Goal: Task Accomplishment & Management: Complete application form

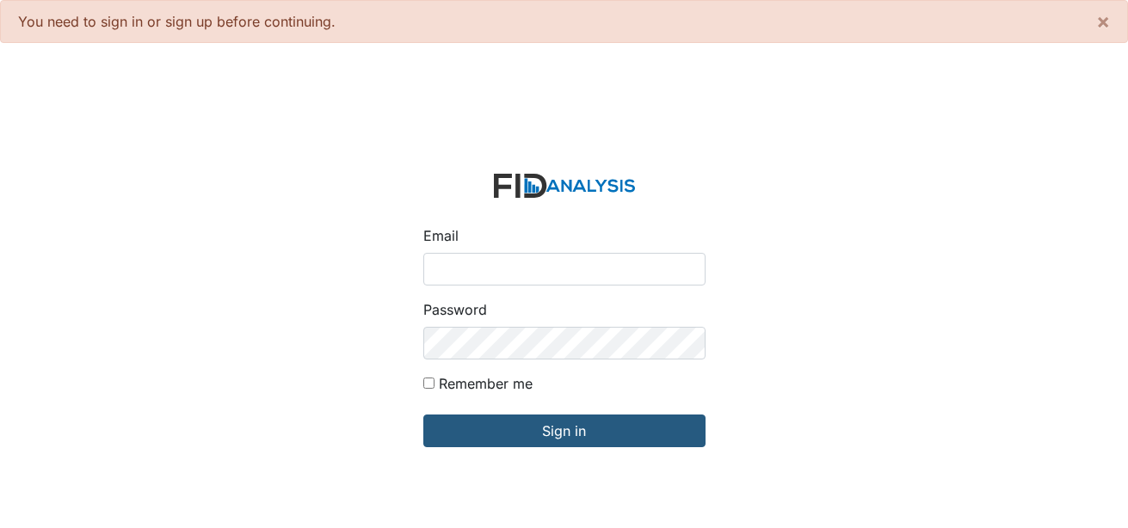
click at [506, 274] on input "Email" at bounding box center [564, 269] width 282 height 33
type input "[EMAIL_ADDRESS][DOMAIN_NAME]"
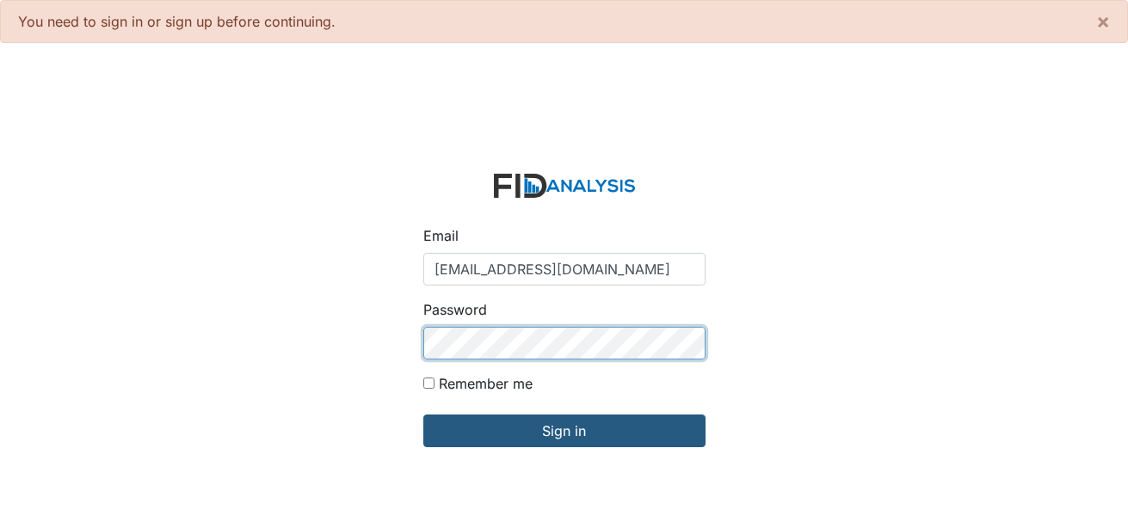
click at [423, 415] on input "Sign in" at bounding box center [564, 431] width 282 height 33
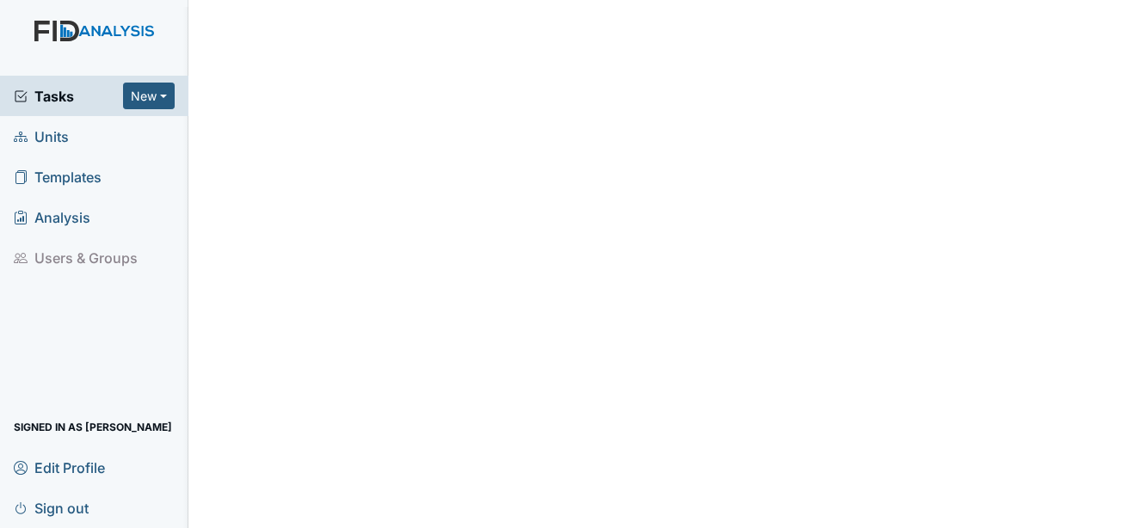
click at [62, 137] on span "Units" at bounding box center [41, 136] width 55 height 27
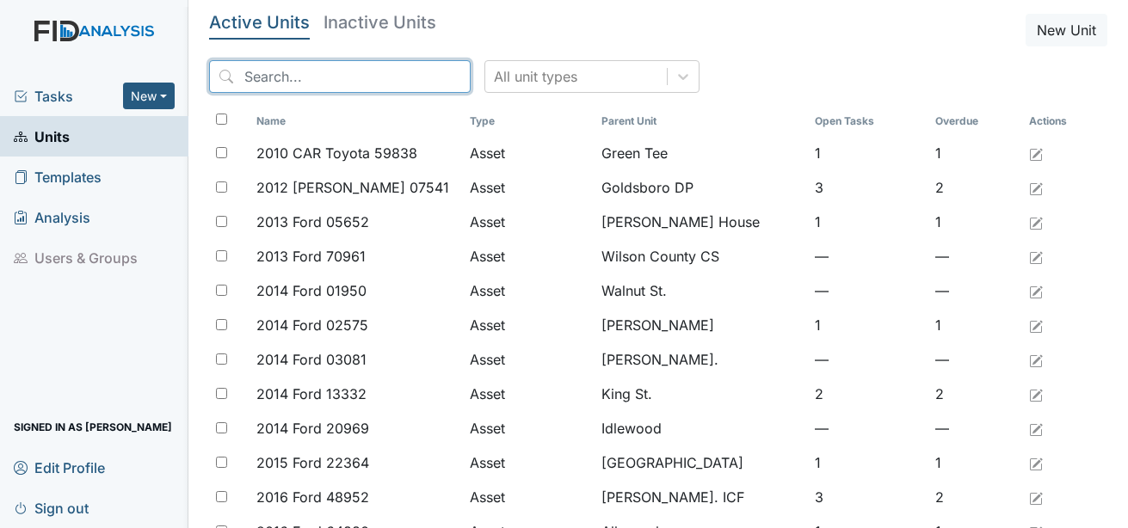
click at [300, 82] on input "search" at bounding box center [340, 76] width 262 height 33
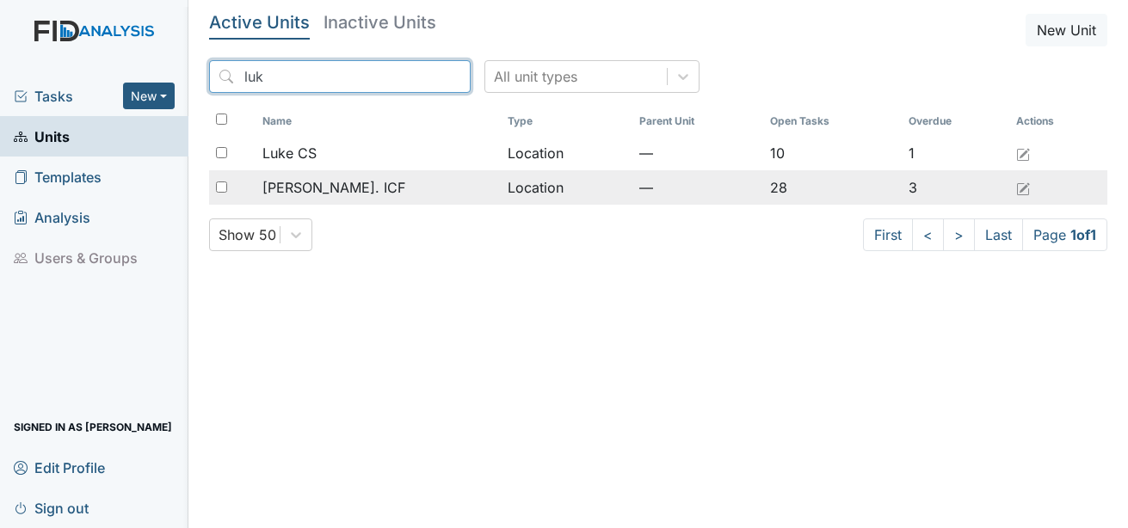
type input "luk"
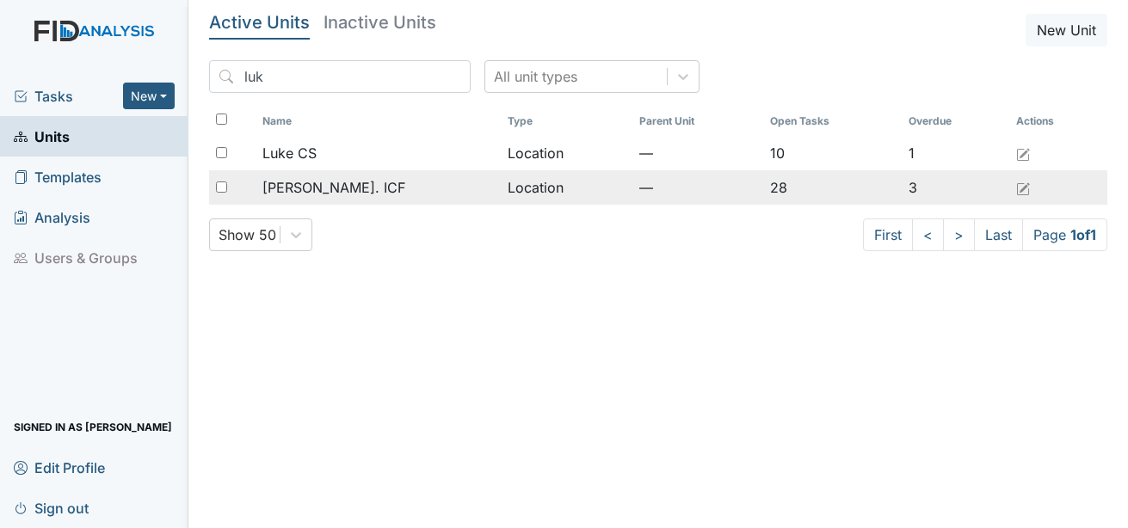
click at [310, 188] on span "Luke St. ICF" at bounding box center [334, 187] width 143 height 21
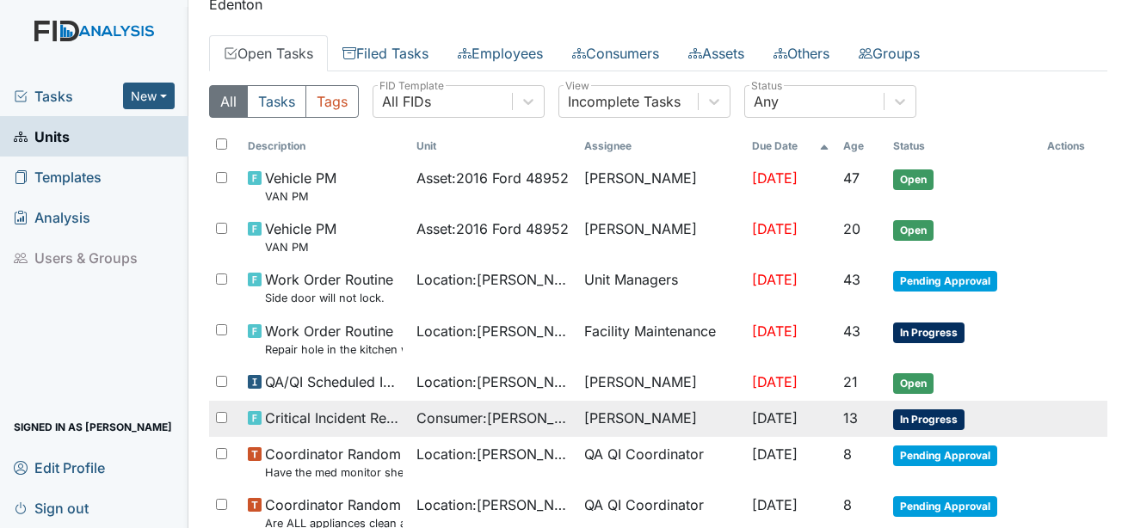
scroll to position [86, 0]
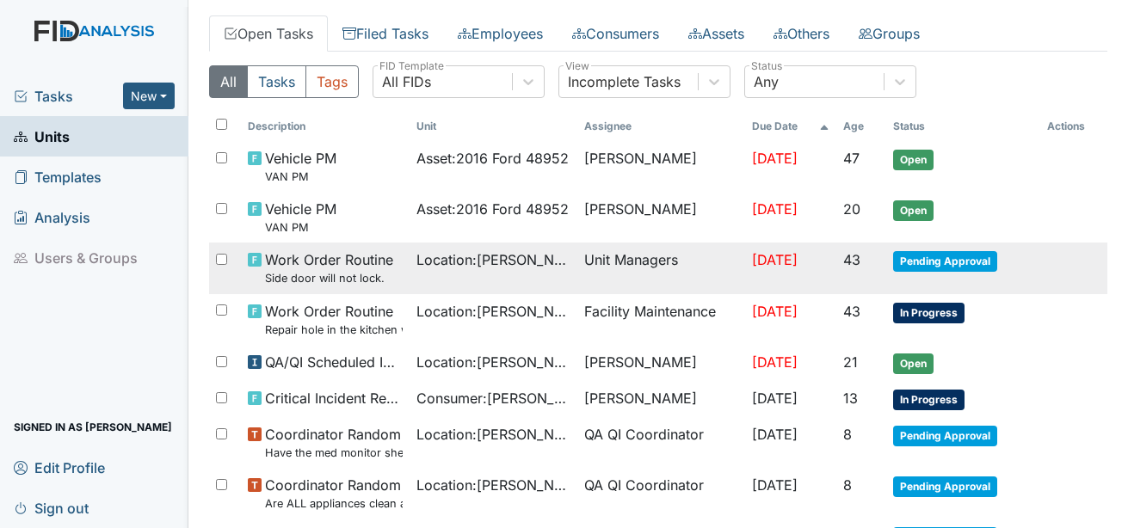
click at [976, 260] on span "Pending Approval" at bounding box center [945, 261] width 104 height 21
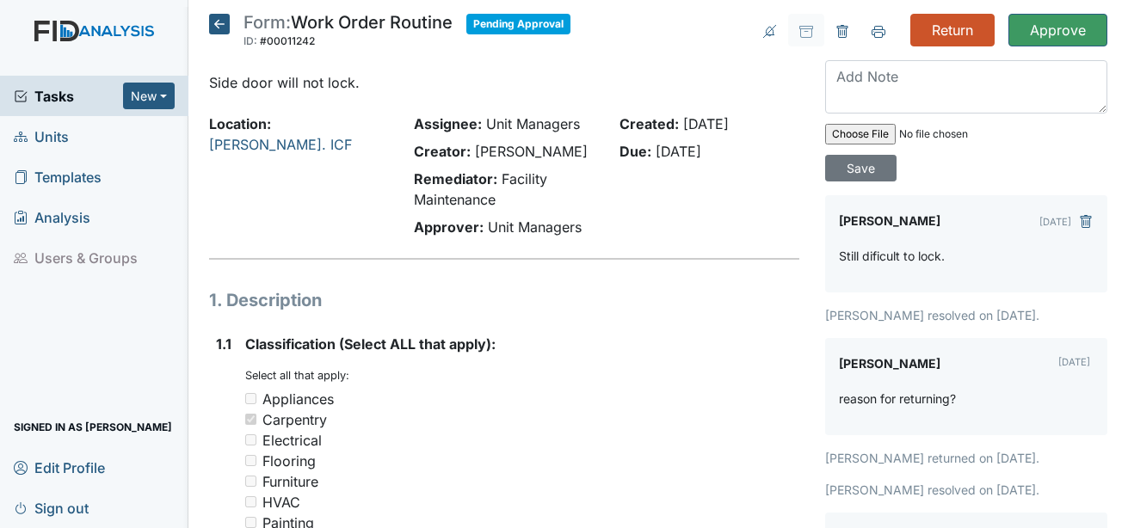
click at [210, 27] on icon at bounding box center [219, 24] width 21 height 21
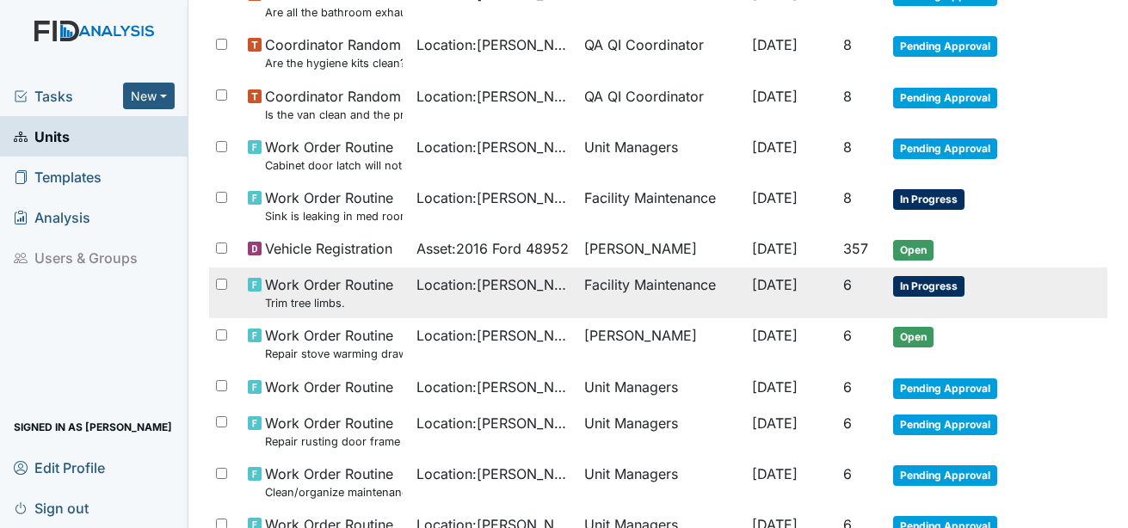
scroll to position [947, 0]
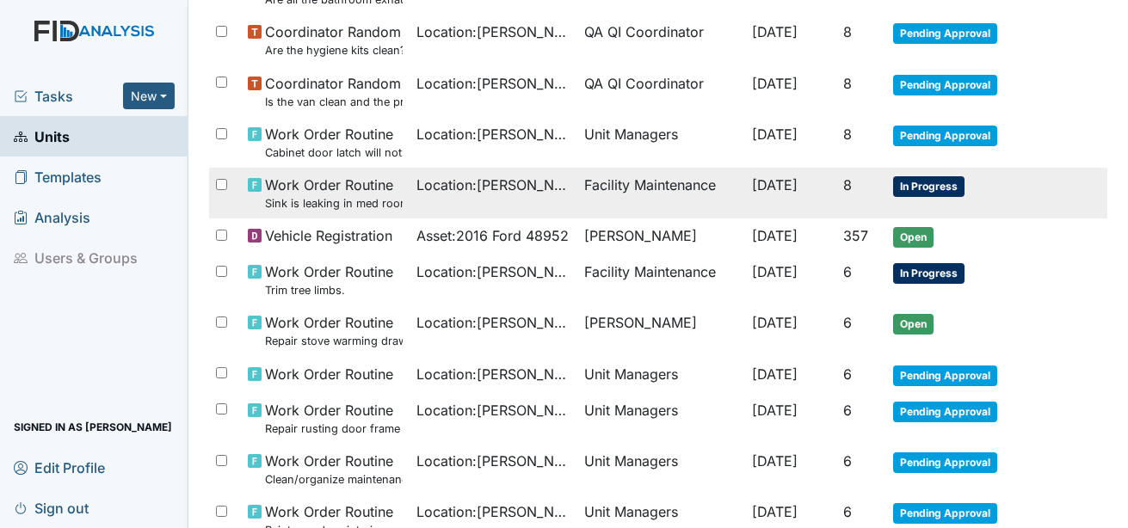
click at [907, 190] on span "In Progress" at bounding box center [928, 186] width 71 height 21
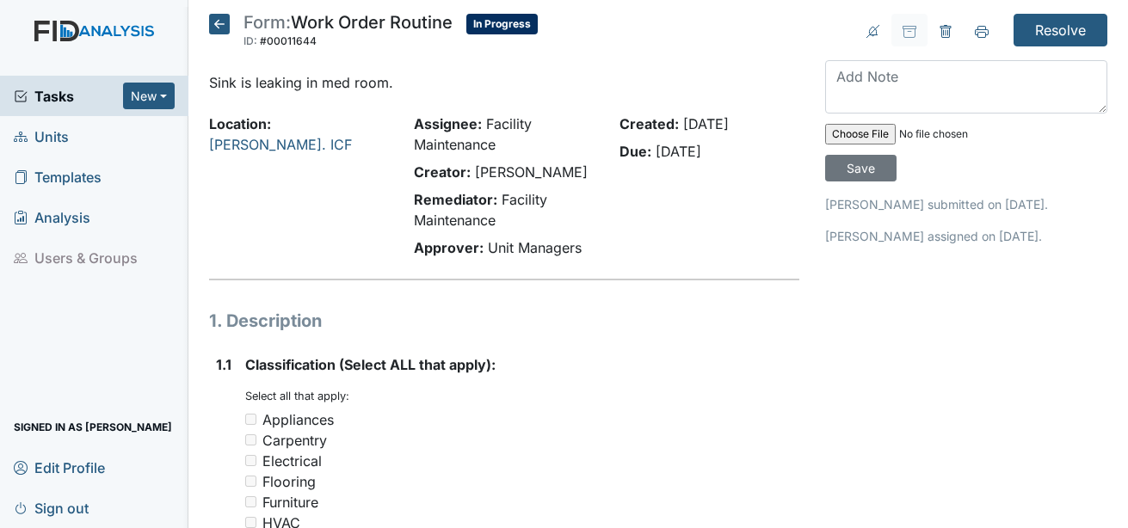
click at [220, 28] on icon at bounding box center [219, 24] width 21 height 21
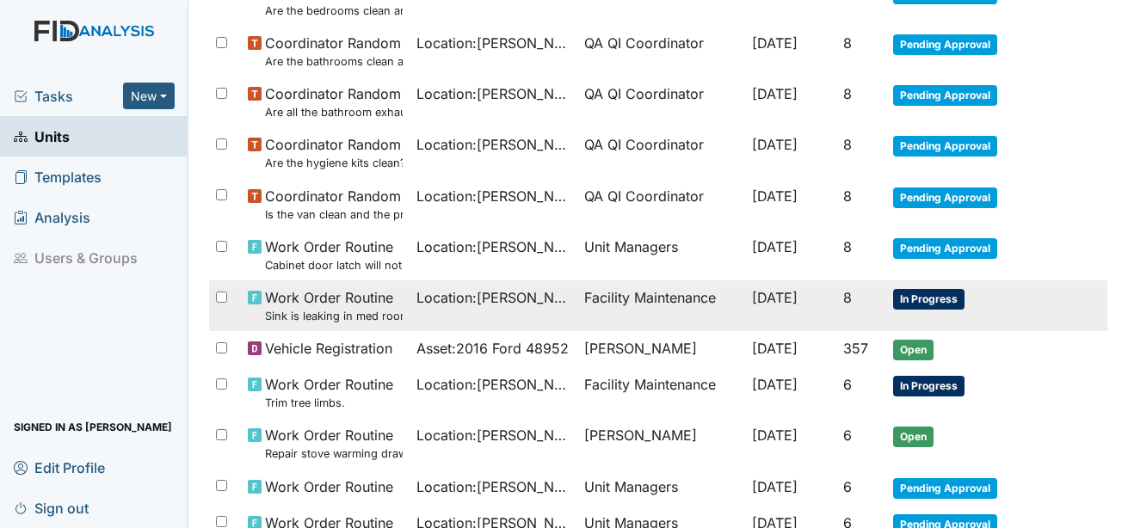
scroll to position [861, 0]
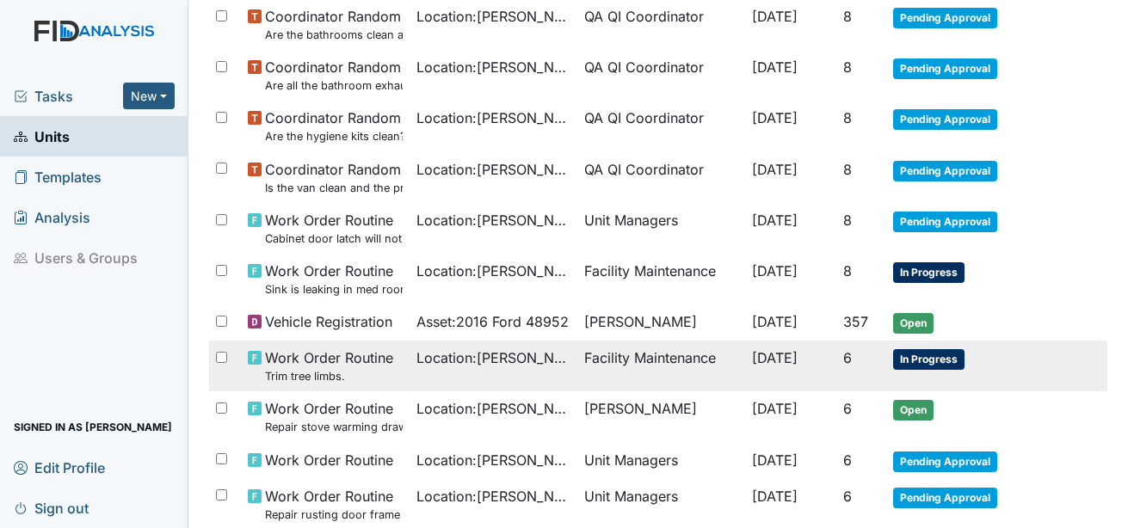
click at [927, 360] on span "In Progress" at bounding box center [928, 359] width 71 height 21
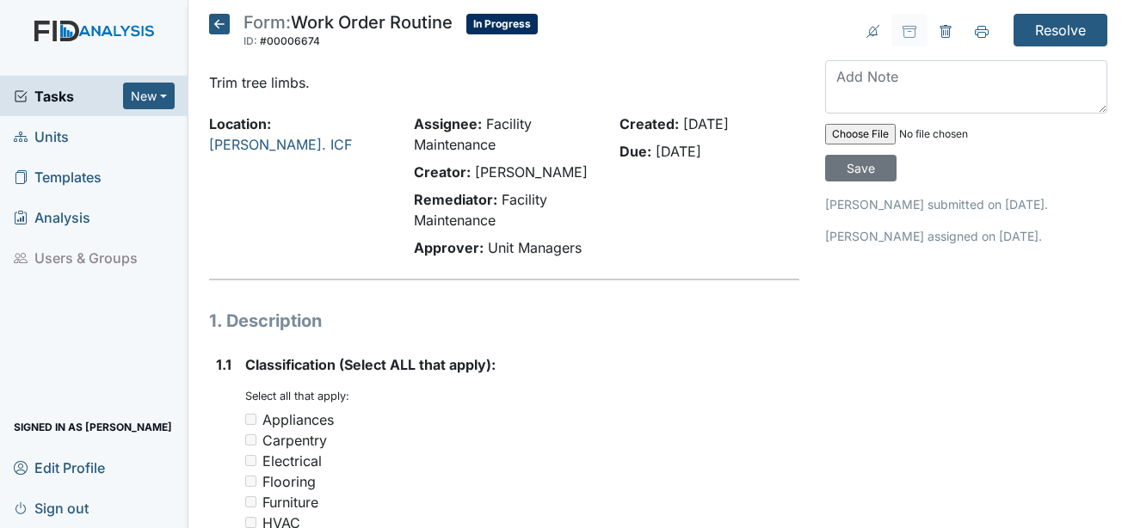
click at [221, 26] on icon at bounding box center [219, 24] width 21 height 21
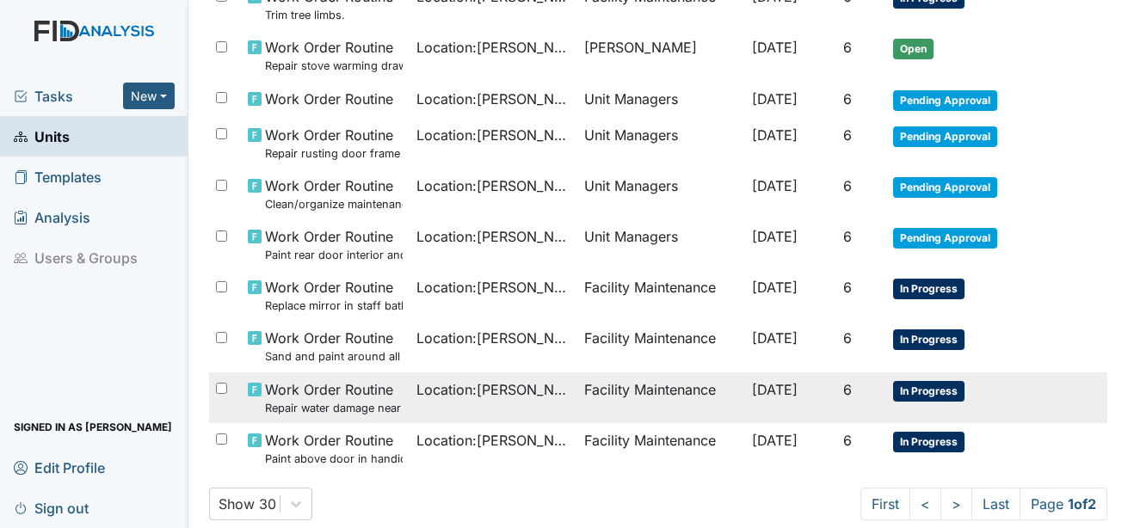
scroll to position [1256, 0]
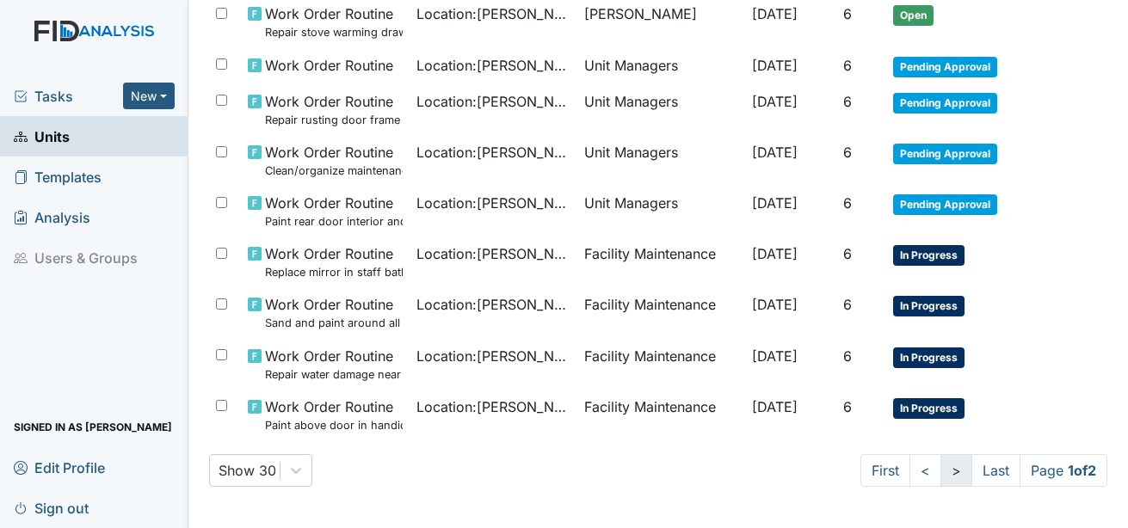
click at [941, 468] on link ">" at bounding box center [957, 470] width 32 height 33
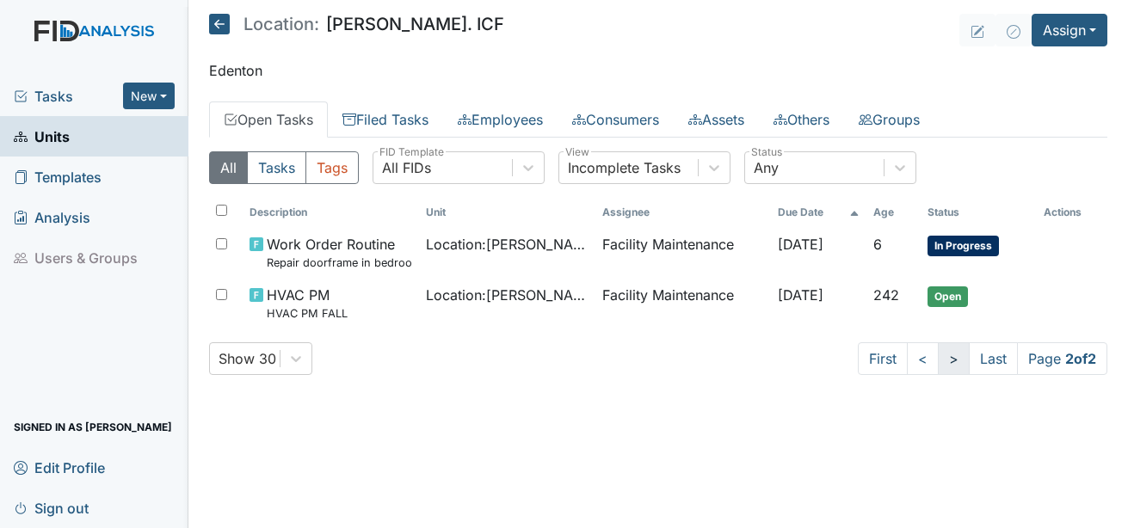
scroll to position [0, 0]
click at [913, 365] on link "<" at bounding box center [923, 359] width 32 height 33
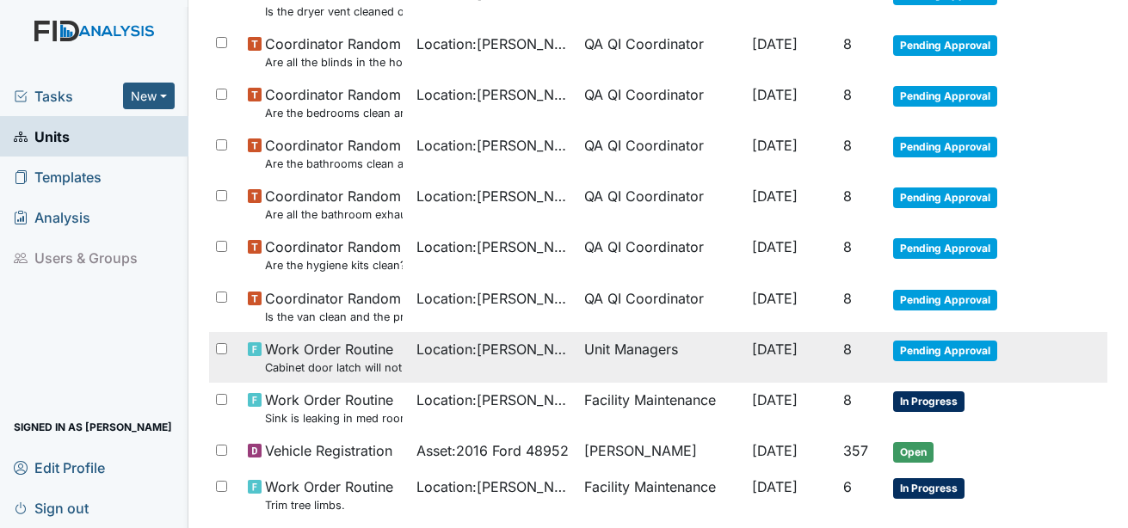
scroll to position [775, 0]
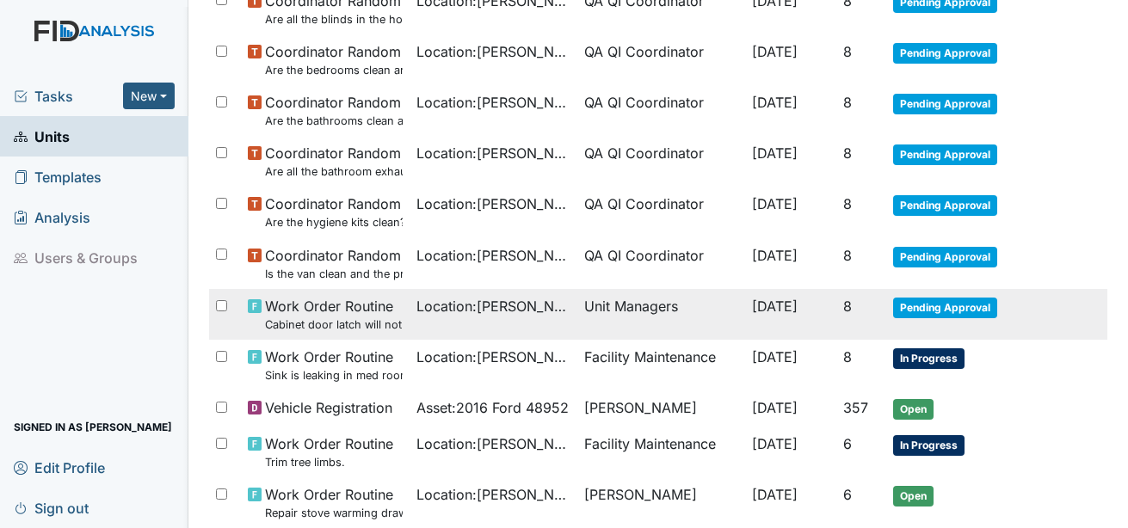
click at [936, 303] on span "Pending Approval" at bounding box center [945, 308] width 104 height 21
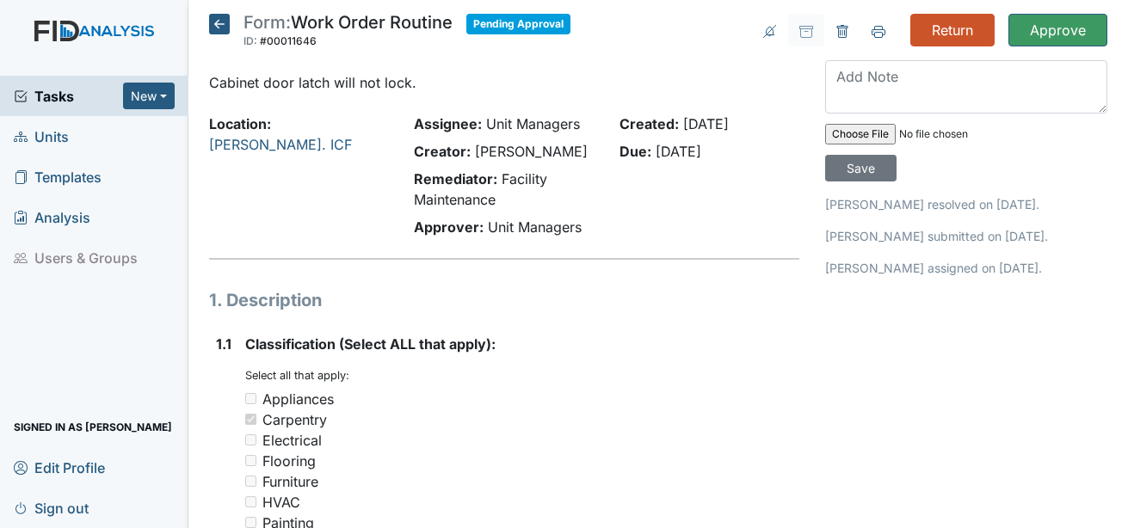
click at [224, 24] on icon at bounding box center [219, 24] width 21 height 21
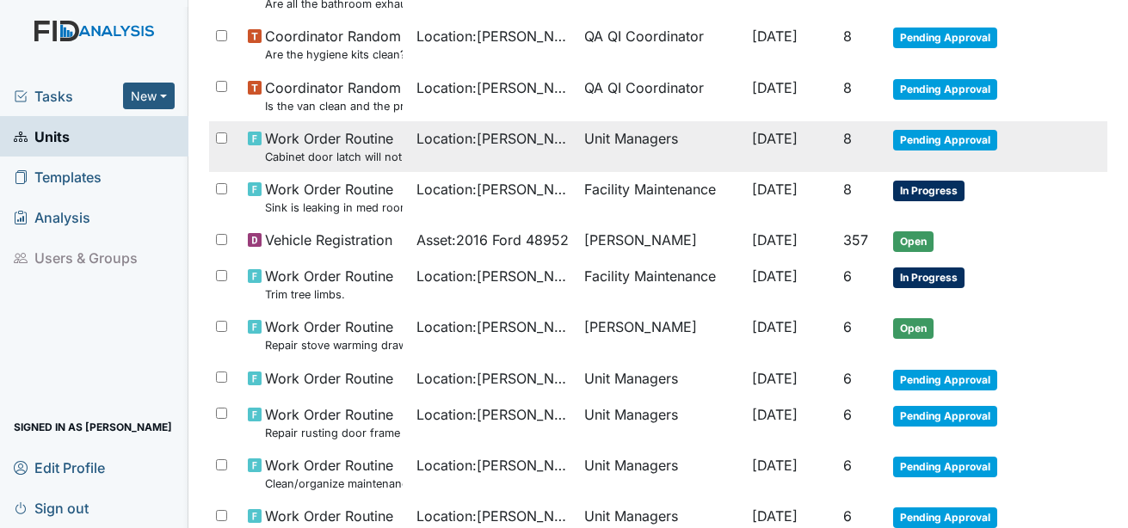
scroll to position [947, 0]
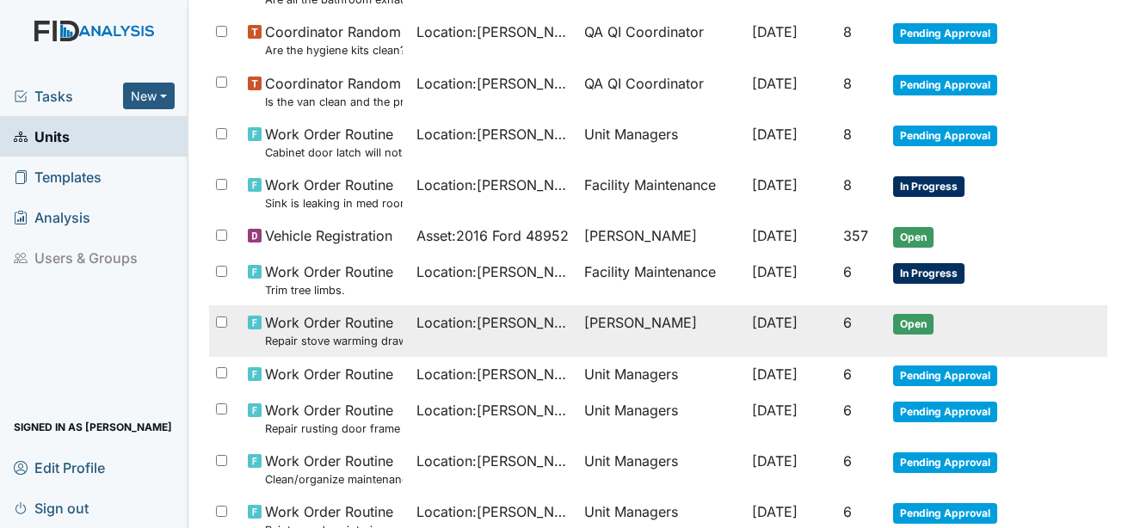
click at [899, 323] on span "Open" at bounding box center [913, 324] width 40 height 21
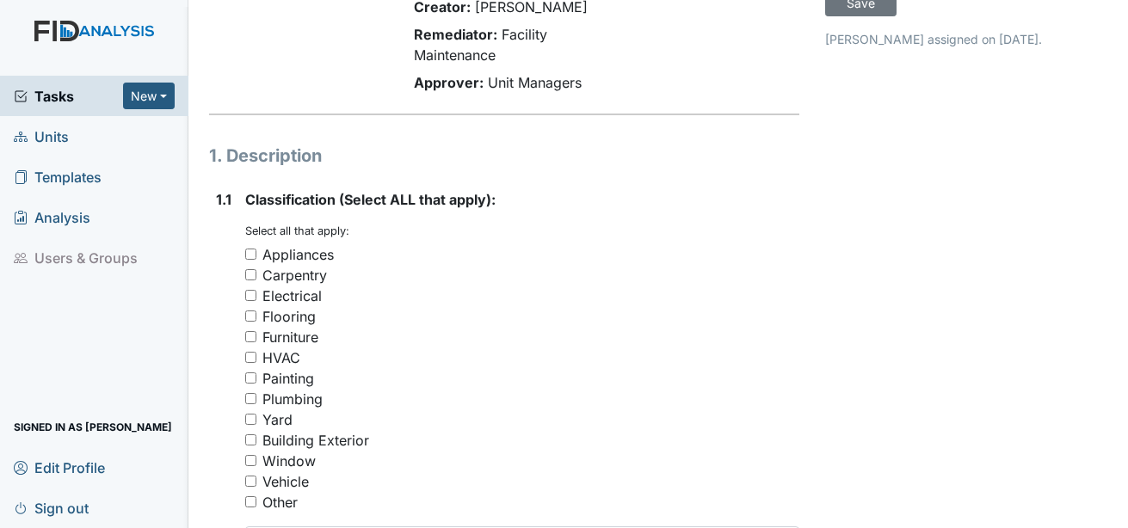
scroll to position [172, 0]
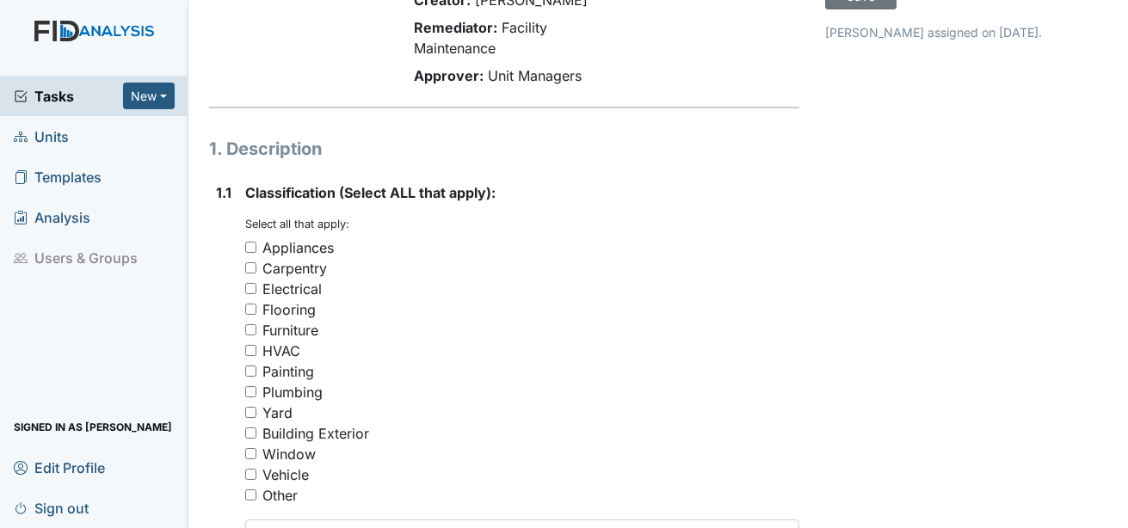
click at [307, 238] on div "Appliances" at bounding box center [298, 248] width 71 height 21
click at [256, 242] on input "Appliances" at bounding box center [250, 247] width 11 height 11
checkbox input "true"
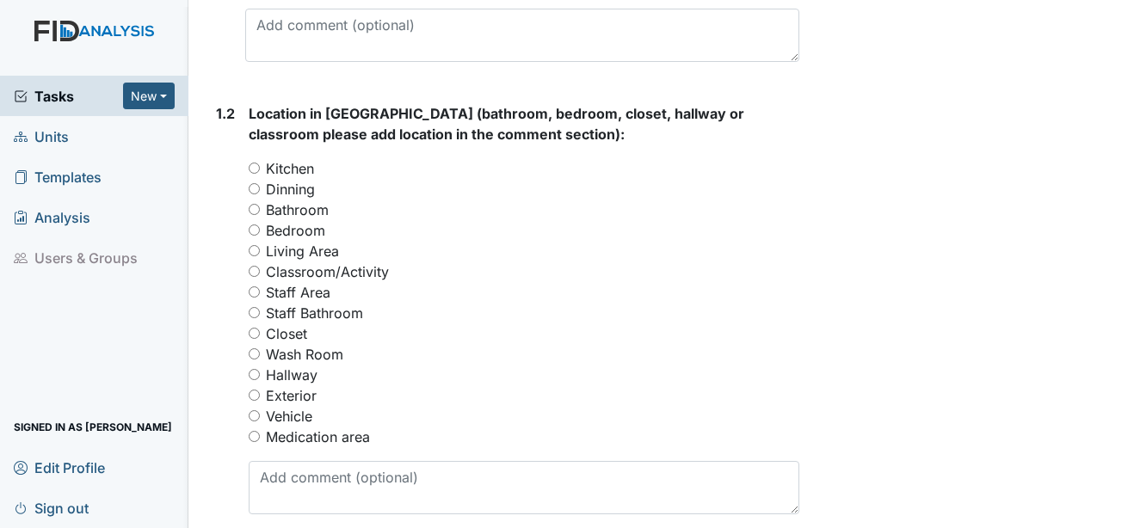
scroll to position [689, 0]
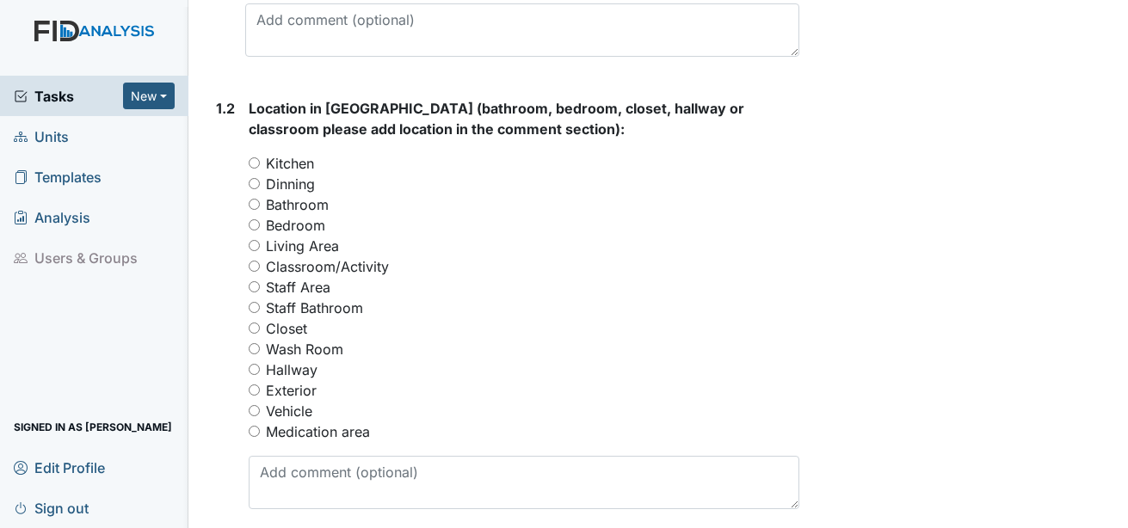
click at [278, 153] on label "Kitchen" at bounding box center [290, 163] width 48 height 21
click at [260, 158] on input "Kitchen" at bounding box center [254, 163] width 11 height 11
radio input "true"
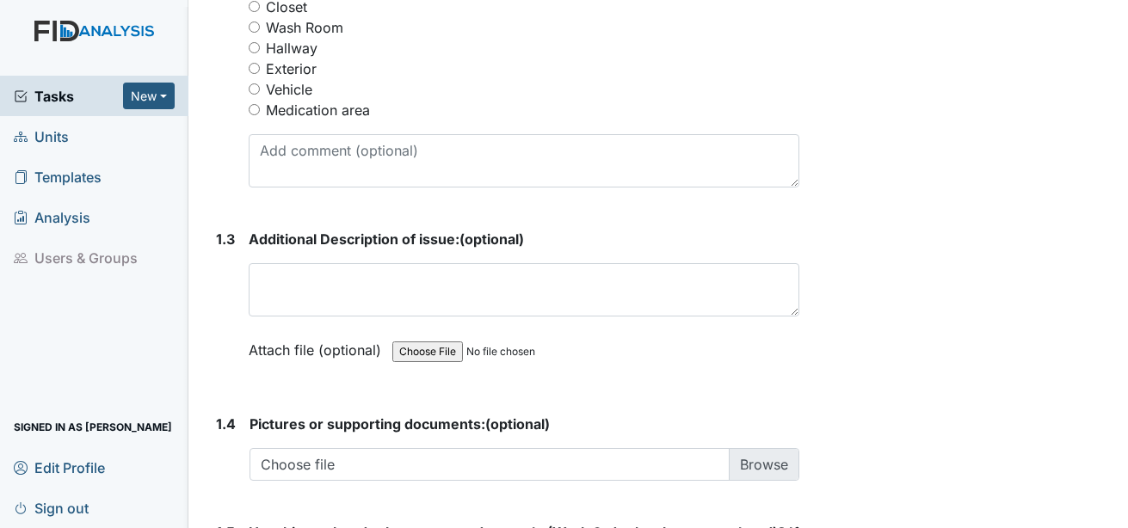
scroll to position [1033, 0]
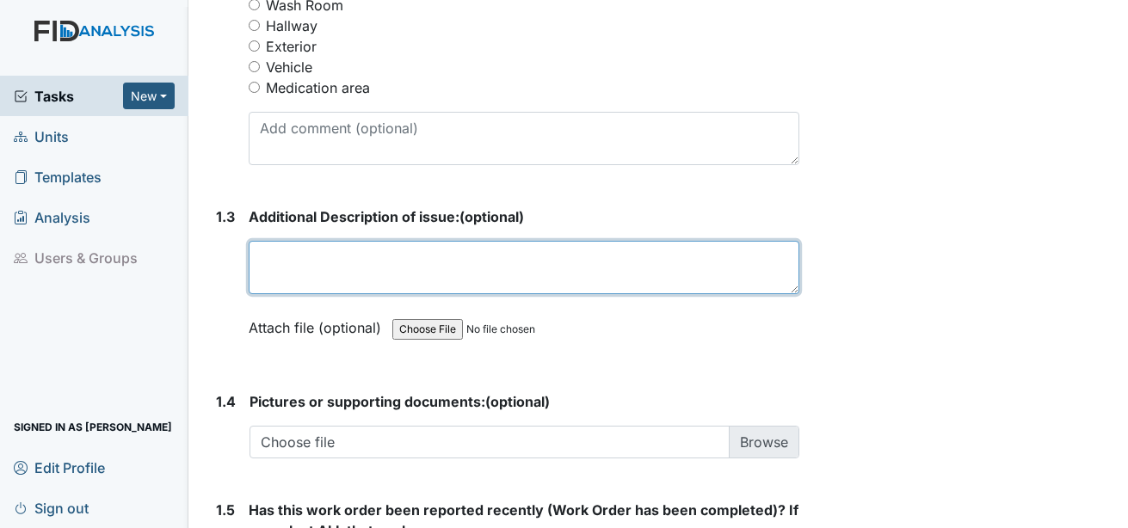
click at [402, 255] on textarea at bounding box center [524, 267] width 551 height 53
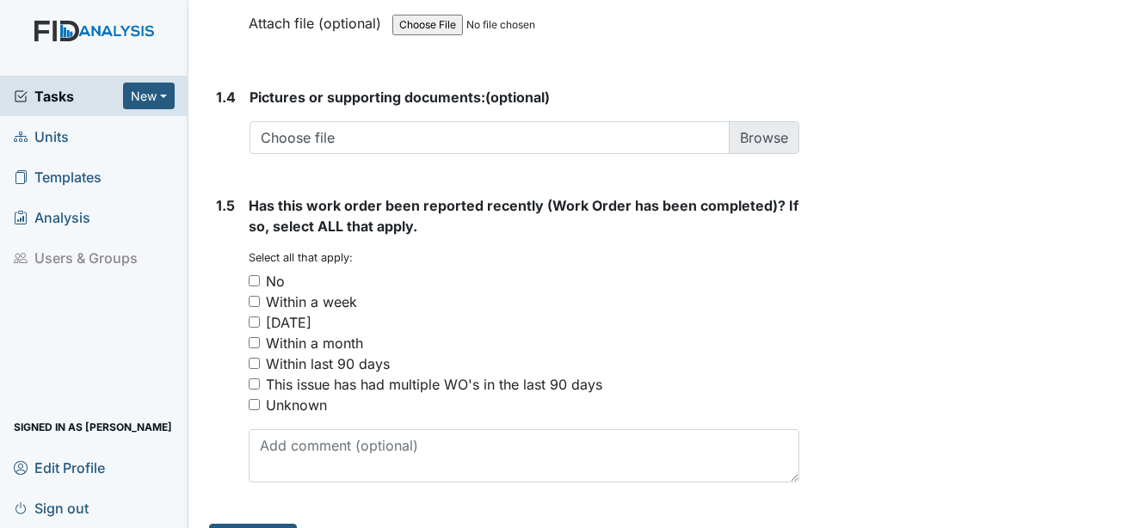
scroll to position [1359, 0]
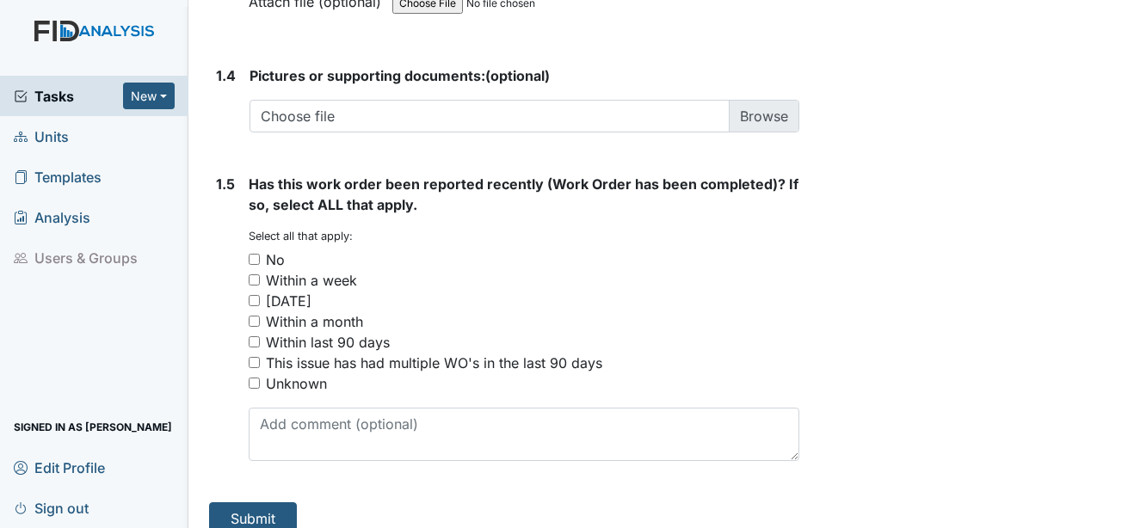
type textarea "Stove drawer is off track"
click at [274, 250] on div "No" at bounding box center [275, 260] width 19 height 21
click at [260, 254] on input "No" at bounding box center [254, 259] width 11 height 11
checkbox input "true"
click at [284, 503] on button "Submit" at bounding box center [253, 519] width 88 height 33
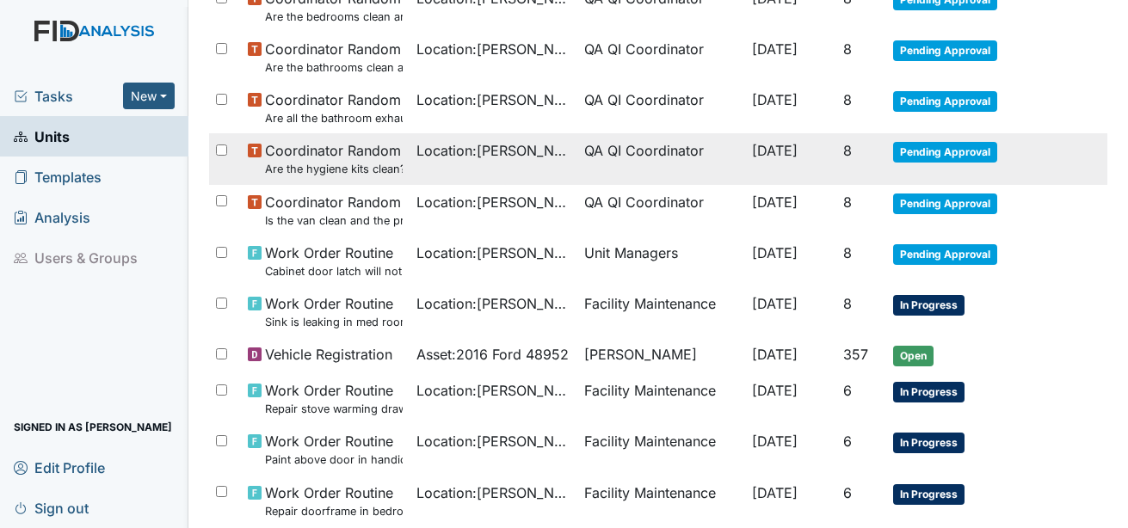
scroll to position [882, 0]
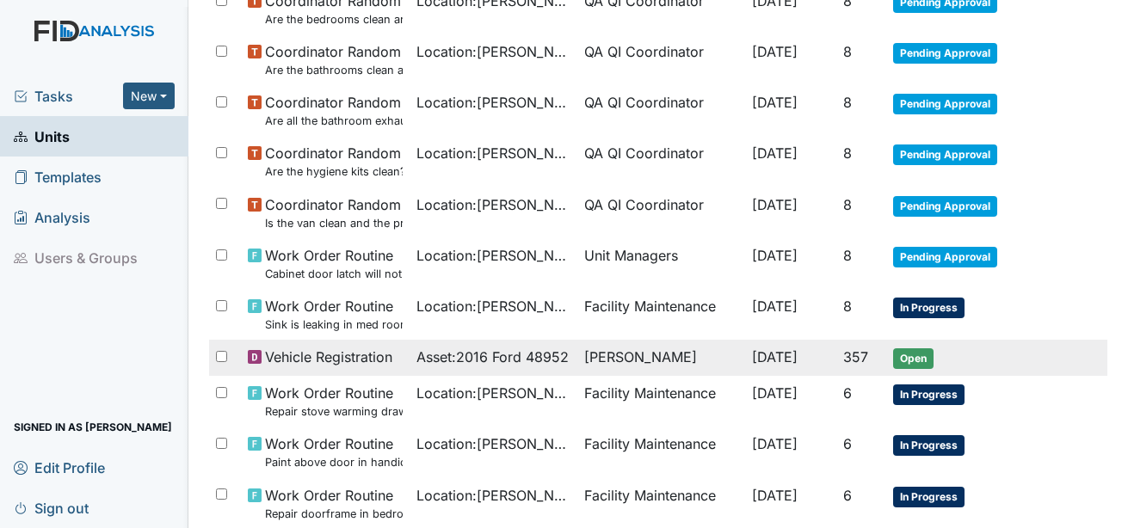
click at [917, 359] on span "Open" at bounding box center [913, 359] width 40 height 21
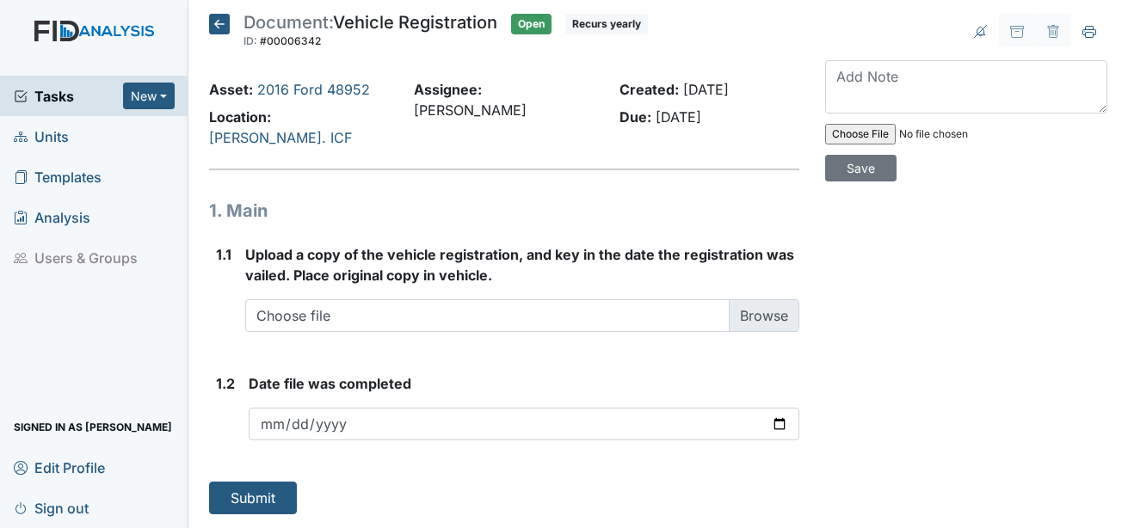
click at [220, 29] on icon at bounding box center [219, 24] width 21 height 21
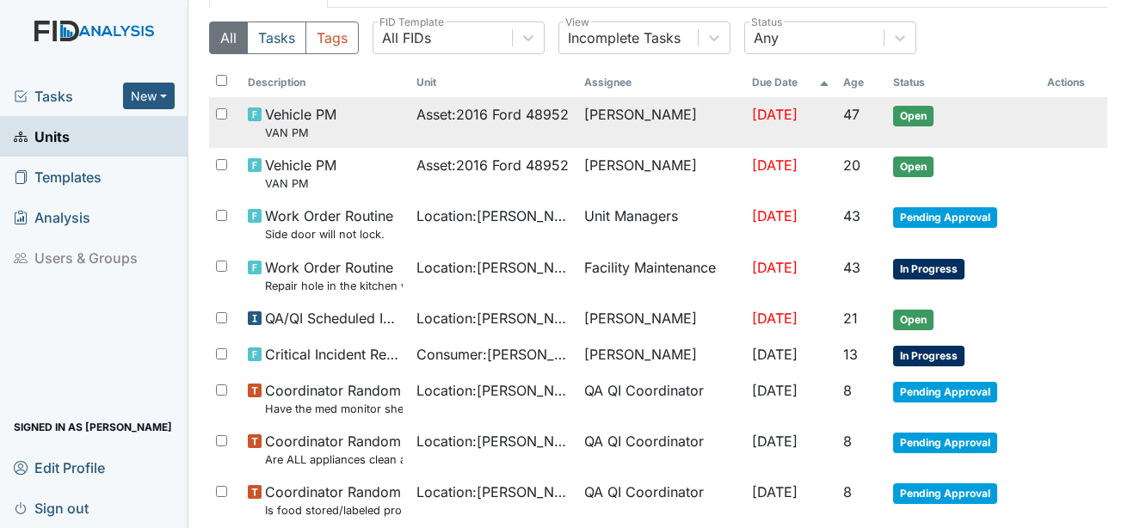
scroll to position [172, 0]
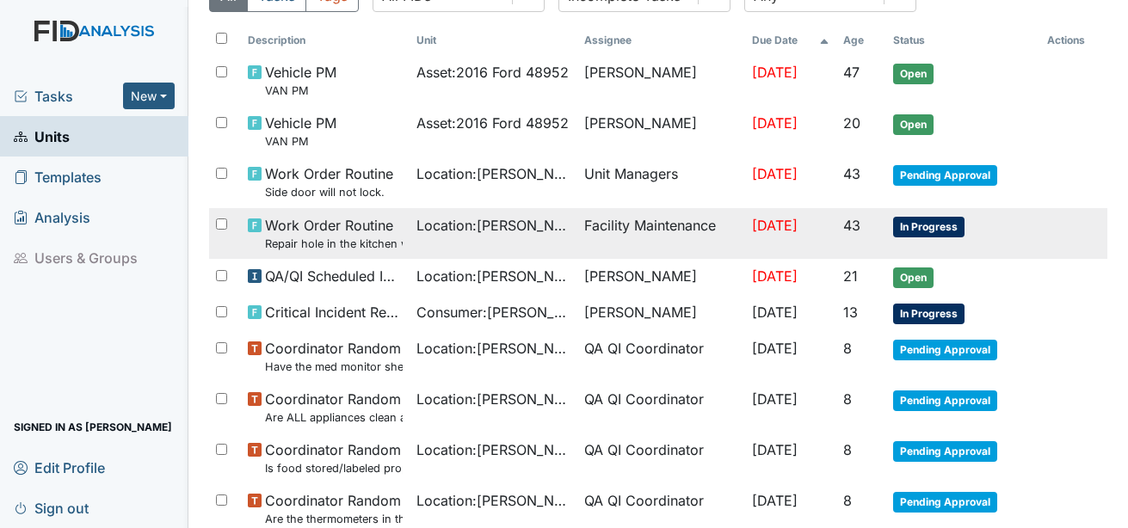
click at [916, 234] on span "In Progress" at bounding box center [928, 227] width 71 height 21
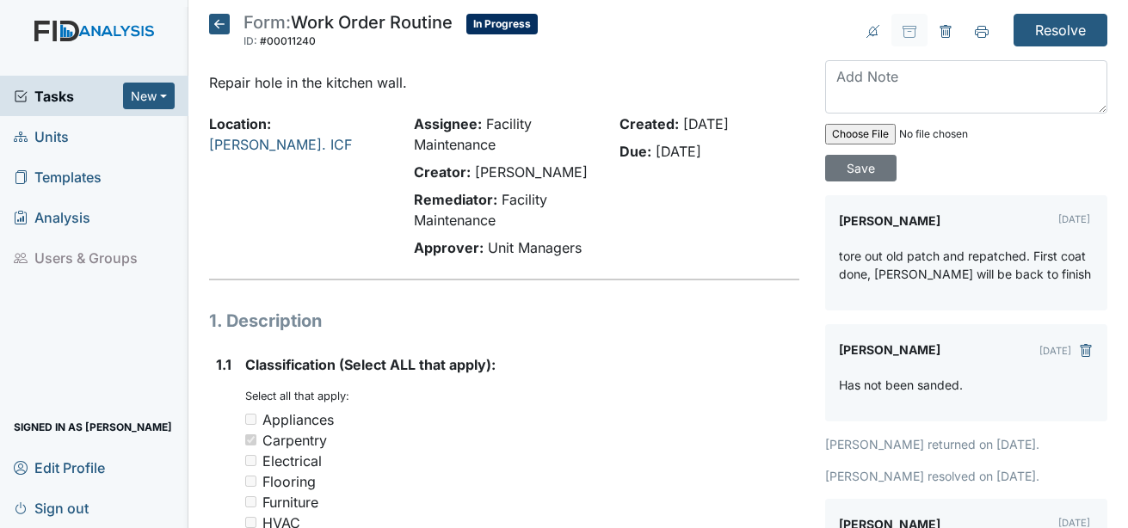
click at [226, 26] on icon at bounding box center [219, 24] width 21 height 21
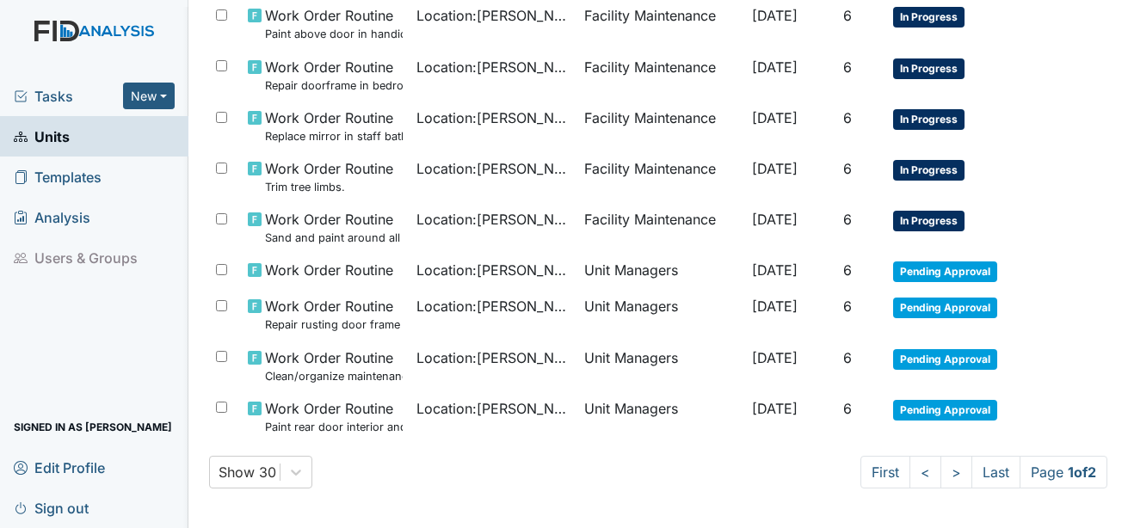
scroll to position [1256, 0]
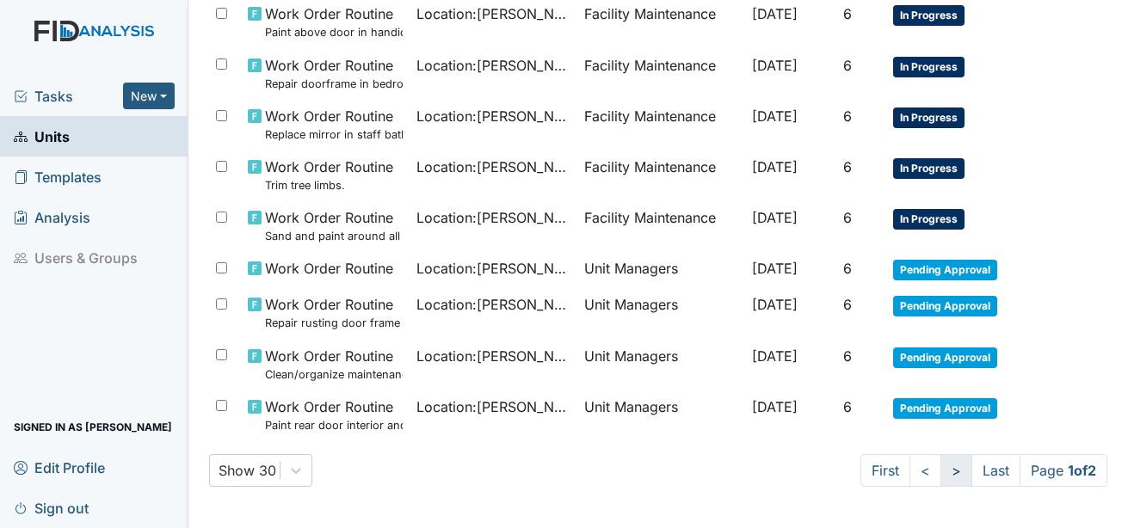
click at [941, 473] on link ">" at bounding box center [957, 470] width 32 height 33
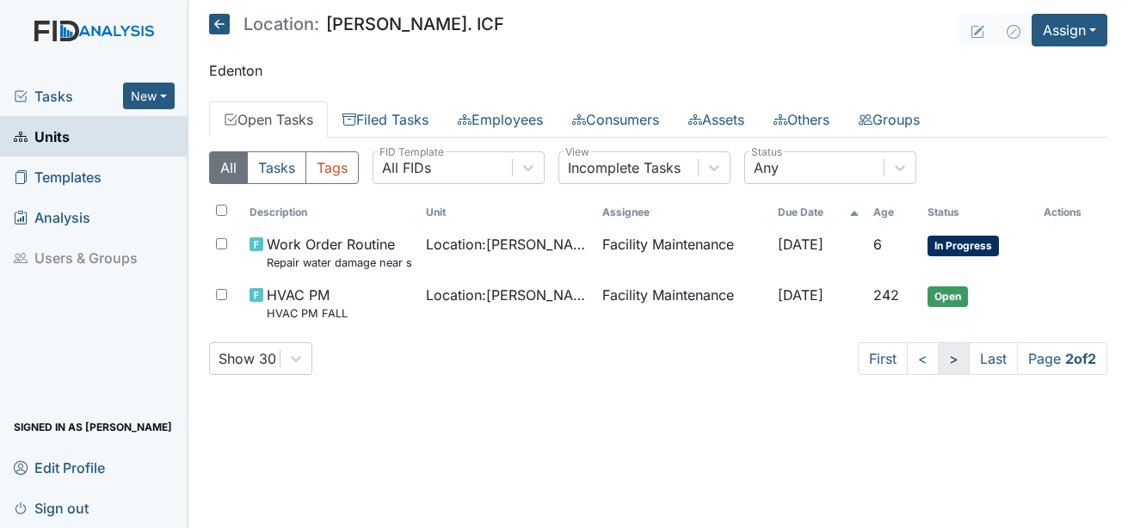
scroll to position [0, 0]
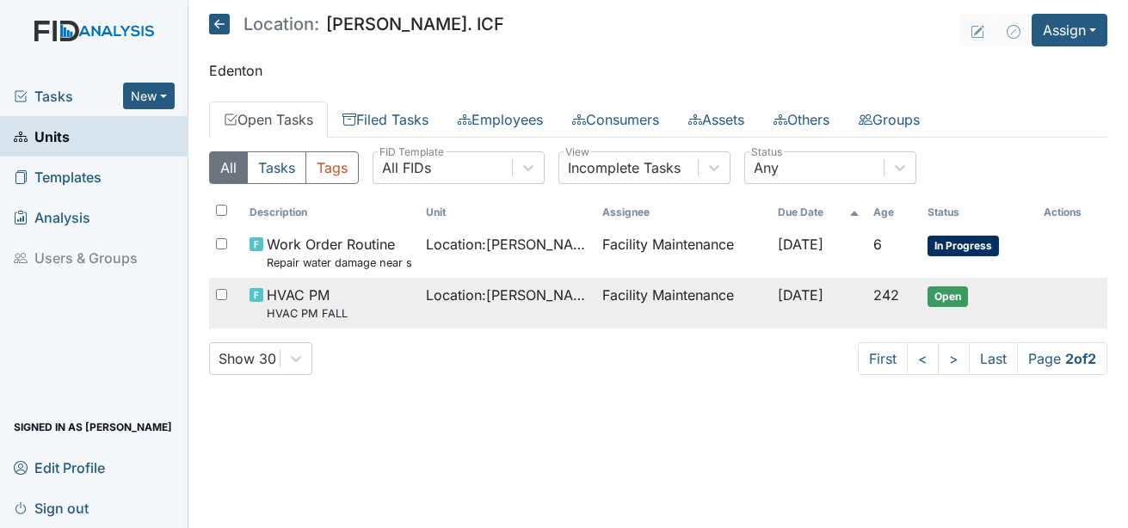
click at [951, 301] on span "Open" at bounding box center [948, 297] width 40 height 21
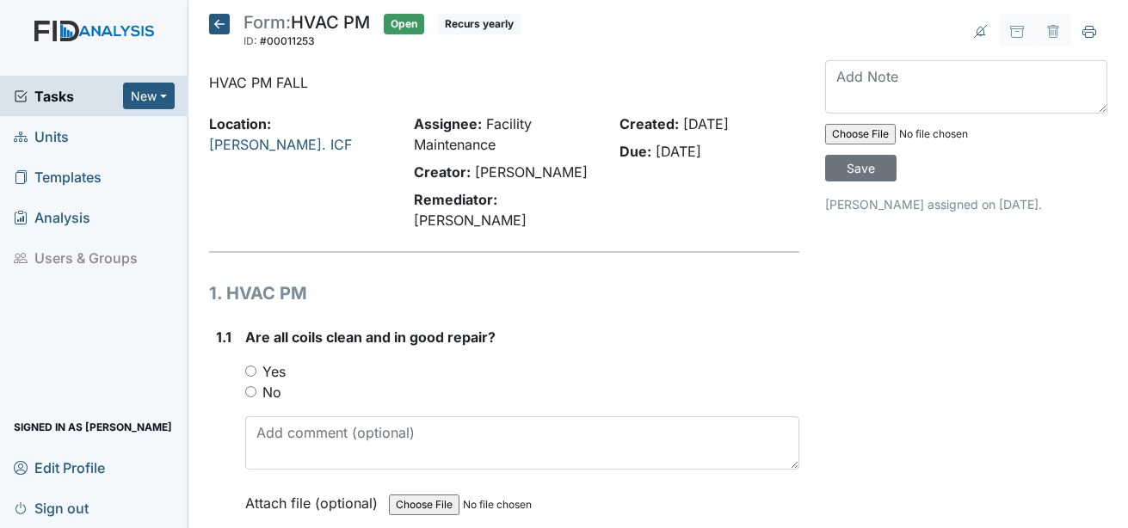
click at [225, 18] on icon at bounding box center [219, 24] width 21 height 21
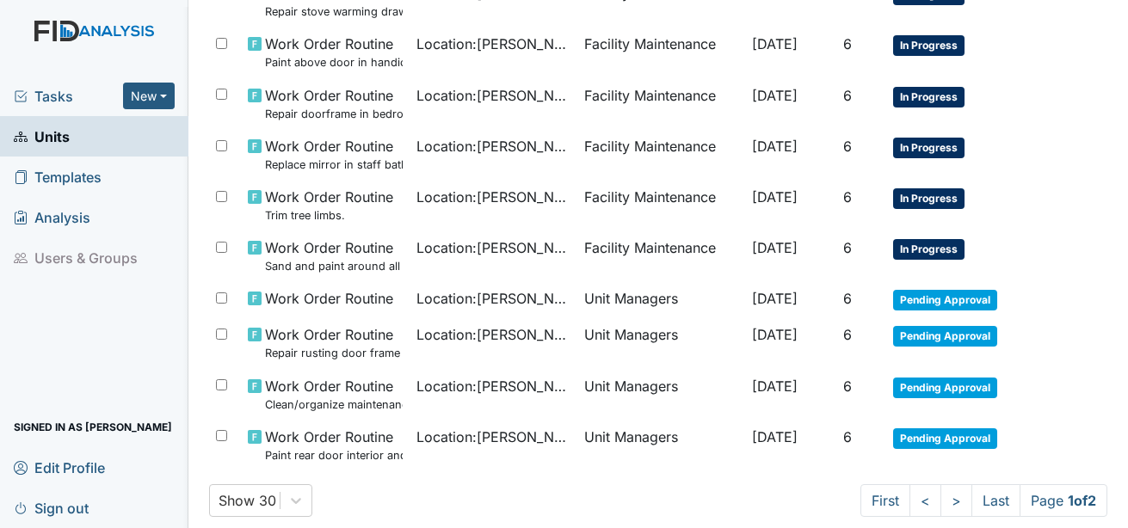
scroll to position [1256, 0]
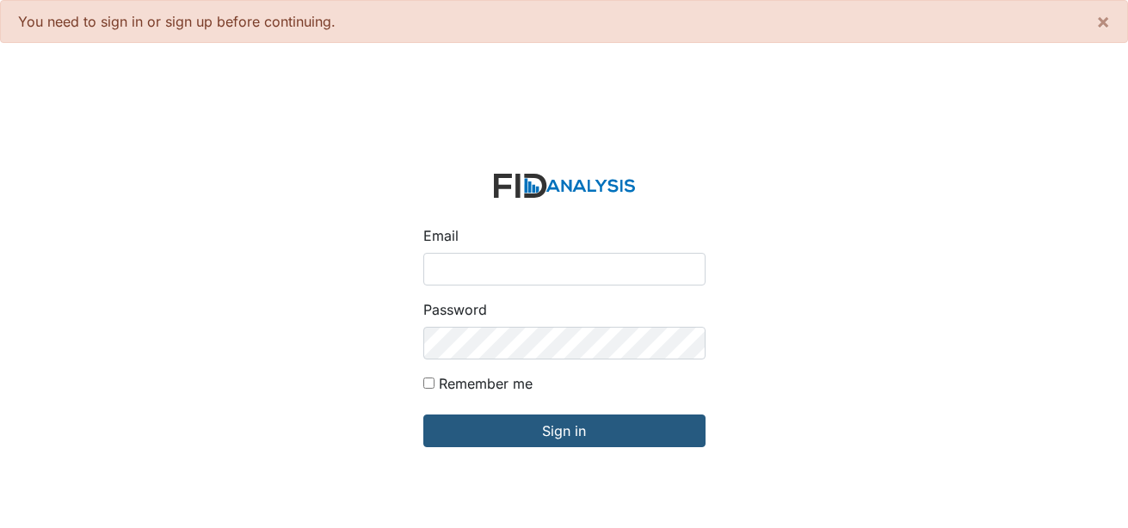
click at [482, 271] on input "Email" at bounding box center [564, 269] width 282 height 33
type input "[EMAIL_ADDRESS][DOMAIN_NAME]"
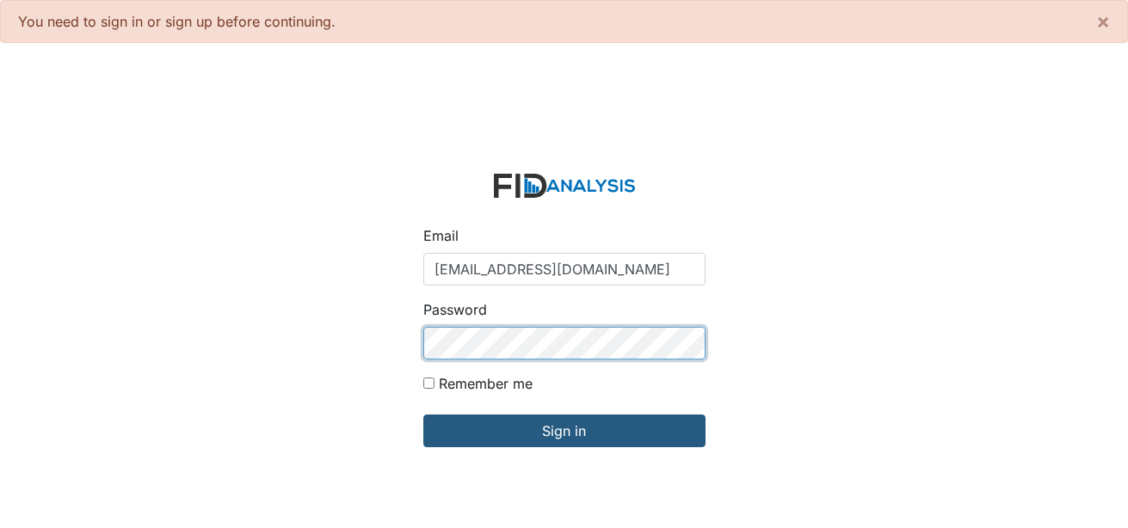
click at [423, 415] on input "Sign in" at bounding box center [564, 431] width 282 height 33
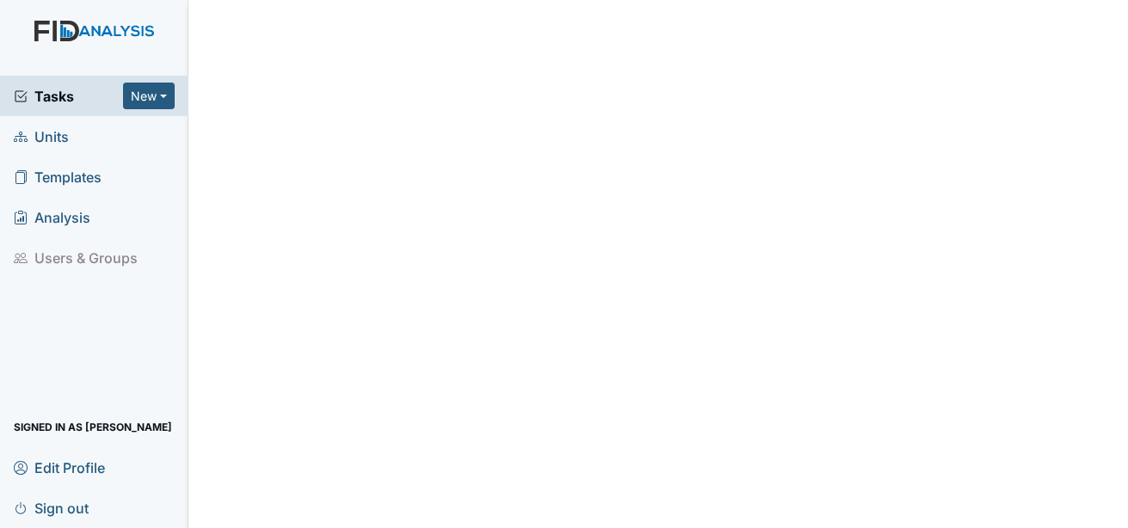
click at [43, 141] on span "Units" at bounding box center [41, 136] width 55 height 27
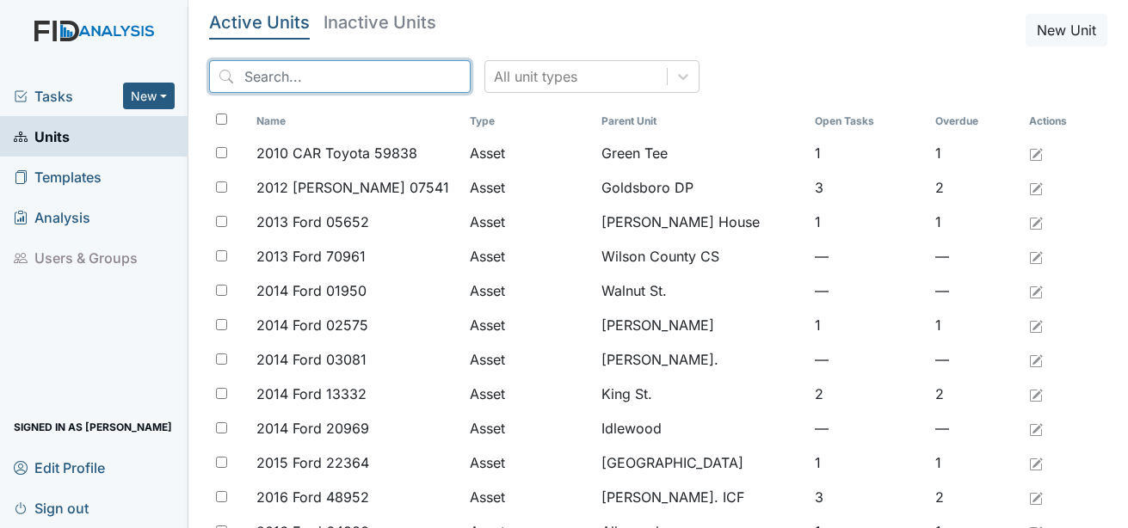
click at [266, 80] on input "search" at bounding box center [340, 76] width 262 height 33
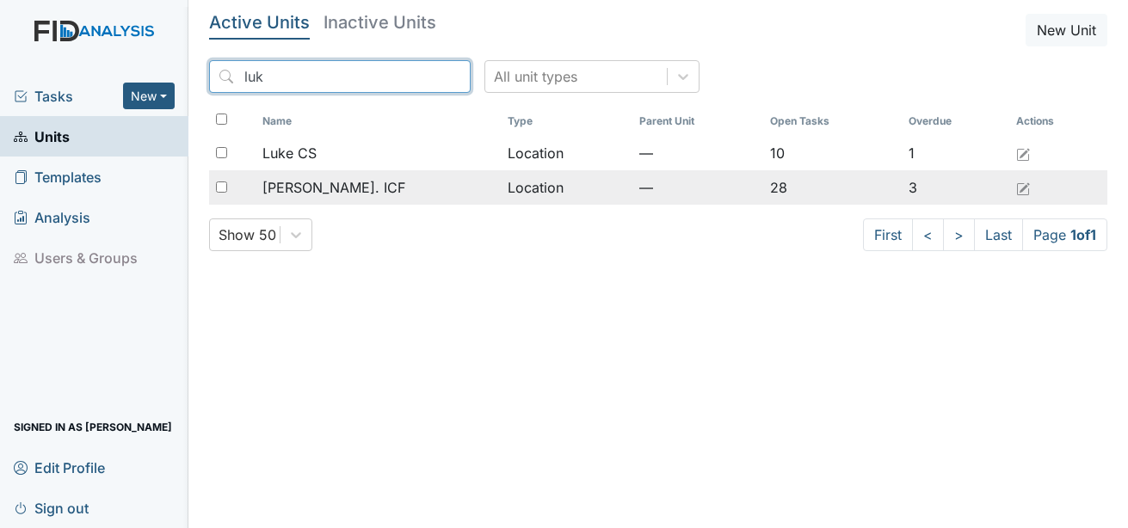
type input "luk"
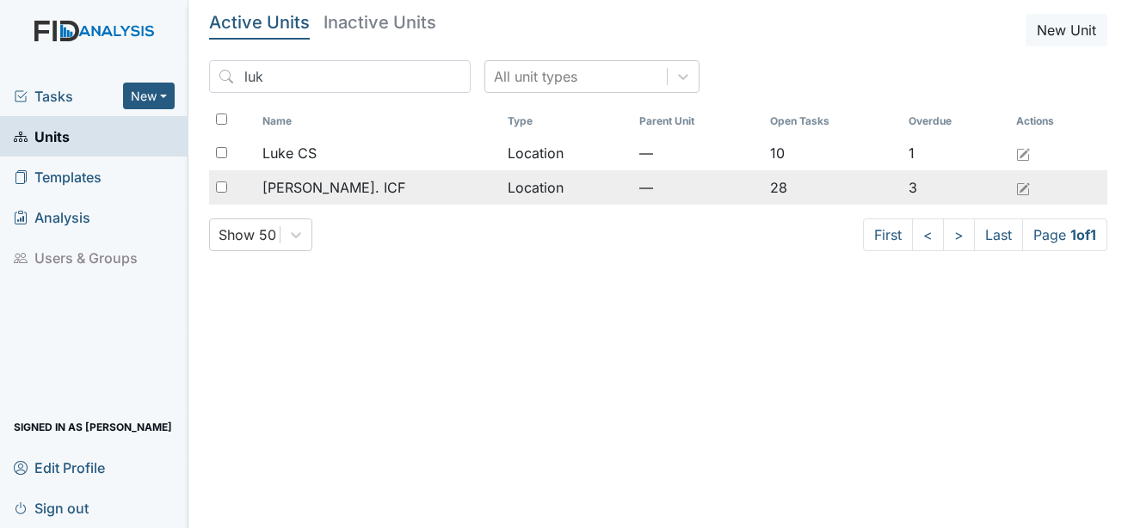
click at [325, 189] on span "[PERSON_NAME]. ICF" at bounding box center [334, 187] width 143 height 21
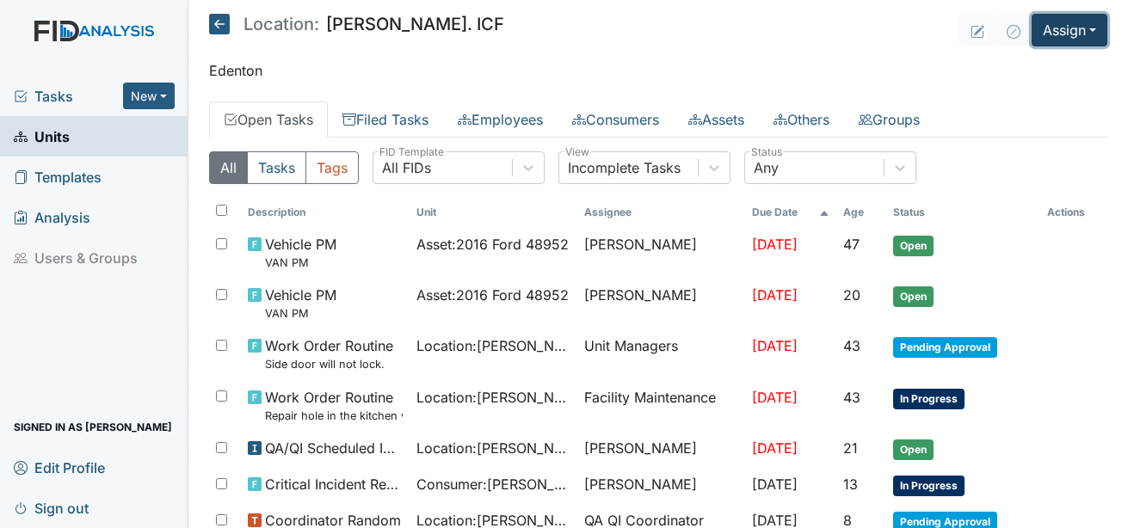
click at [1067, 30] on button "Assign" at bounding box center [1070, 30] width 76 height 33
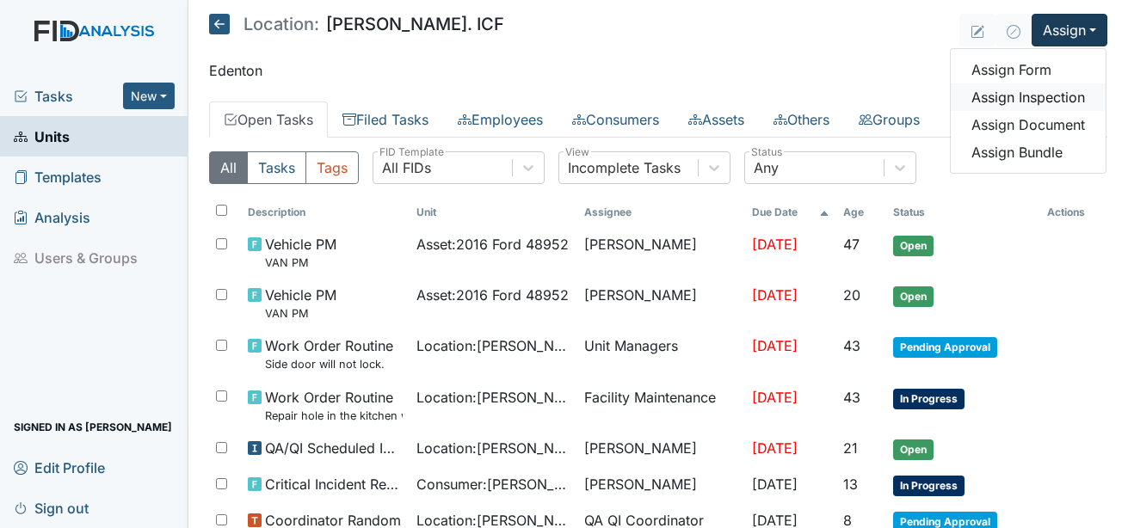
click at [1002, 101] on link "Assign Inspection" at bounding box center [1028, 97] width 155 height 28
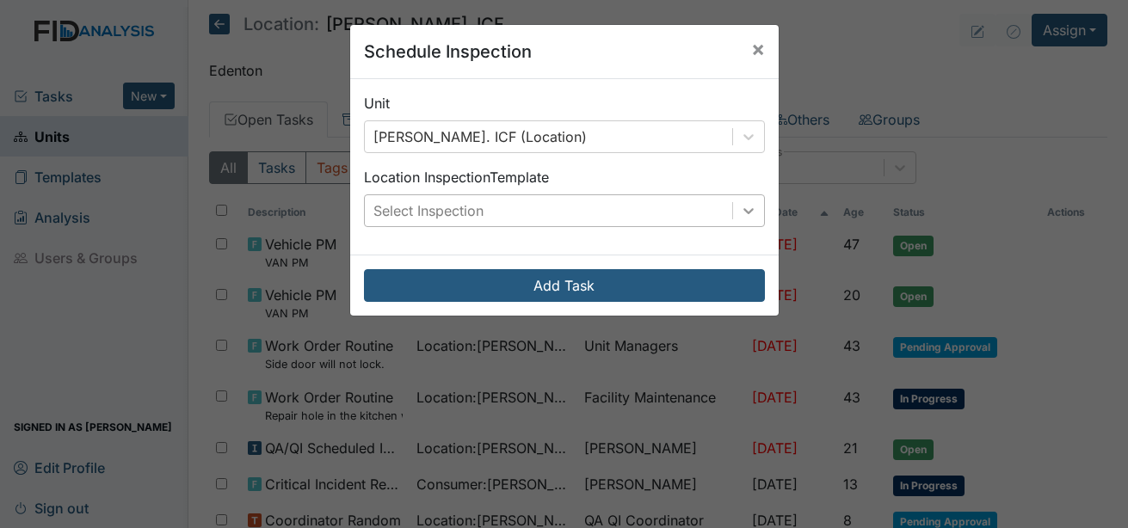
click at [747, 213] on icon at bounding box center [748, 210] width 17 height 17
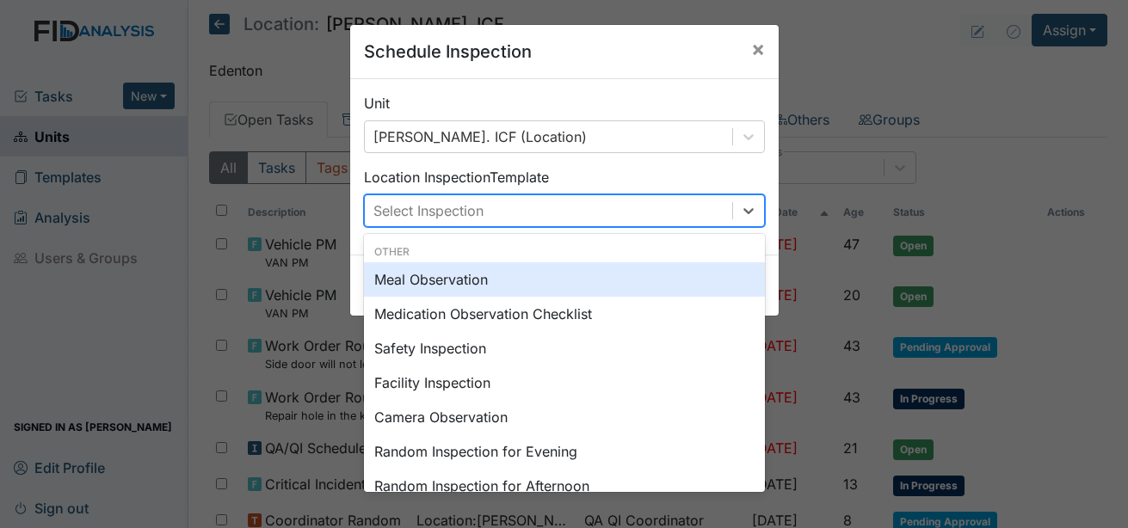
click at [494, 281] on div "Meal Observation" at bounding box center [564, 280] width 401 height 34
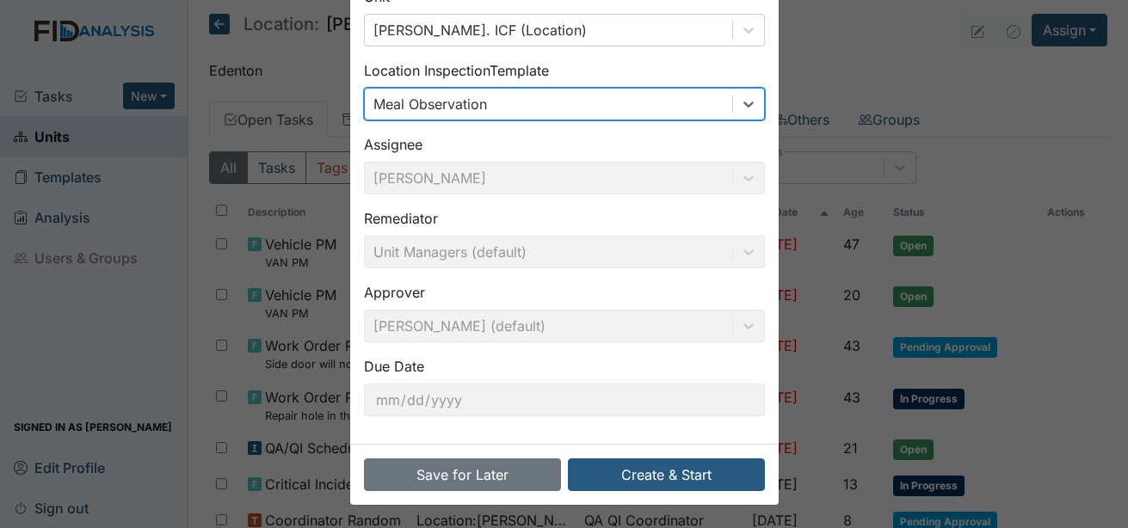
scroll to position [108, 0]
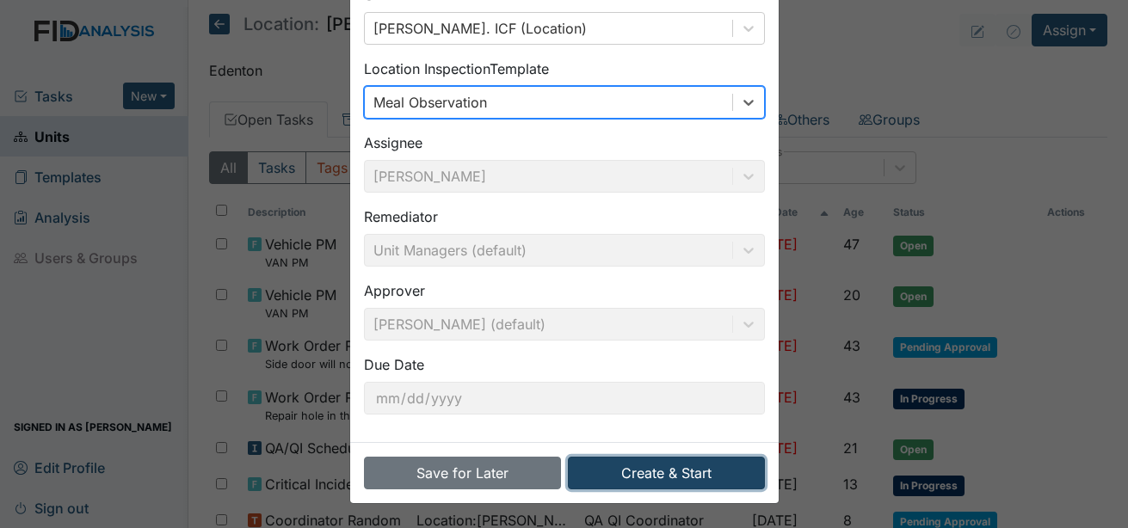
click at [670, 467] on button "Create & Start" at bounding box center [666, 473] width 197 height 33
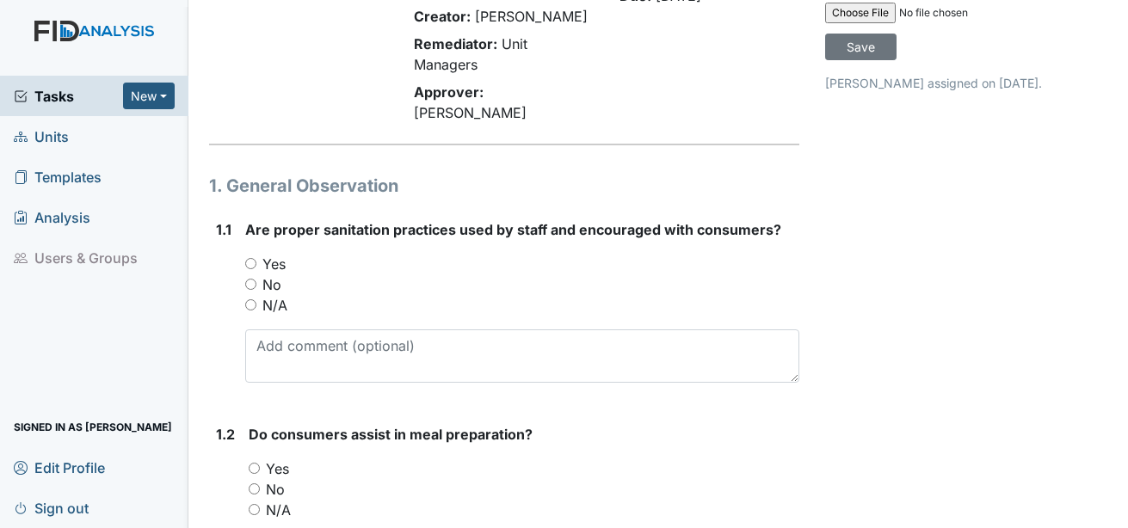
scroll to position [172, 0]
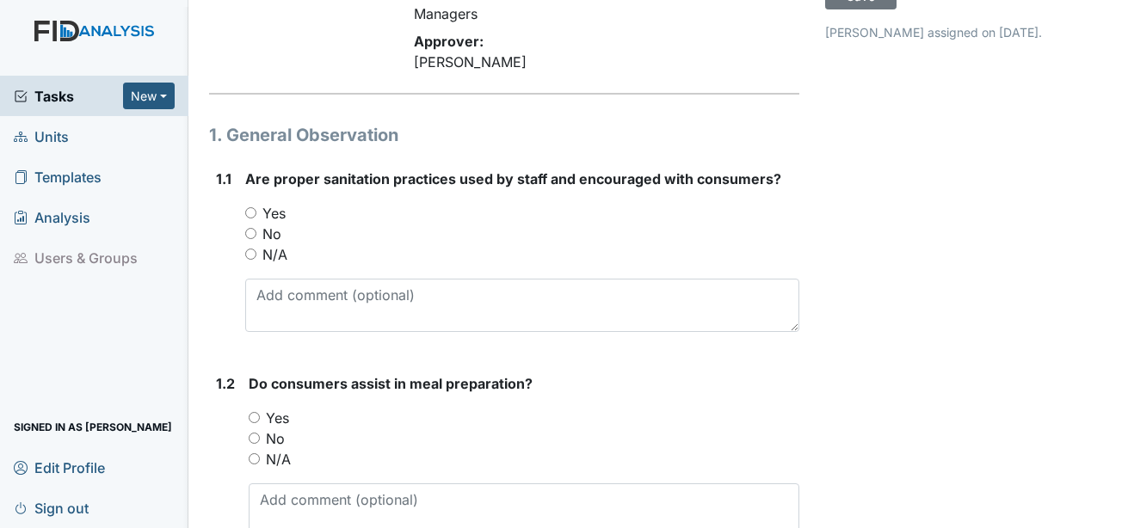
click at [282, 203] on label "Yes" at bounding box center [274, 213] width 23 height 21
click at [256, 207] on input "Yes" at bounding box center [250, 212] width 11 height 11
radio input "true"
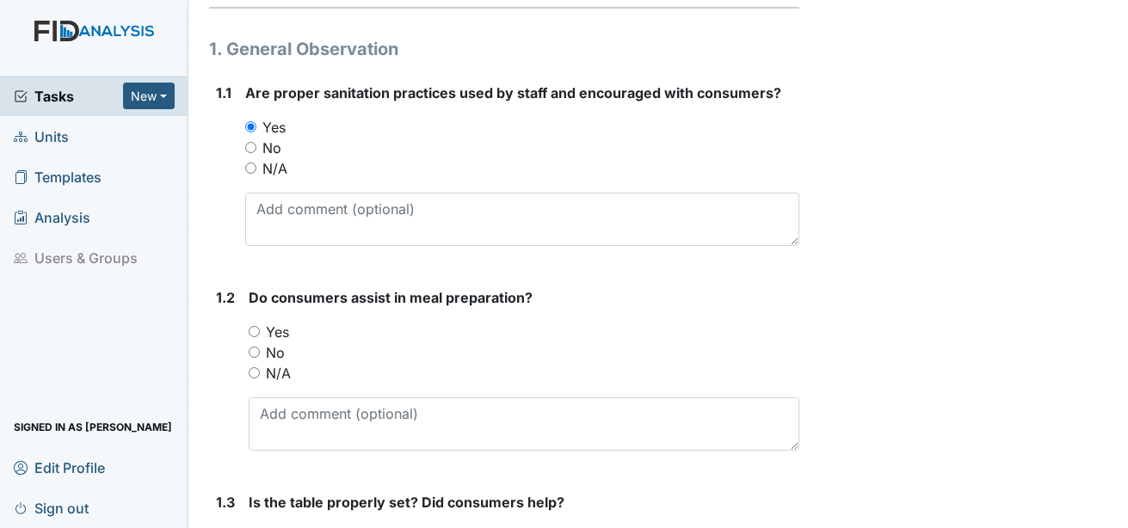
click at [272, 322] on label "Yes" at bounding box center [277, 332] width 23 height 21
click at [260, 326] on input "Yes" at bounding box center [254, 331] width 11 height 11
radio input "true"
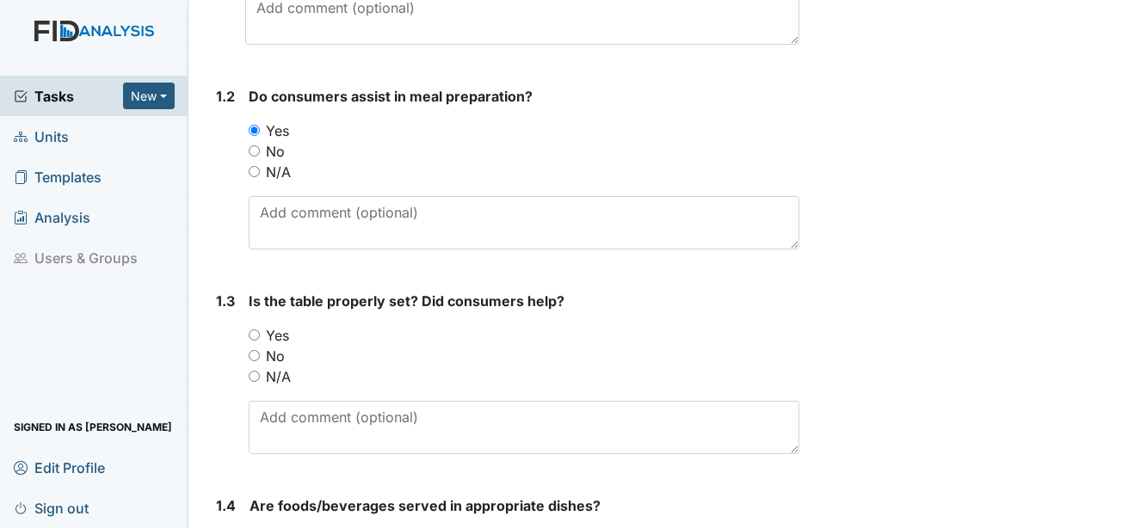
scroll to position [516, 0]
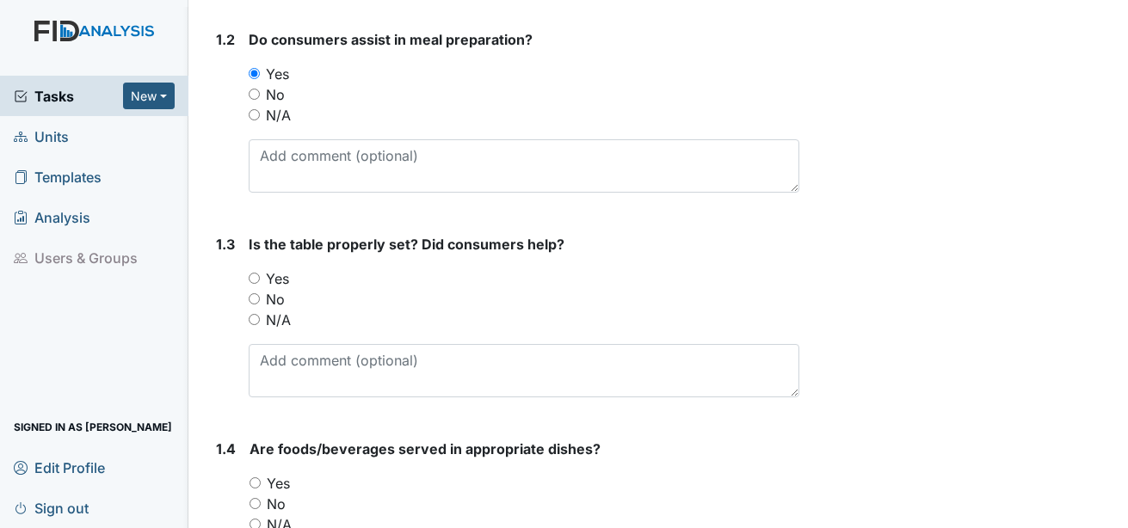
click at [280, 269] on label "Yes" at bounding box center [277, 279] width 23 height 21
click at [260, 273] on input "Yes" at bounding box center [254, 278] width 11 height 11
radio input "true"
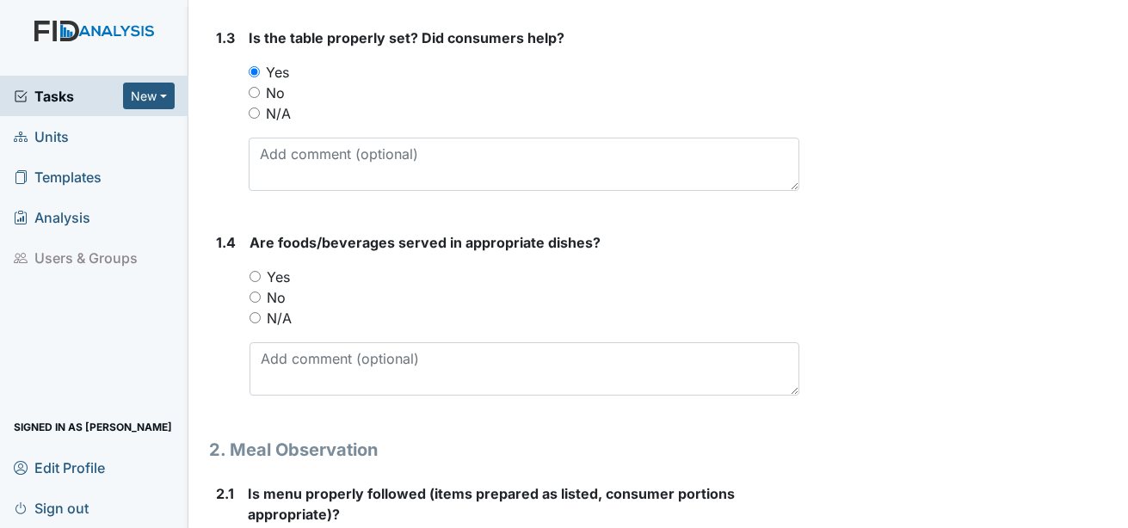
scroll to position [775, 0]
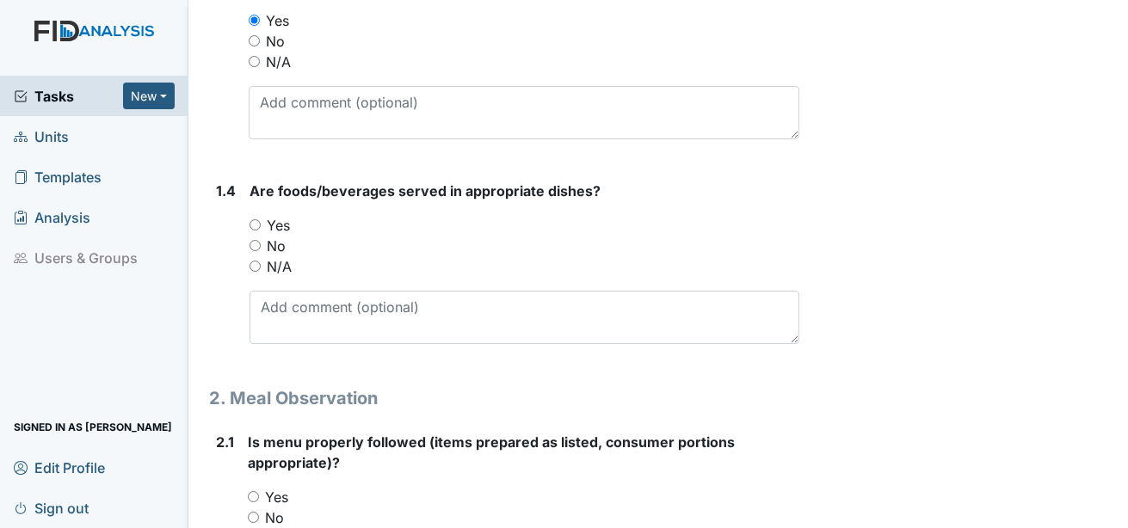
click at [281, 215] on label "Yes" at bounding box center [278, 225] width 23 height 21
click at [261, 219] on input "Yes" at bounding box center [255, 224] width 11 height 11
radio input "true"
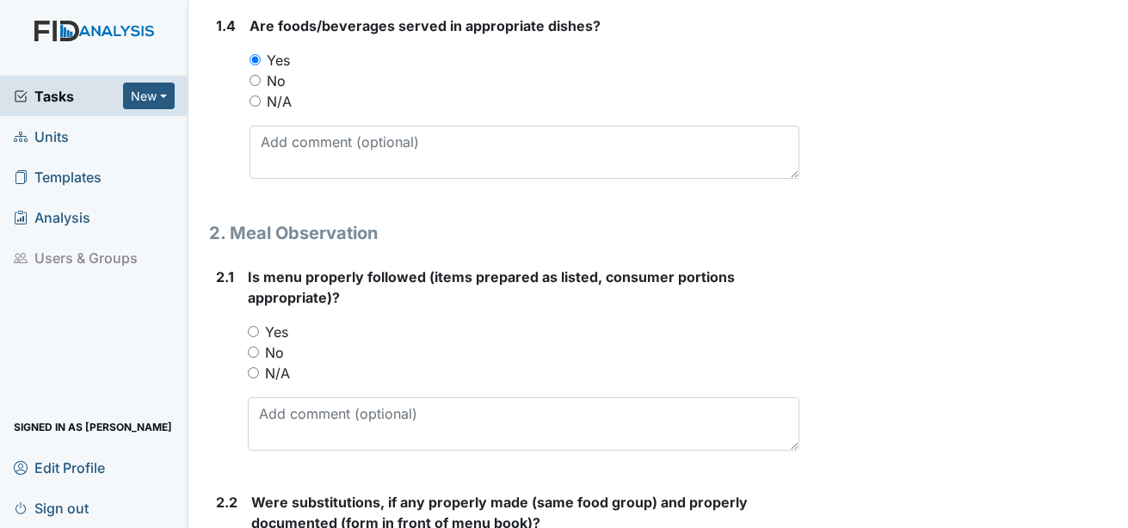
scroll to position [947, 0]
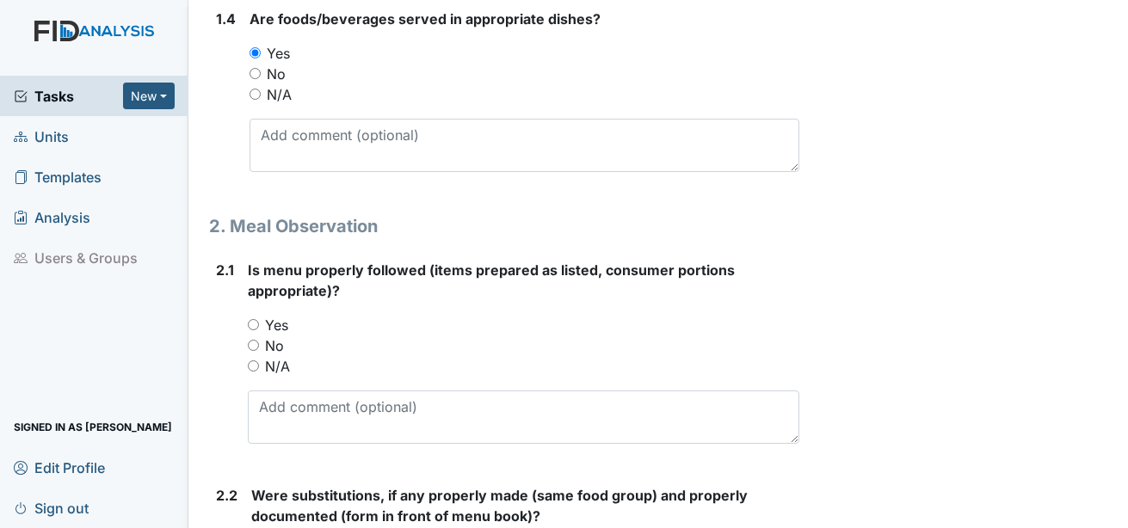
click at [278, 315] on label "Yes" at bounding box center [276, 325] width 23 height 21
click at [259, 319] on input "Yes" at bounding box center [253, 324] width 11 height 11
radio input "true"
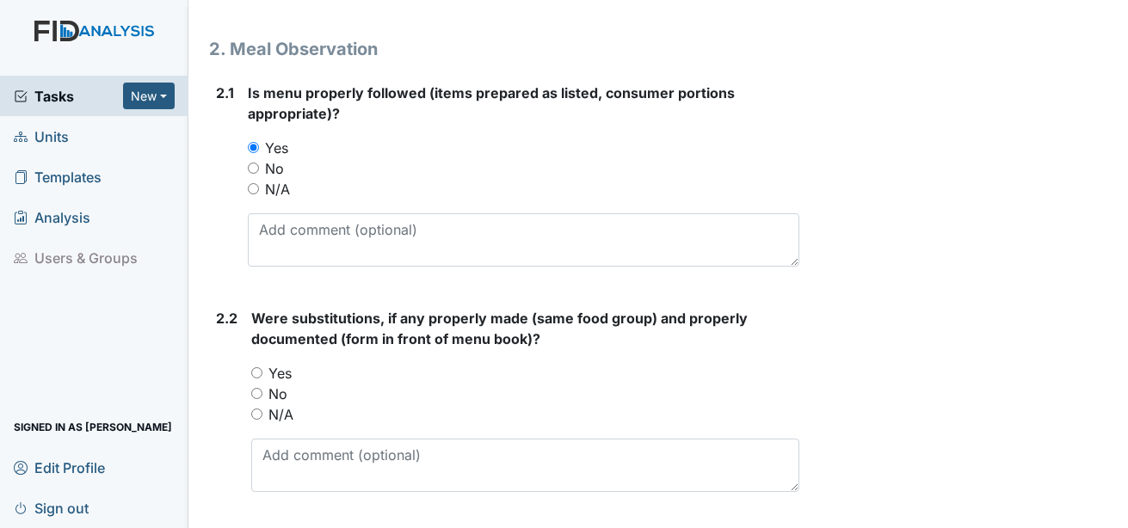
scroll to position [1205, 0]
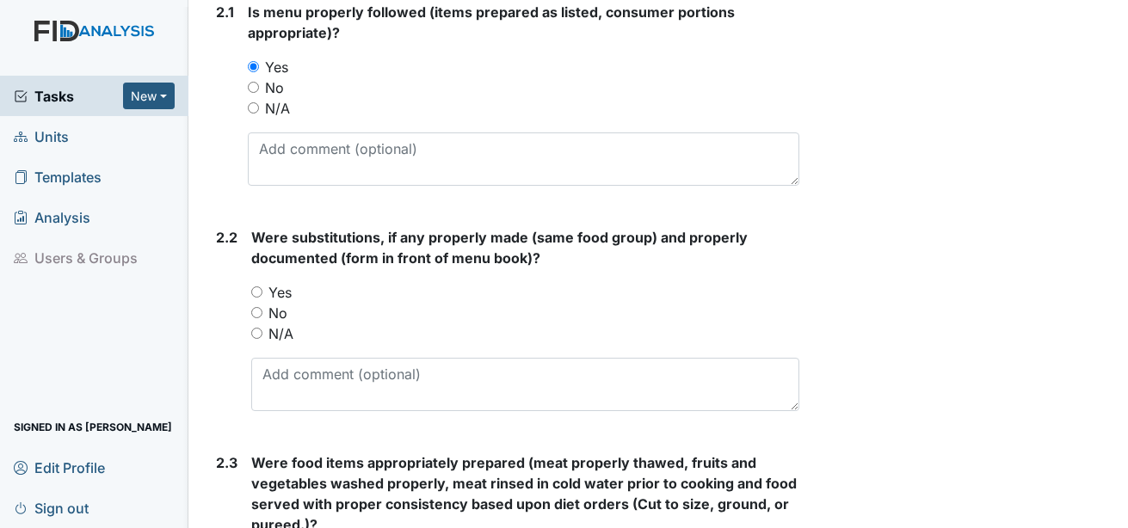
click at [280, 282] on label "Yes" at bounding box center [280, 292] width 23 height 21
click at [263, 287] on input "Yes" at bounding box center [256, 292] width 11 height 11
radio input "true"
click at [280, 324] on label "N/A" at bounding box center [281, 334] width 25 height 21
click at [263, 328] on input "N/A" at bounding box center [256, 333] width 11 height 11
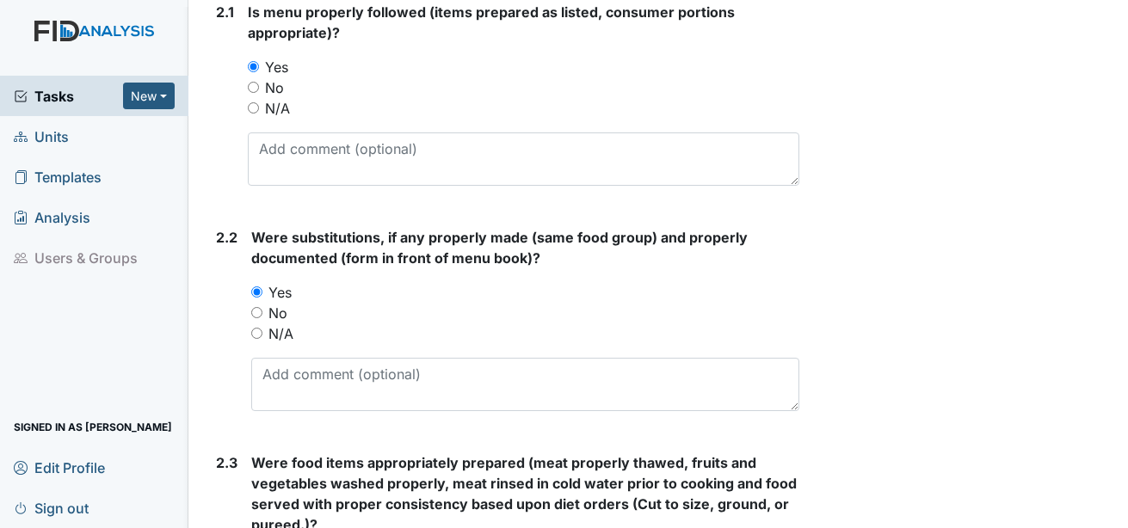
radio input "true"
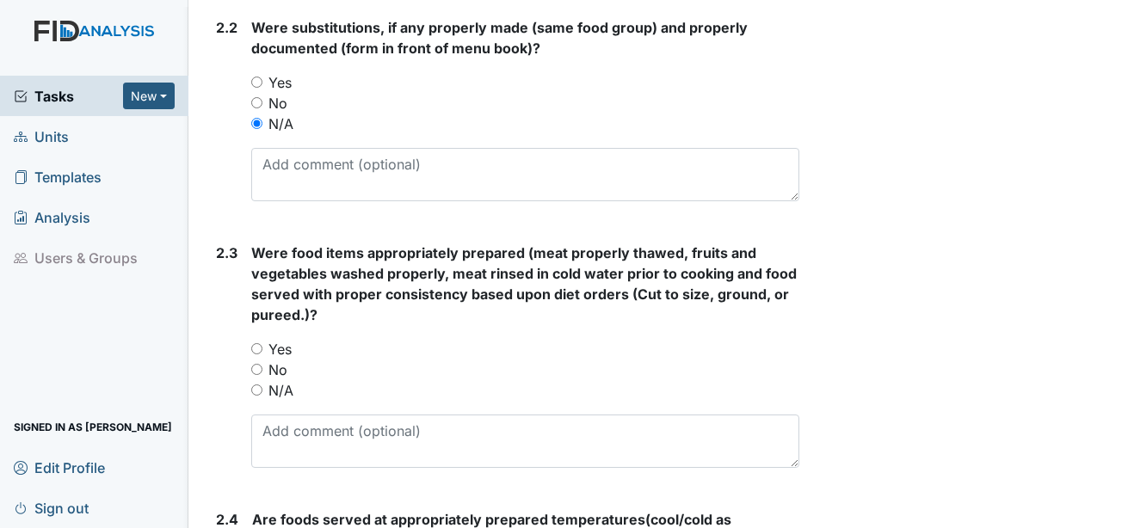
scroll to position [1463, 0]
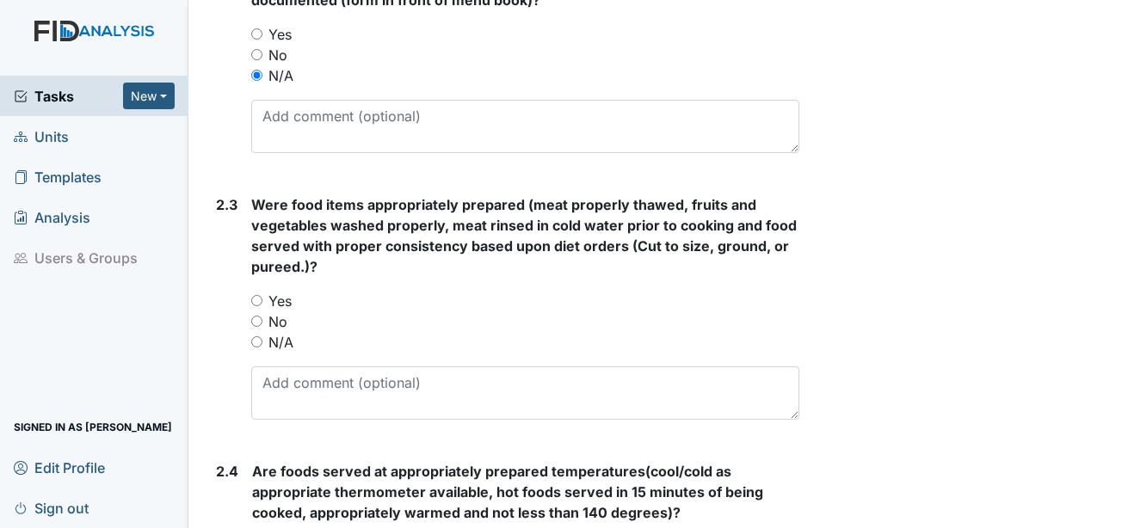
click at [277, 291] on label "Yes" at bounding box center [280, 301] width 23 height 21
click at [263, 295] on input "Yes" at bounding box center [256, 300] width 11 height 11
radio input "true"
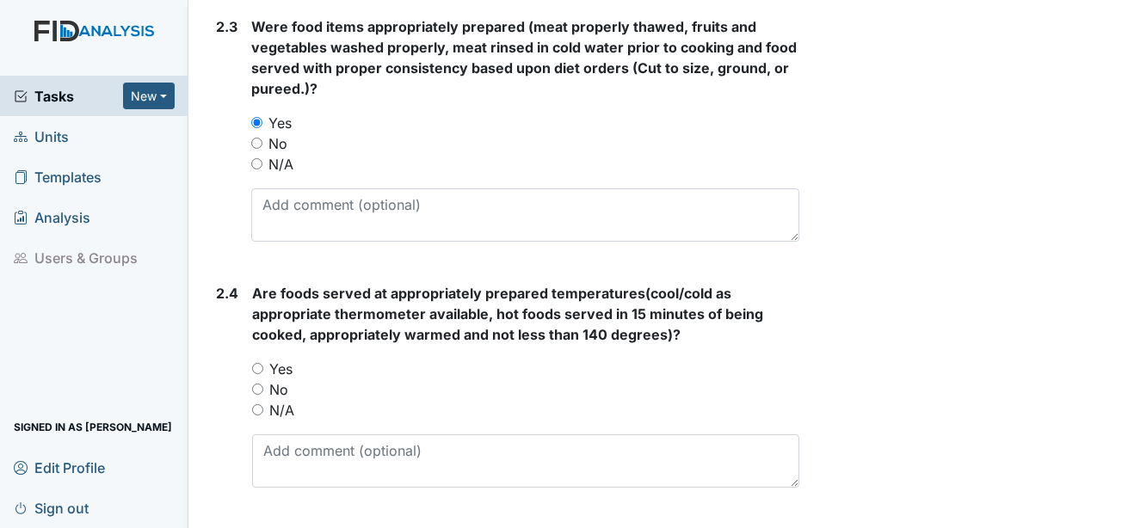
scroll to position [1721, 0]
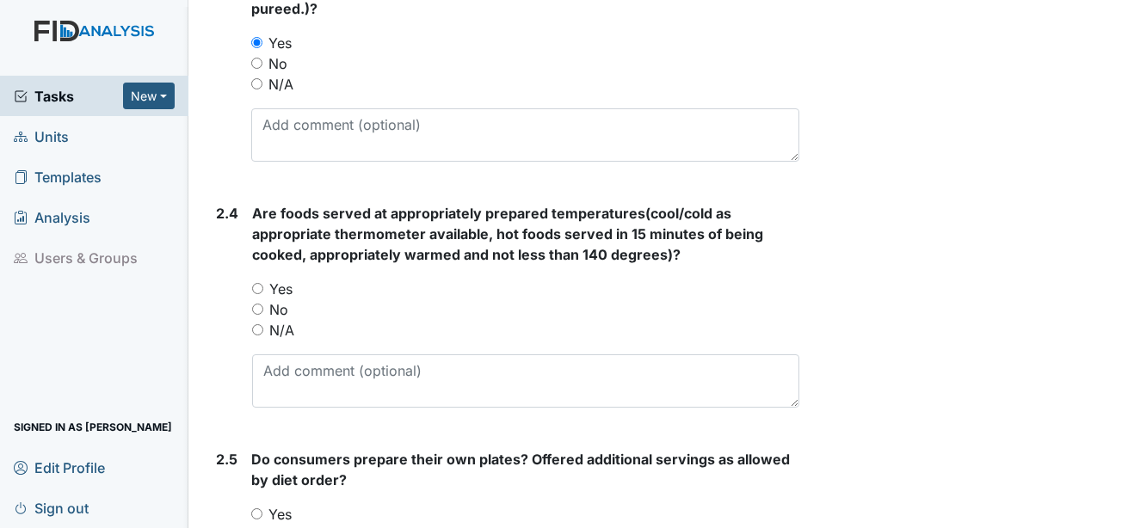
click at [278, 279] on label "Yes" at bounding box center [280, 289] width 23 height 21
click at [263, 283] on input "Yes" at bounding box center [257, 288] width 11 height 11
radio input "true"
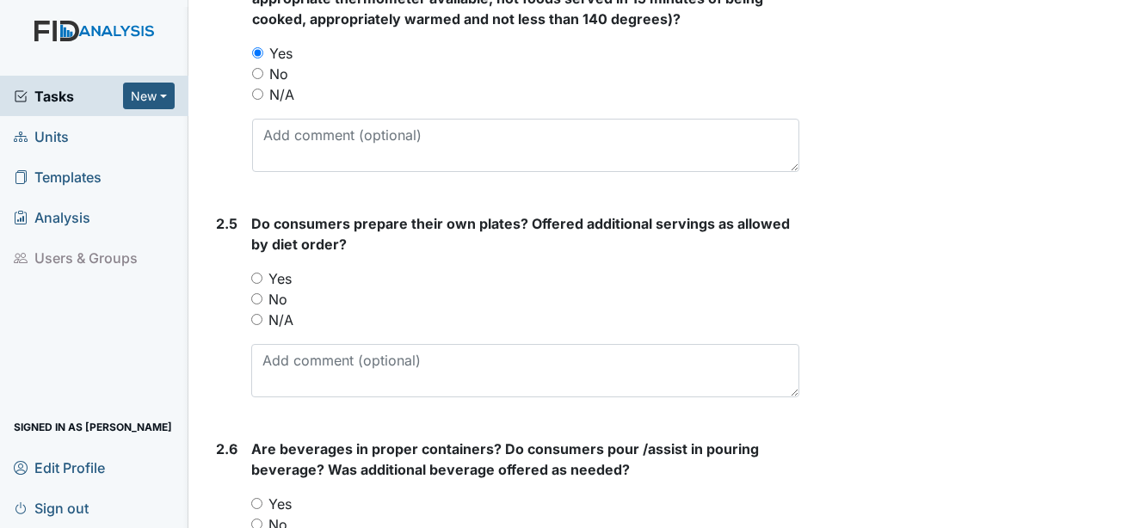
scroll to position [1980, 0]
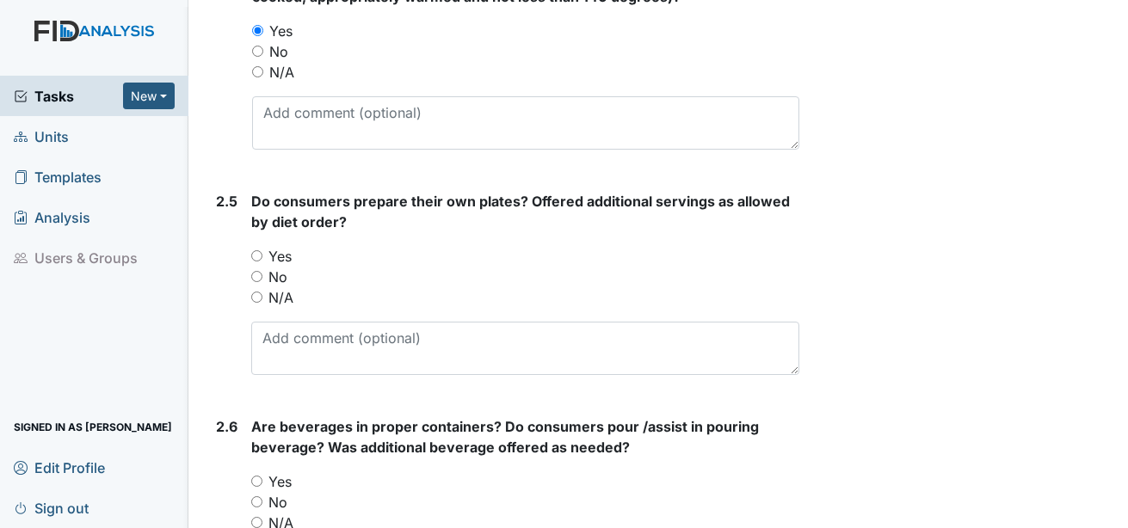
click at [281, 246] on label "Yes" at bounding box center [280, 256] width 23 height 21
click at [263, 250] on input "Yes" at bounding box center [256, 255] width 11 height 11
radio input "true"
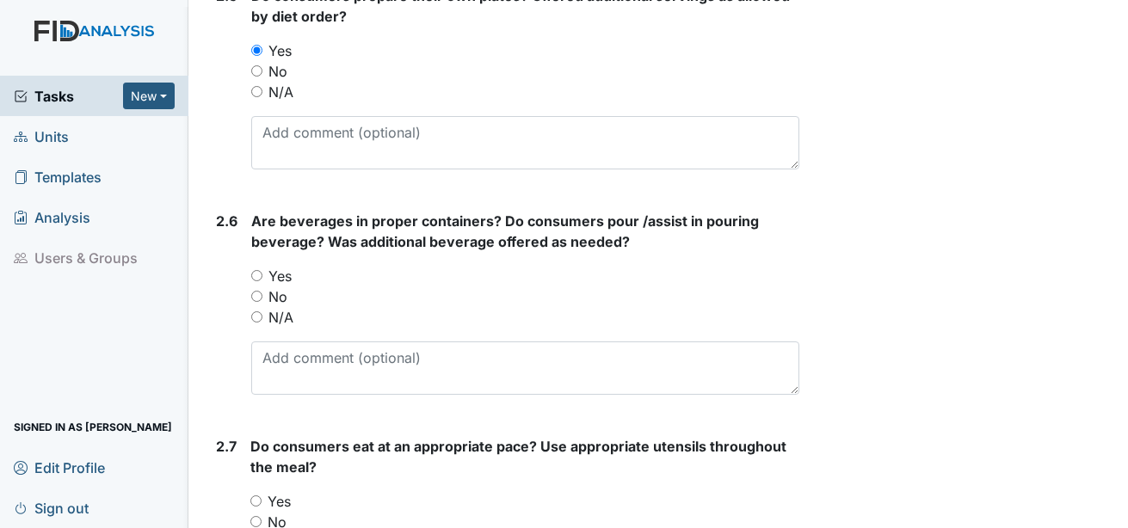
scroll to position [2238, 0]
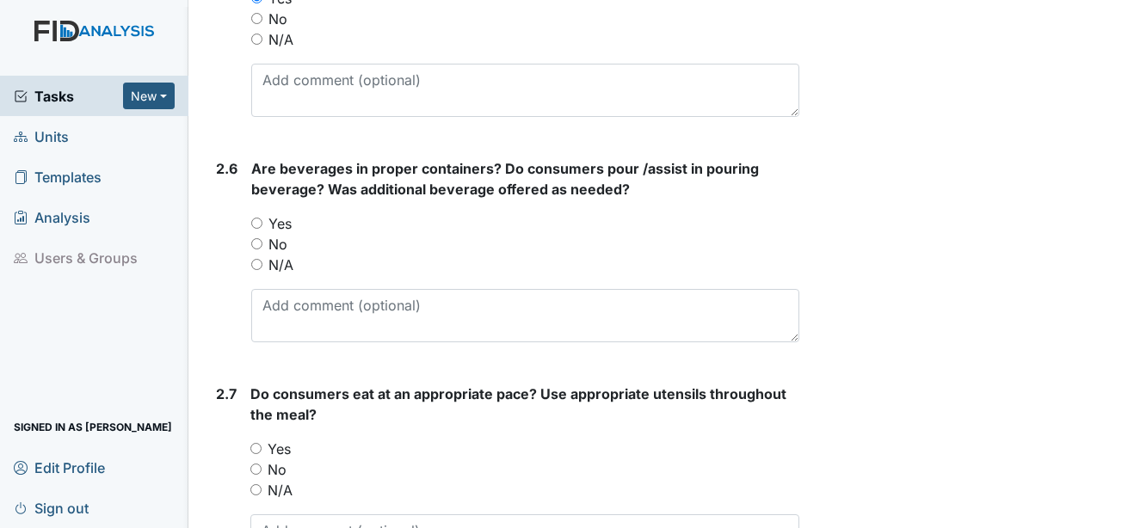
click at [280, 213] on label "Yes" at bounding box center [280, 223] width 23 height 21
click at [263, 218] on input "Yes" at bounding box center [256, 223] width 11 height 11
radio input "true"
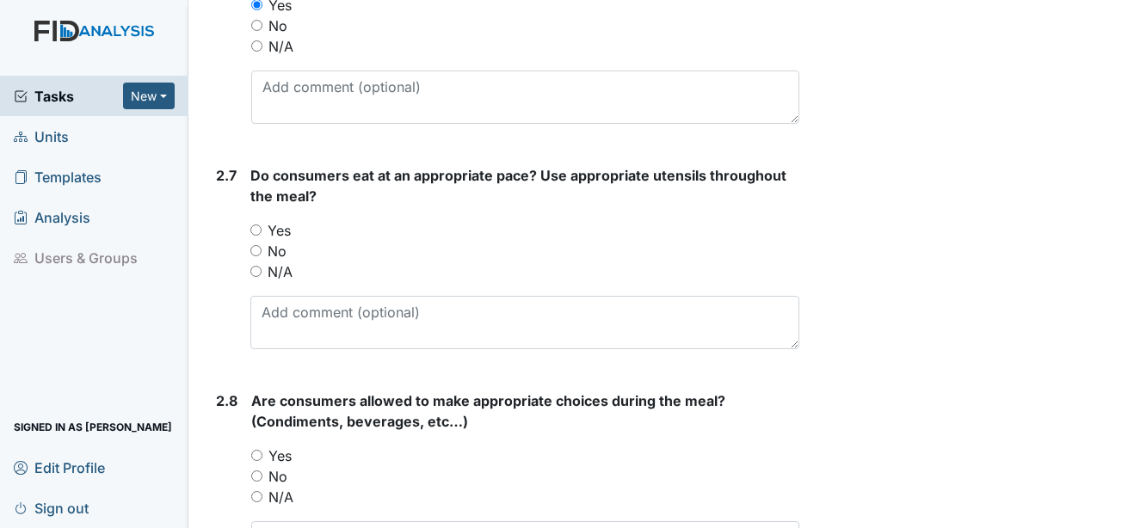
scroll to position [2496, 0]
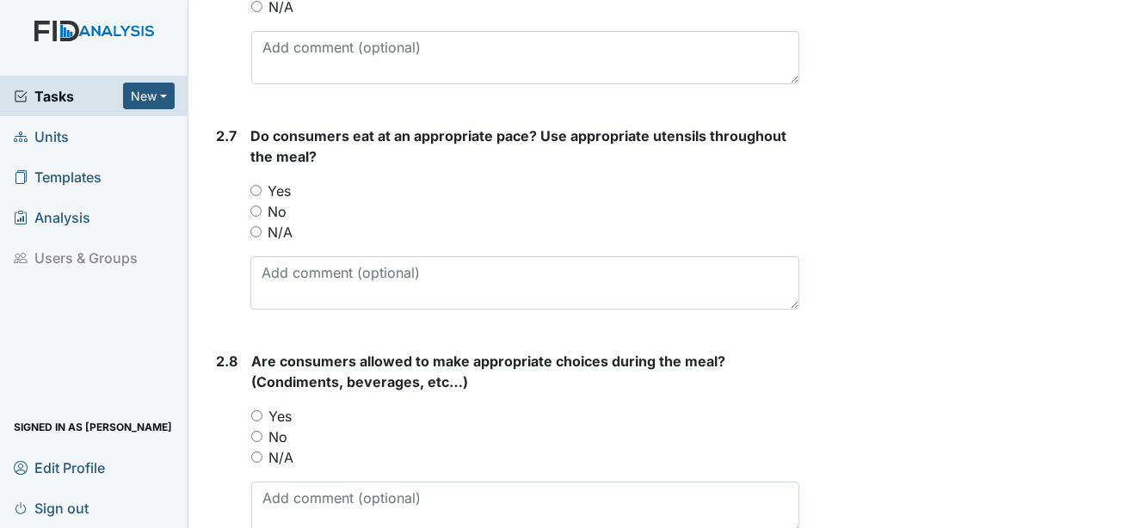
click at [281, 181] on label "Yes" at bounding box center [279, 191] width 23 height 21
click at [262, 185] on input "Yes" at bounding box center [255, 190] width 11 height 11
radio input "true"
click at [277, 406] on label "Yes" at bounding box center [280, 416] width 23 height 21
click at [263, 411] on input "Yes" at bounding box center [256, 416] width 11 height 11
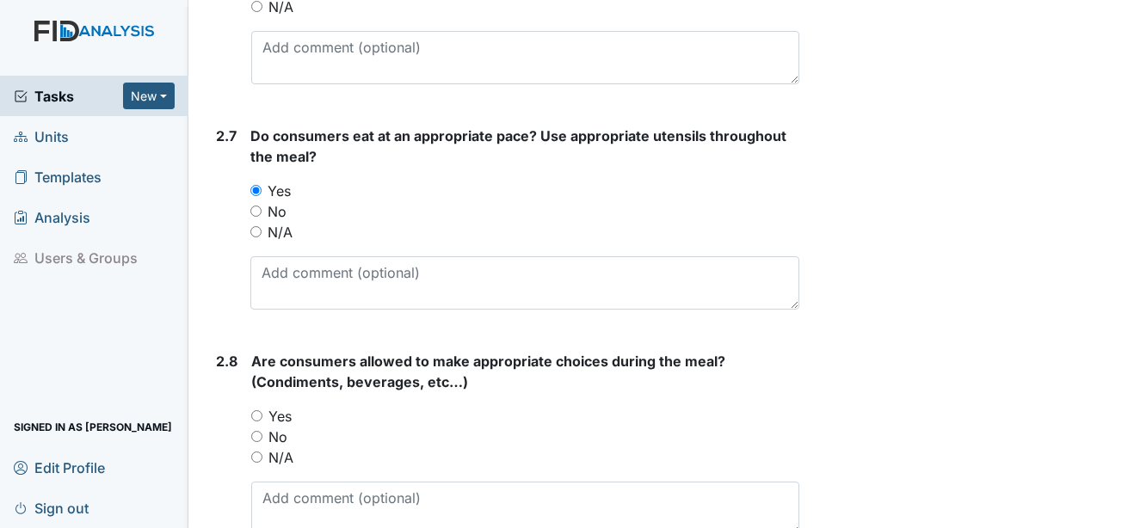
radio input "true"
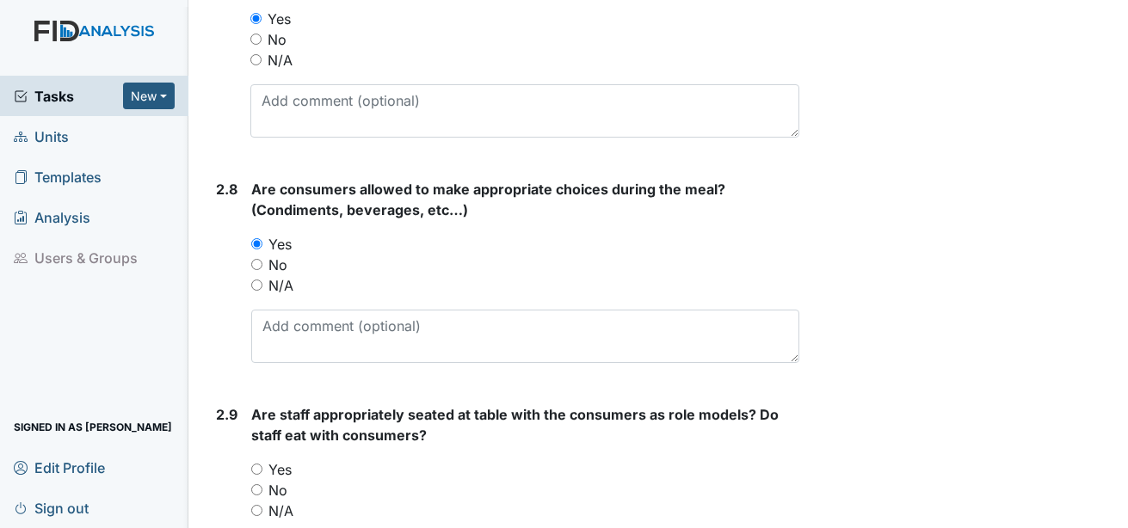
scroll to position [2840, 0]
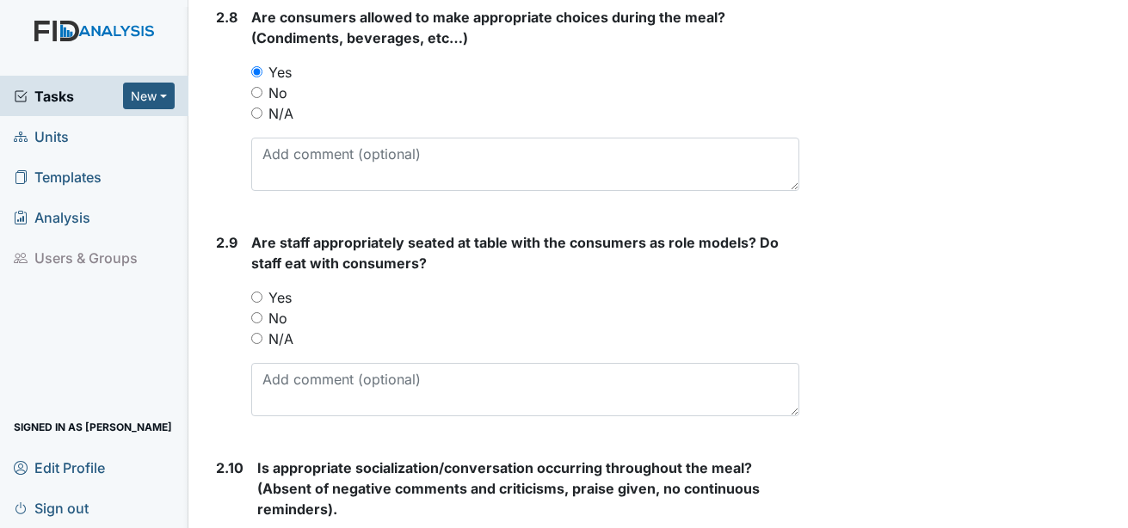
click at [272, 287] on label "Yes" at bounding box center [280, 297] width 23 height 21
click at [263, 292] on input "Yes" at bounding box center [256, 297] width 11 height 11
radio input "true"
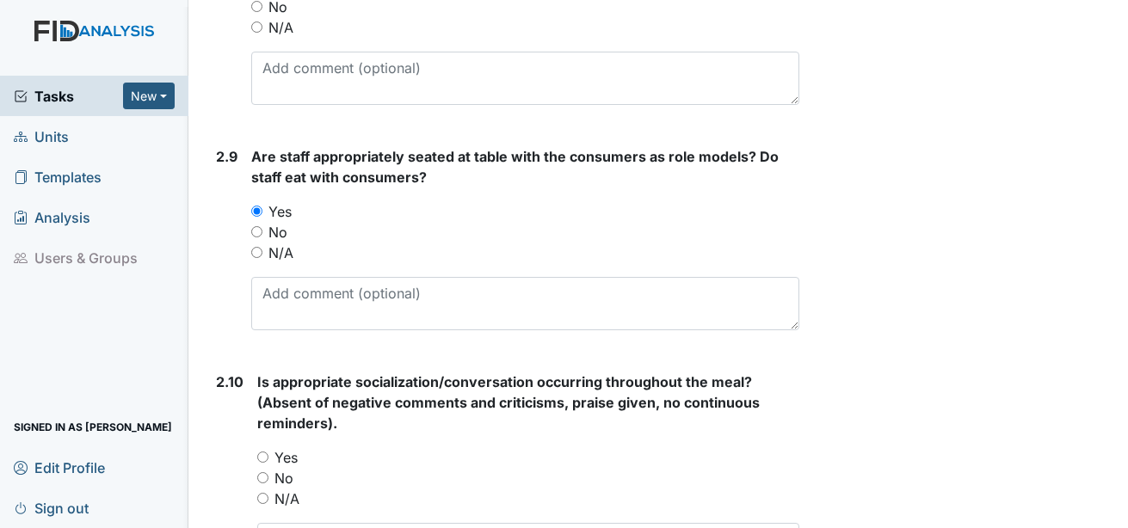
scroll to position [3012, 0]
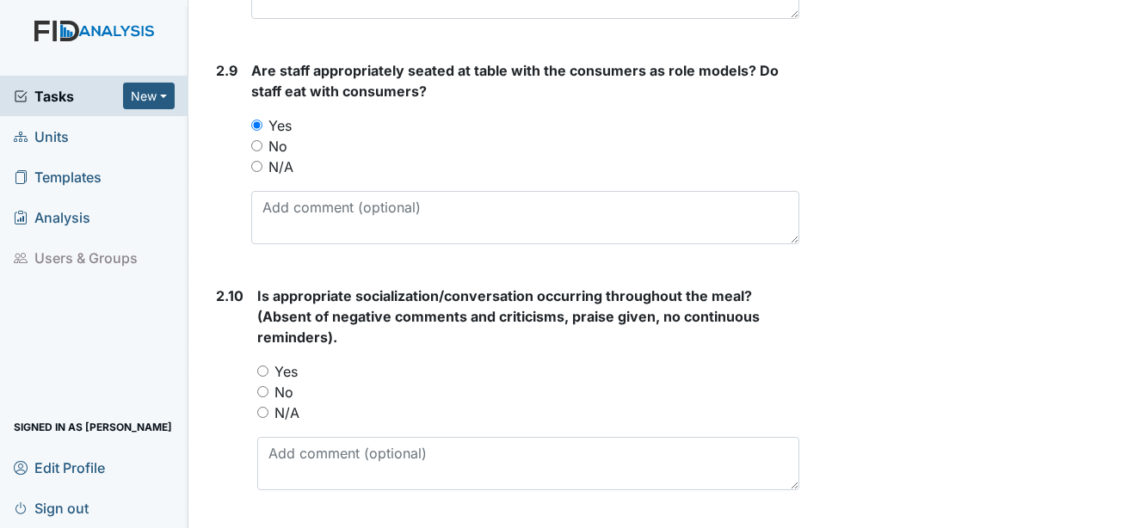
click at [294, 361] on label "Yes" at bounding box center [286, 371] width 23 height 21
click at [269, 366] on input "Yes" at bounding box center [262, 371] width 11 height 11
radio input "true"
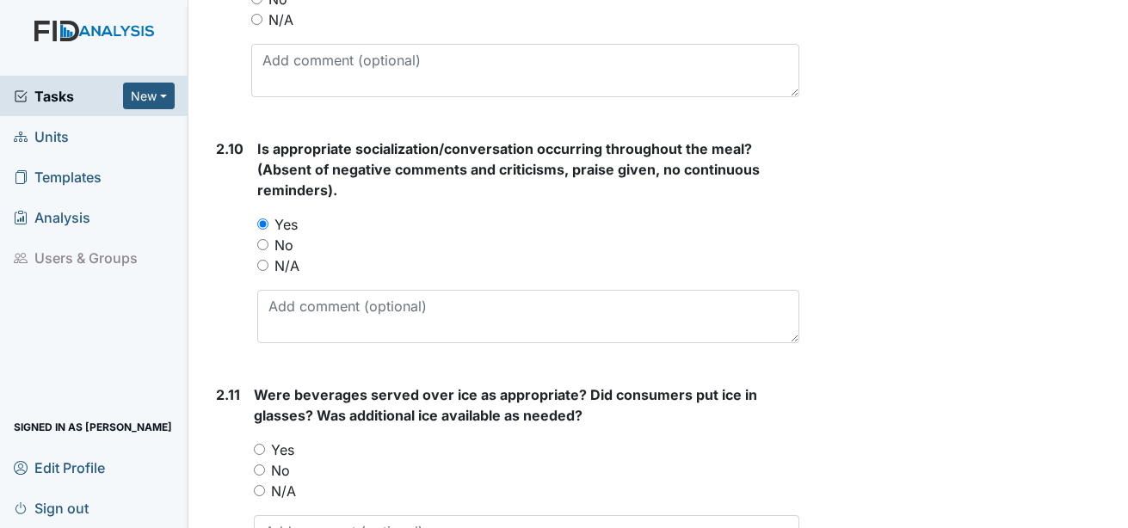
scroll to position [3184, 0]
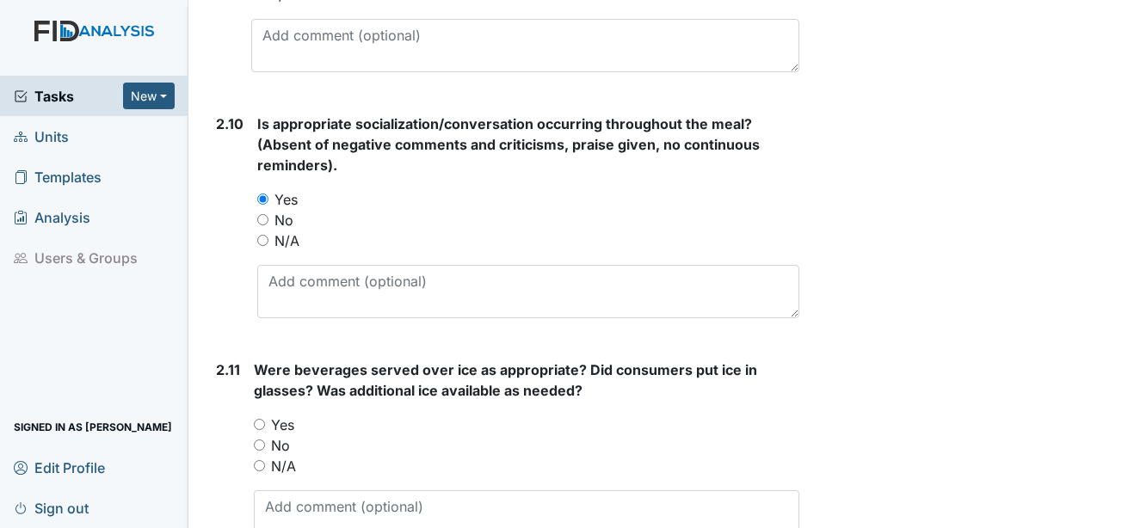
click at [285, 415] on label "Yes" at bounding box center [282, 425] width 23 height 21
click at [265, 419] on input "Yes" at bounding box center [259, 424] width 11 height 11
radio input "true"
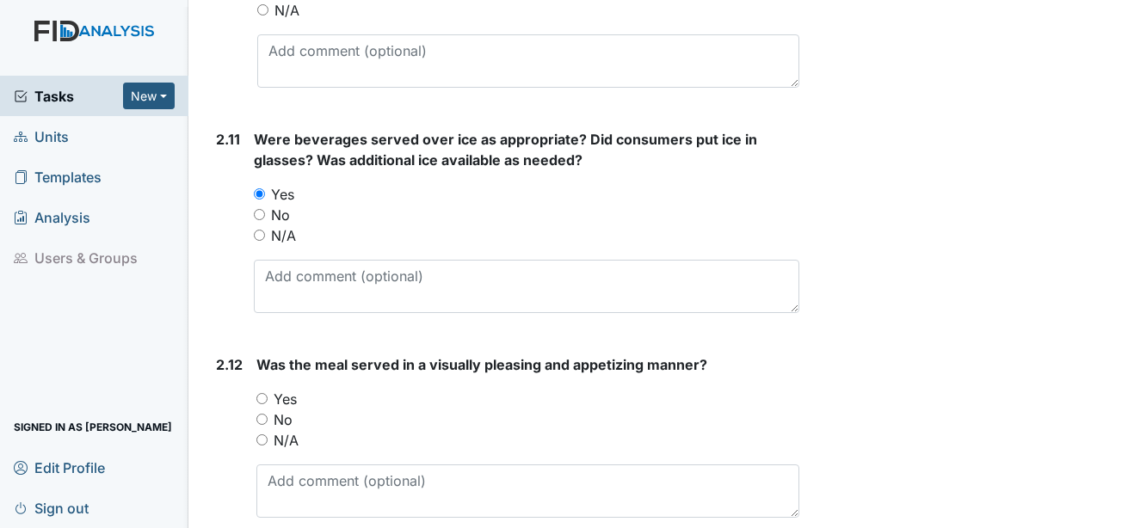
scroll to position [3443, 0]
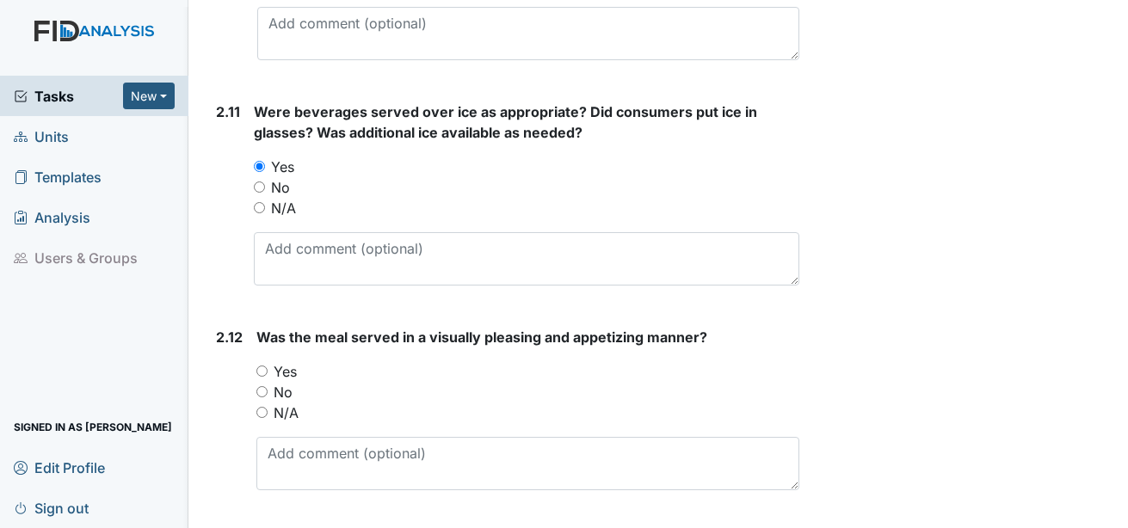
click at [279, 361] on label "Yes" at bounding box center [285, 371] width 23 height 21
click at [268, 366] on input "Yes" at bounding box center [261, 371] width 11 height 11
radio input "true"
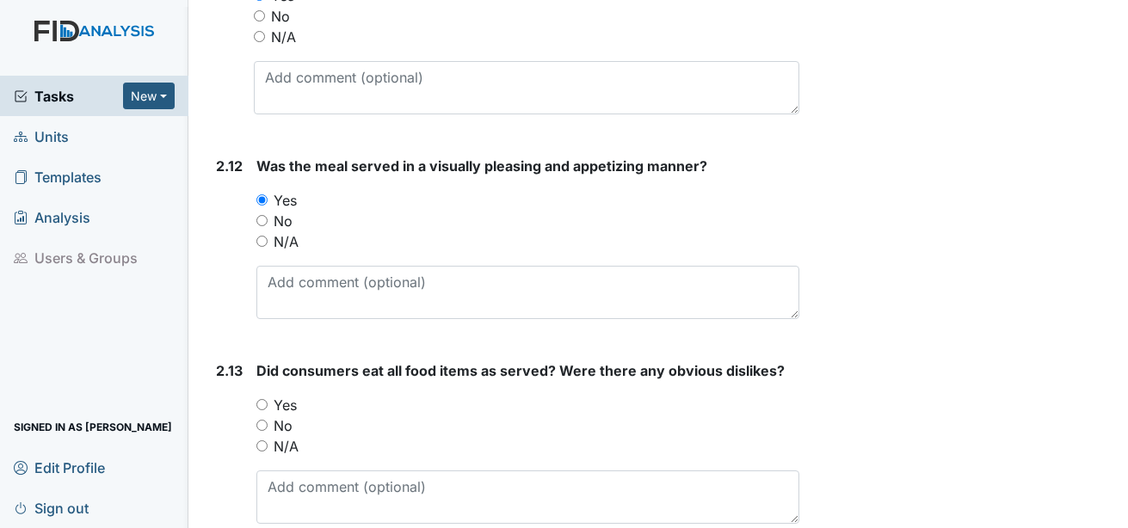
scroll to position [3615, 0]
click at [288, 394] on label "Yes" at bounding box center [285, 404] width 23 height 21
click at [268, 398] on input "Yes" at bounding box center [261, 403] width 11 height 11
radio input "true"
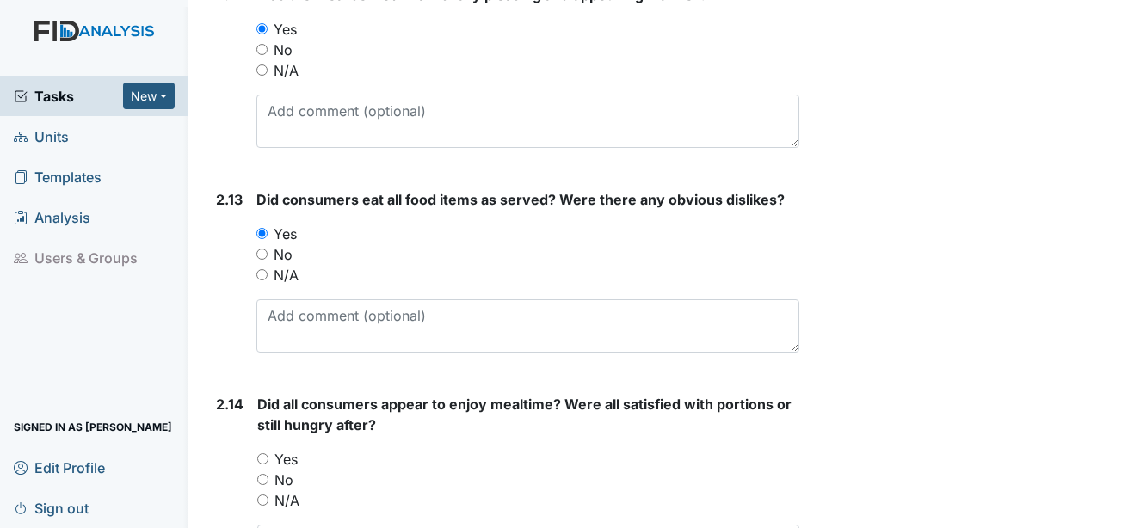
scroll to position [3787, 0]
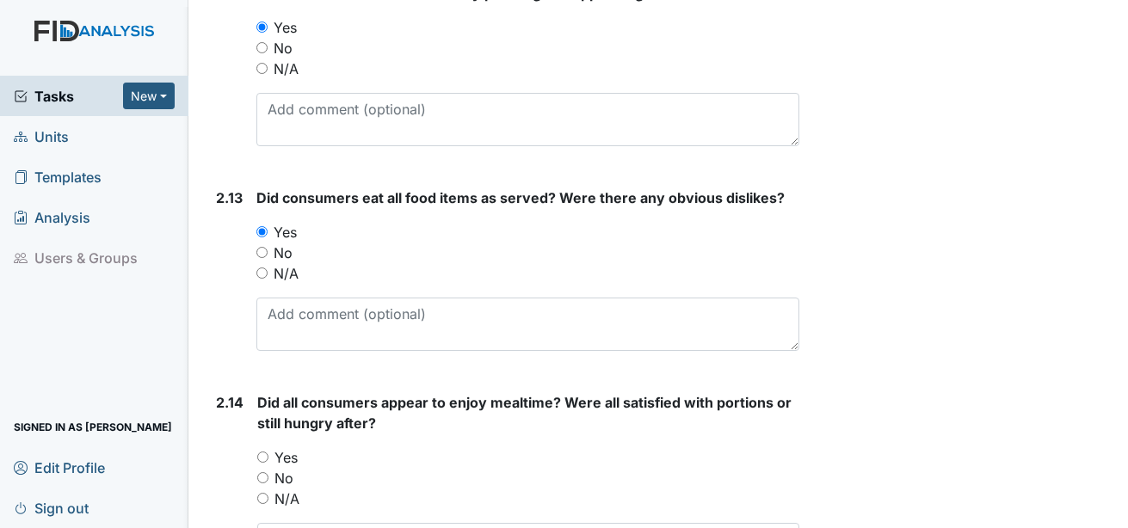
click at [291, 448] on label "Yes" at bounding box center [286, 458] width 23 height 21
click at [269, 452] on input "Yes" at bounding box center [262, 457] width 11 height 11
radio input "true"
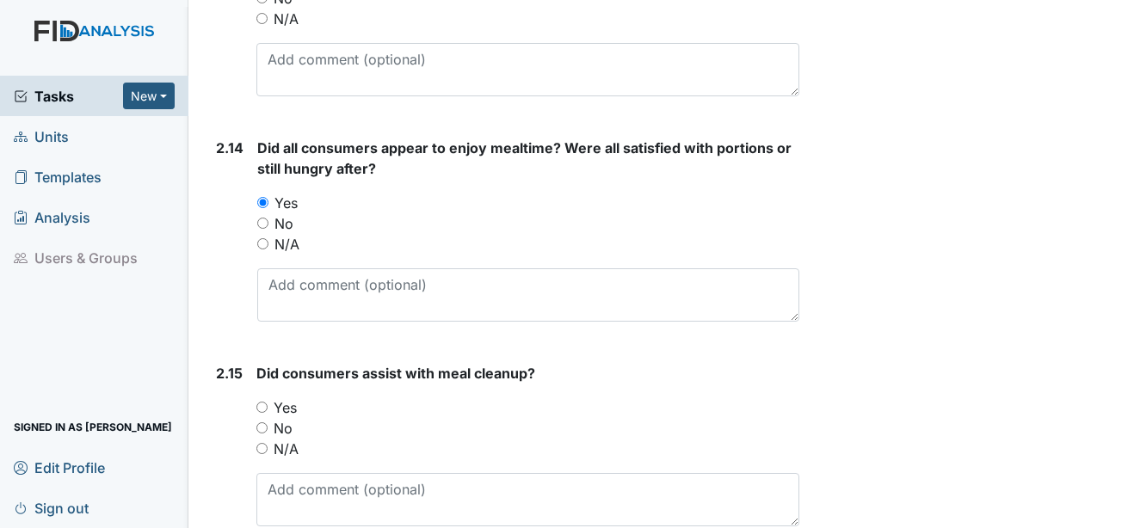
scroll to position [4045, 0]
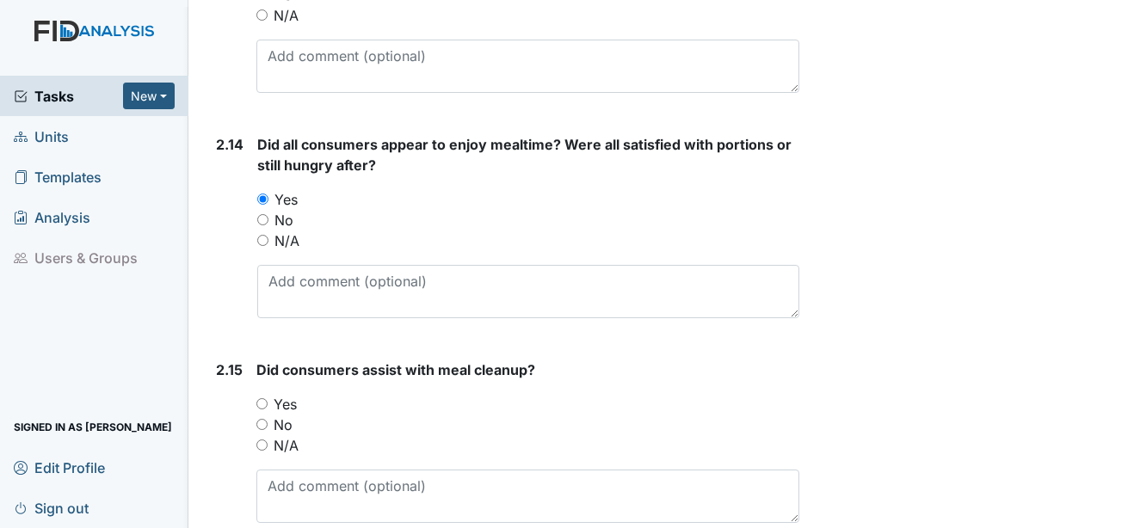
click at [287, 394] on label "Yes" at bounding box center [285, 404] width 23 height 21
click at [268, 398] on input "Yes" at bounding box center [261, 403] width 11 height 11
radio input "true"
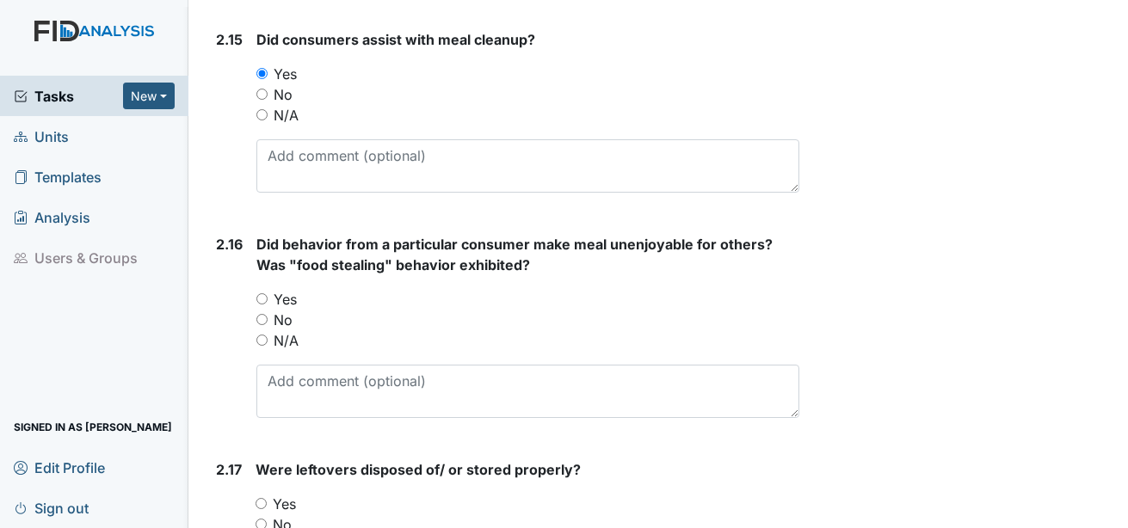
scroll to position [4389, 0]
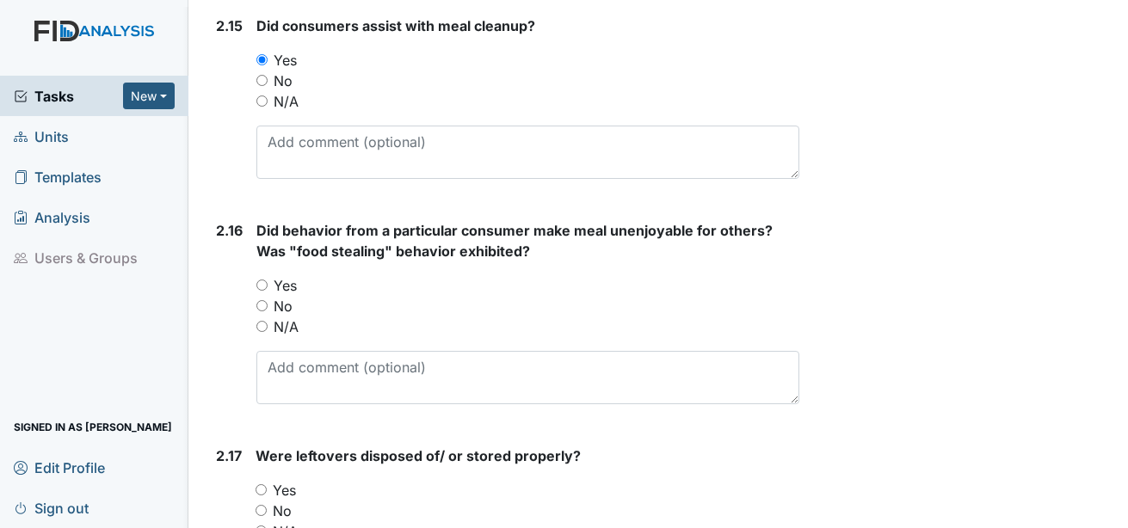
click at [290, 275] on label "Yes" at bounding box center [285, 285] width 23 height 21
click at [268, 280] on input "Yes" at bounding box center [261, 285] width 11 height 11
radio input "true"
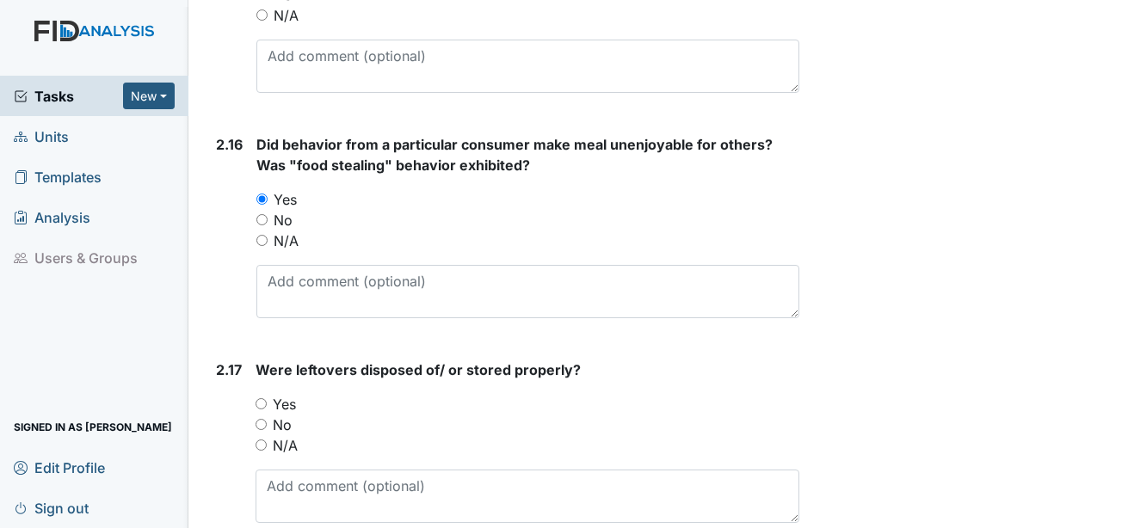
click at [291, 435] on label "N/A" at bounding box center [285, 445] width 25 height 21
click at [267, 440] on input "N/A" at bounding box center [261, 445] width 11 height 11
radio input "true"
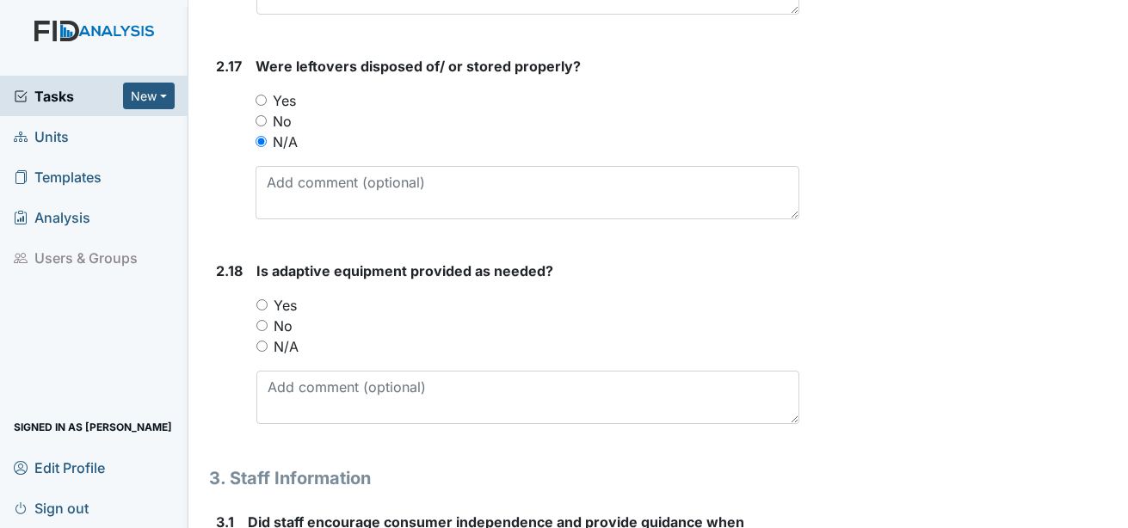
scroll to position [4820, 0]
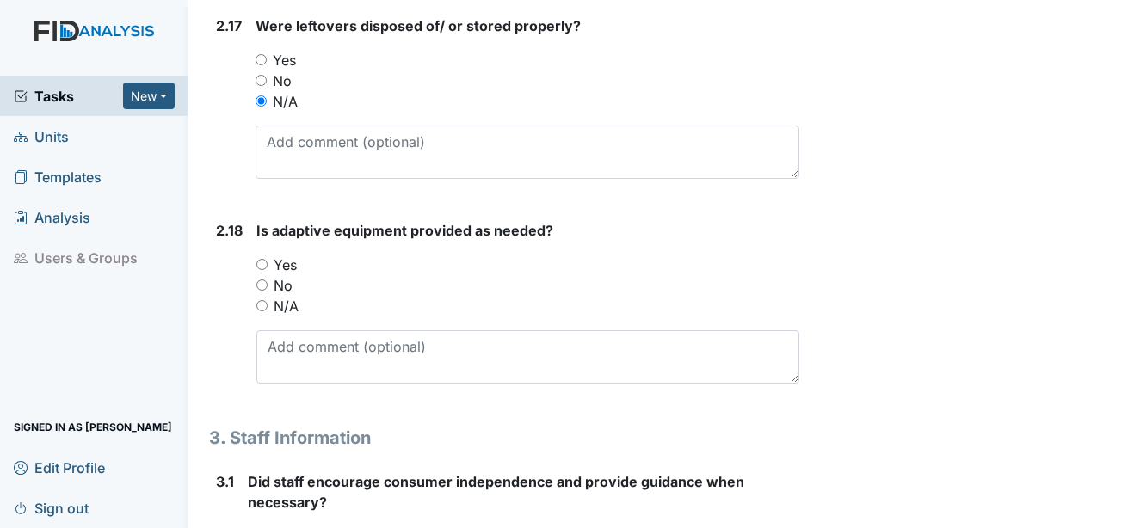
click at [283, 255] on label "Yes" at bounding box center [285, 265] width 23 height 21
click at [268, 259] on input "Yes" at bounding box center [261, 264] width 11 height 11
radio input "true"
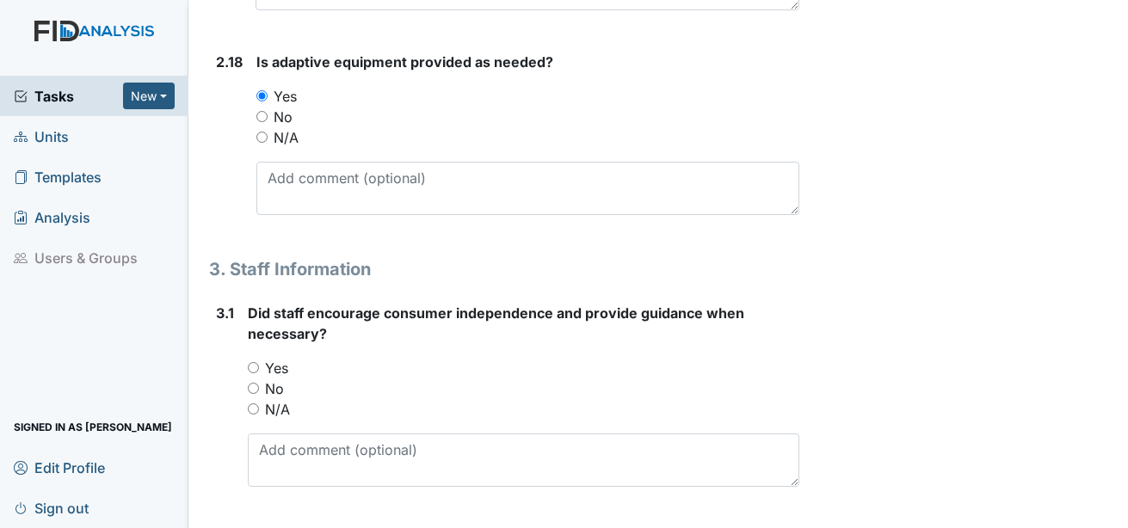
scroll to position [4992, 0]
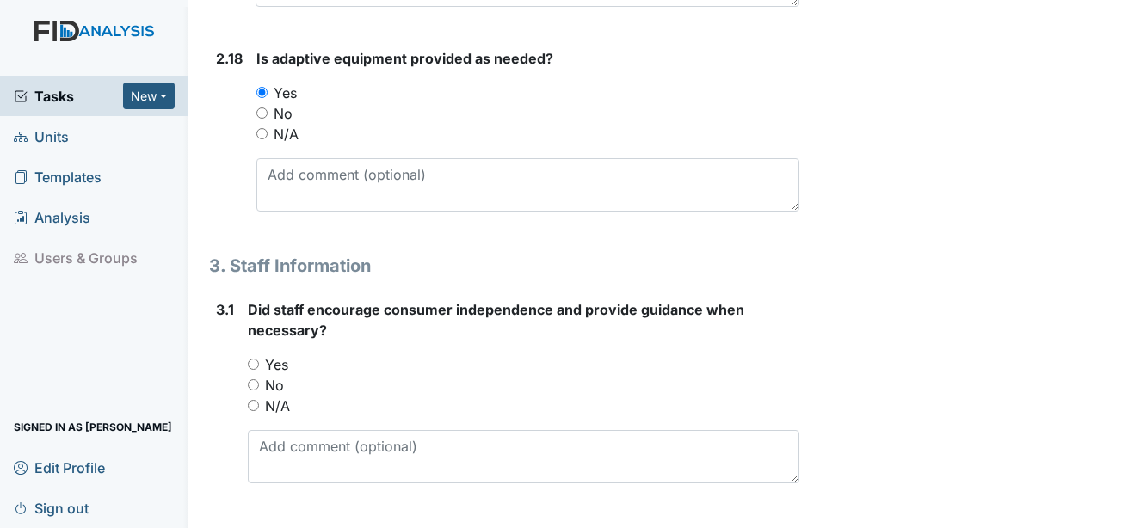
click at [272, 355] on label "Yes" at bounding box center [276, 365] width 23 height 21
click at [259, 359] on input "Yes" at bounding box center [253, 364] width 11 height 11
radio input "true"
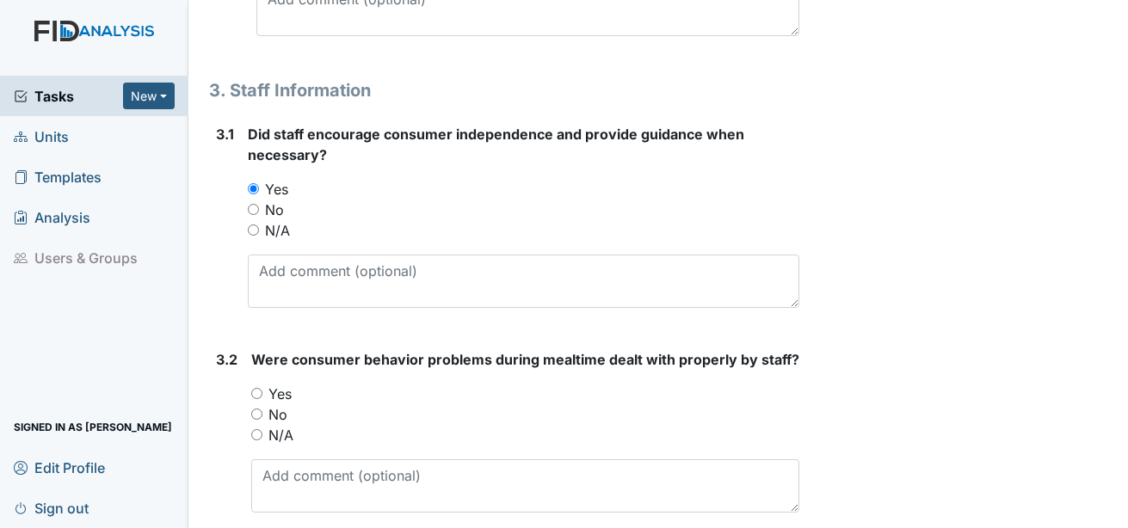
scroll to position [5250, 0]
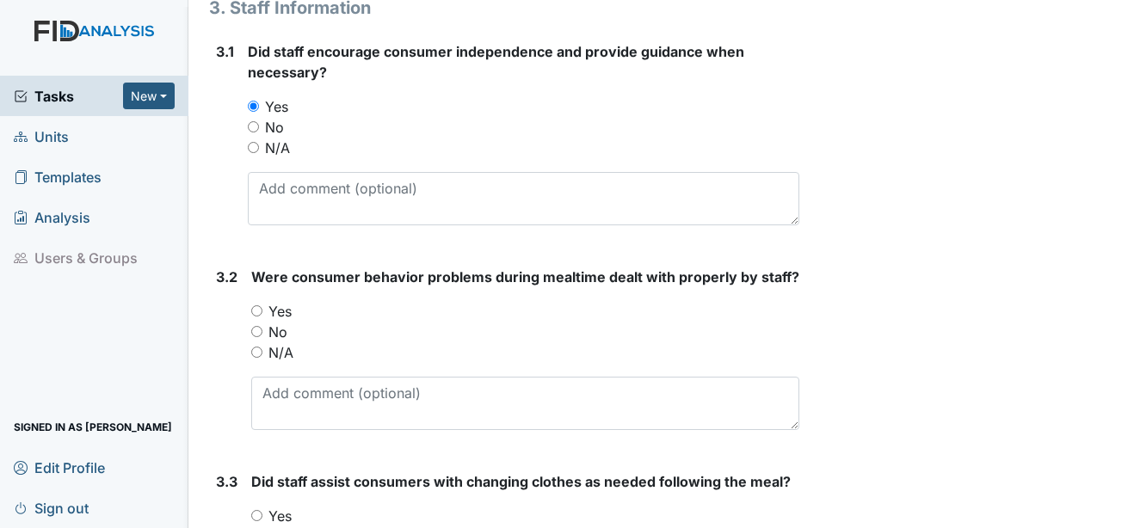
click at [283, 301] on label "Yes" at bounding box center [280, 311] width 23 height 21
click at [263, 306] on input "Yes" at bounding box center [256, 311] width 11 height 11
radio input "true"
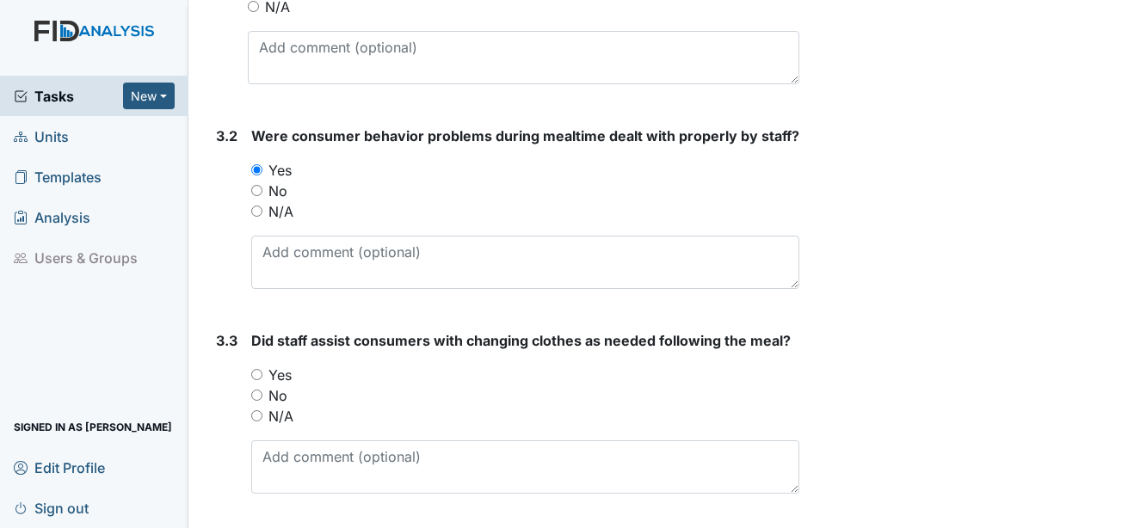
scroll to position [5424, 0]
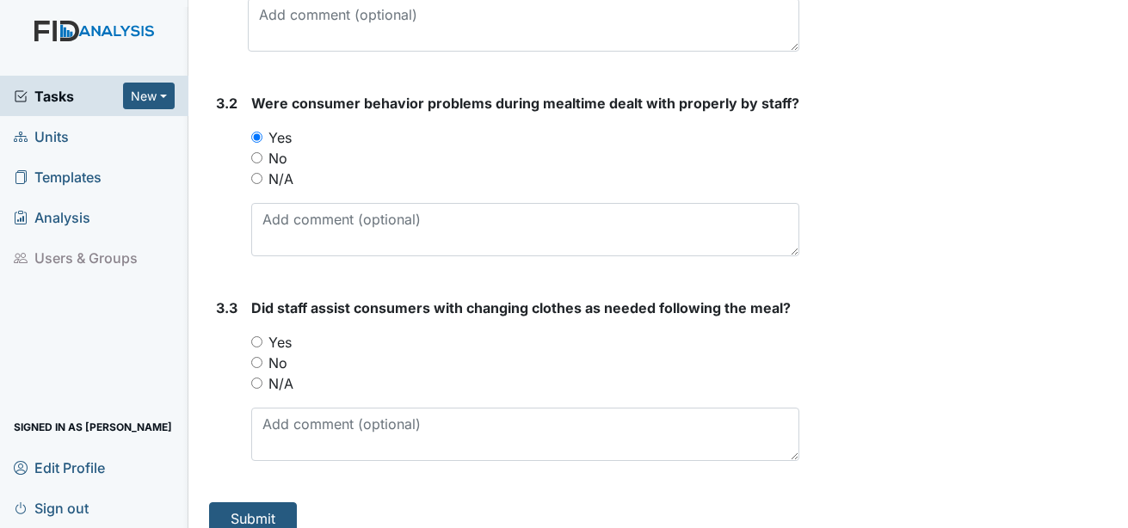
click at [282, 332] on label "Yes" at bounding box center [280, 342] width 23 height 21
click at [263, 337] on input "Yes" at bounding box center [256, 342] width 11 height 11
radio input "true"
click at [269, 503] on button "Submit" at bounding box center [253, 519] width 88 height 33
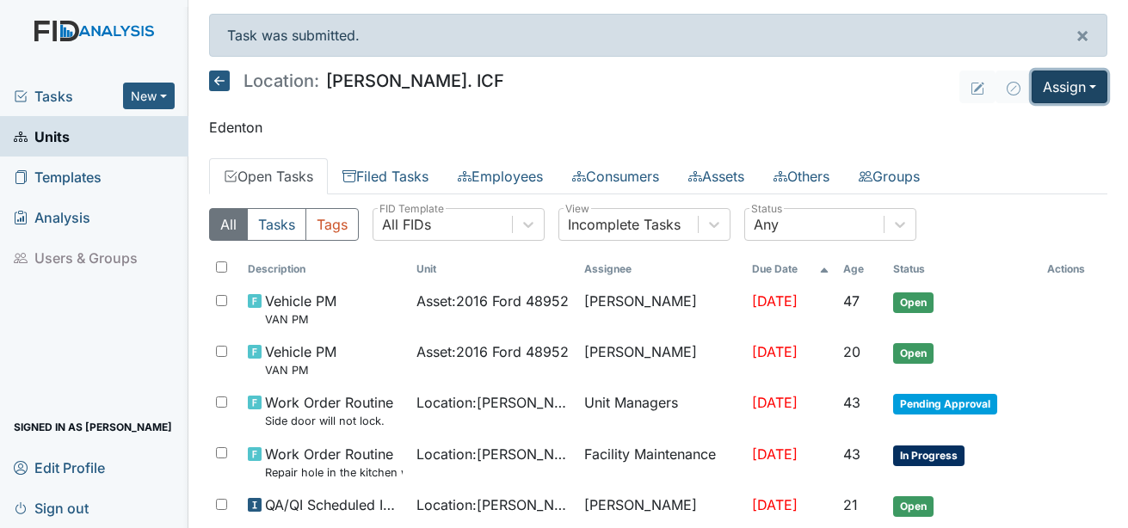
click at [1053, 90] on button "Assign" at bounding box center [1070, 87] width 76 height 33
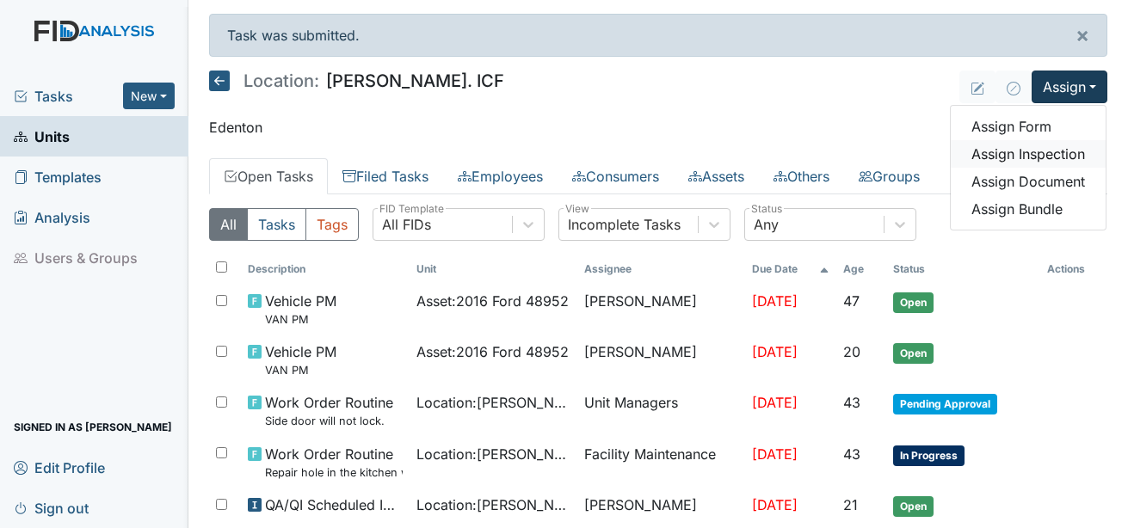
click at [1022, 153] on link "Assign Inspection" at bounding box center [1028, 154] width 155 height 28
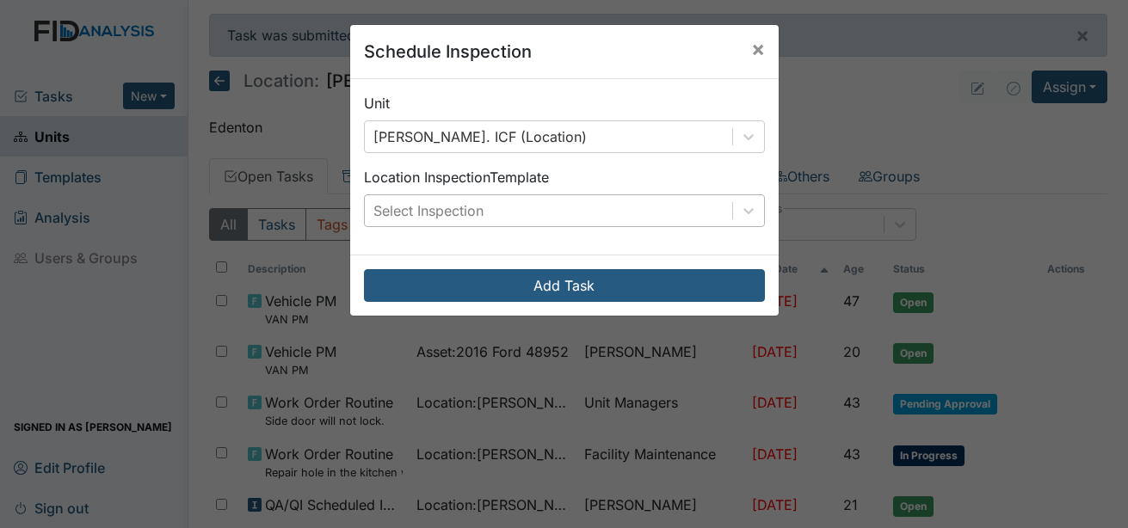
click at [613, 213] on div "Select Inspection" at bounding box center [549, 210] width 368 height 31
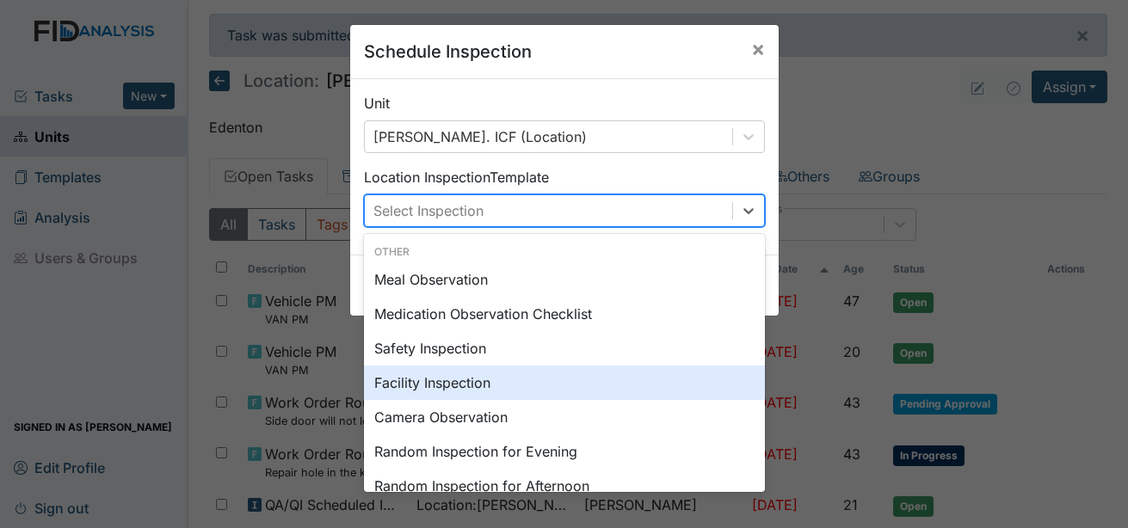
click at [425, 386] on div "Facility Inspection" at bounding box center [564, 383] width 401 height 34
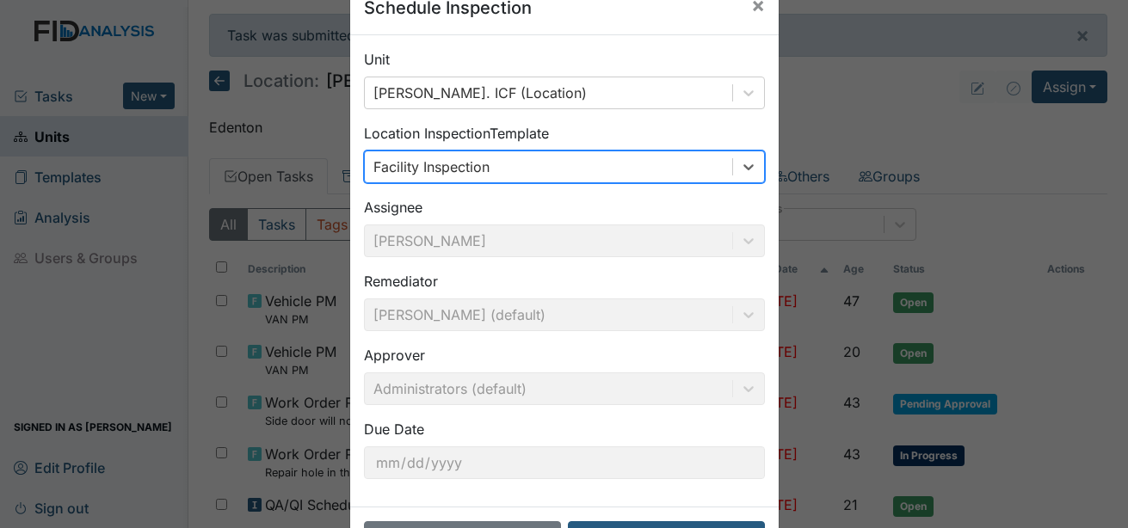
scroll to position [108, 0]
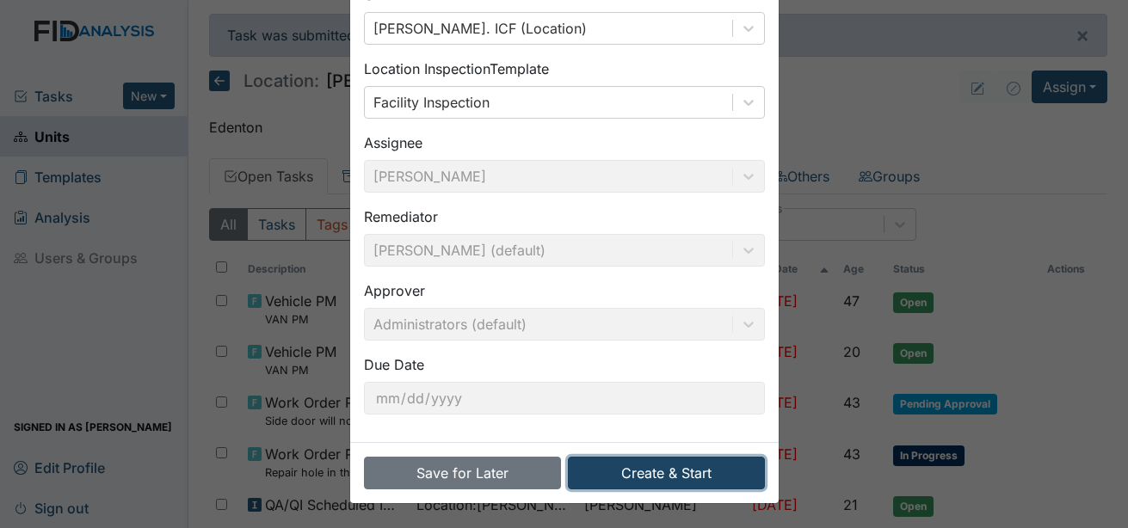
click at [651, 473] on button "Create & Start" at bounding box center [666, 473] width 197 height 33
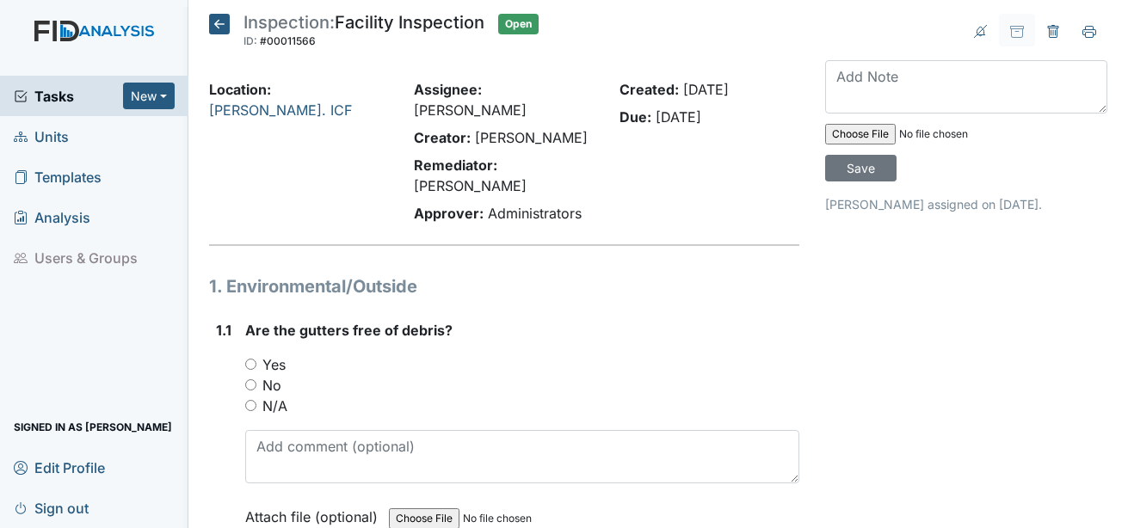
click at [283, 355] on label "Yes" at bounding box center [274, 365] width 23 height 21
click at [256, 359] on input "Yes" at bounding box center [250, 364] width 11 height 11
radio input "true"
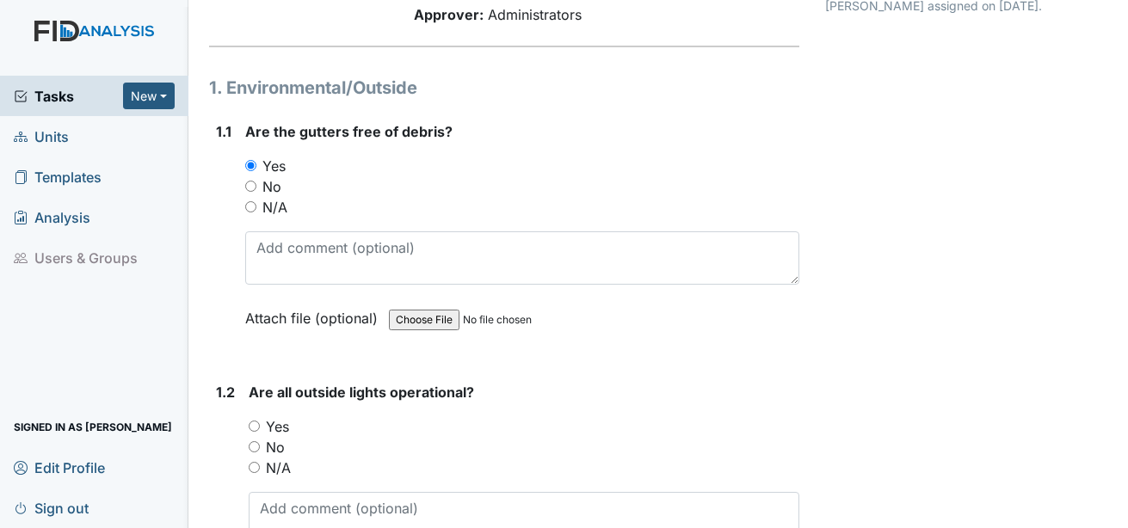
scroll to position [258, 0]
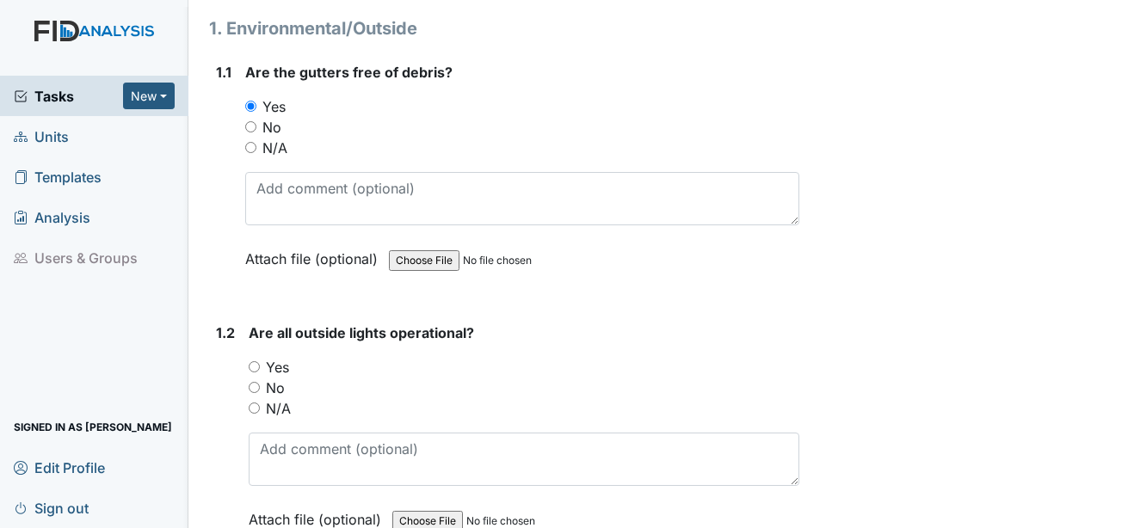
click at [283, 357] on label "Yes" at bounding box center [277, 367] width 23 height 21
click at [260, 361] on input "Yes" at bounding box center [254, 366] width 11 height 11
radio input "true"
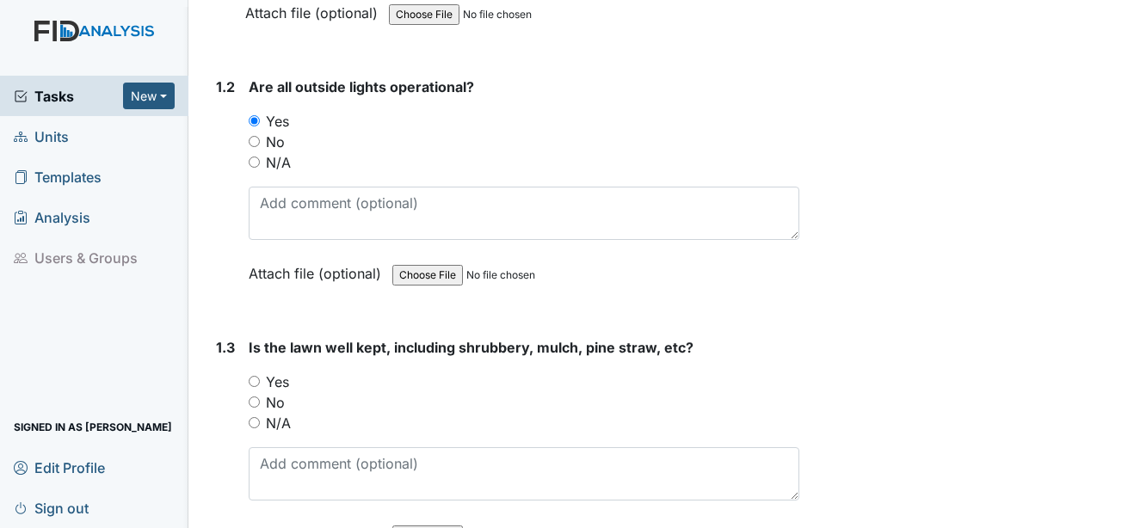
scroll to position [516, 0]
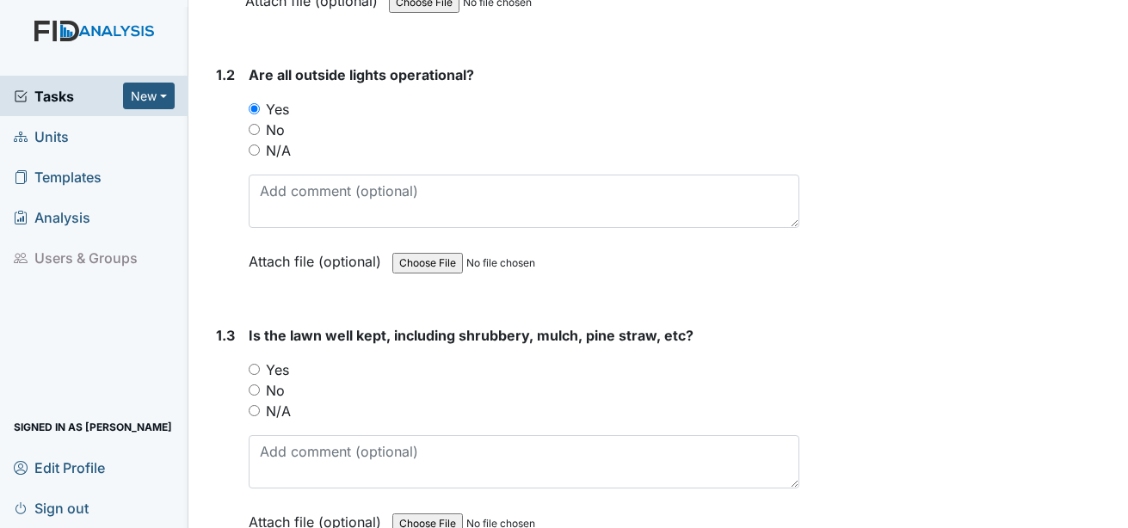
click at [283, 360] on label "Yes" at bounding box center [277, 370] width 23 height 21
click at [260, 364] on input "Yes" at bounding box center [254, 369] width 11 height 11
radio input "true"
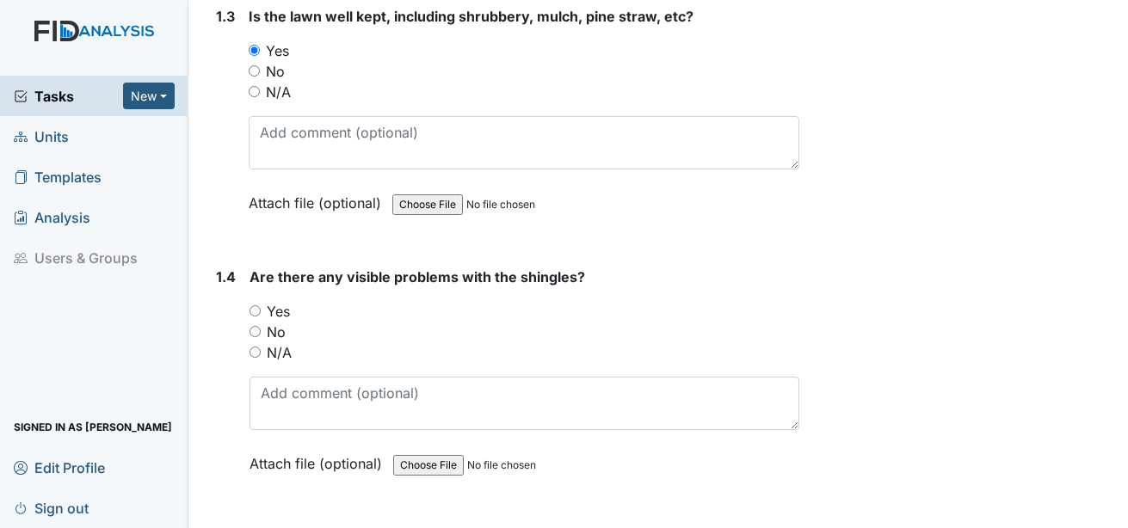
scroll to position [861, 0]
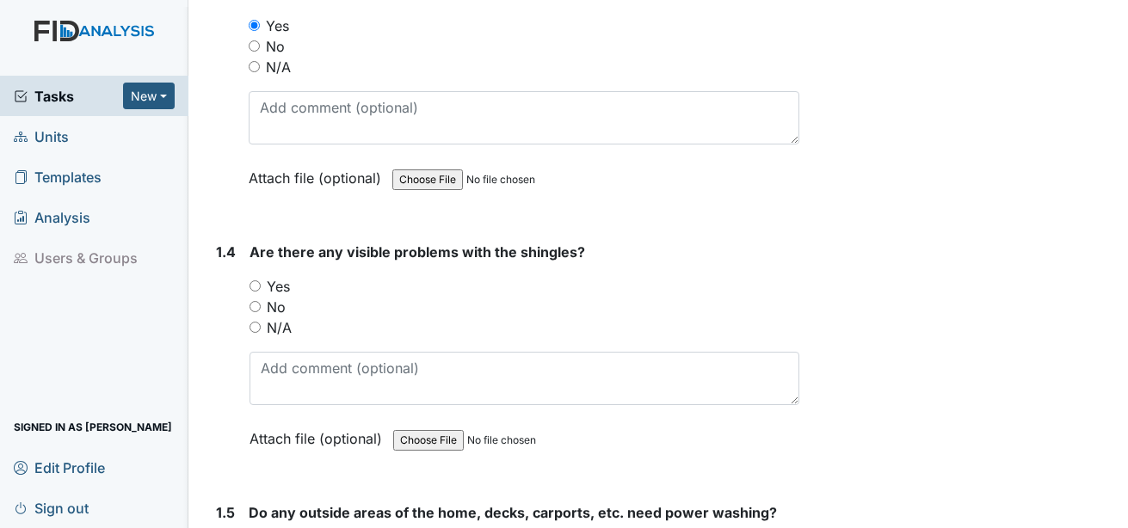
click at [281, 297] on label "No" at bounding box center [276, 307] width 19 height 21
click at [261, 301] on input "No" at bounding box center [255, 306] width 11 height 11
radio input "true"
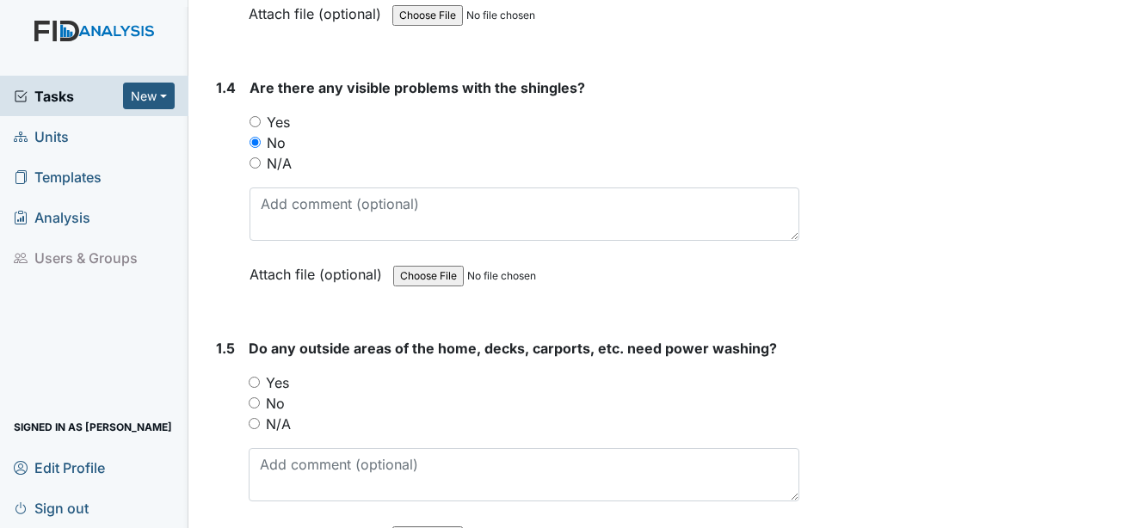
scroll to position [1033, 0]
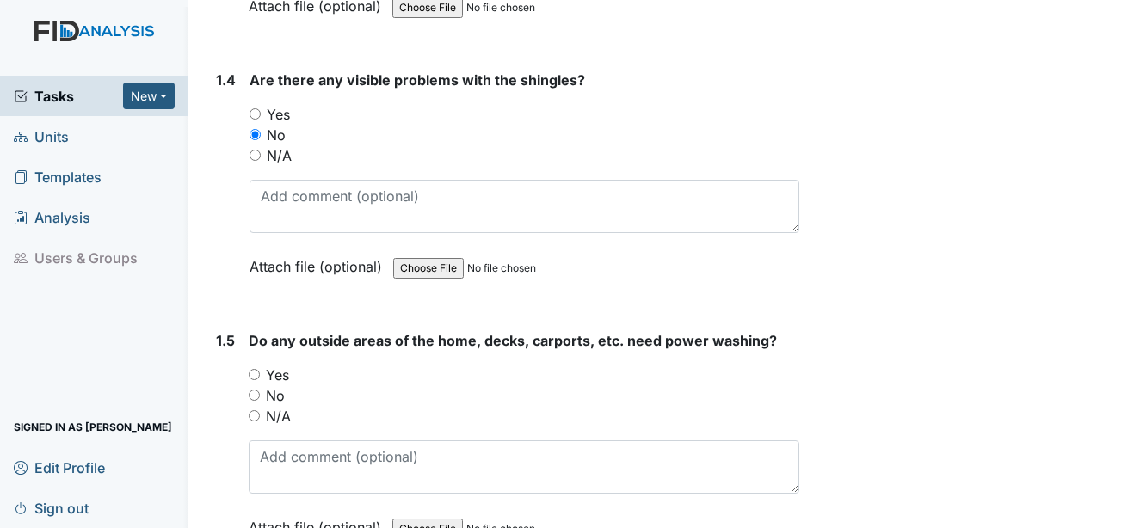
click at [283, 386] on label "No" at bounding box center [275, 396] width 19 height 21
click at [260, 390] on input "No" at bounding box center [254, 395] width 11 height 11
radio input "true"
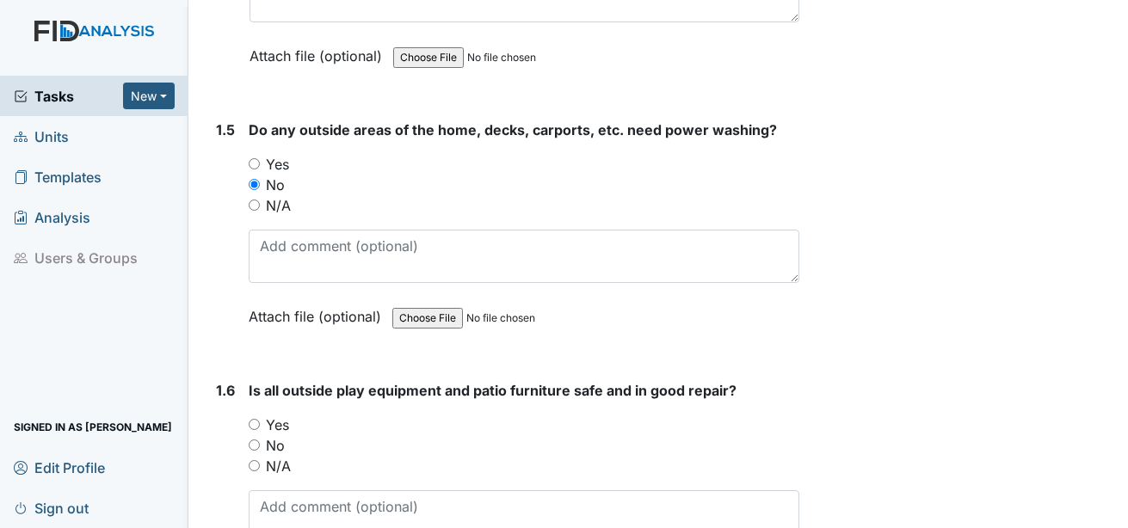
scroll to position [1291, 0]
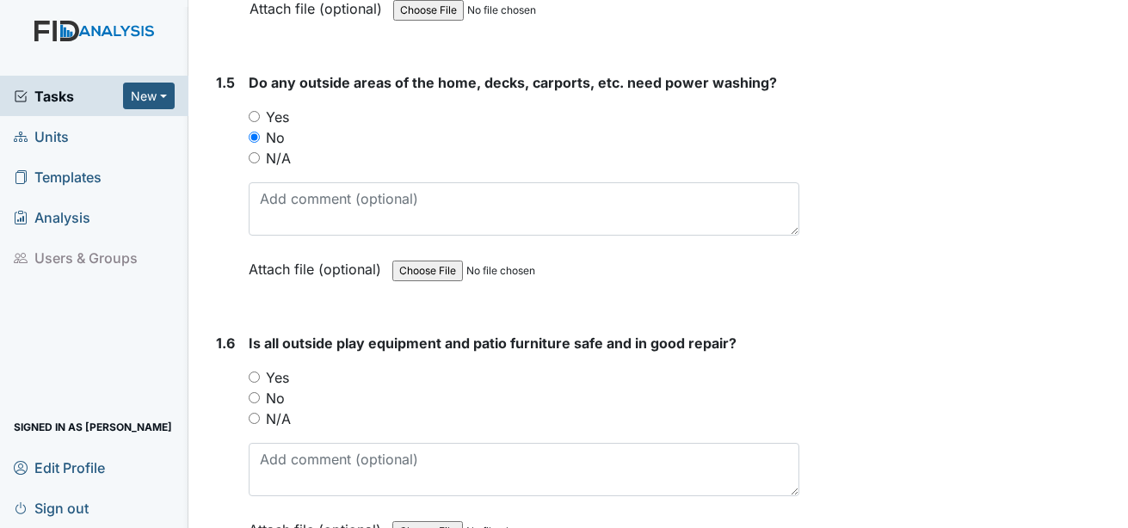
click at [279, 368] on label "Yes" at bounding box center [277, 378] width 23 height 21
click at [260, 372] on input "Yes" at bounding box center [254, 377] width 11 height 11
radio input "true"
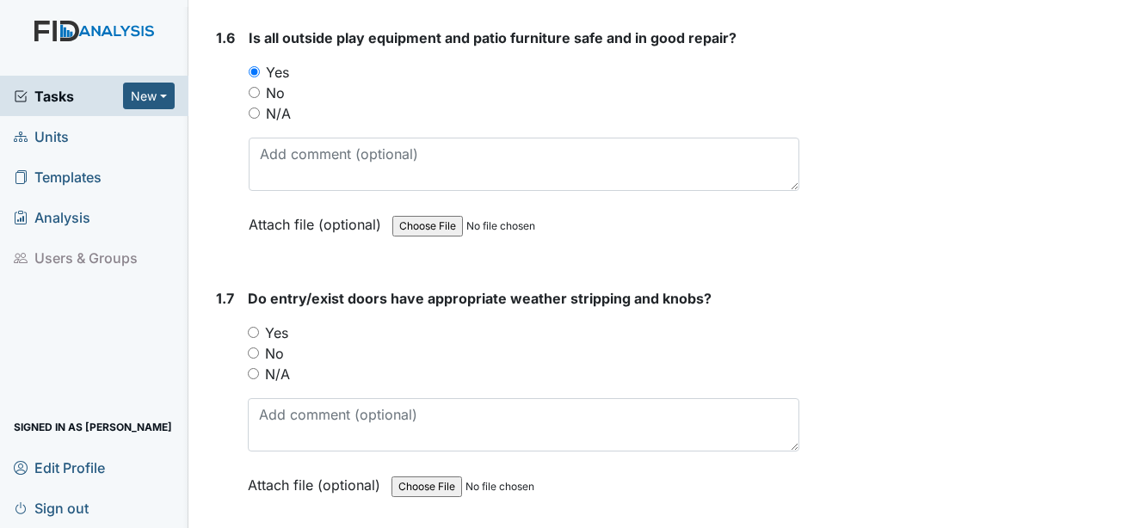
scroll to position [1635, 0]
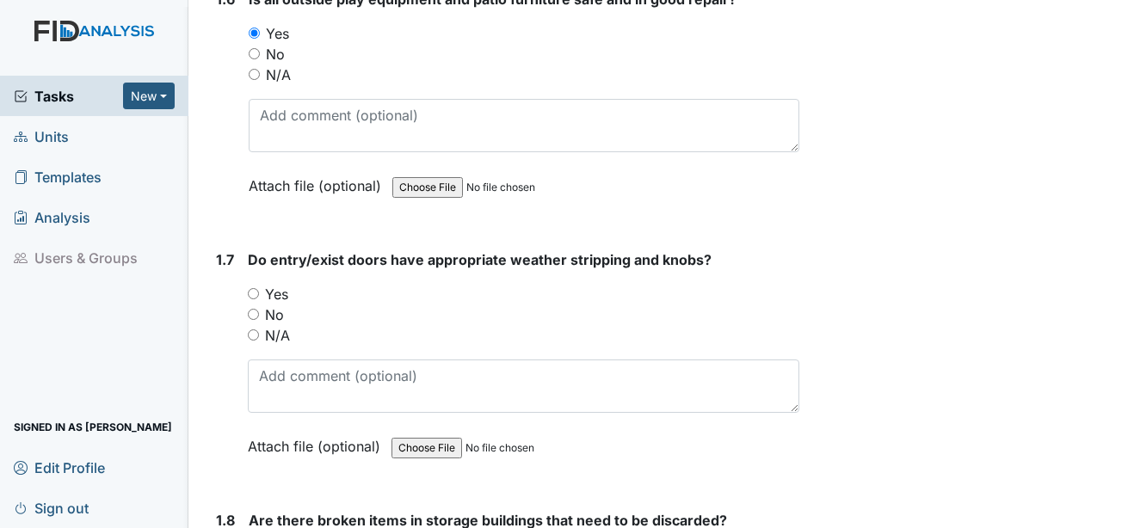
click at [281, 284] on label "Yes" at bounding box center [276, 294] width 23 height 21
click at [259, 288] on input "Yes" at bounding box center [253, 293] width 11 height 11
radio input "true"
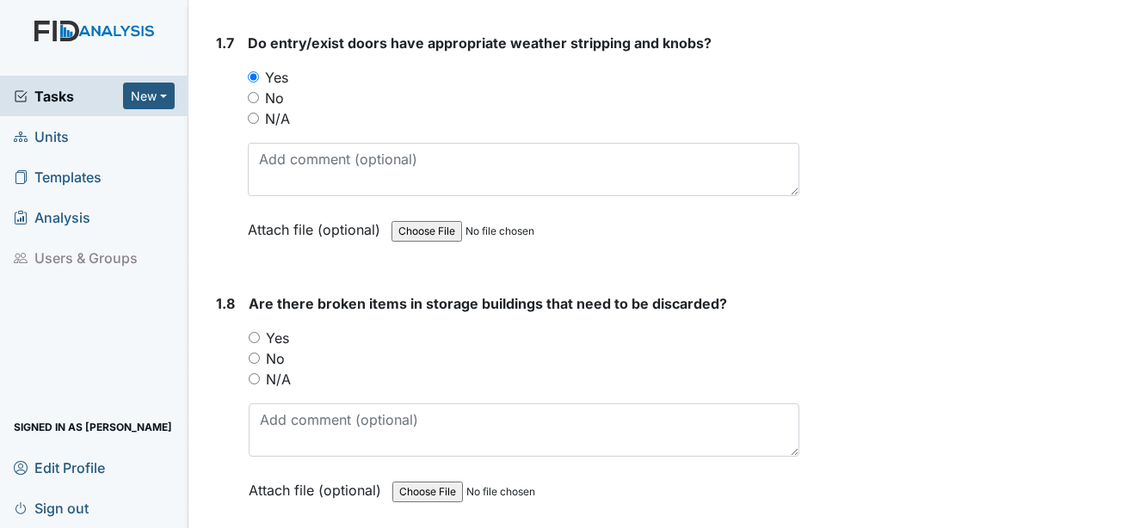
scroll to position [1893, 0]
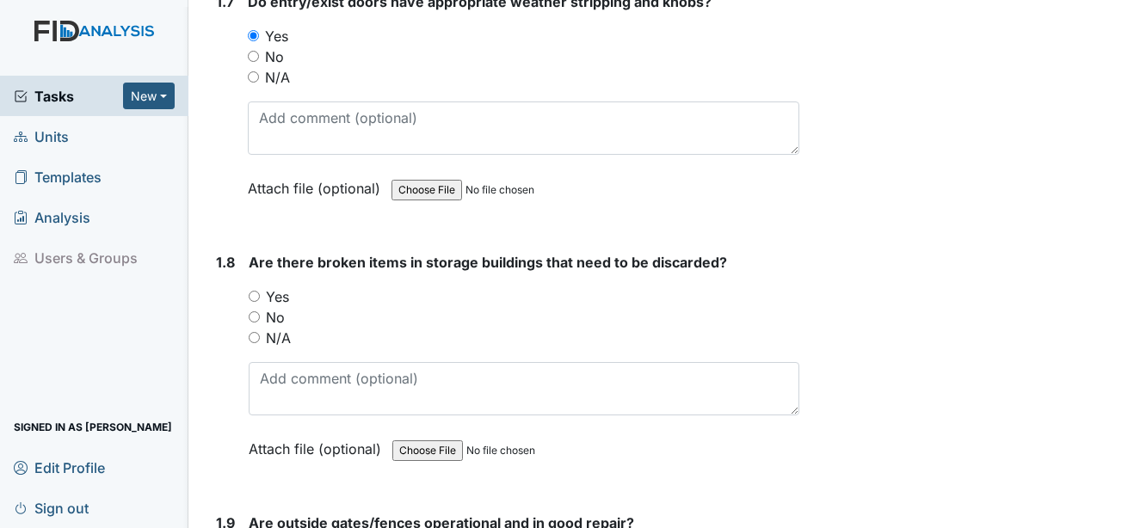
click at [281, 287] on label "Yes" at bounding box center [277, 297] width 23 height 21
click at [260, 291] on input "Yes" at bounding box center [254, 296] width 11 height 11
radio input "true"
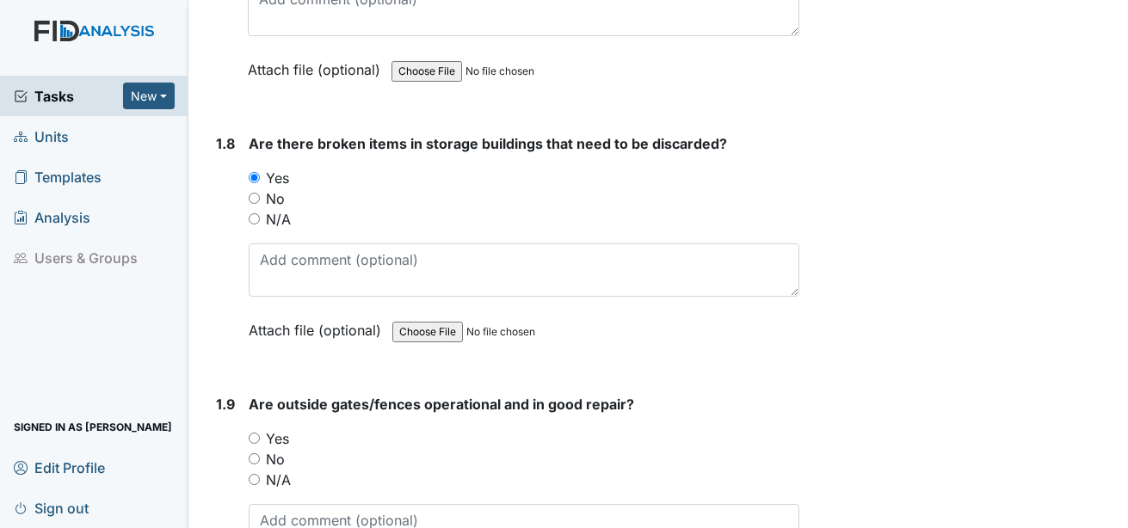
scroll to position [2066, 0]
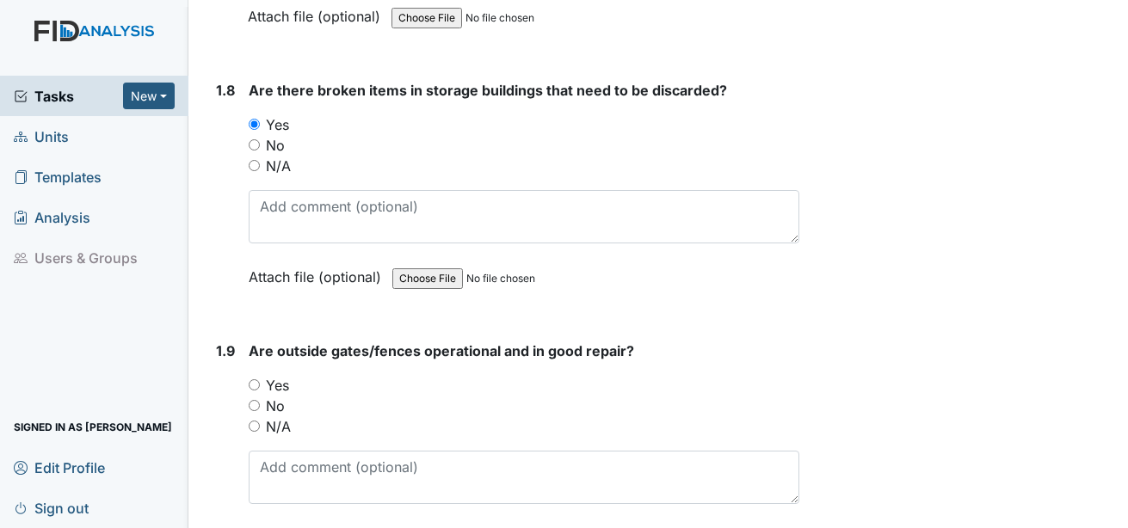
click at [288, 375] on label "Yes" at bounding box center [277, 385] width 23 height 21
click at [260, 380] on input "Yes" at bounding box center [254, 385] width 11 height 11
radio input "true"
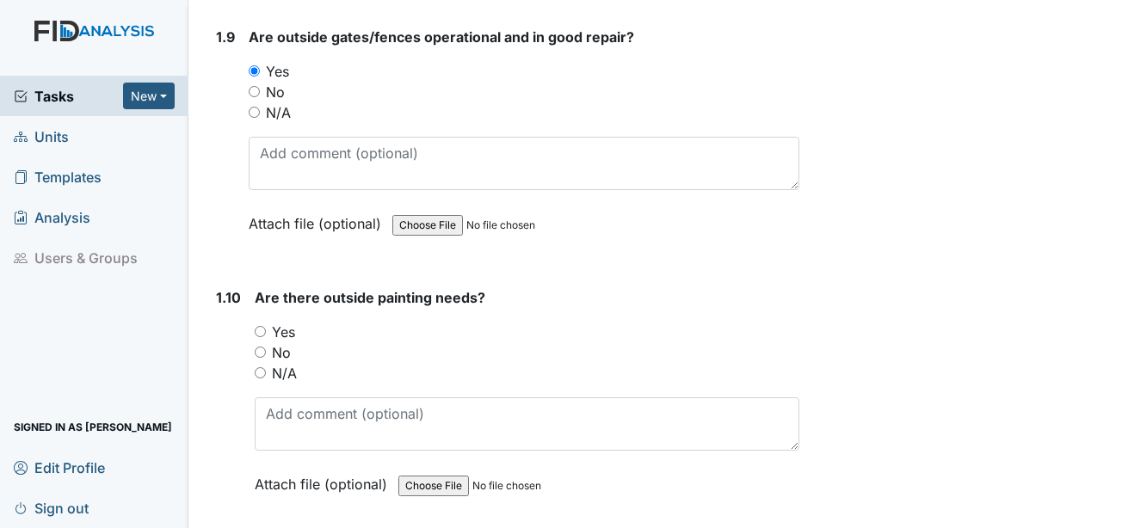
scroll to position [2410, 0]
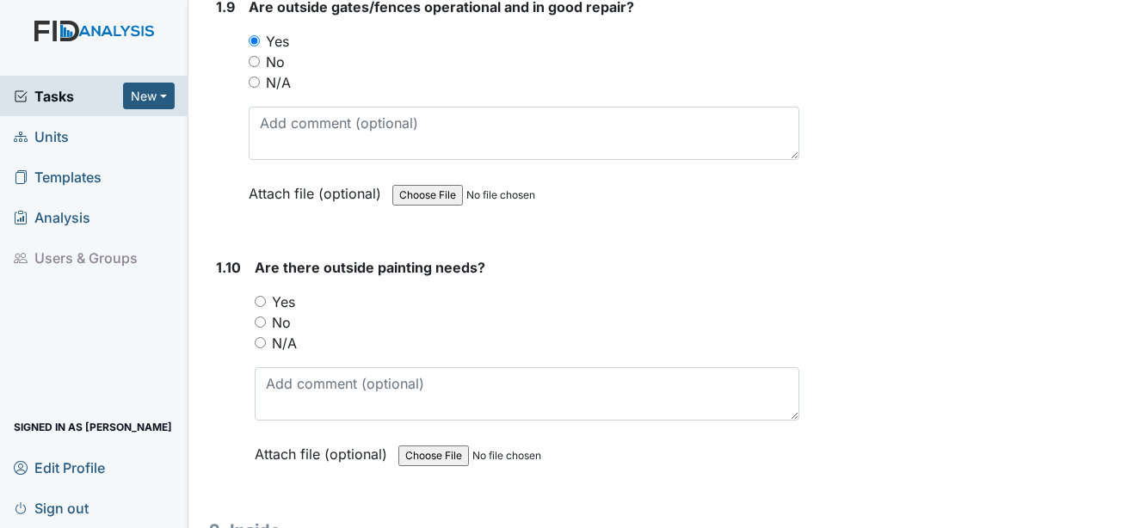
click at [283, 312] on label "No" at bounding box center [281, 322] width 19 height 21
click at [266, 317] on input "No" at bounding box center [260, 322] width 11 height 11
radio input "true"
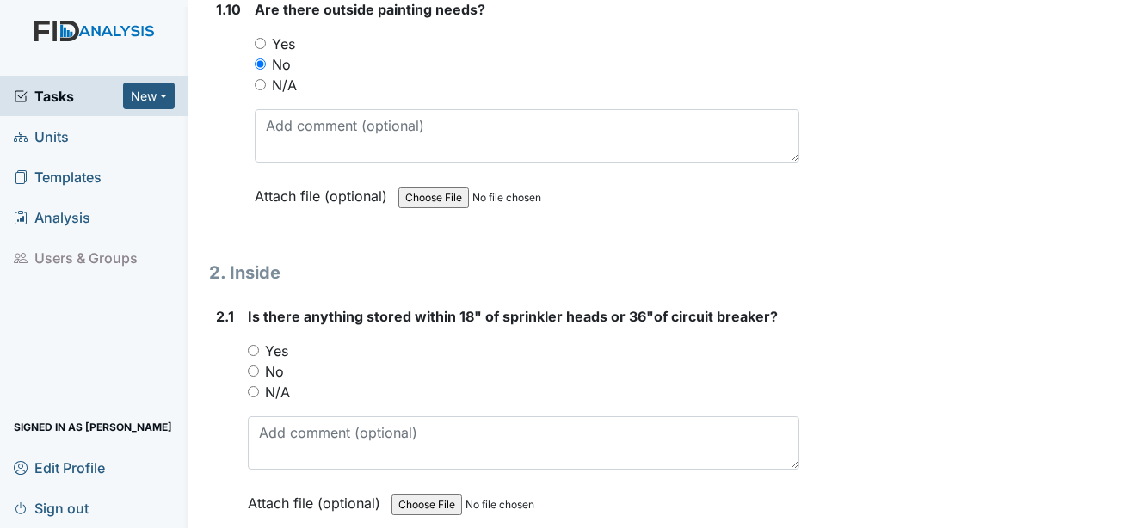
scroll to position [2754, 0]
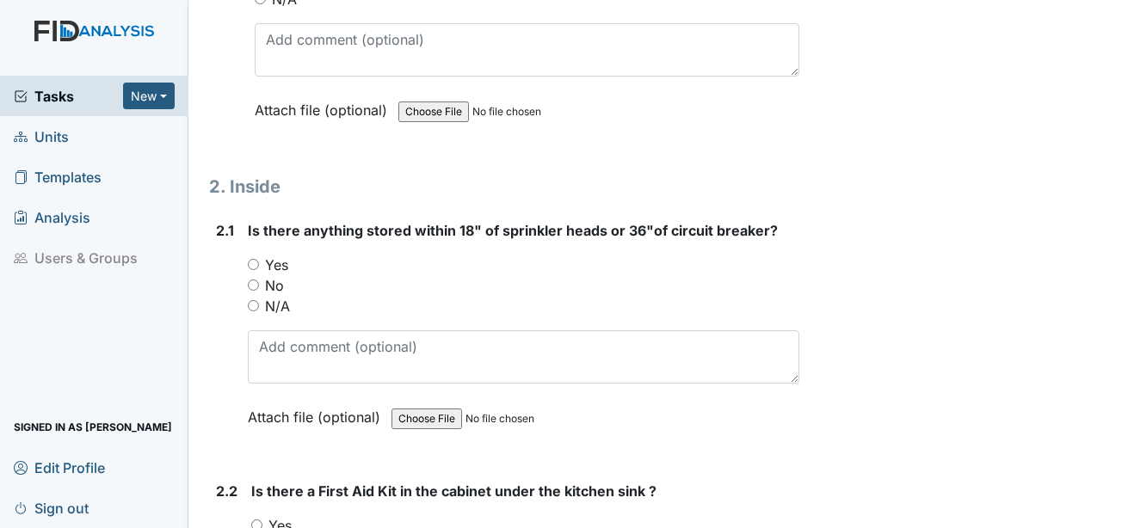
click at [270, 275] on label "No" at bounding box center [274, 285] width 19 height 21
click at [259, 280] on input "No" at bounding box center [253, 285] width 11 height 11
radio input "true"
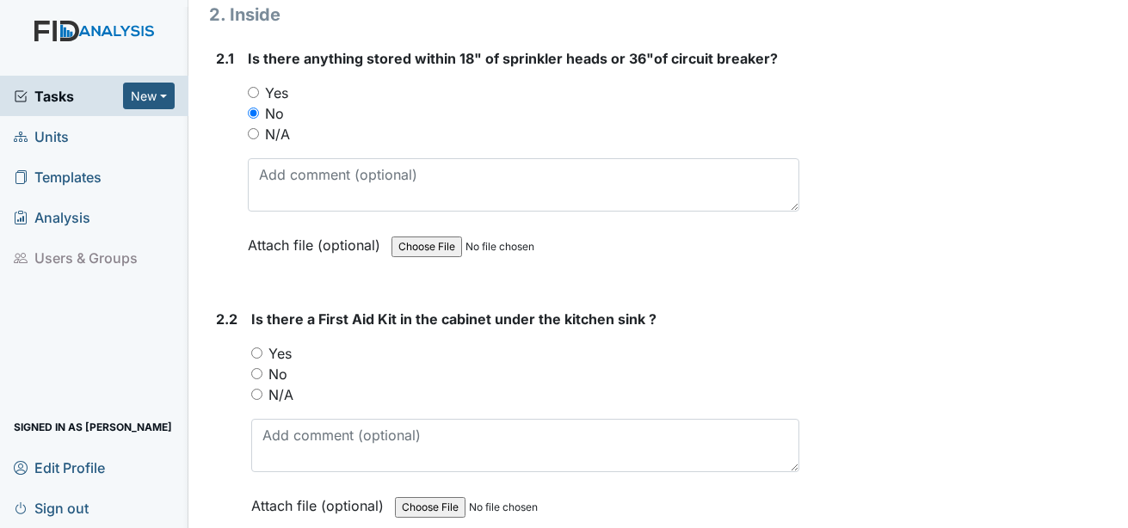
click at [275, 343] on label "Yes" at bounding box center [280, 353] width 23 height 21
click at [263, 348] on input "Yes" at bounding box center [256, 353] width 11 height 11
radio input "true"
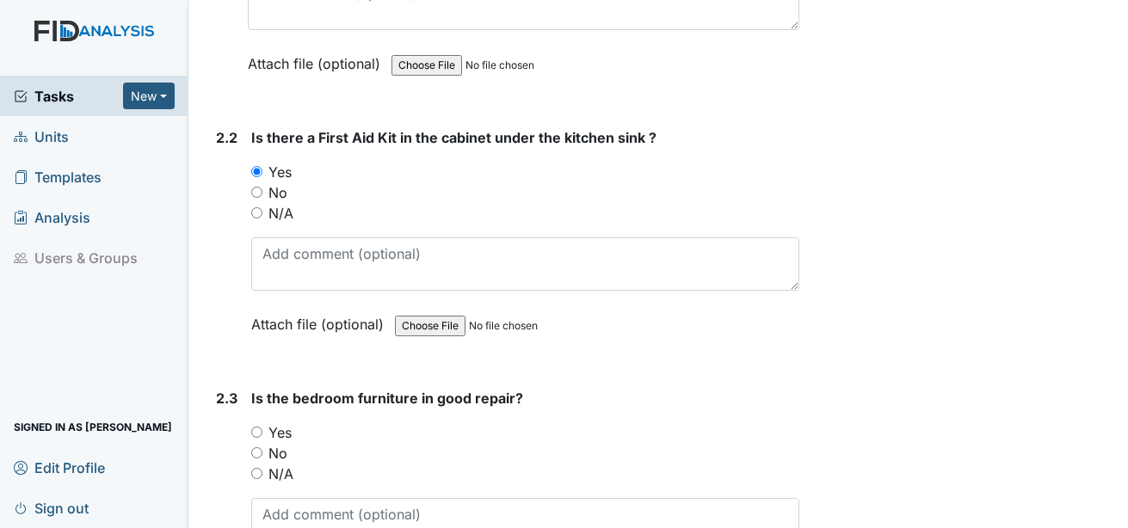
scroll to position [3184, 0]
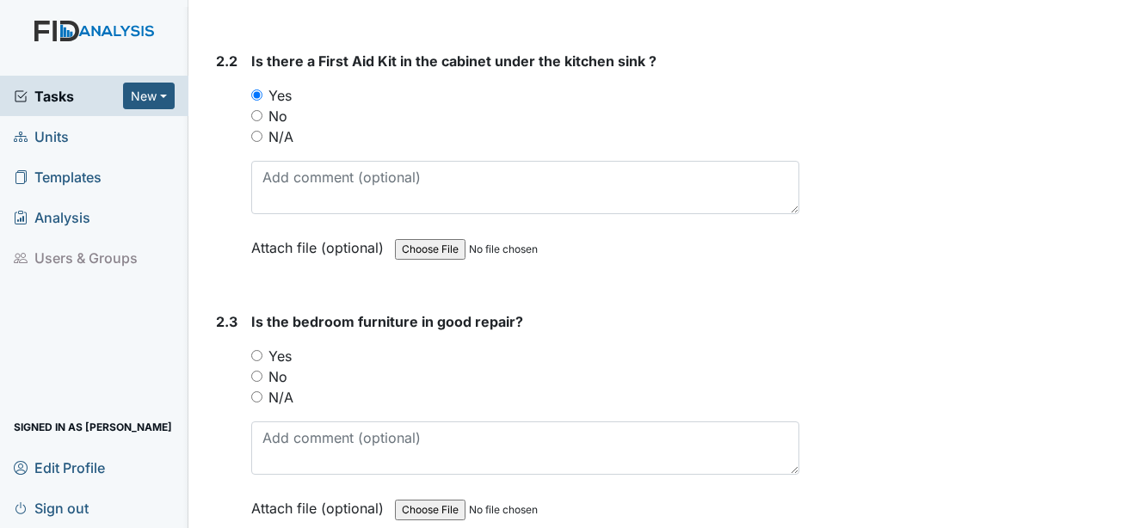
click at [278, 346] on label "Yes" at bounding box center [280, 356] width 23 height 21
click at [263, 350] on input "Yes" at bounding box center [256, 355] width 11 height 11
radio input "true"
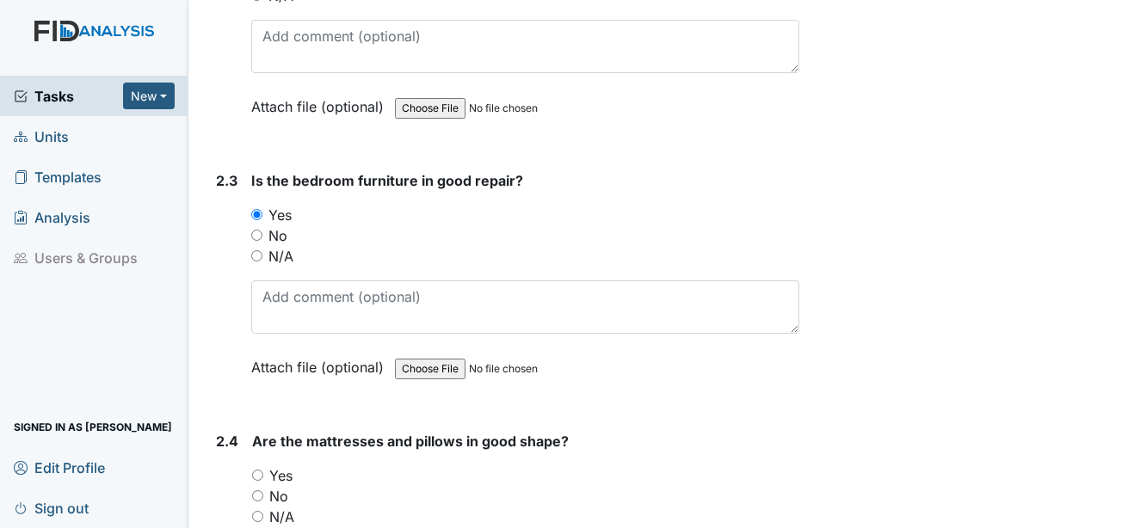
scroll to position [3357, 0]
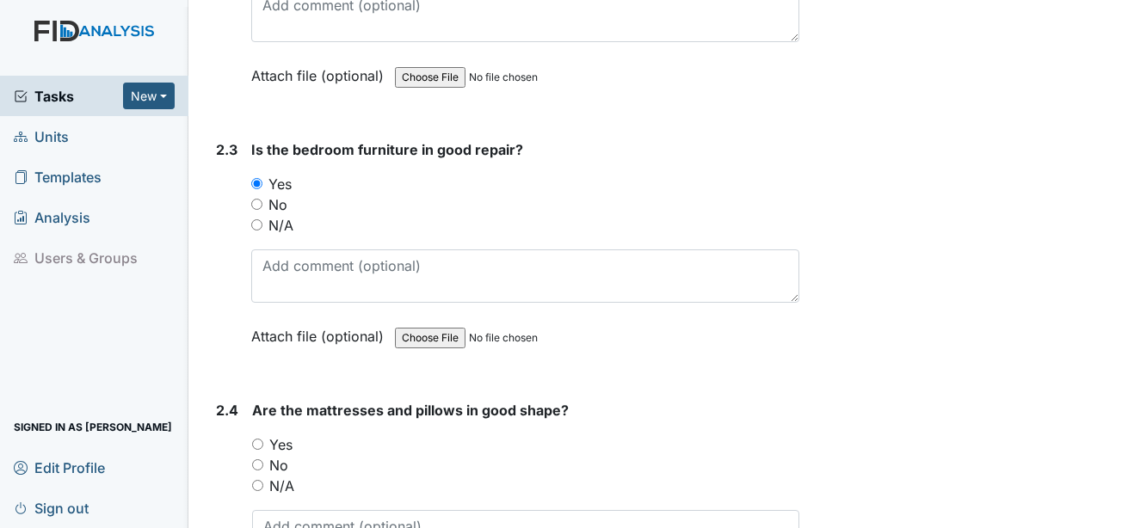
click at [287, 435] on label "Yes" at bounding box center [280, 445] width 23 height 21
click at [263, 439] on input "Yes" at bounding box center [257, 444] width 11 height 11
radio input "true"
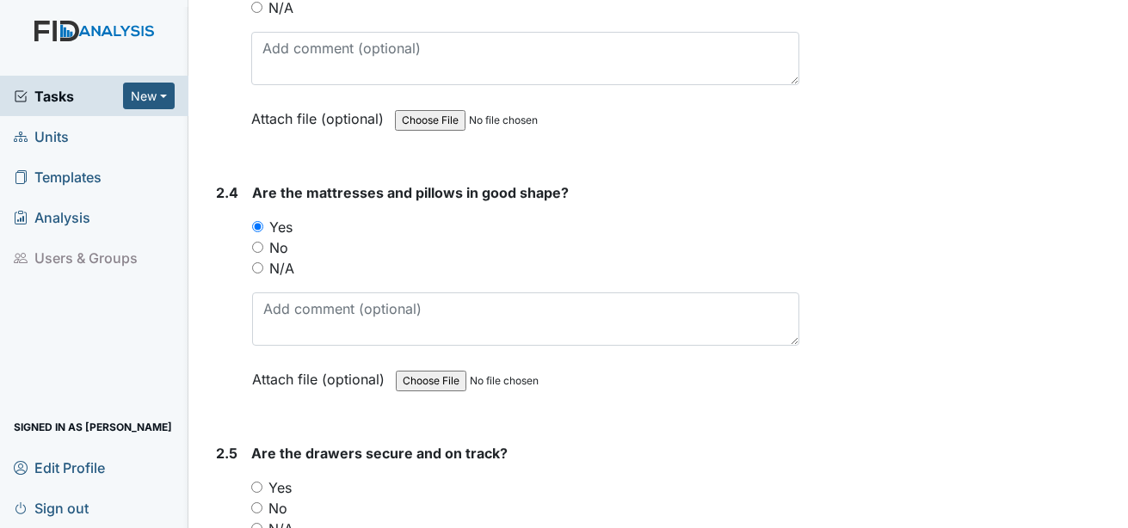
scroll to position [3615, 0]
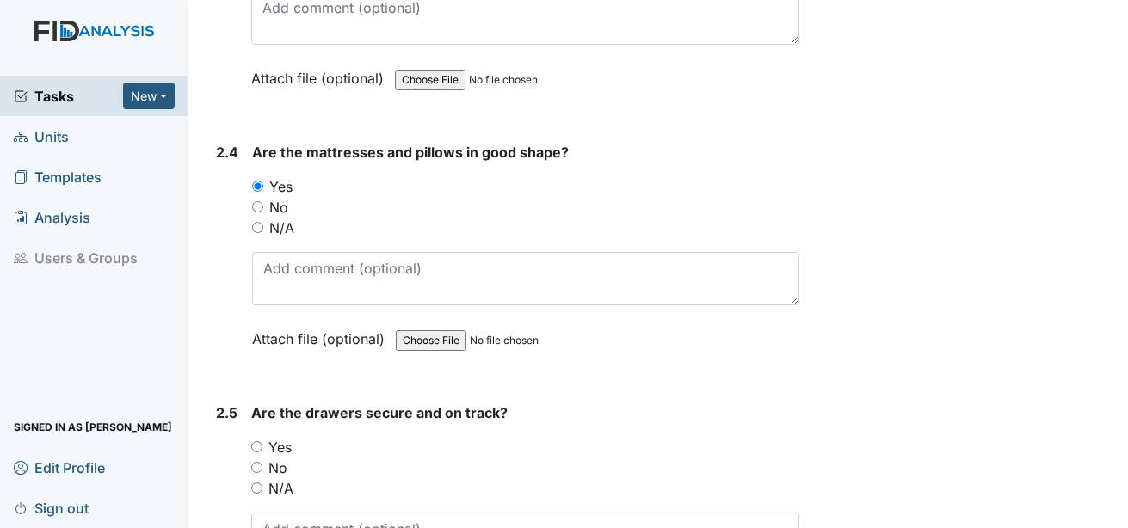
click at [286, 437] on label "Yes" at bounding box center [280, 447] width 23 height 21
click at [263, 442] on input "Yes" at bounding box center [256, 447] width 11 height 11
radio input "true"
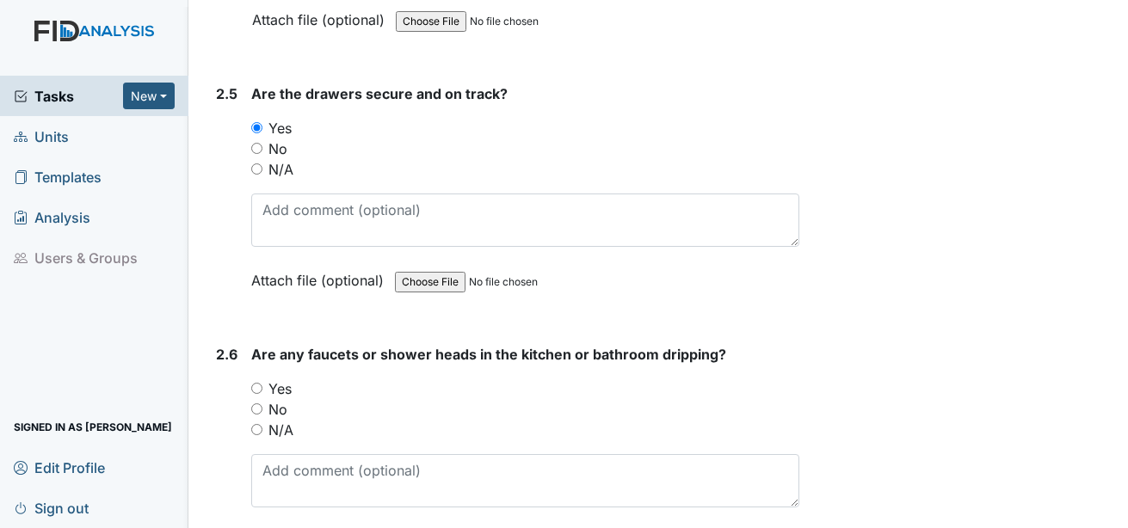
scroll to position [3959, 0]
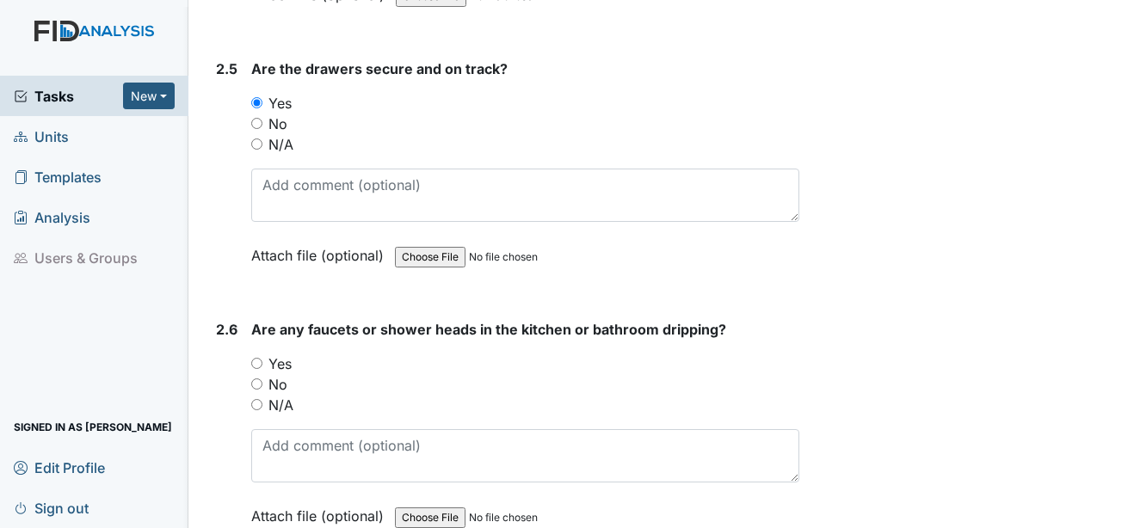
click at [275, 354] on label "Yes" at bounding box center [280, 364] width 23 height 21
click at [263, 358] on input "Yes" at bounding box center [256, 363] width 11 height 11
radio input "true"
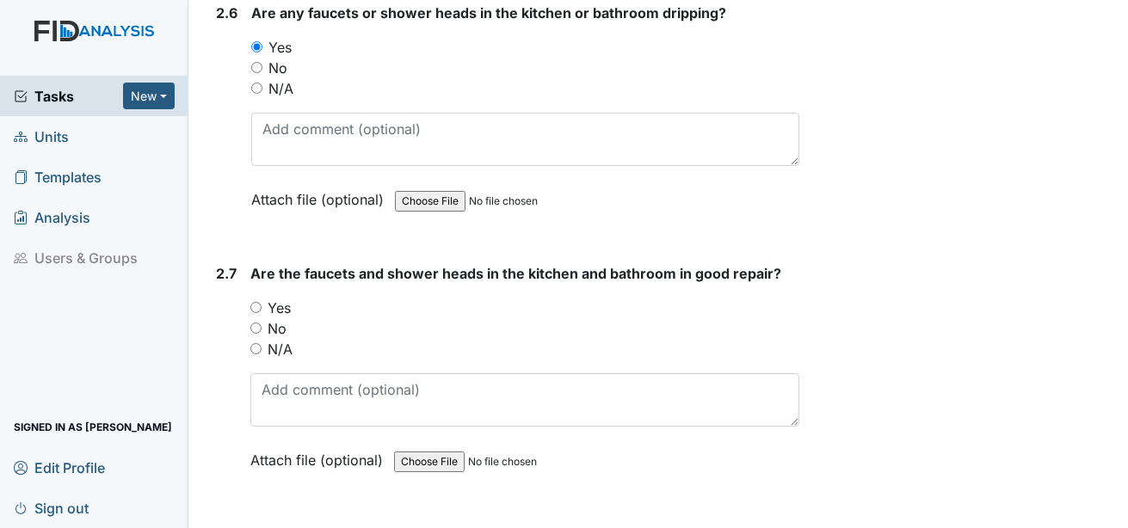
scroll to position [4303, 0]
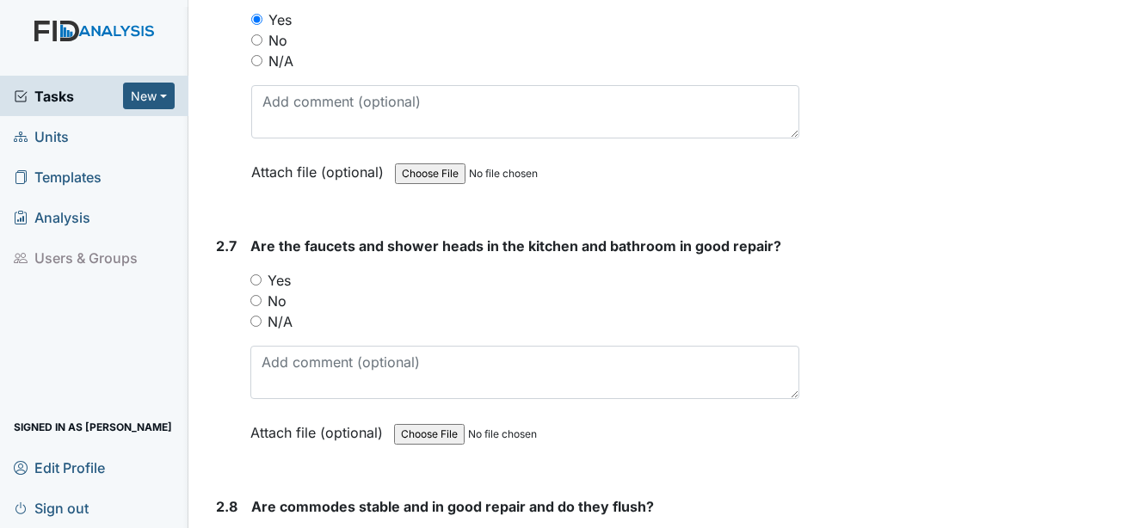
click at [287, 270] on label "Yes" at bounding box center [279, 280] width 23 height 21
click at [262, 275] on input "Yes" at bounding box center [255, 280] width 11 height 11
radio input "true"
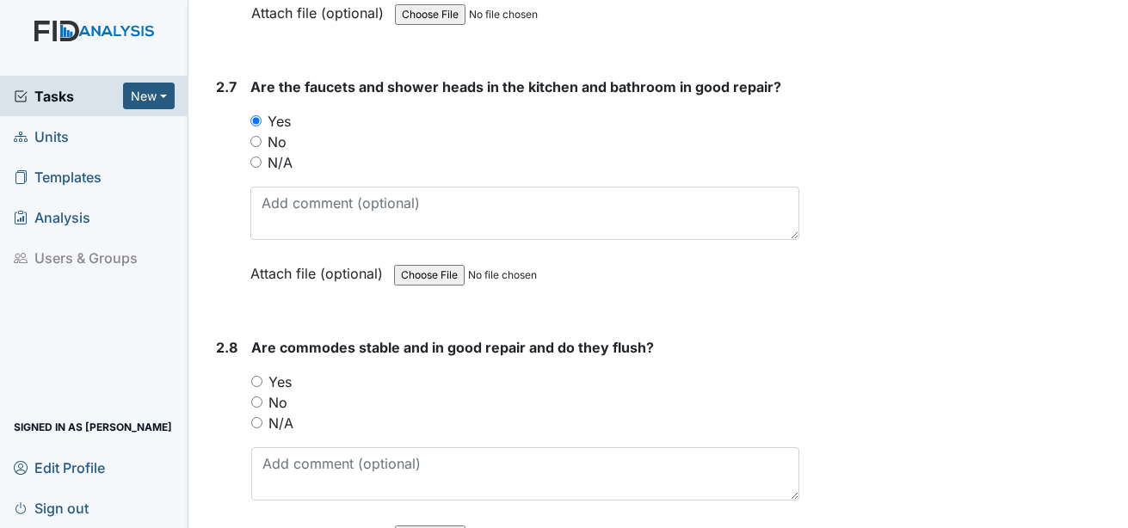
scroll to position [4475, 0]
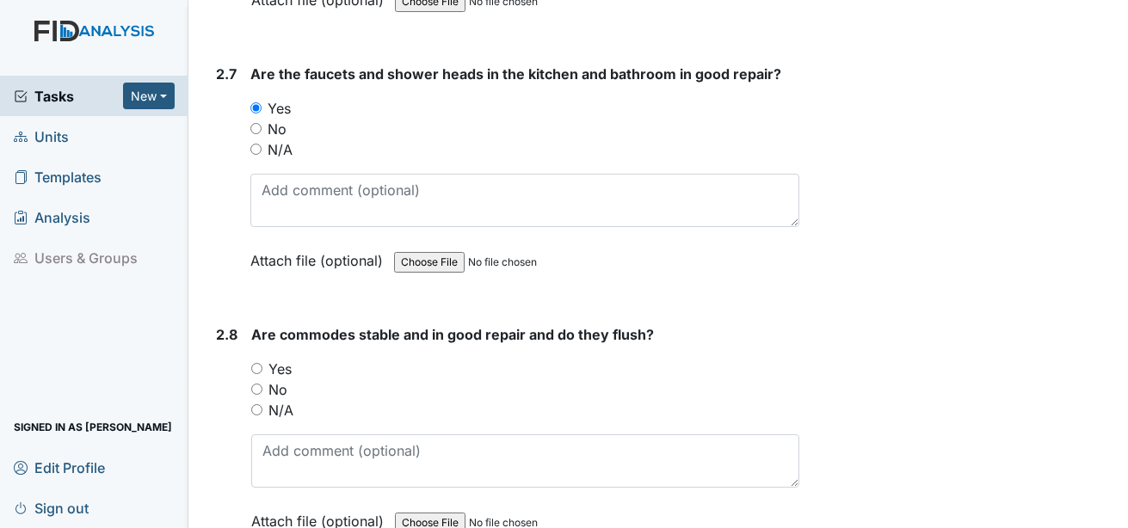
click at [289, 359] on label "Yes" at bounding box center [280, 369] width 23 height 21
click at [263, 363] on input "Yes" at bounding box center [256, 368] width 11 height 11
radio input "true"
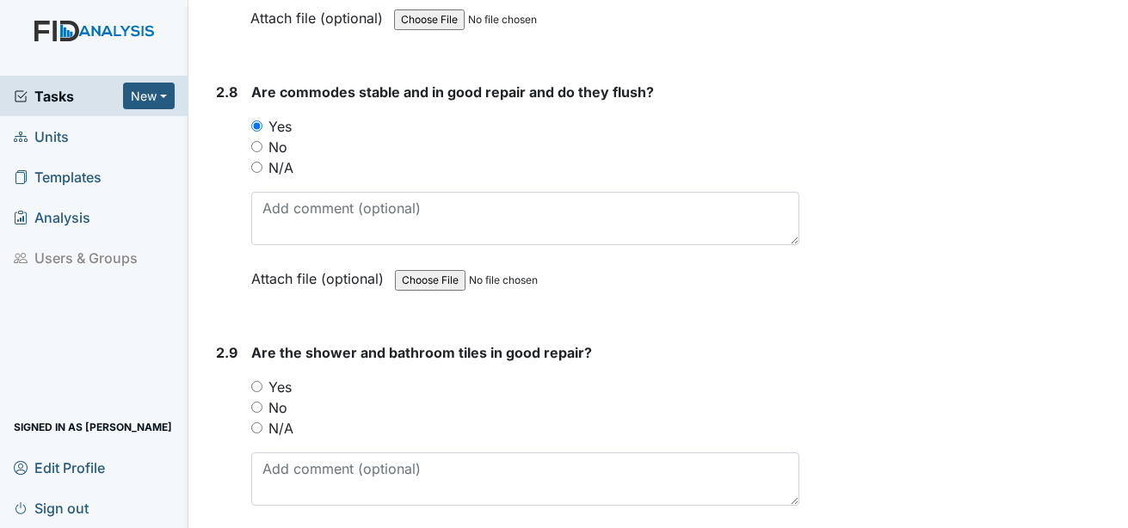
scroll to position [4734, 0]
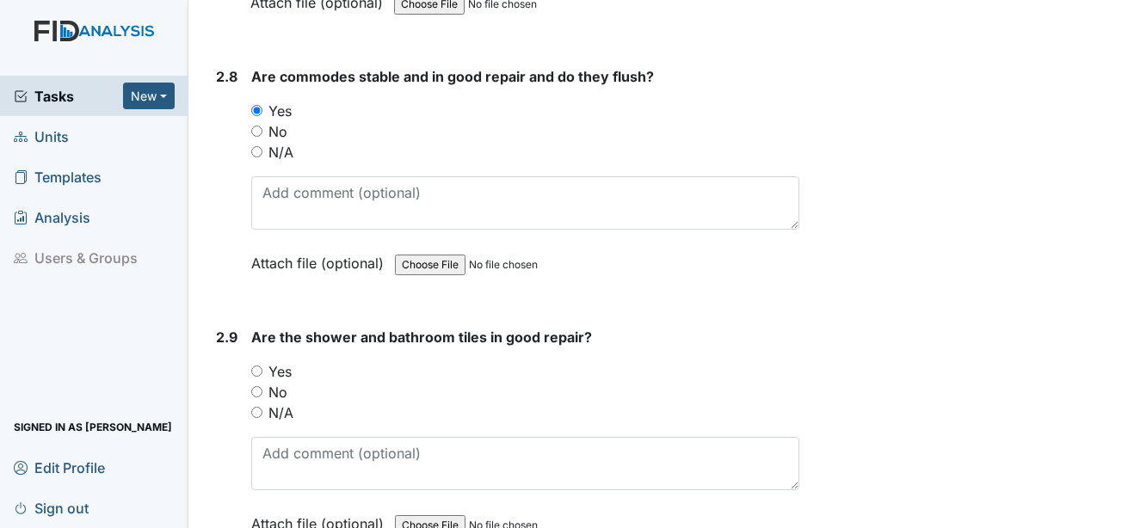
click at [288, 361] on label "Yes" at bounding box center [280, 371] width 23 height 21
click at [263, 366] on input "Yes" at bounding box center [256, 371] width 11 height 11
radio input "true"
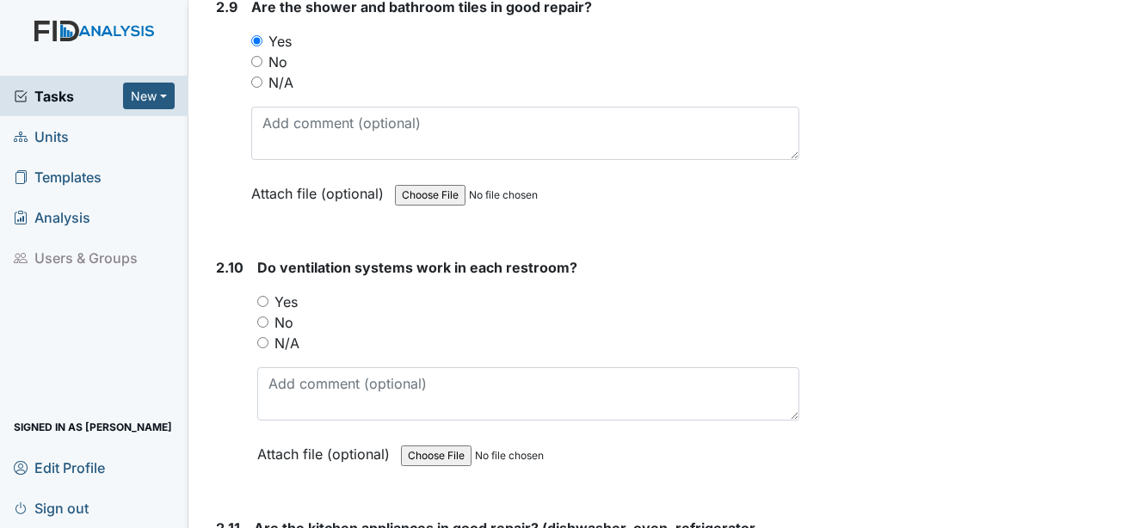
scroll to position [5078, 0]
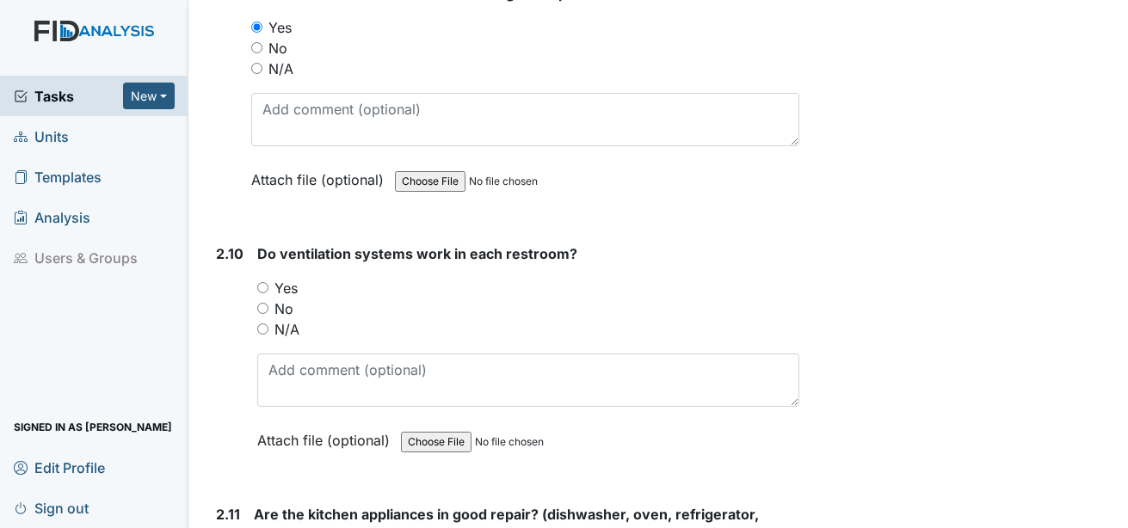
click at [290, 278] on label "Yes" at bounding box center [286, 288] width 23 height 21
click at [269, 282] on input "Yes" at bounding box center [262, 287] width 11 height 11
radio input "true"
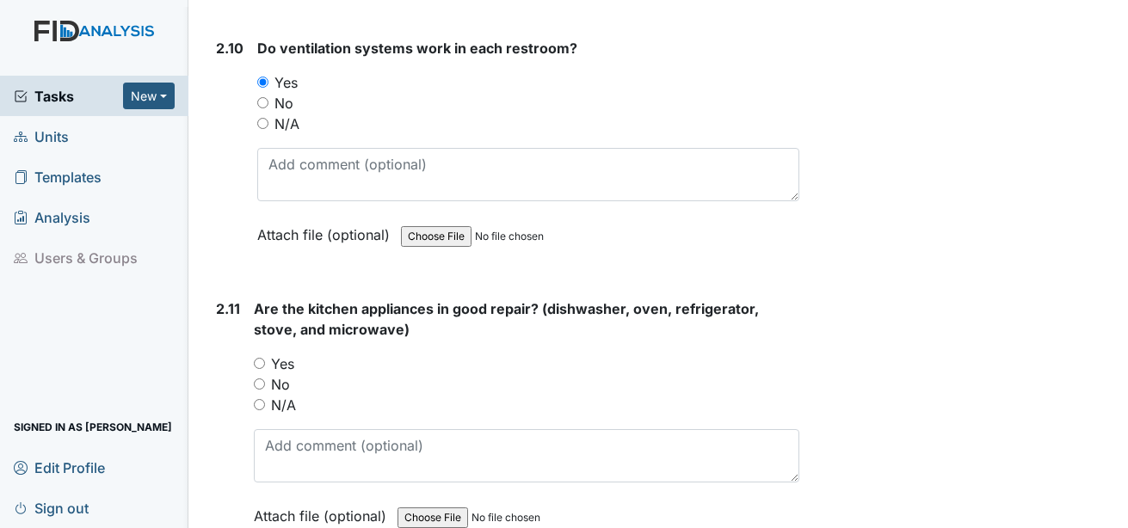
scroll to position [5336, 0]
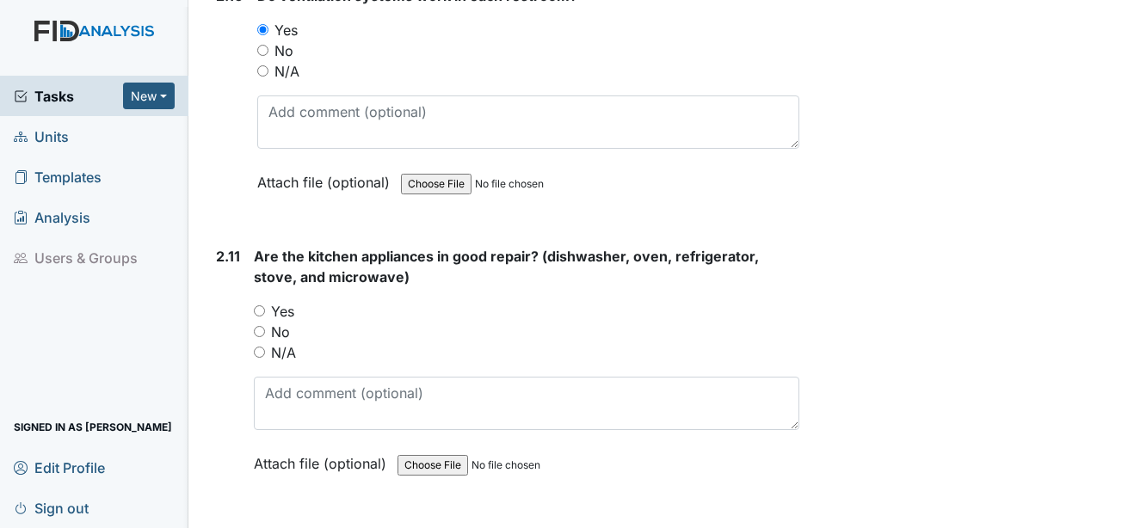
click at [287, 301] on label "Yes" at bounding box center [282, 311] width 23 height 21
click at [265, 306] on input "Yes" at bounding box center [259, 311] width 11 height 11
radio input "true"
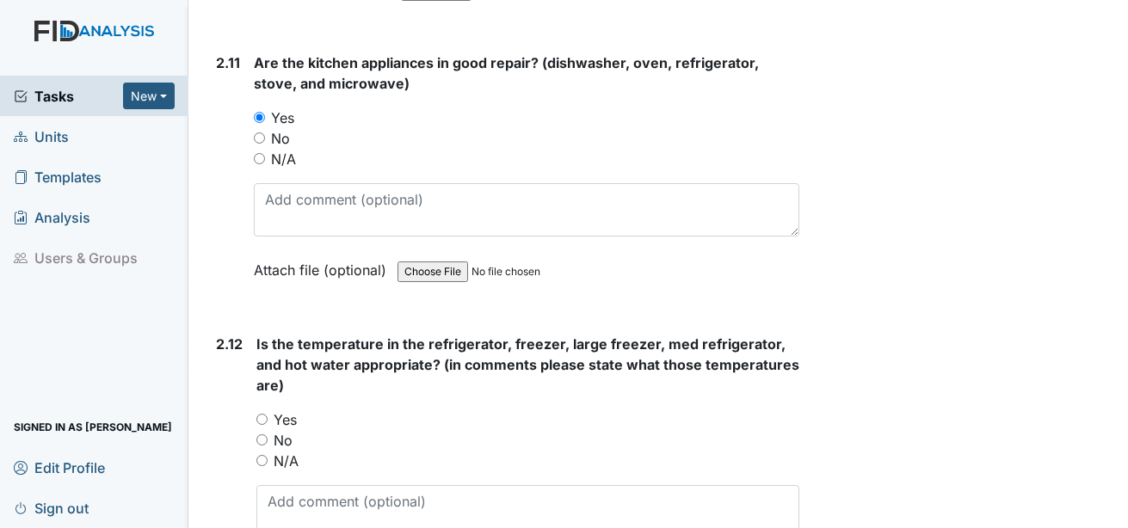
scroll to position [5594, 0]
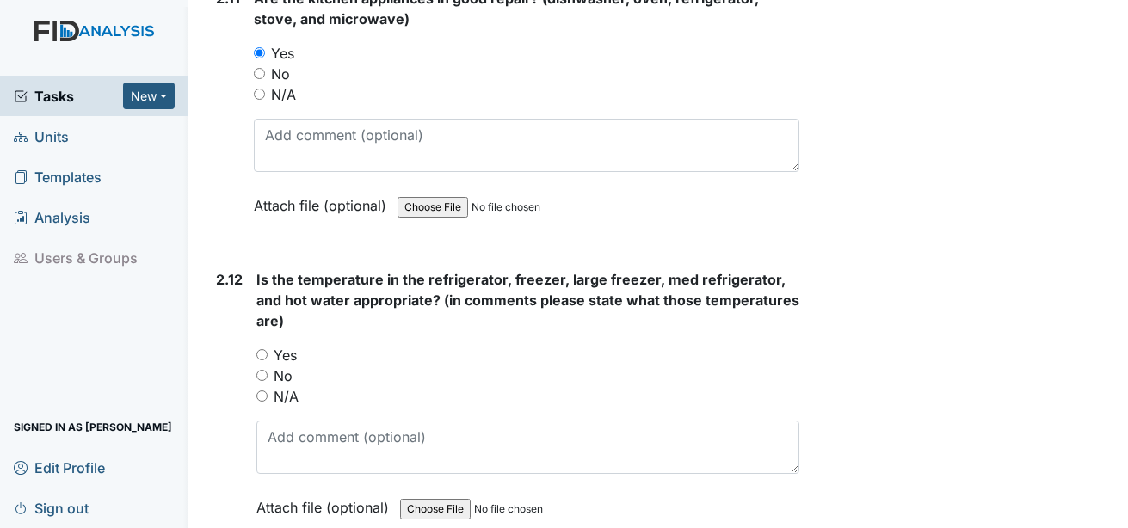
click at [287, 345] on label "Yes" at bounding box center [285, 355] width 23 height 21
click at [268, 349] on input "Yes" at bounding box center [261, 354] width 11 height 11
radio input "true"
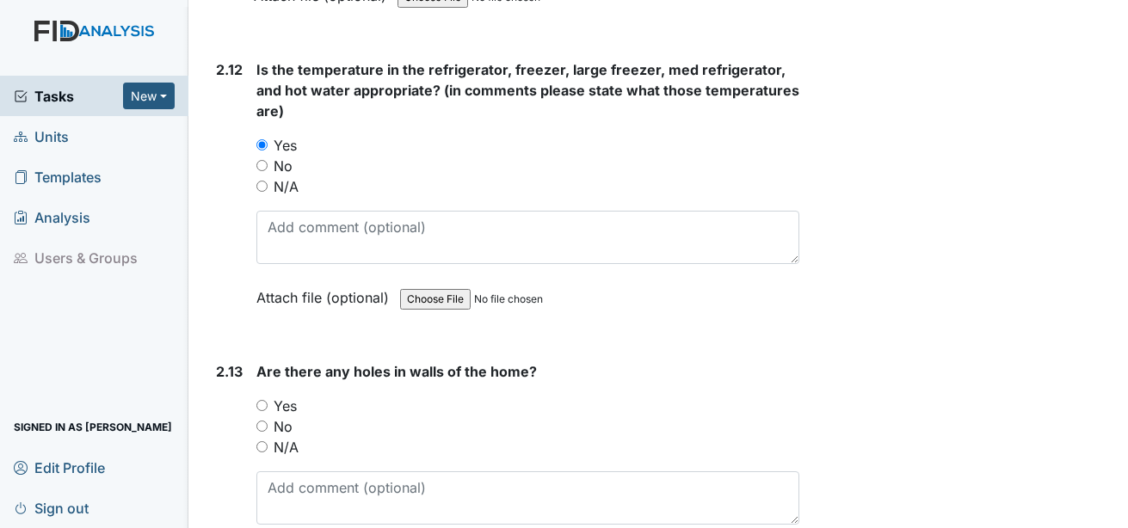
scroll to position [5853, 0]
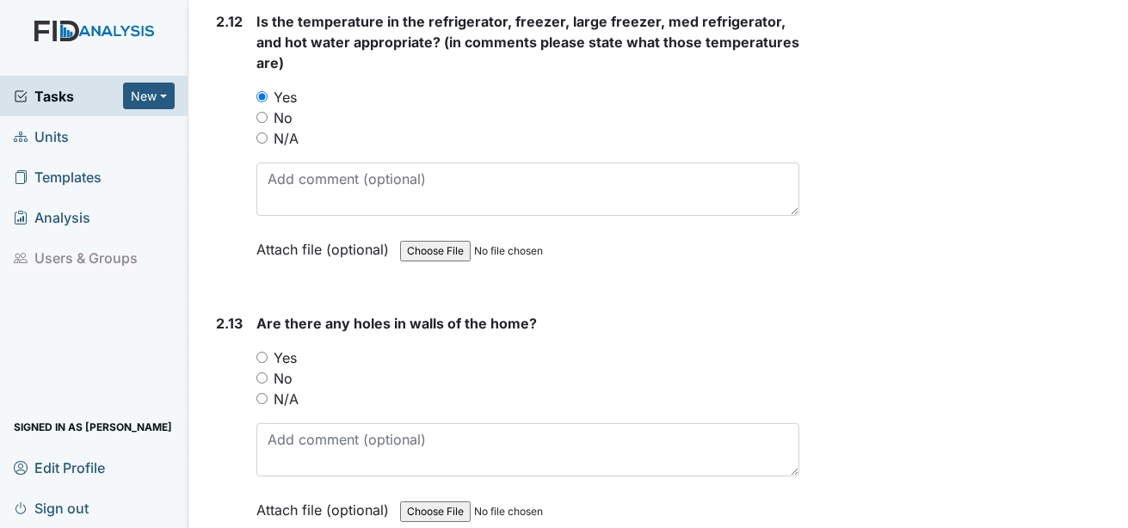
click at [290, 368] on label "No" at bounding box center [283, 378] width 19 height 21
click at [268, 373] on input "No" at bounding box center [261, 378] width 11 height 11
radio input "true"
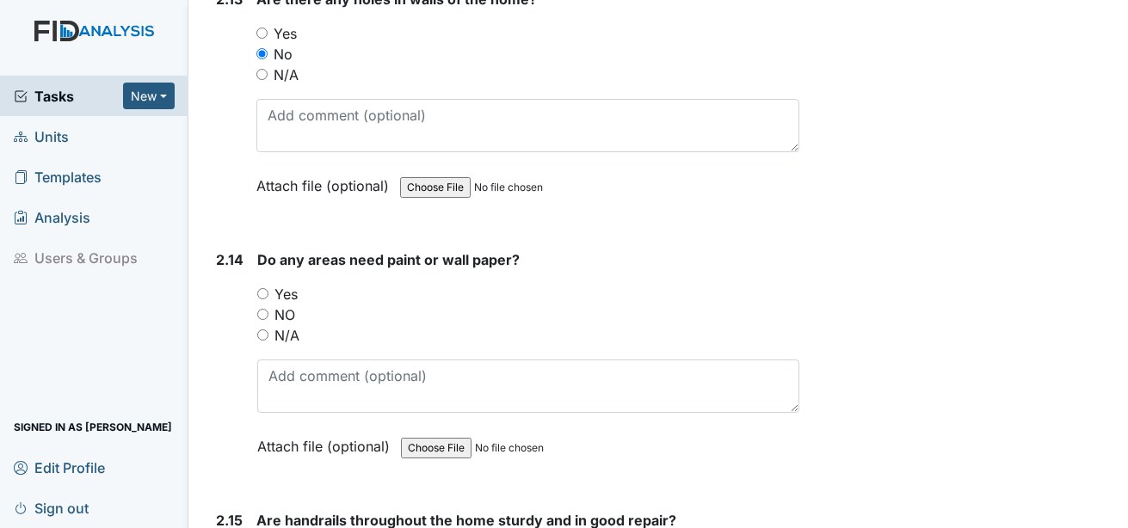
scroll to position [6197, 0]
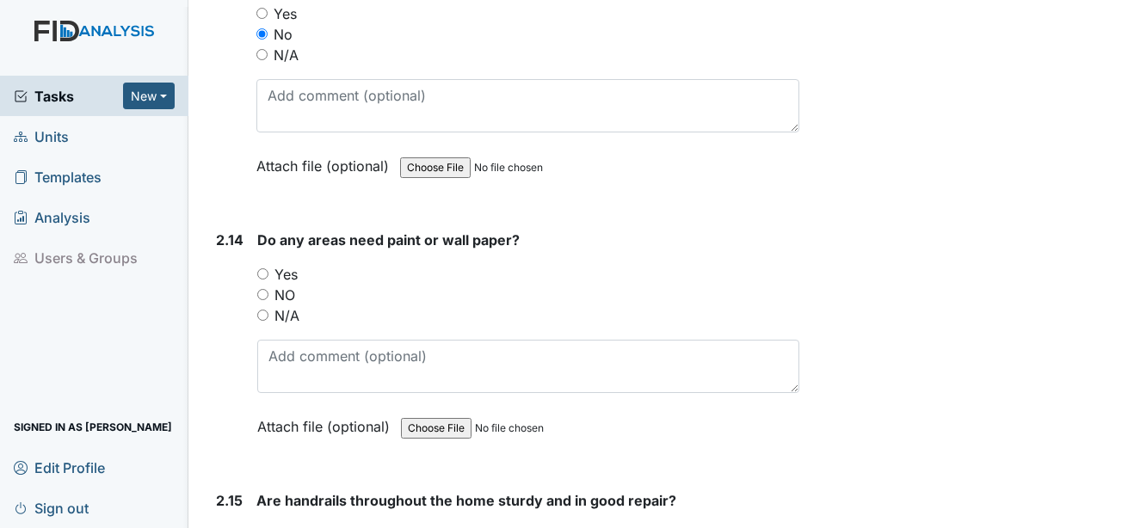
click at [287, 264] on label "Yes" at bounding box center [286, 274] width 23 height 21
click at [269, 269] on input "Yes" at bounding box center [262, 274] width 11 height 11
radio input "true"
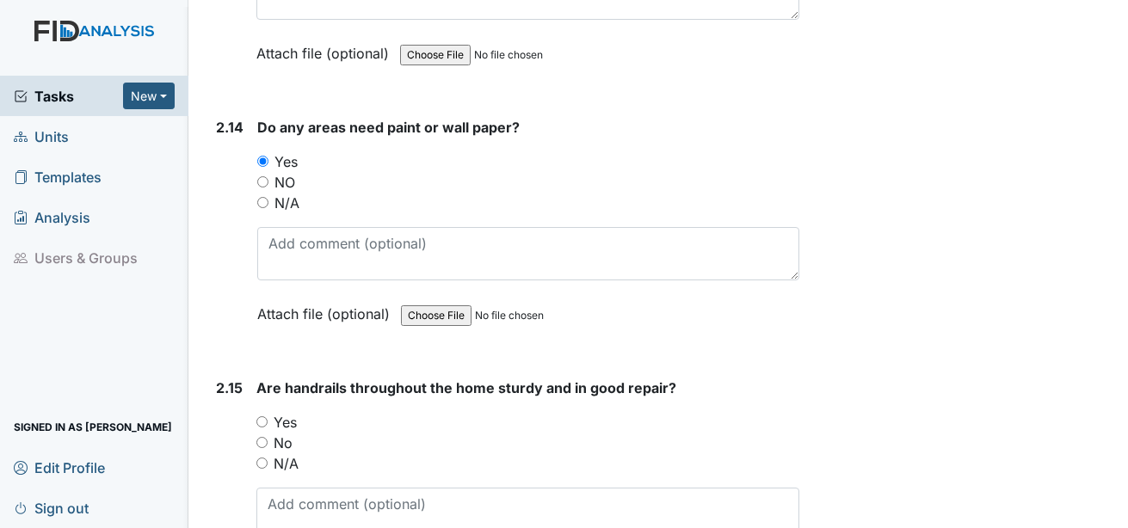
scroll to position [6369, 0]
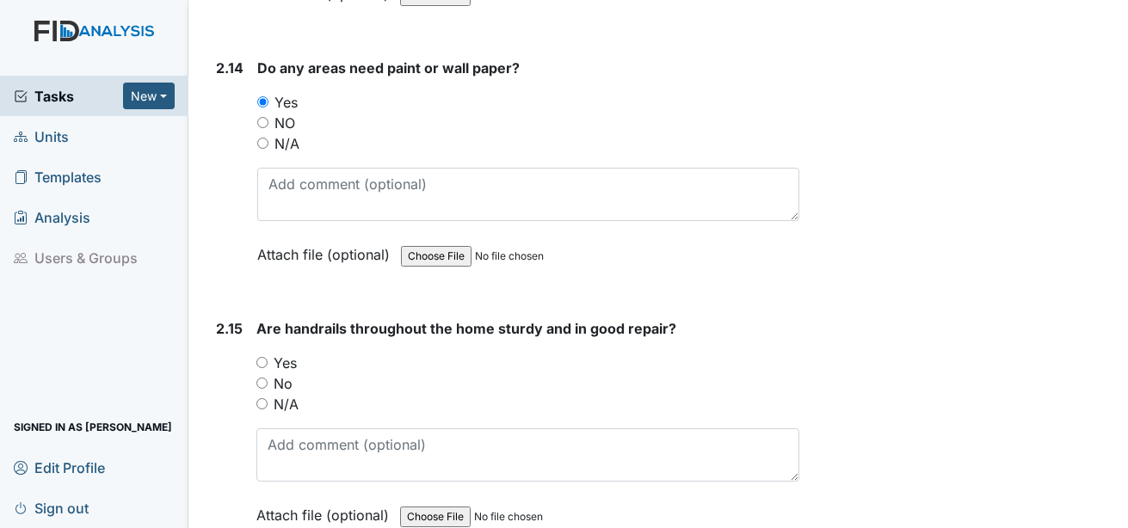
click at [291, 394] on label "N/A" at bounding box center [286, 404] width 25 height 21
click at [268, 398] on input "N/A" at bounding box center [261, 403] width 11 height 11
radio input "true"
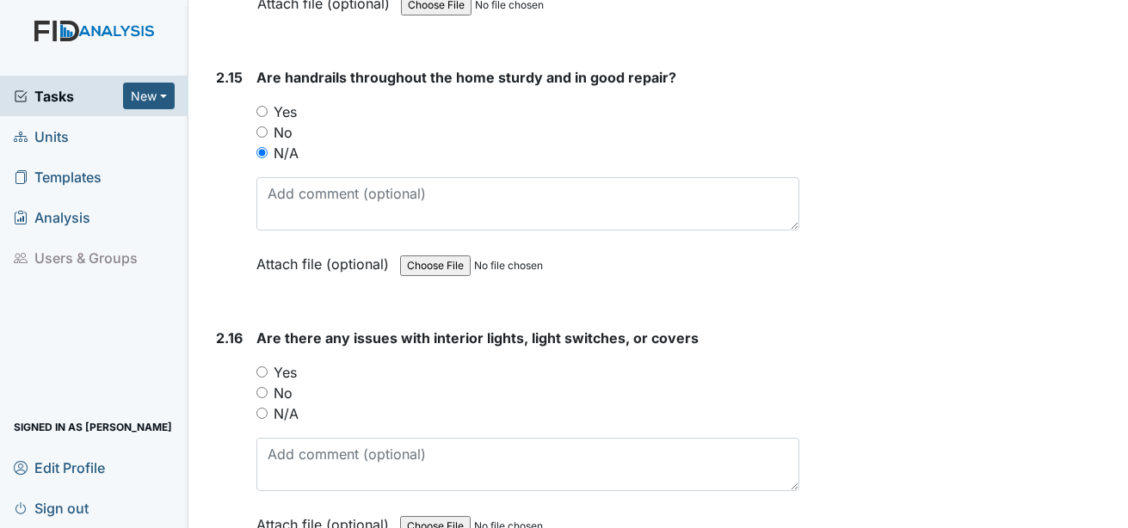
scroll to position [6627, 0]
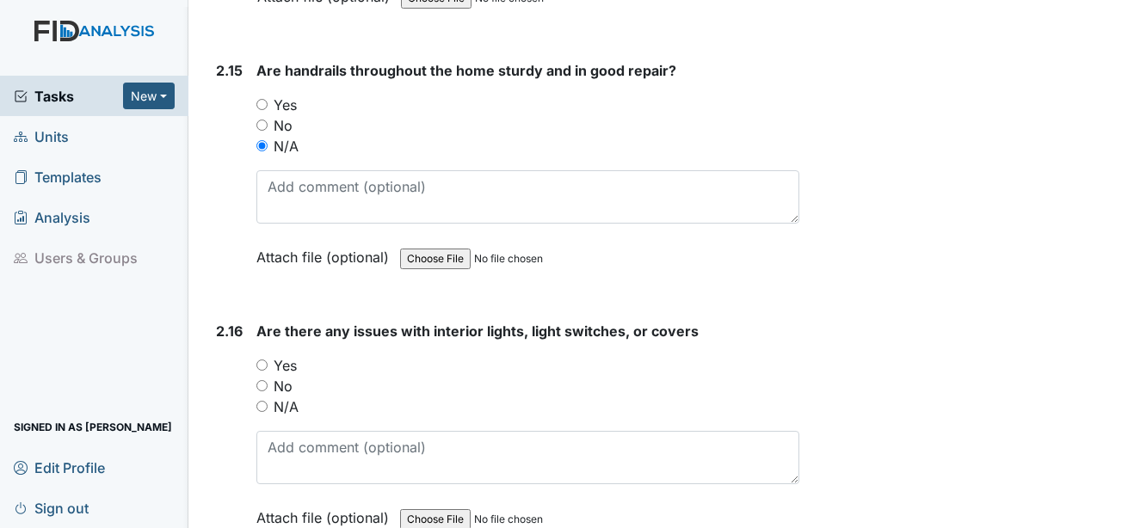
click at [287, 376] on label "No" at bounding box center [283, 386] width 19 height 21
click at [268, 380] on input "No" at bounding box center [261, 385] width 11 height 11
radio input "true"
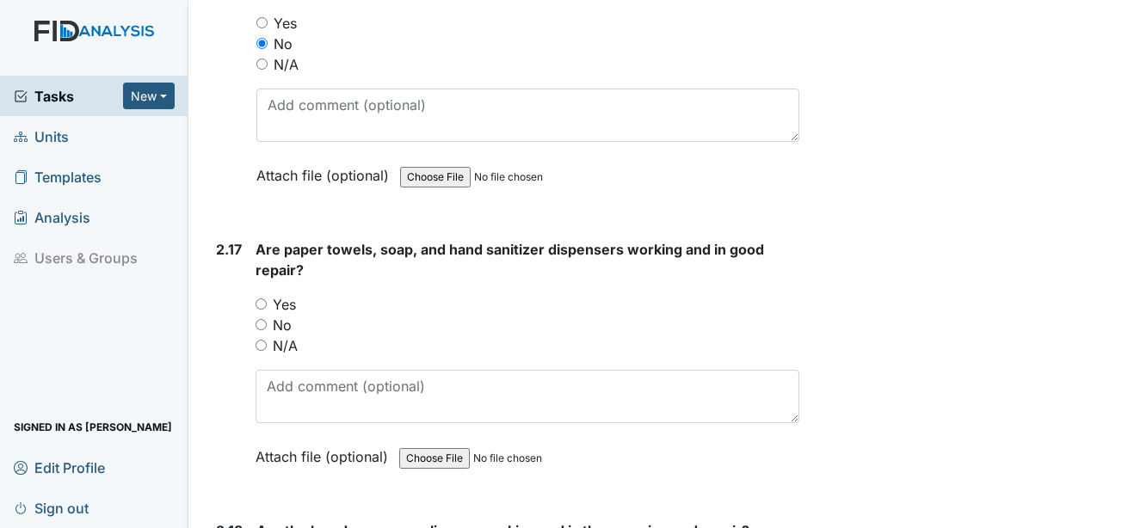
scroll to position [6971, 0]
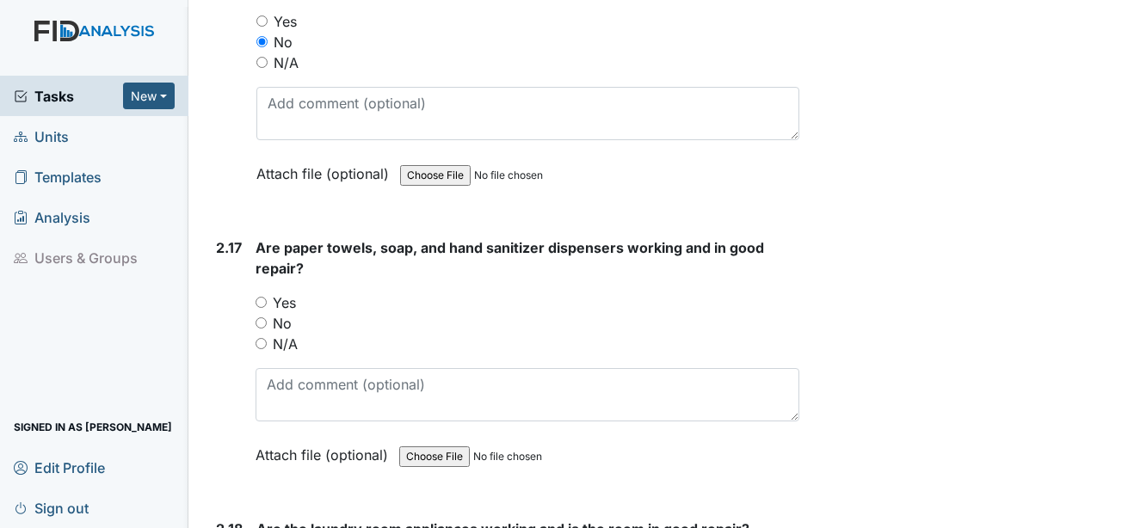
click at [282, 293] on label "Yes" at bounding box center [284, 303] width 23 height 21
click at [267, 297] on input "Yes" at bounding box center [261, 302] width 11 height 11
radio input "true"
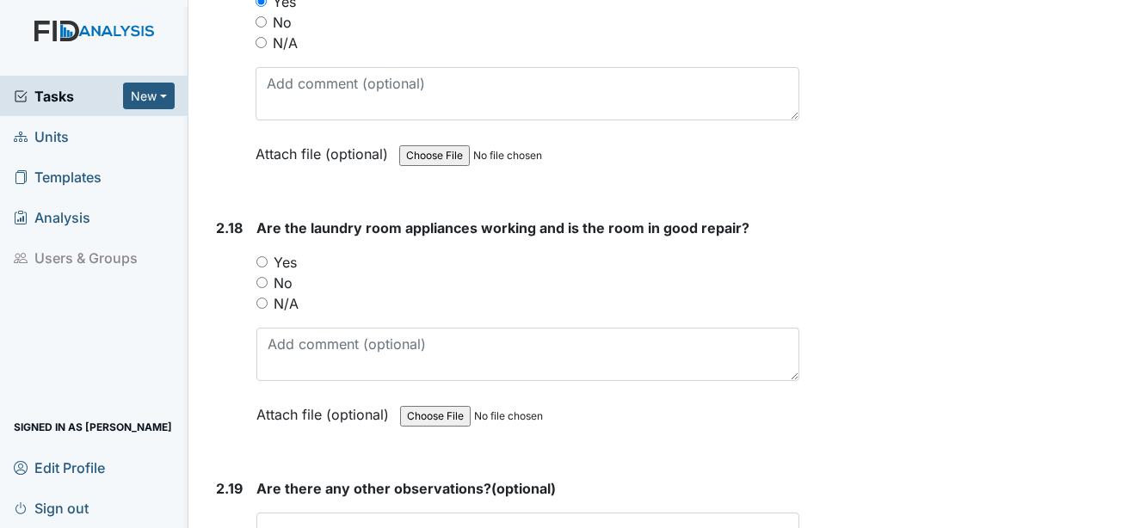
scroll to position [7316, 0]
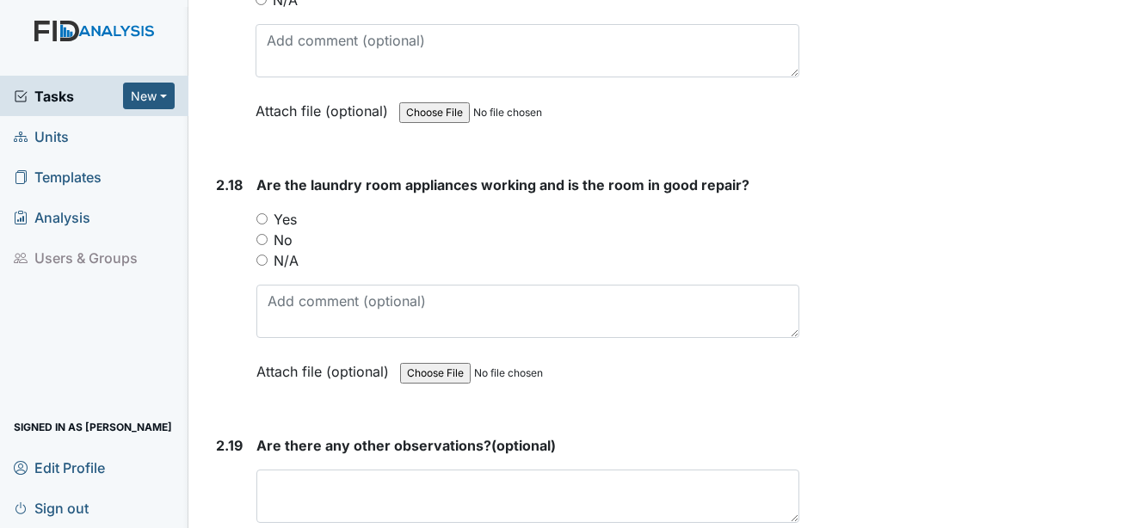
click at [290, 209] on label "Yes" at bounding box center [285, 219] width 23 height 21
click at [268, 213] on input "Yes" at bounding box center [261, 218] width 11 height 11
radio input "true"
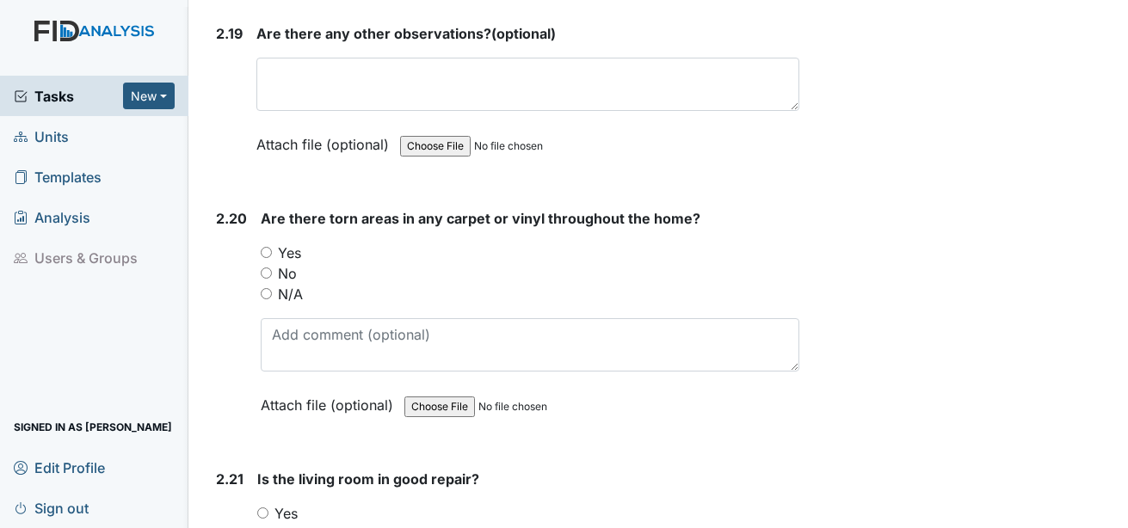
scroll to position [7746, 0]
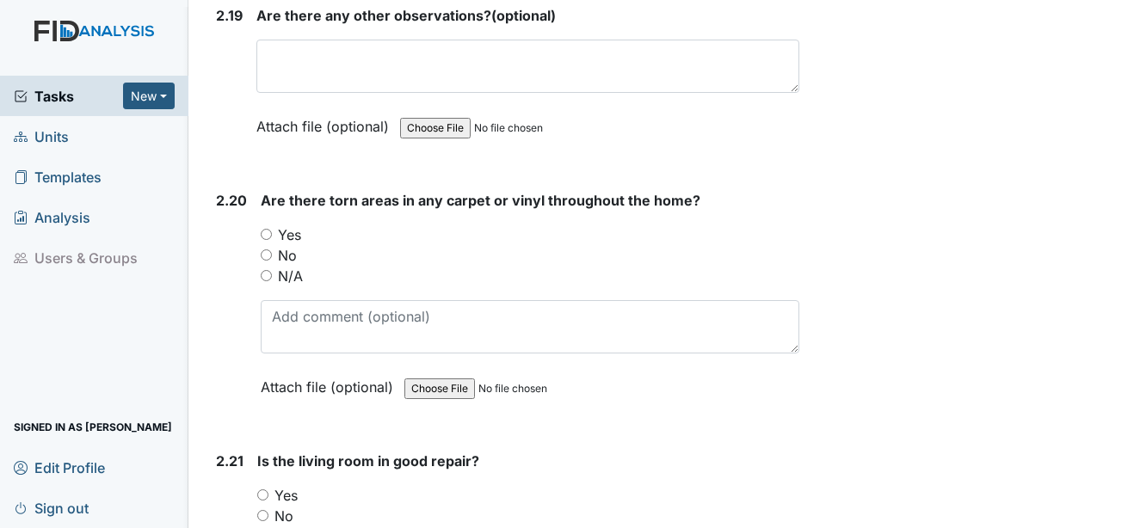
click at [293, 245] on label "No" at bounding box center [287, 255] width 19 height 21
click at [272, 250] on input "No" at bounding box center [266, 255] width 11 height 11
radio input "true"
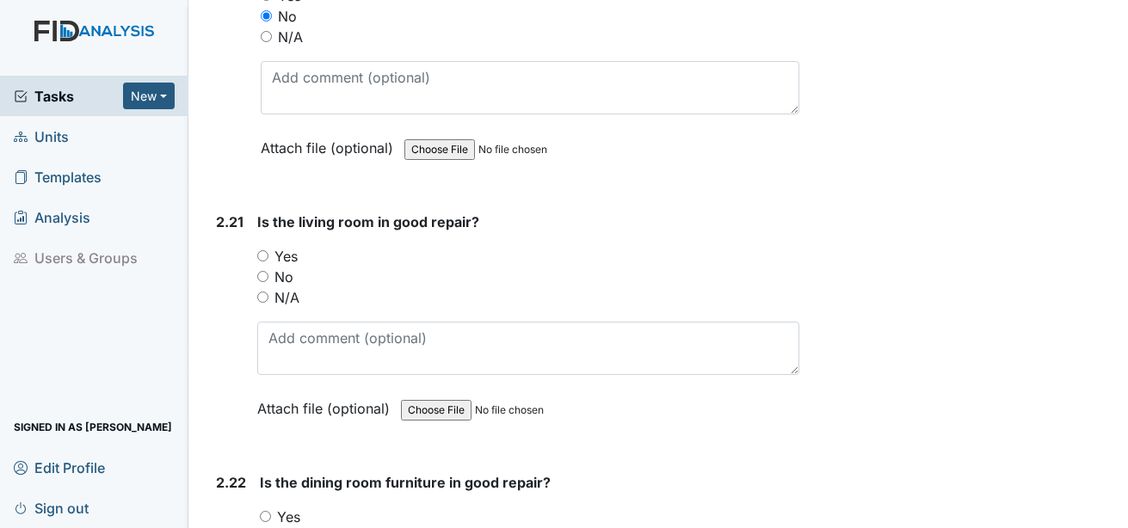
scroll to position [8004, 0]
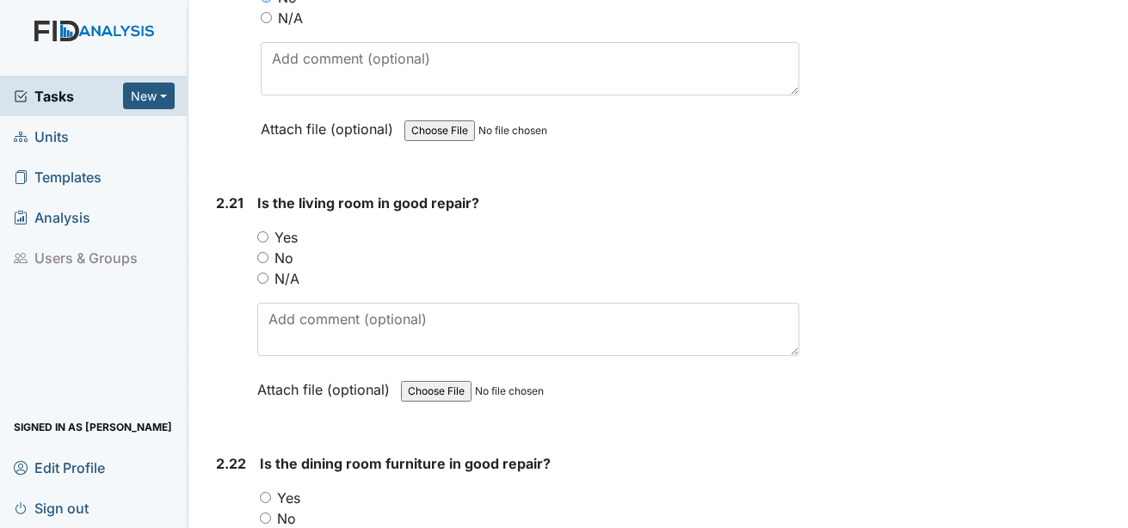
click at [296, 227] on label "Yes" at bounding box center [286, 237] width 23 height 21
click at [269, 232] on input "Yes" at bounding box center [262, 237] width 11 height 11
radio input "true"
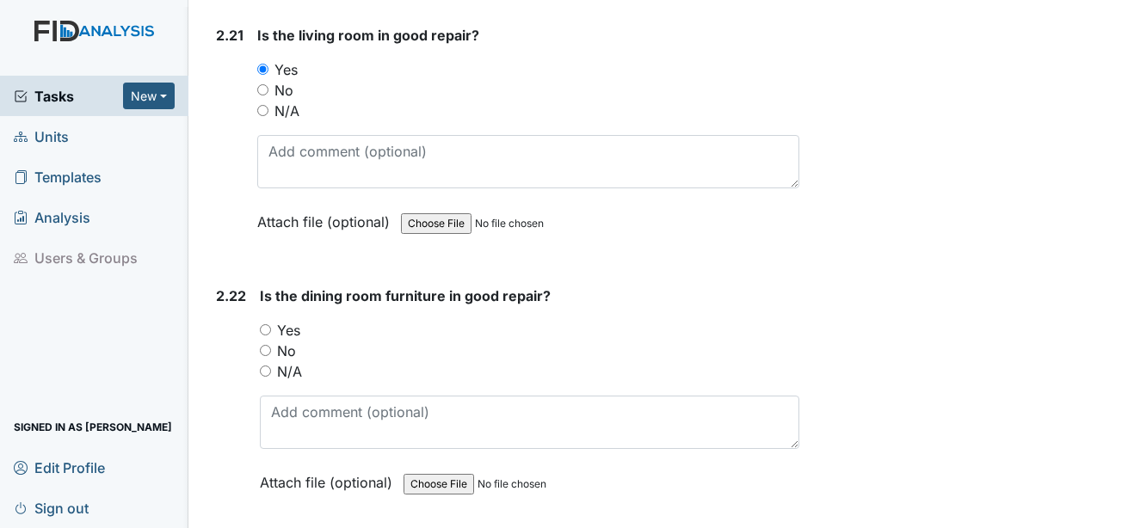
scroll to position [8176, 0]
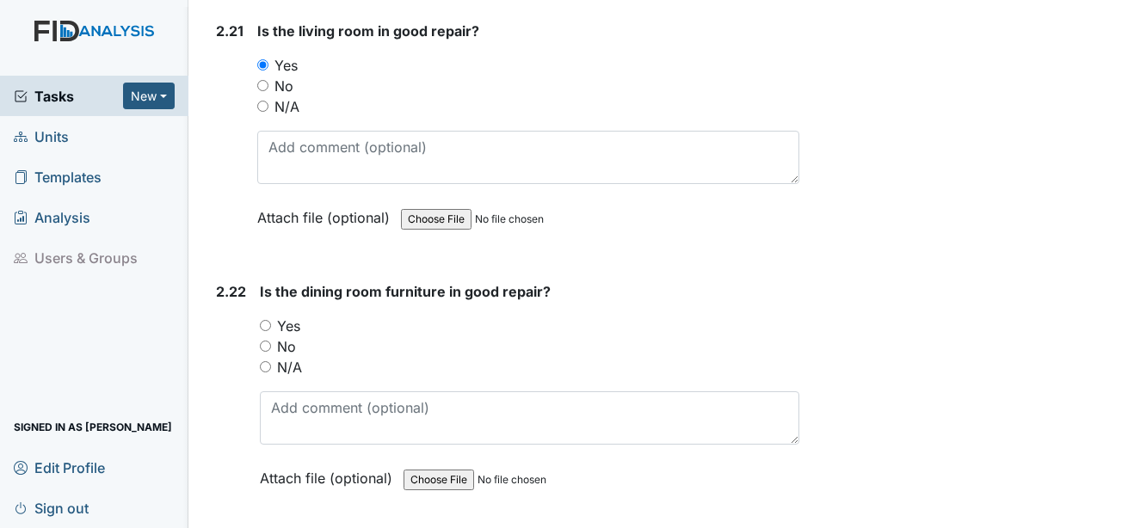
click at [287, 316] on label "Yes" at bounding box center [288, 326] width 23 height 21
click at [271, 320] on input "Yes" at bounding box center [265, 325] width 11 height 11
radio input "true"
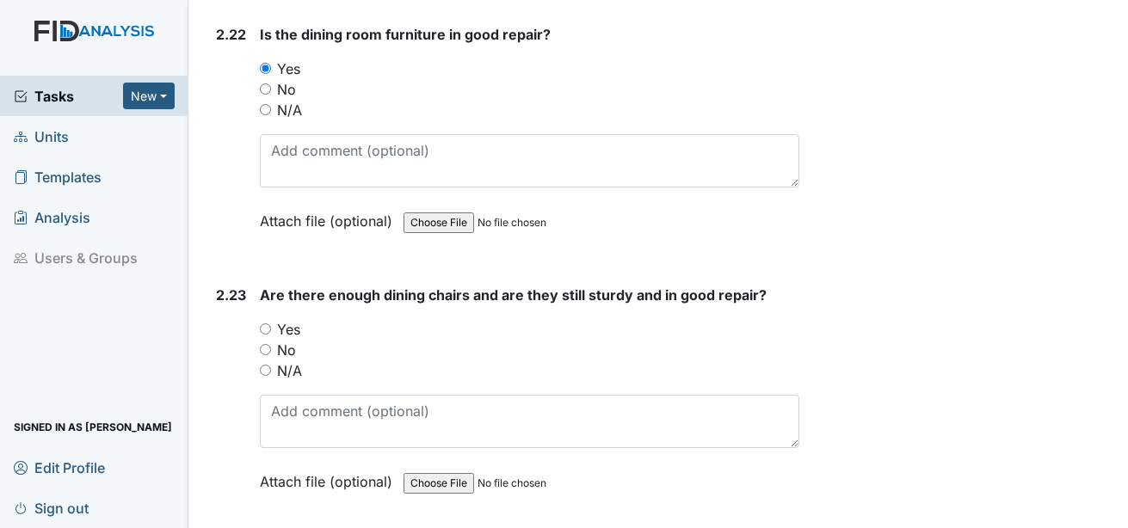
scroll to position [8435, 0]
click at [283, 318] on label "Yes" at bounding box center [288, 328] width 23 height 21
click at [271, 323] on input "Yes" at bounding box center [265, 328] width 11 height 11
radio input "true"
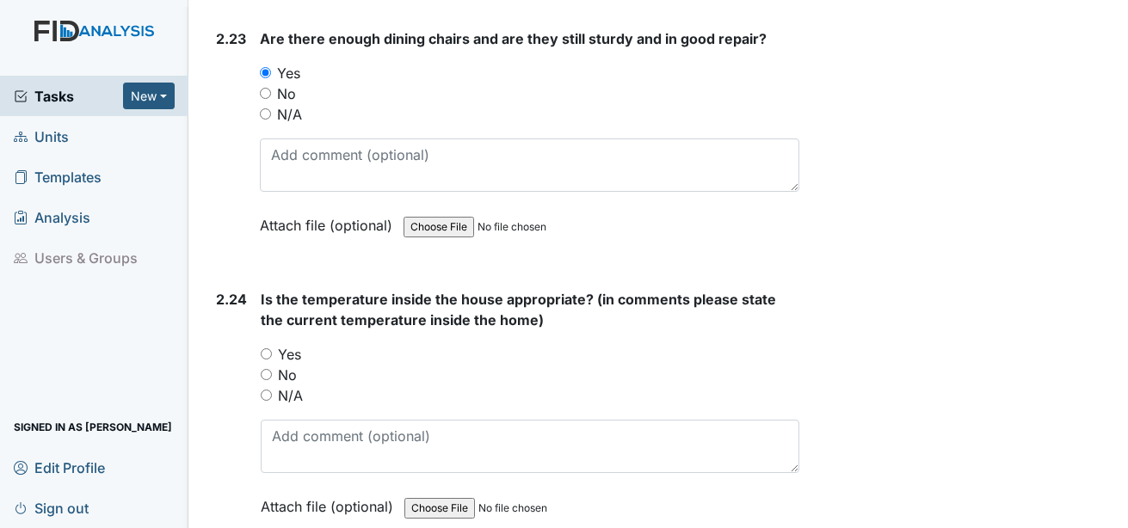
scroll to position [8693, 0]
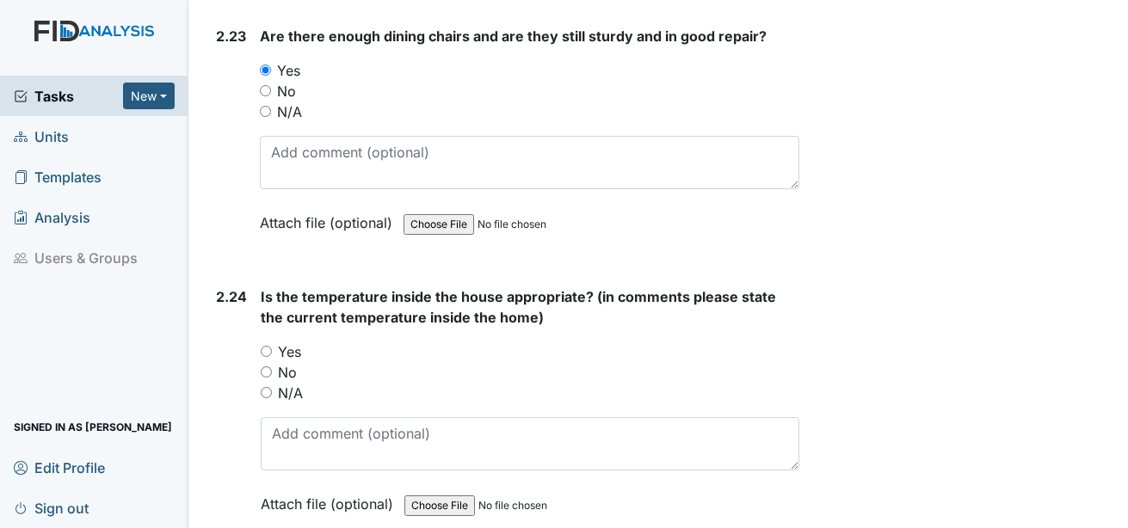
click at [284, 342] on label "Yes" at bounding box center [289, 352] width 23 height 21
click at [272, 346] on input "Yes" at bounding box center [266, 351] width 11 height 11
radio input "true"
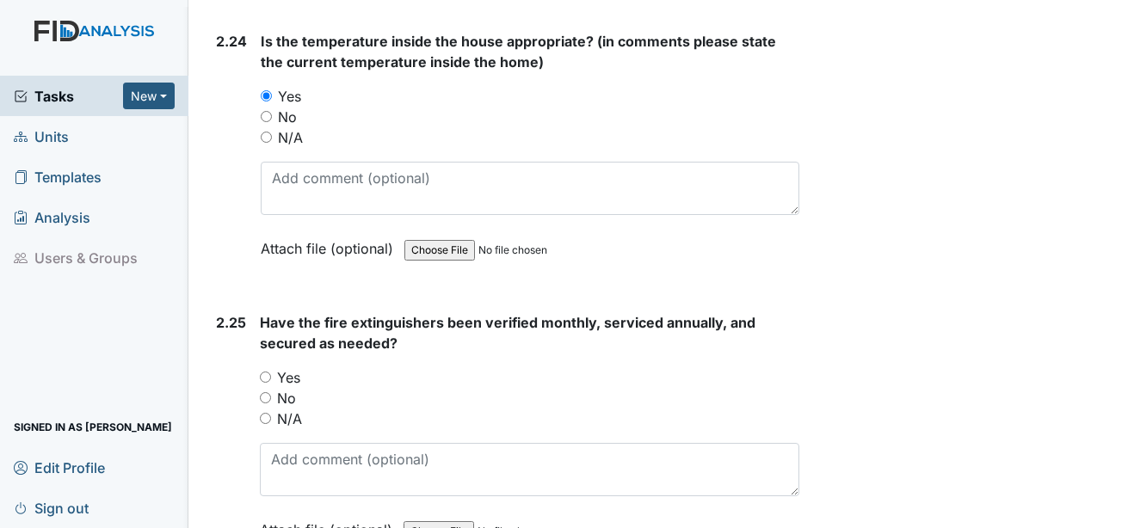
scroll to position [8951, 0]
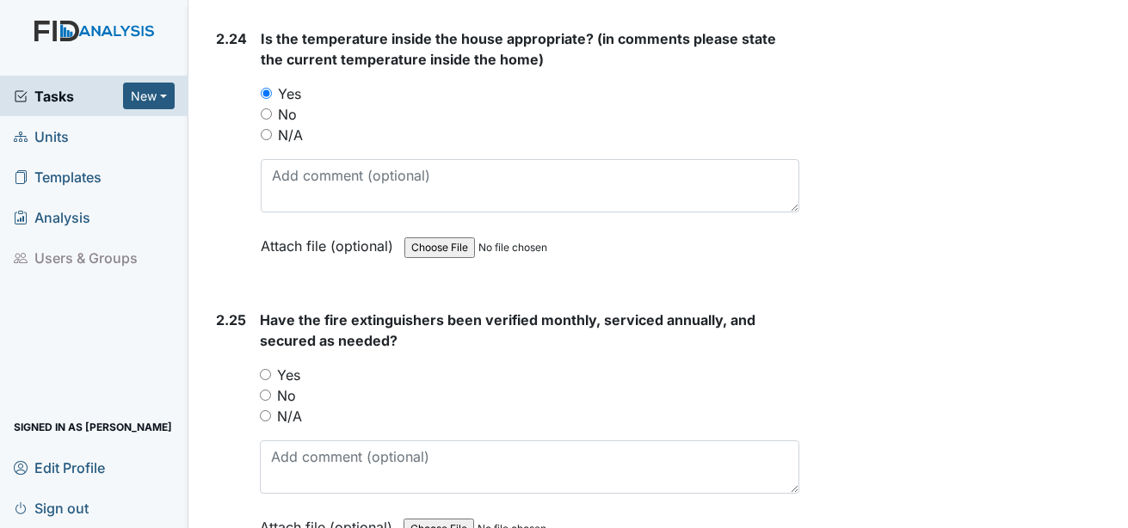
click at [287, 365] on label "Yes" at bounding box center [288, 375] width 23 height 21
click at [271, 369] on input "Yes" at bounding box center [265, 374] width 11 height 11
radio input "true"
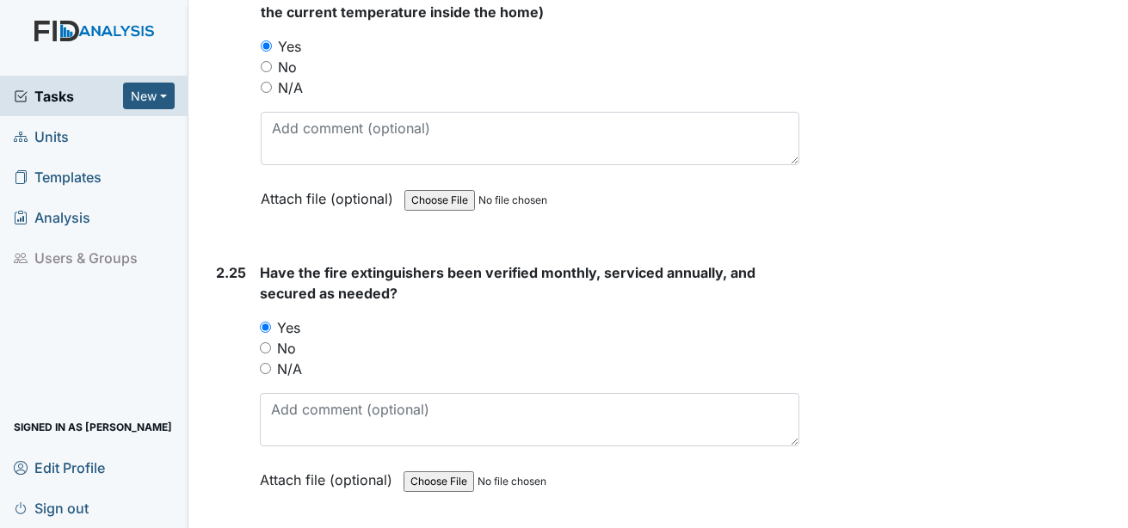
scroll to position [9019, 0]
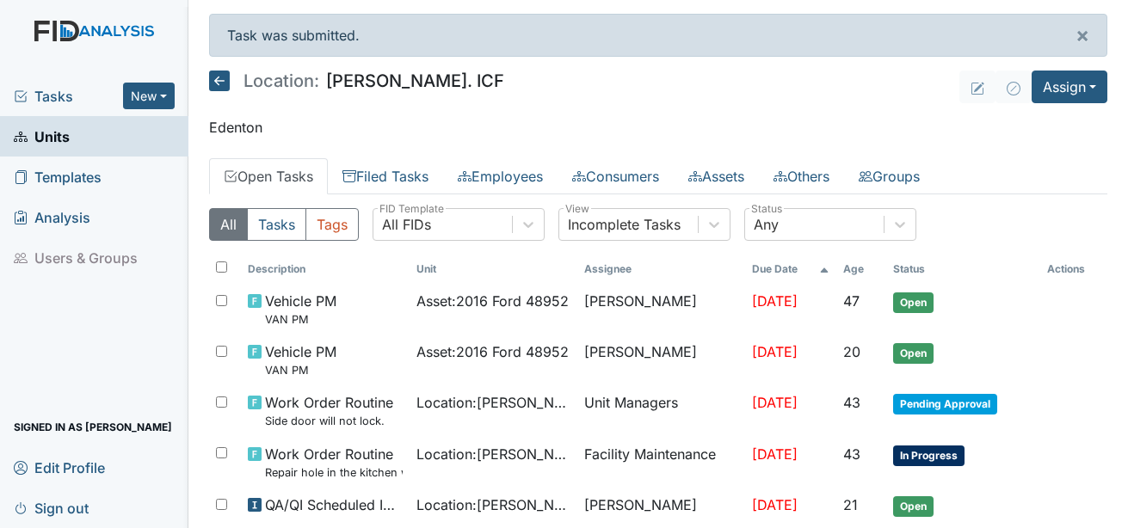
click at [52, 97] on span "Tasks" at bounding box center [68, 96] width 109 height 21
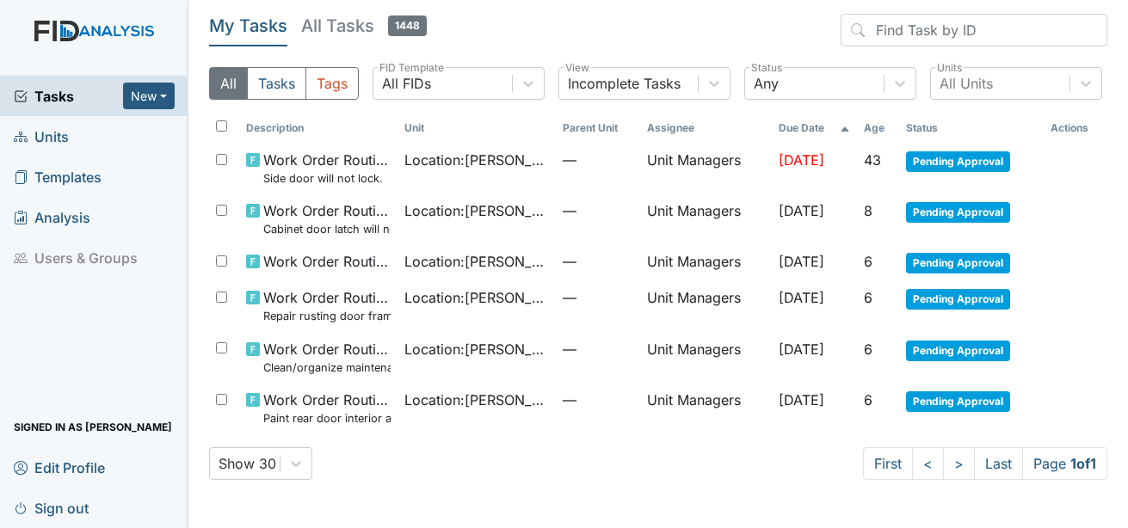
click at [37, 142] on span "Units" at bounding box center [41, 136] width 55 height 27
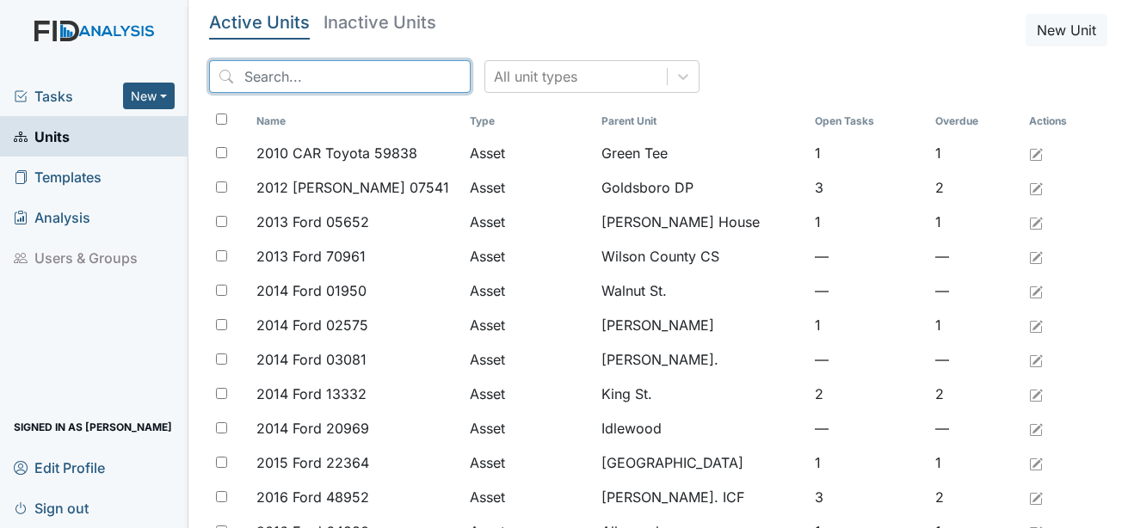
click at [286, 76] on input "search" at bounding box center [340, 76] width 262 height 33
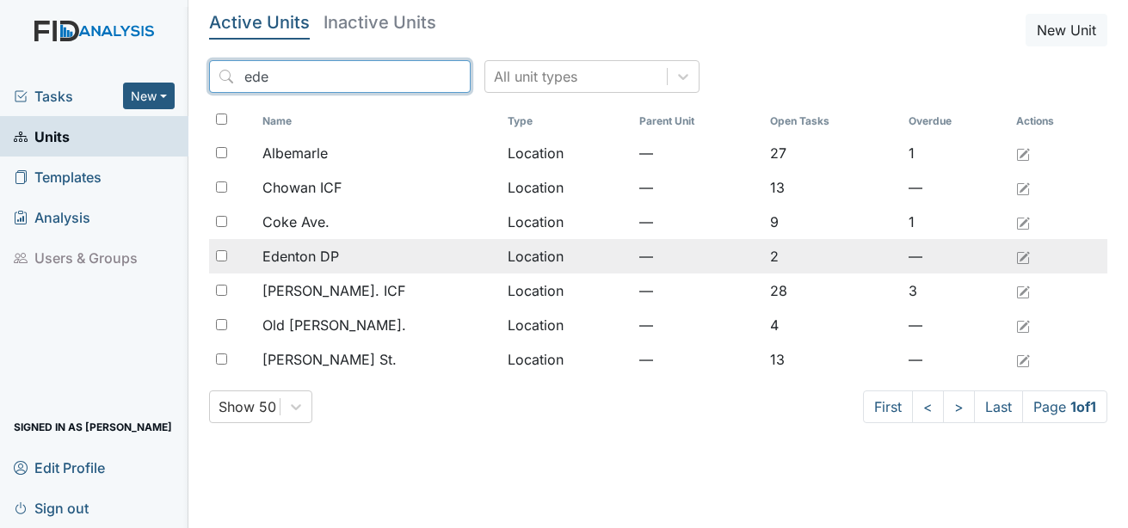
type input "ede"
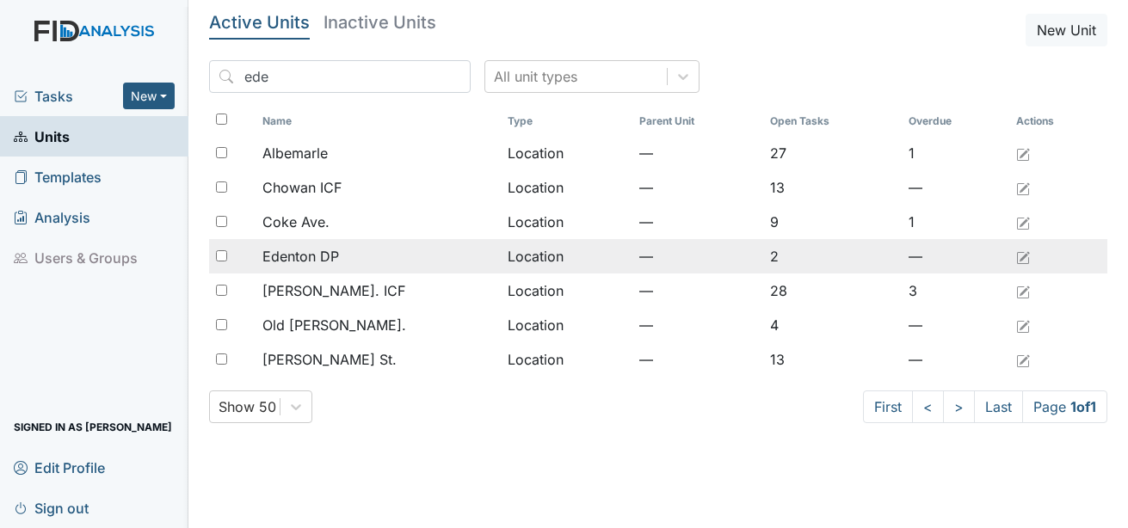
click at [336, 246] on span "Edenton DP" at bounding box center [301, 256] width 77 height 21
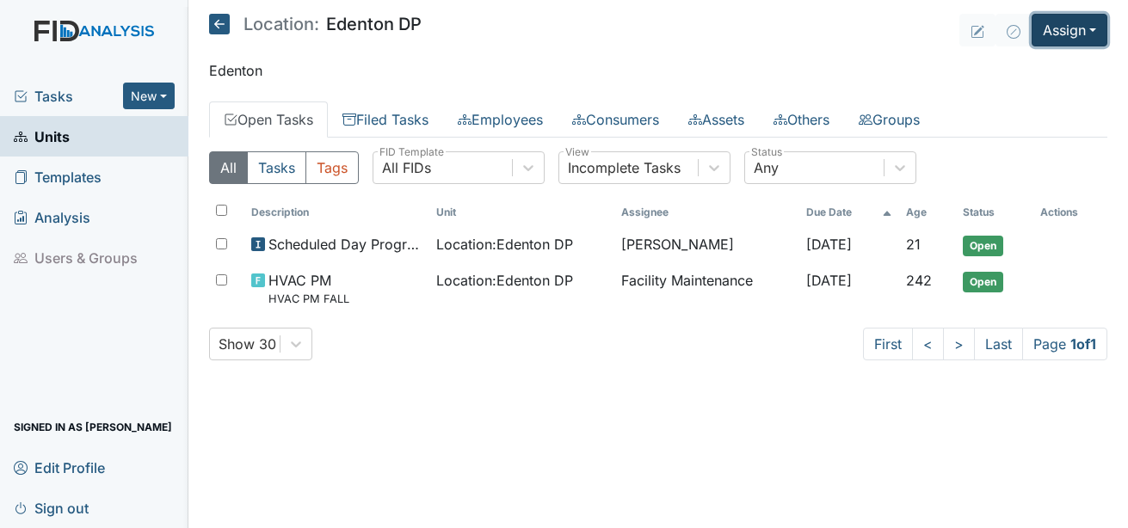
click at [1072, 25] on button "Assign" at bounding box center [1070, 30] width 76 height 33
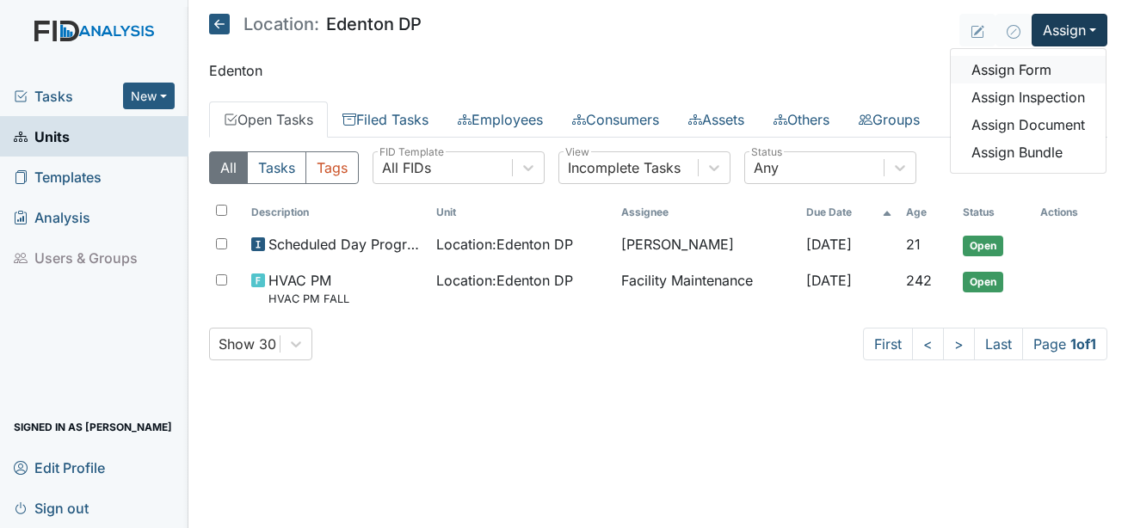
click at [1018, 67] on link "Assign Form" at bounding box center [1028, 70] width 155 height 28
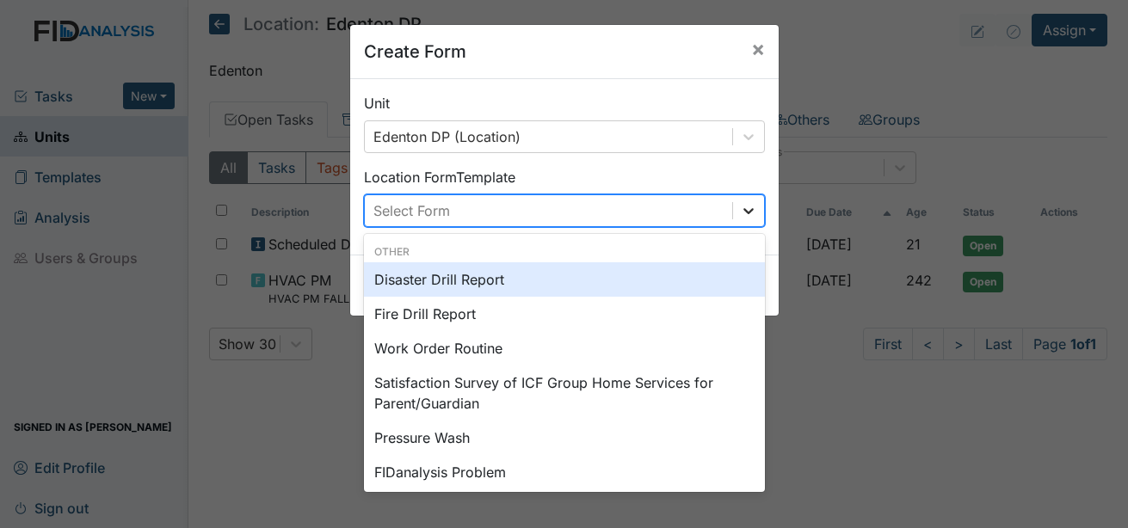
click at [747, 214] on icon at bounding box center [748, 210] width 17 height 17
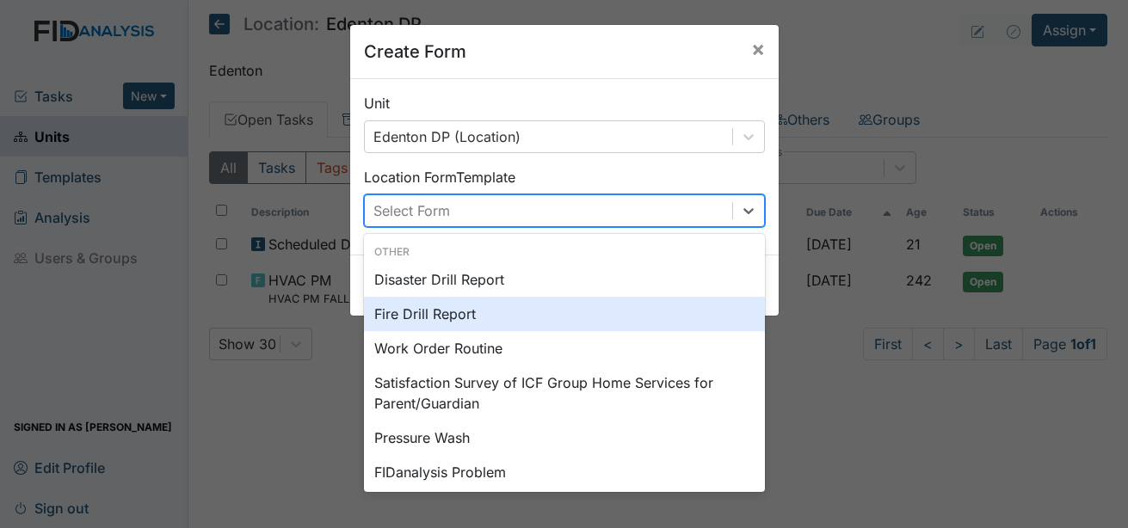
click at [436, 315] on div "Fire Drill Report" at bounding box center [564, 314] width 401 height 34
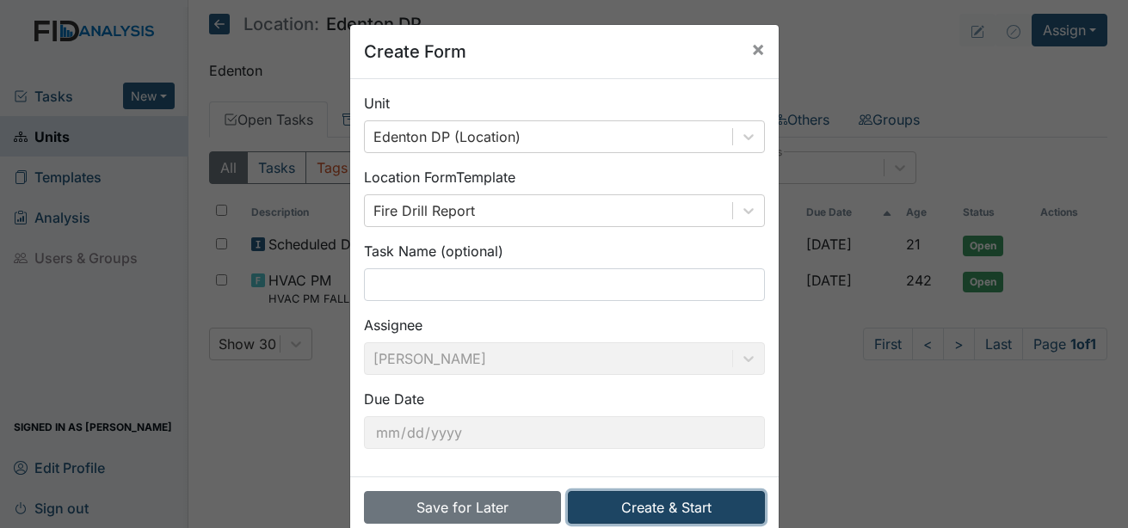
click at [678, 515] on button "Create & Start" at bounding box center [666, 507] width 197 height 33
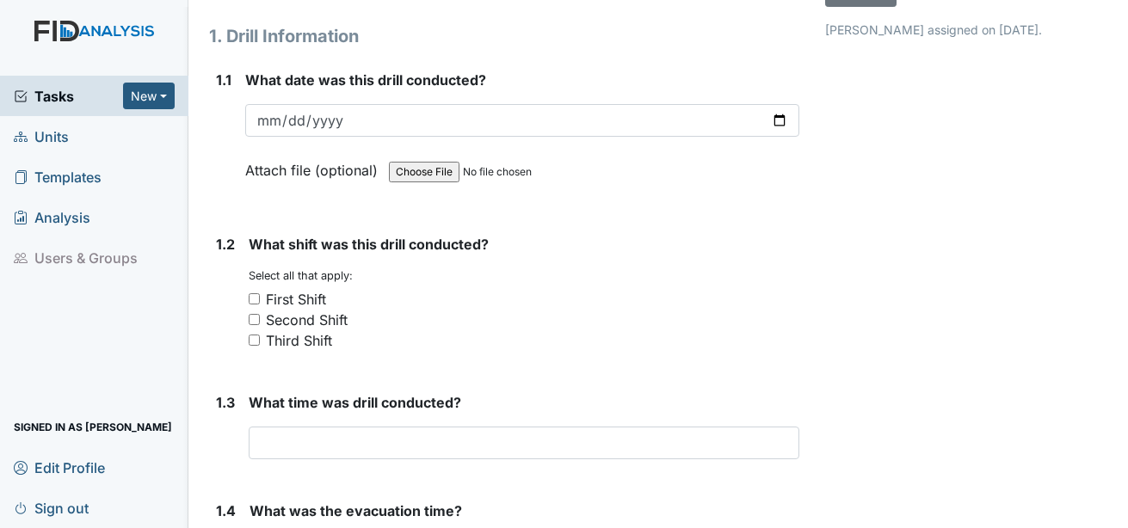
scroll to position [172, 0]
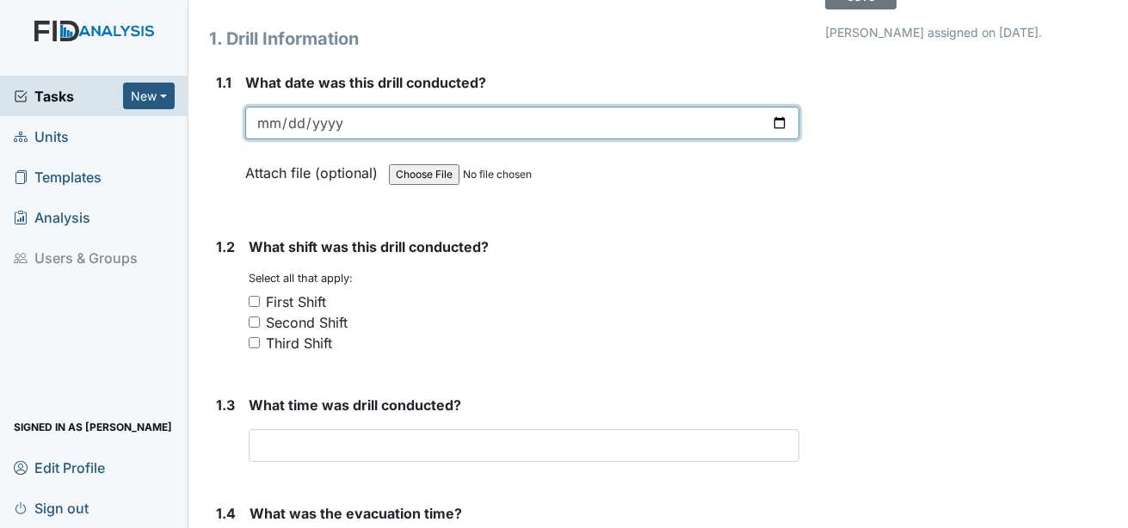
click at [259, 107] on input "date" at bounding box center [522, 123] width 554 height 33
type input "[DATE]"
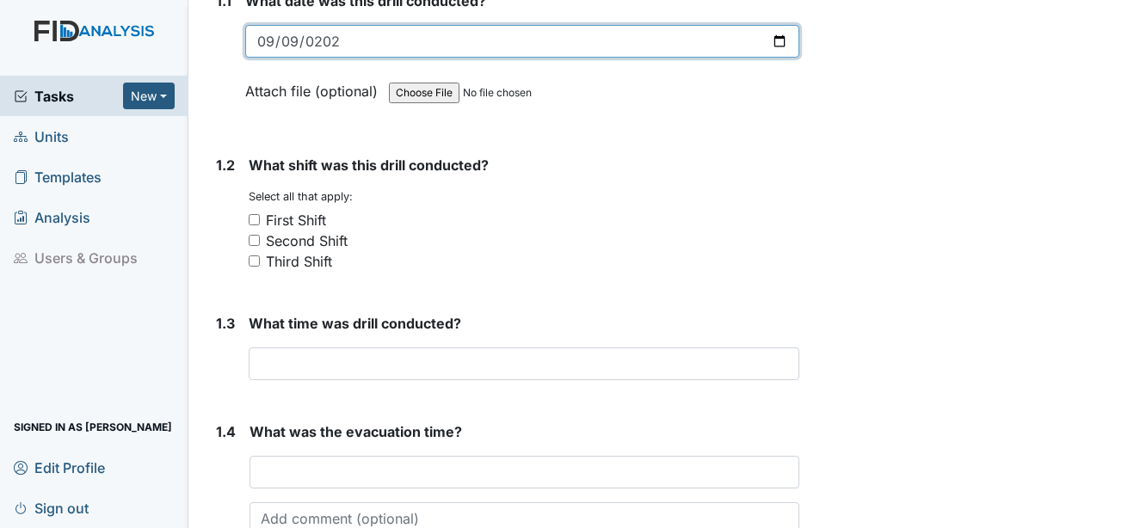
scroll to position [258, 0]
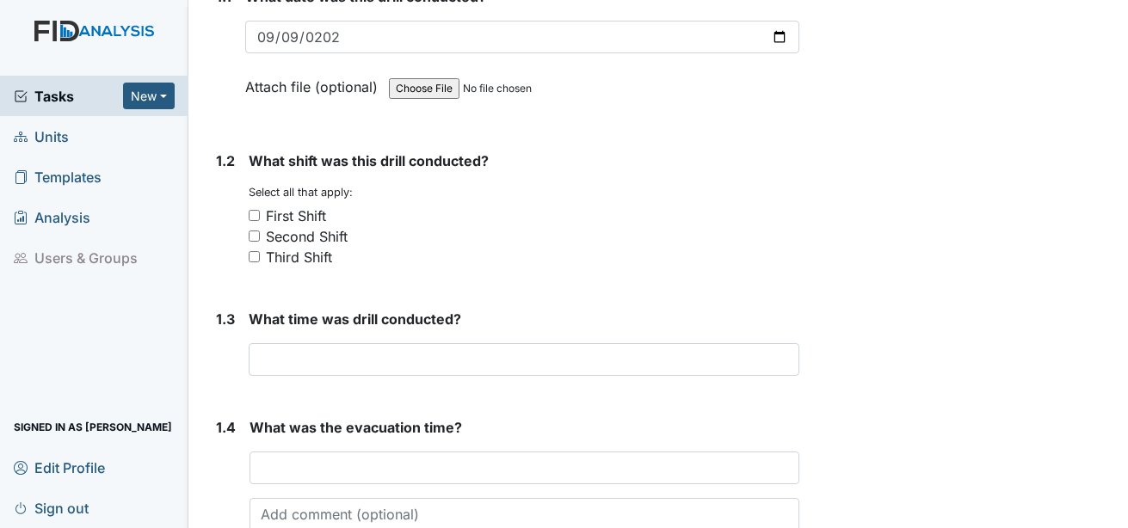
click at [308, 206] on div "First Shift" at bounding box center [296, 216] width 60 height 21
click at [260, 210] on input "First Shift" at bounding box center [254, 215] width 11 height 11
checkbox input "true"
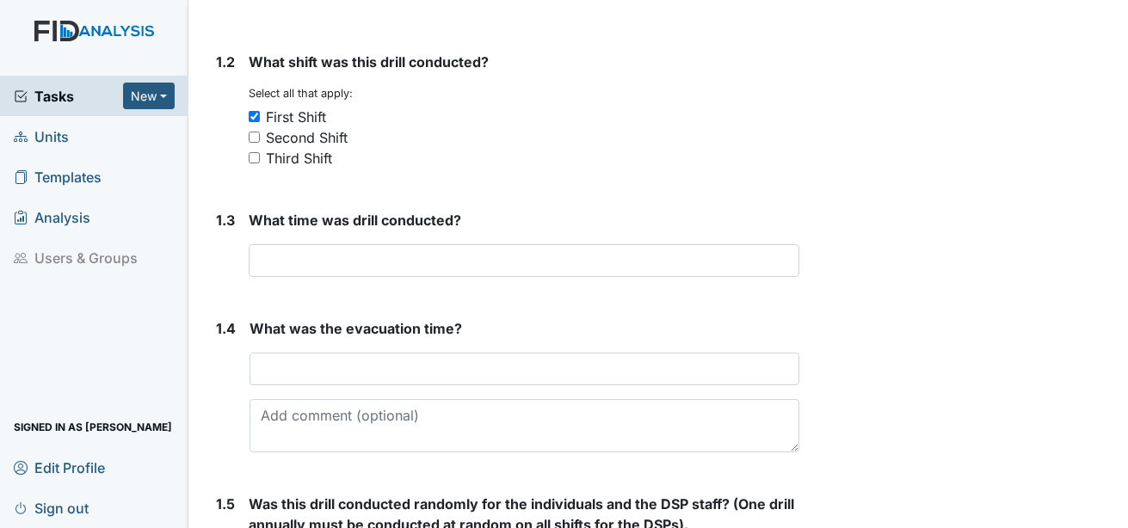
scroll to position [430, 0]
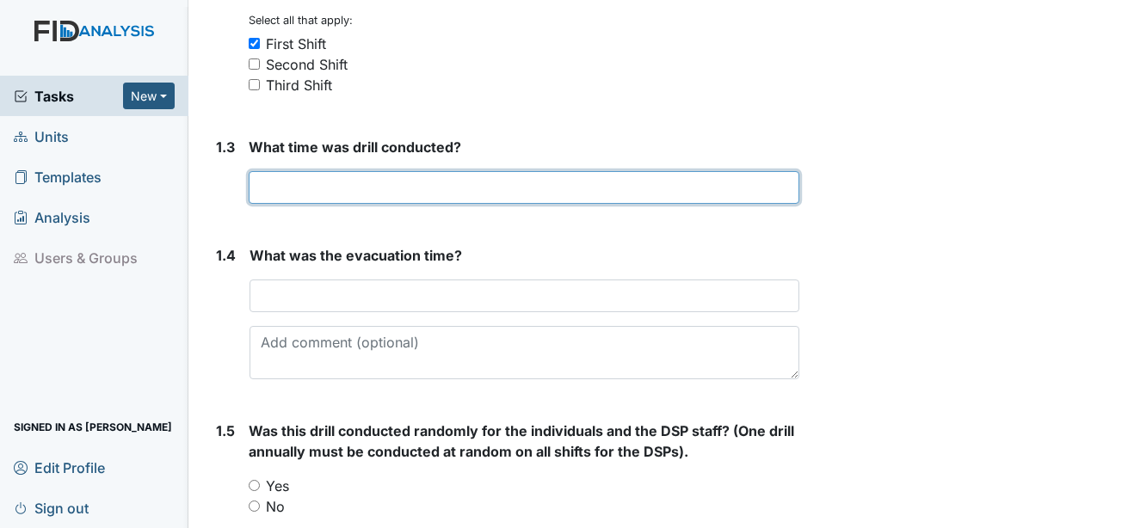
click at [300, 176] on input "text" at bounding box center [524, 187] width 551 height 33
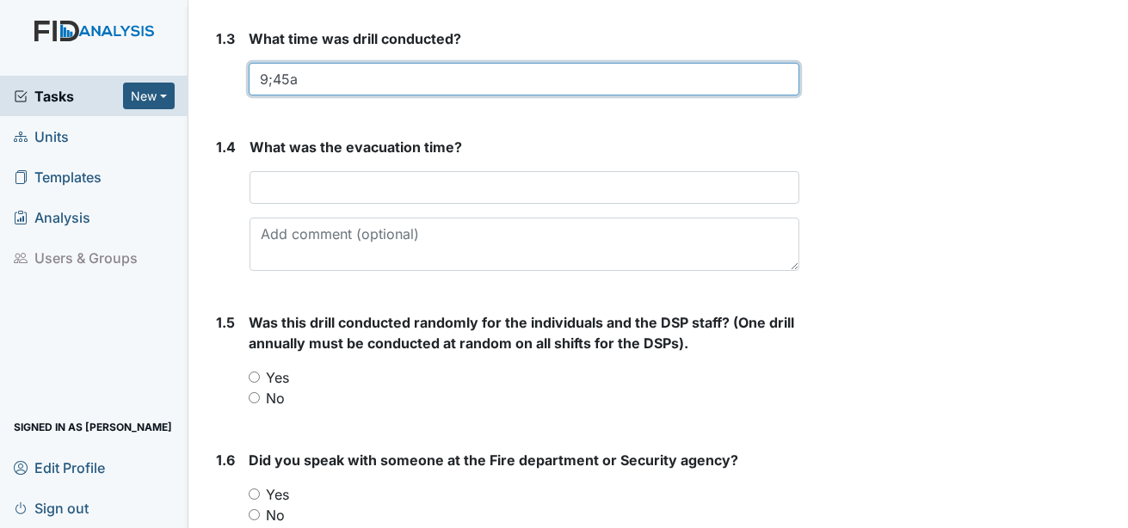
scroll to position [602, 0]
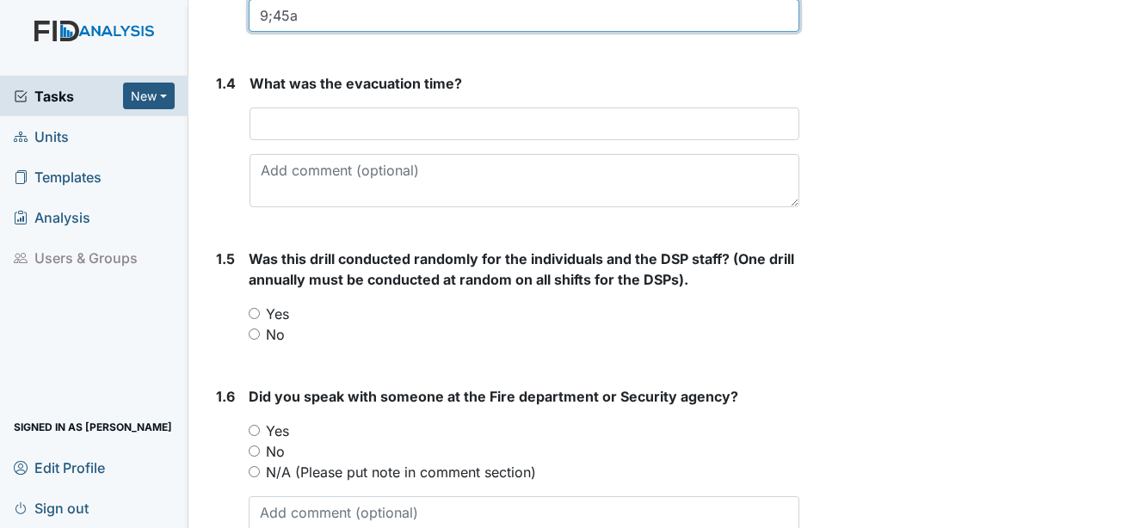
type input "9;45a"
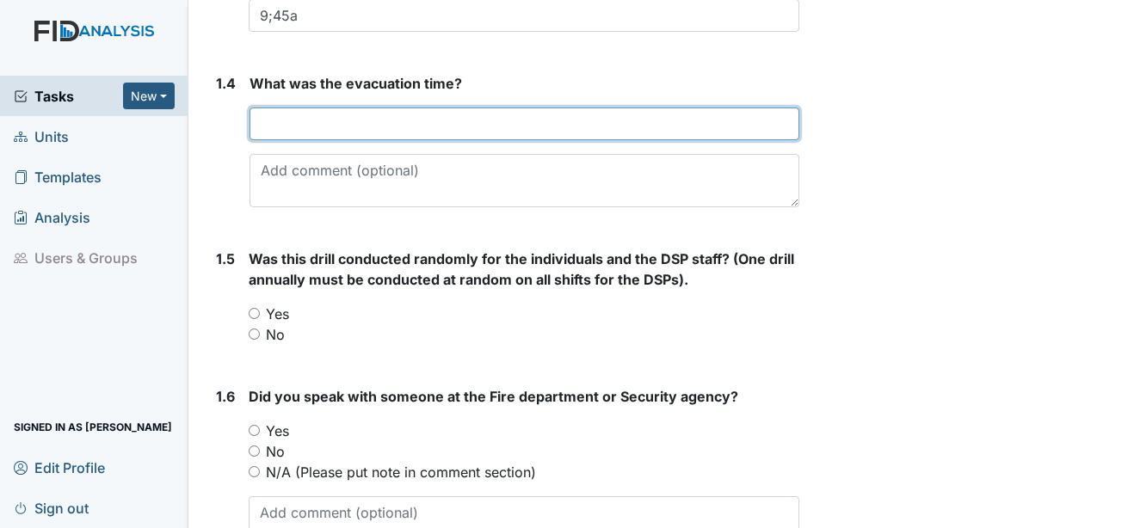
click at [301, 110] on input "text" at bounding box center [525, 124] width 550 height 33
type input "1 min"
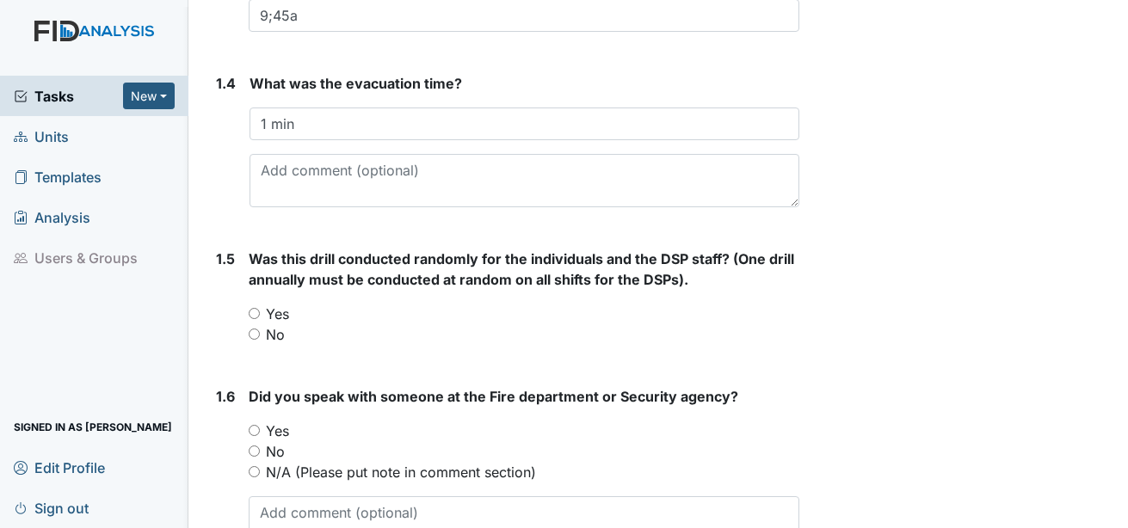
click at [272, 304] on label "Yes" at bounding box center [277, 314] width 23 height 21
click at [260, 308] on input "Yes" at bounding box center [254, 313] width 11 height 11
radio input "true"
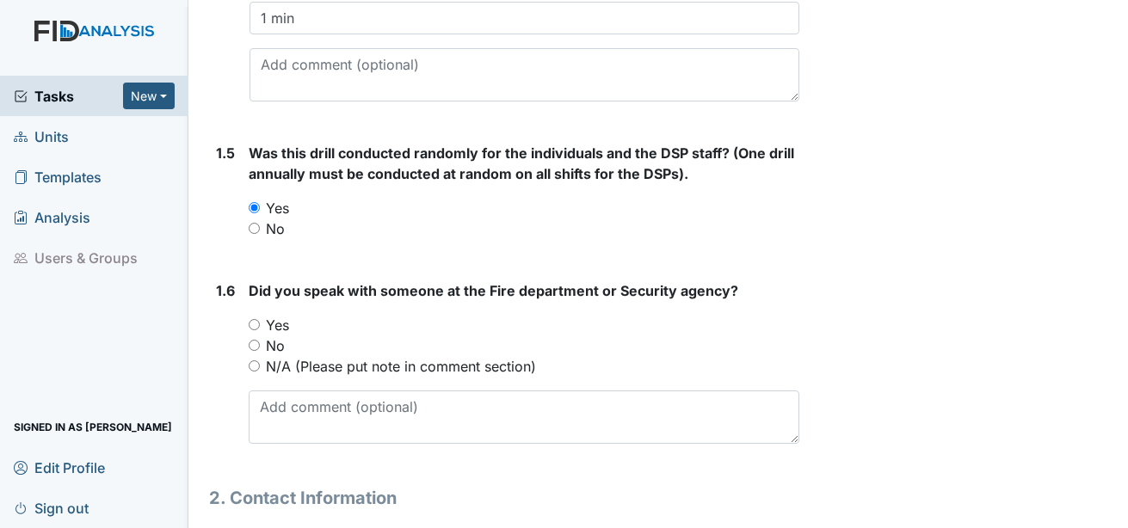
scroll to position [775, 0]
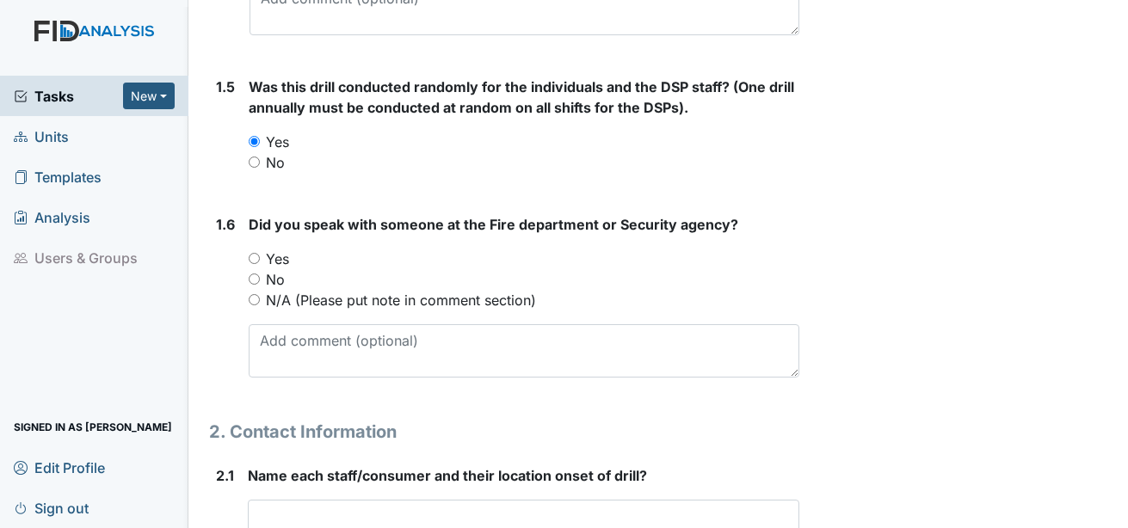
click at [277, 249] on label "Yes" at bounding box center [277, 259] width 23 height 21
click at [260, 253] on input "Yes" at bounding box center [254, 258] width 11 height 11
radio input "true"
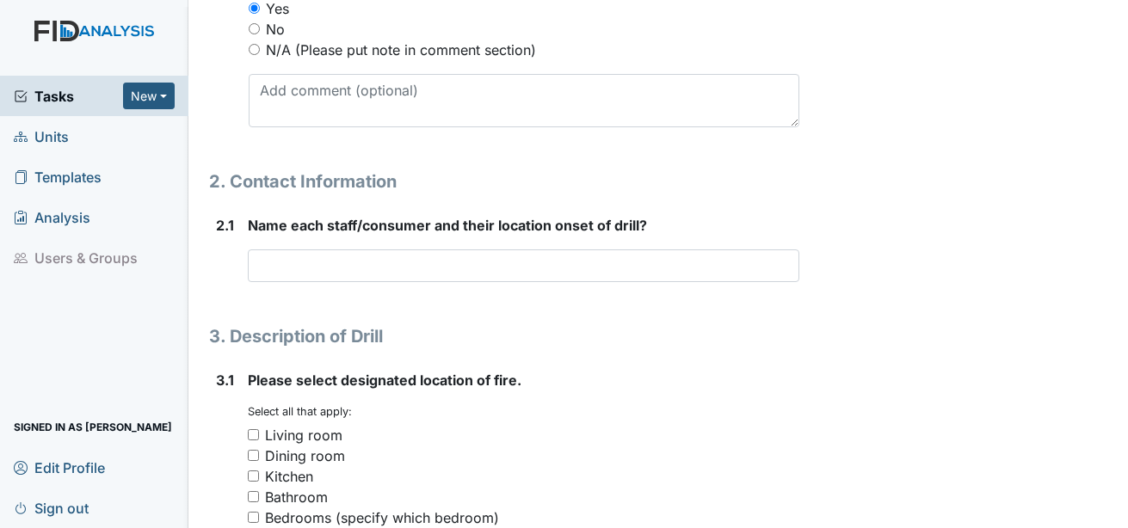
scroll to position [1119, 0]
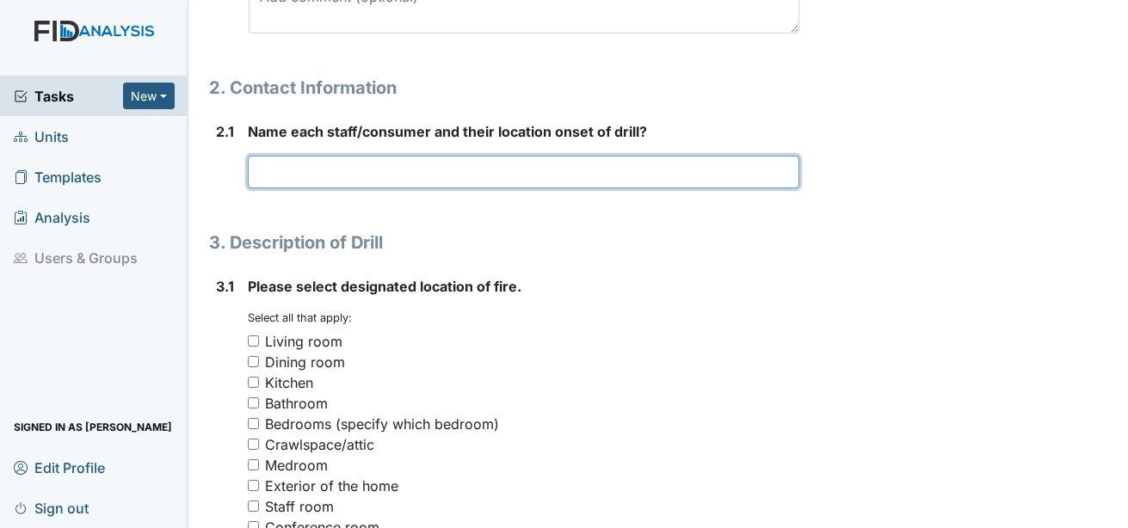
click at [294, 162] on input "text" at bounding box center [524, 172] width 552 height 33
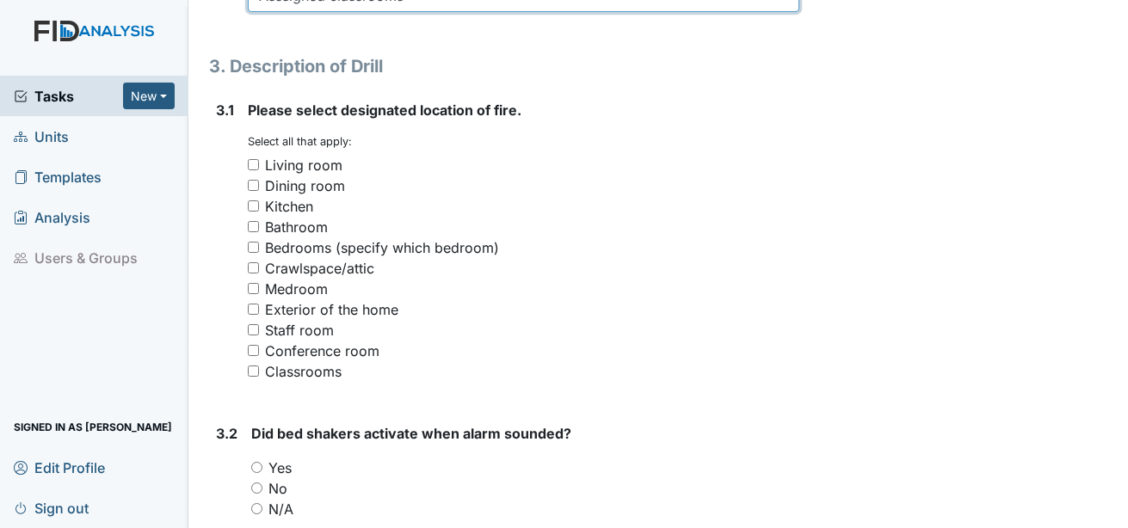
scroll to position [1291, 0]
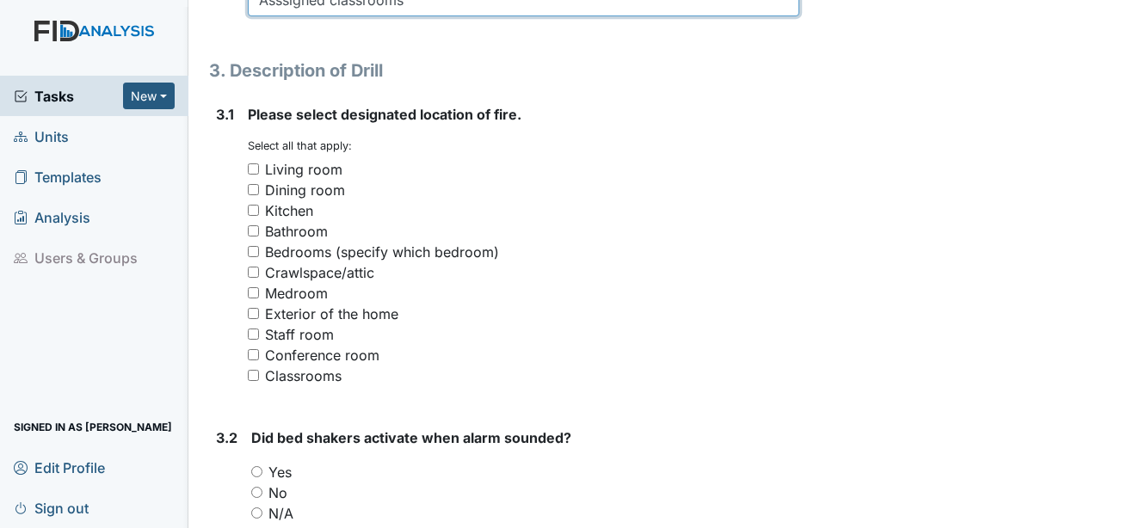
type input "Asssigned classrooms"
click at [290, 201] on div "Kitchen" at bounding box center [289, 211] width 48 height 21
click at [259, 205] on input "Kitchen" at bounding box center [253, 210] width 11 height 11
checkbox input "true"
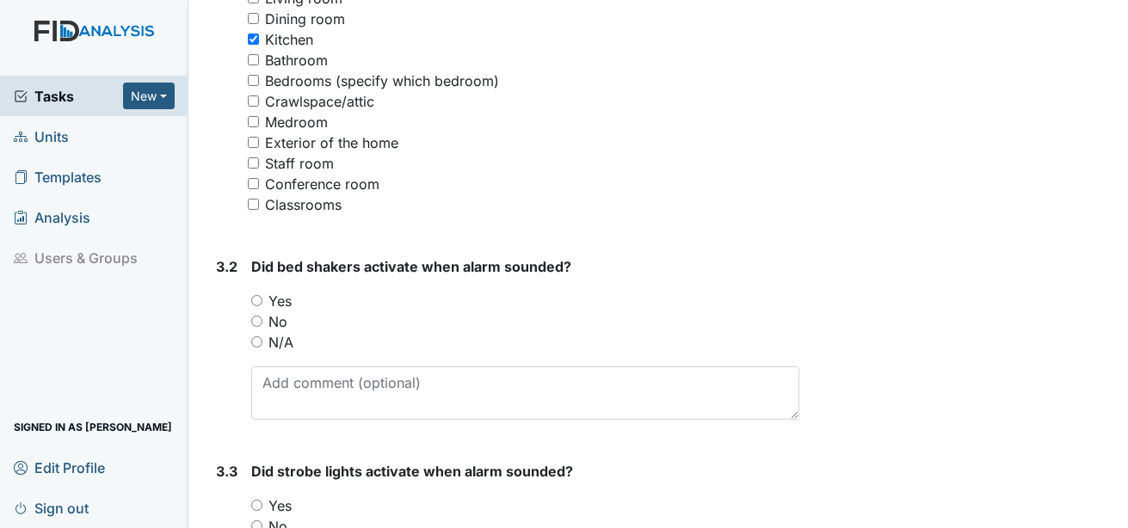
scroll to position [1463, 0]
click at [272, 331] on label "N/A" at bounding box center [281, 341] width 25 height 21
click at [263, 336] on input "N/A" at bounding box center [256, 341] width 11 height 11
radio input "true"
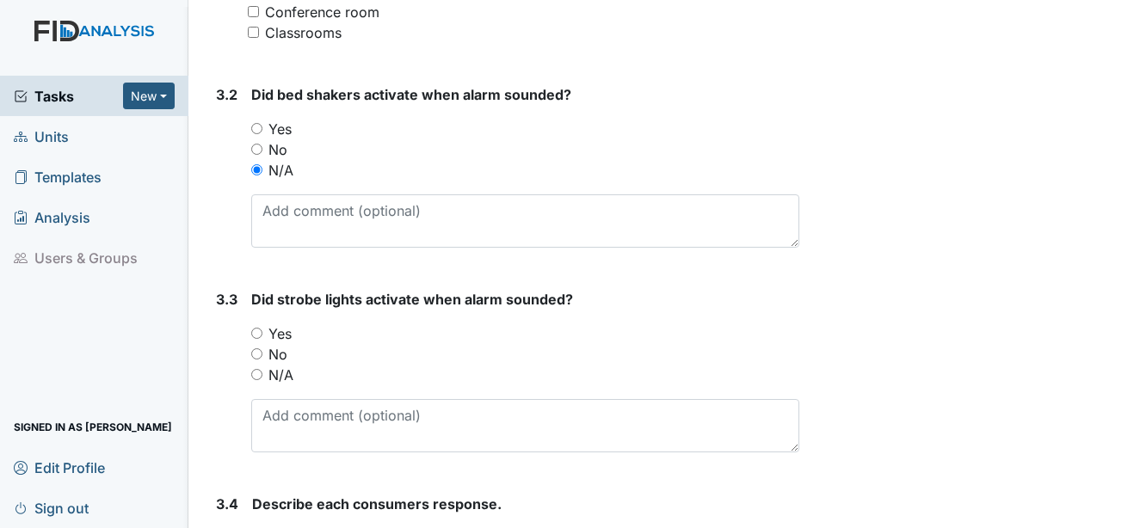
scroll to position [1635, 0]
click at [277, 323] on label "Yes" at bounding box center [280, 333] width 23 height 21
click at [263, 327] on input "Yes" at bounding box center [256, 332] width 11 height 11
radio input "true"
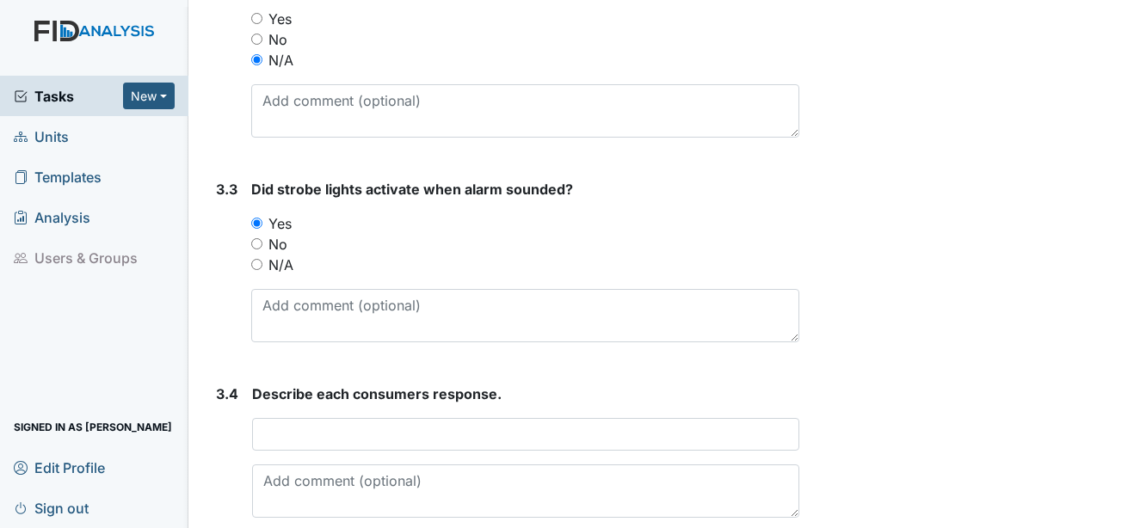
scroll to position [1893, 0]
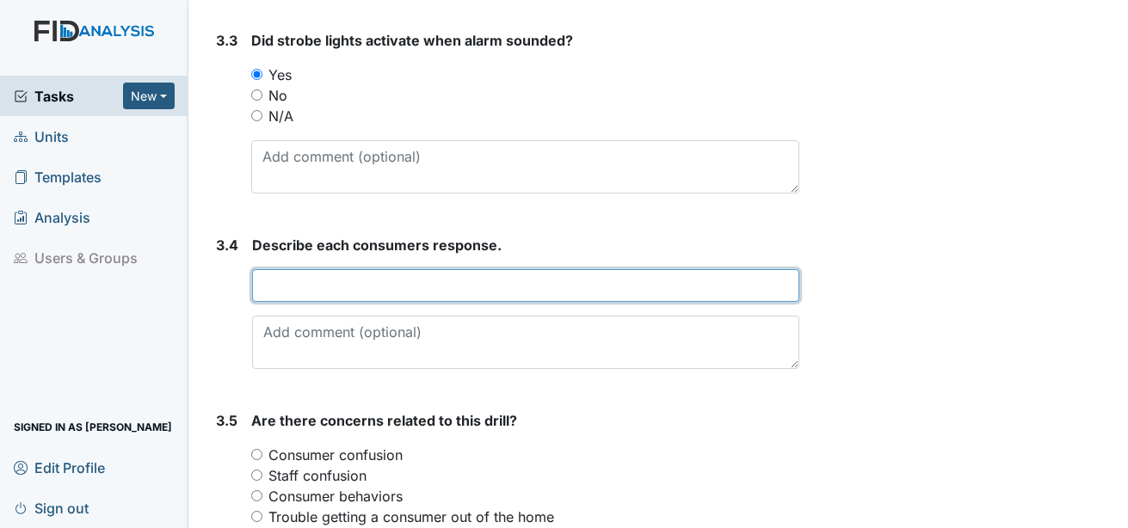
click at [275, 275] on input "text" at bounding box center [525, 285] width 547 height 33
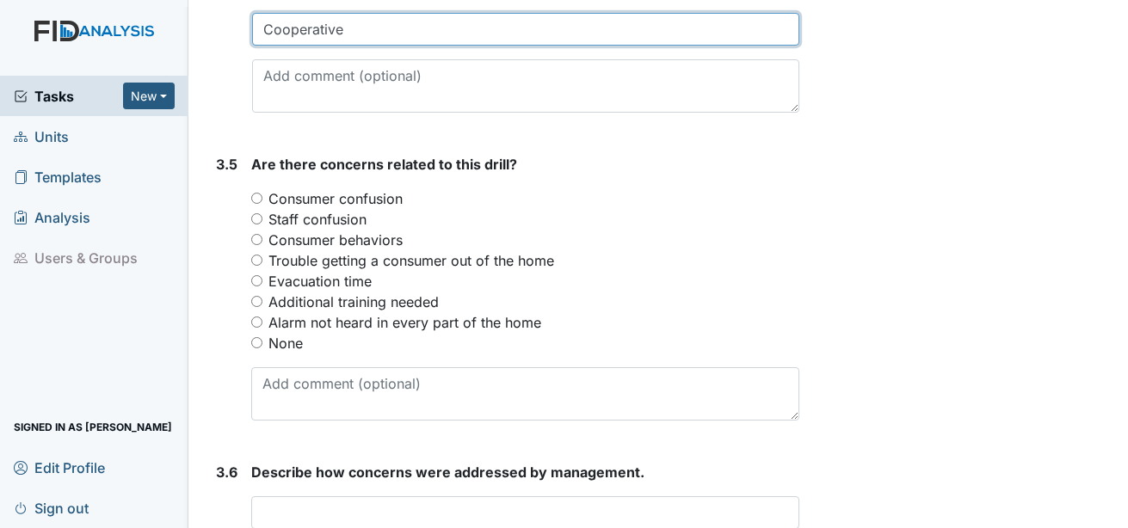
scroll to position [2238, 0]
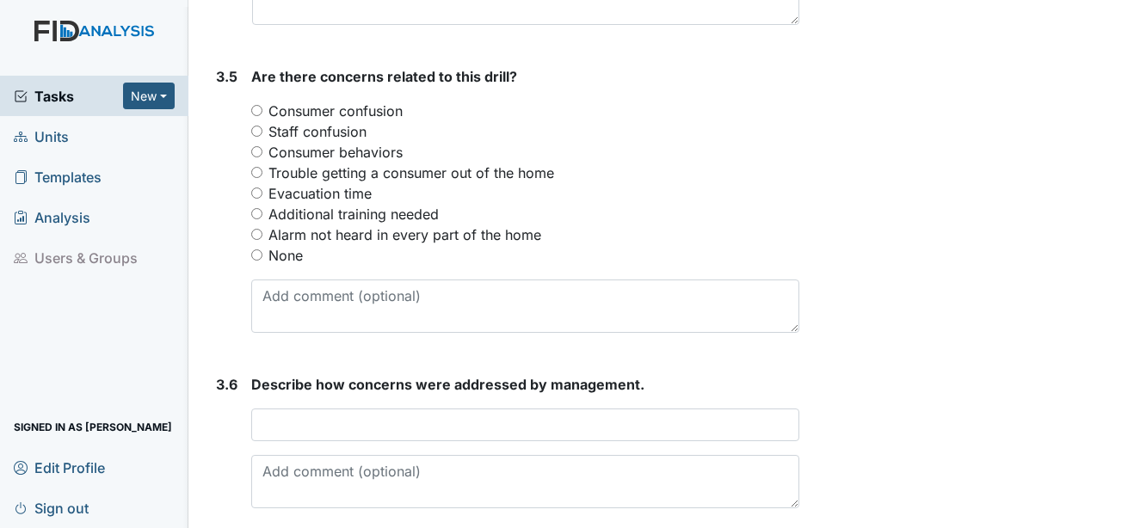
type input "Cooperative"
click at [286, 245] on label "None" at bounding box center [286, 255] width 34 height 21
click at [263, 250] on input "None" at bounding box center [256, 255] width 11 height 11
radio input "true"
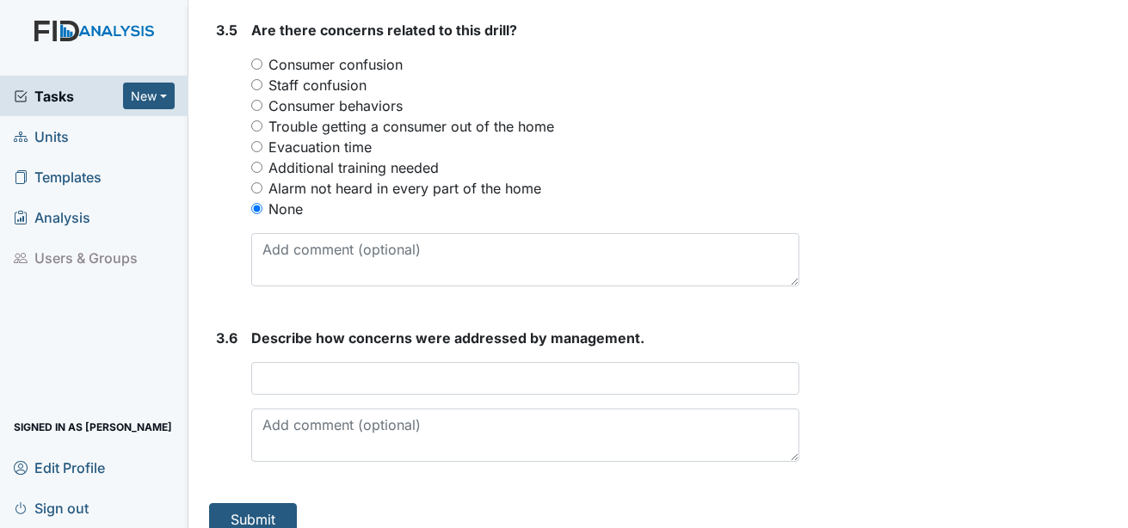
scroll to position [2285, 0]
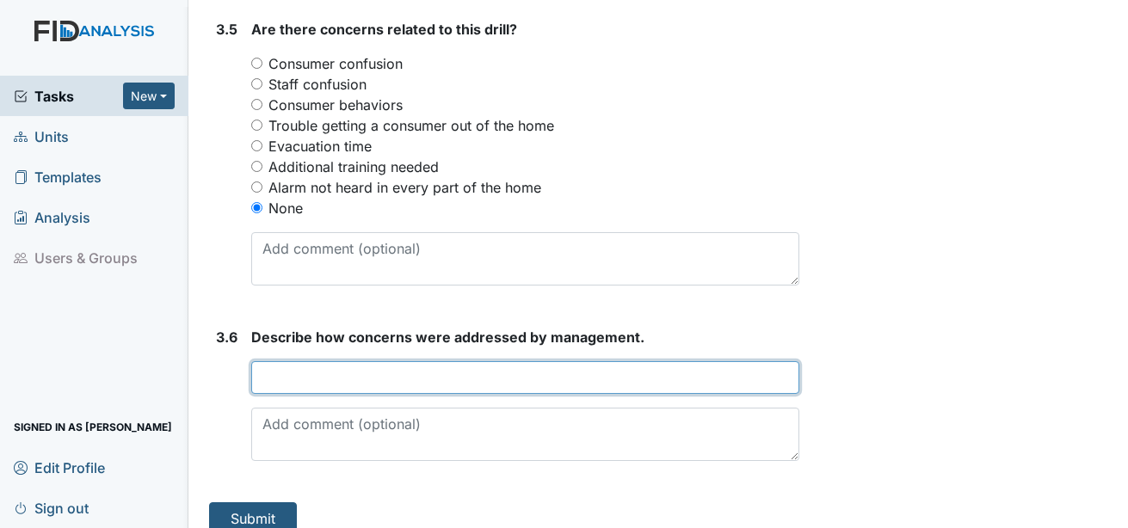
click at [296, 367] on input "text" at bounding box center [525, 377] width 548 height 33
type input "n/a"
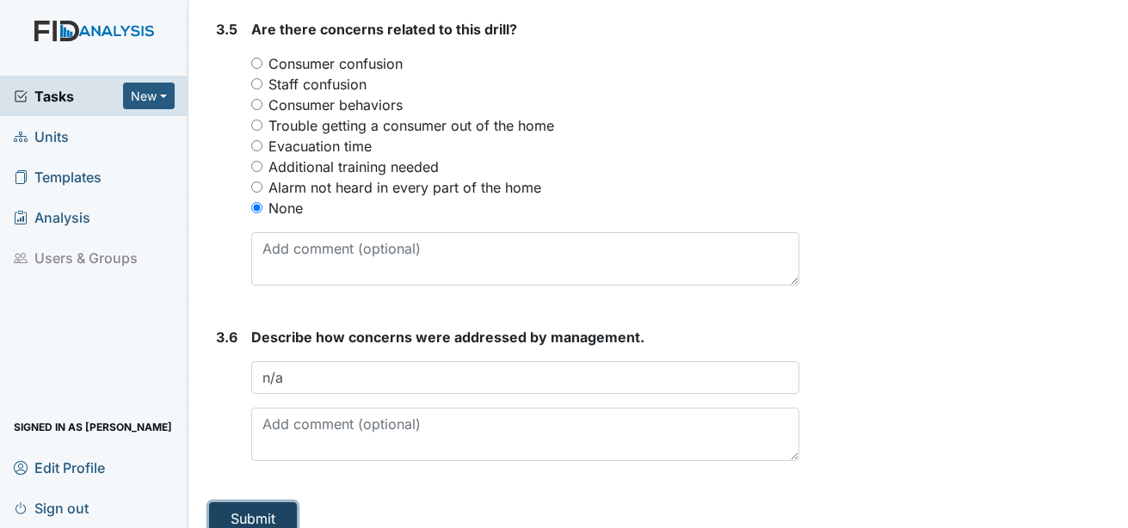
click at [246, 503] on button "Submit" at bounding box center [253, 519] width 88 height 33
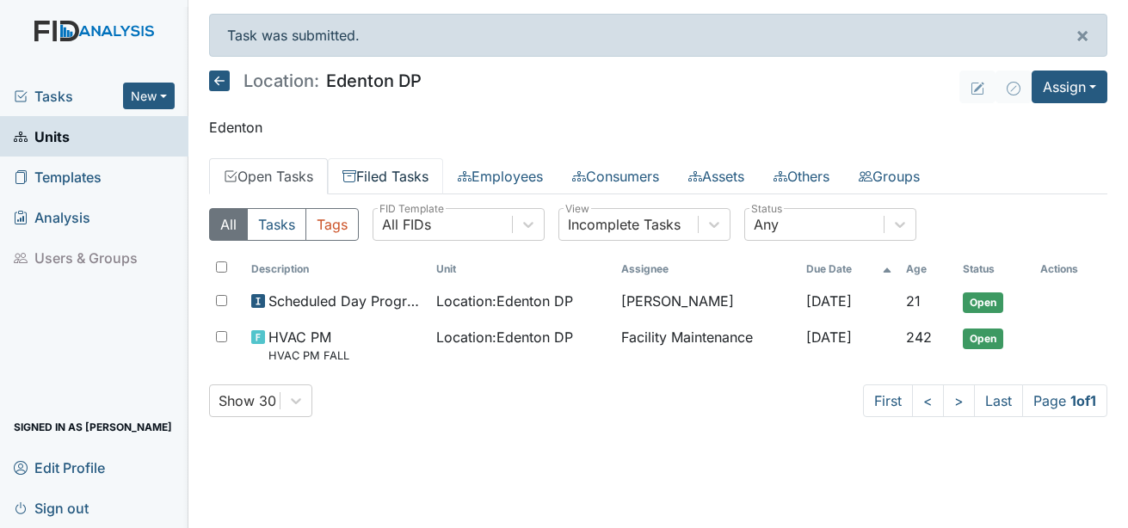
click at [395, 180] on link "Filed Tasks" at bounding box center [385, 176] width 115 height 36
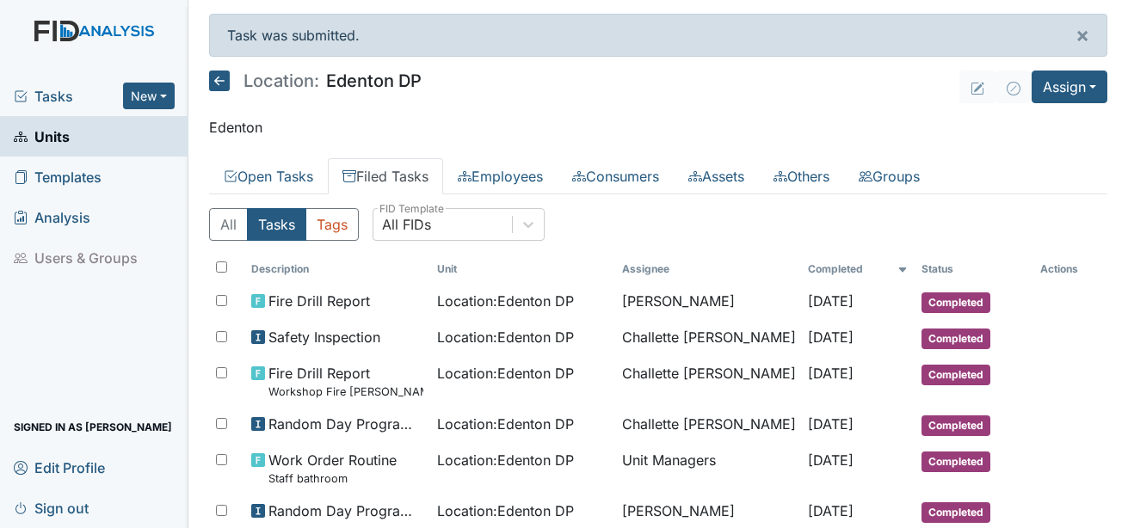
click at [57, 95] on span "Tasks" at bounding box center [68, 96] width 109 height 21
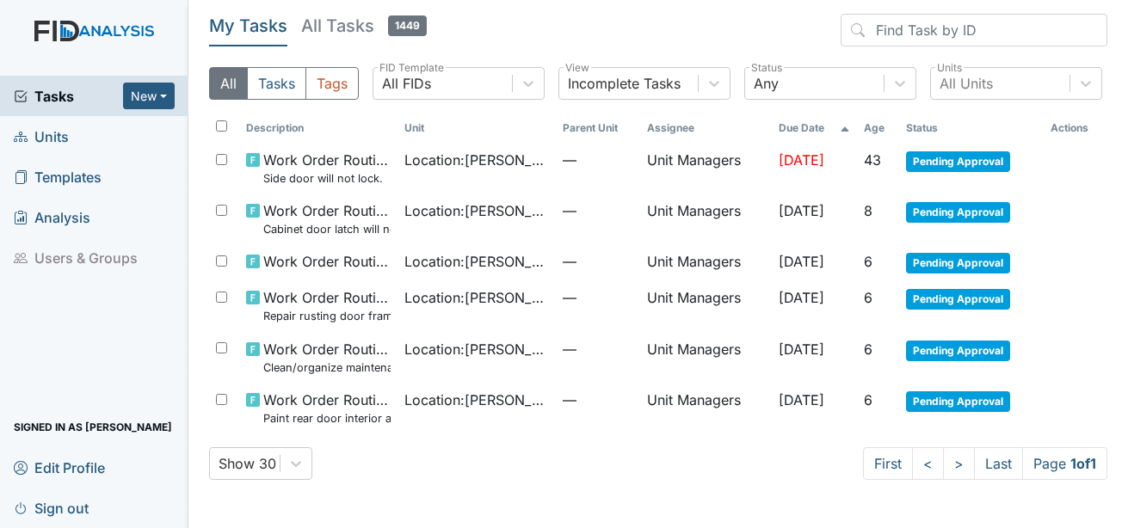
click at [54, 133] on span "Units" at bounding box center [41, 136] width 55 height 27
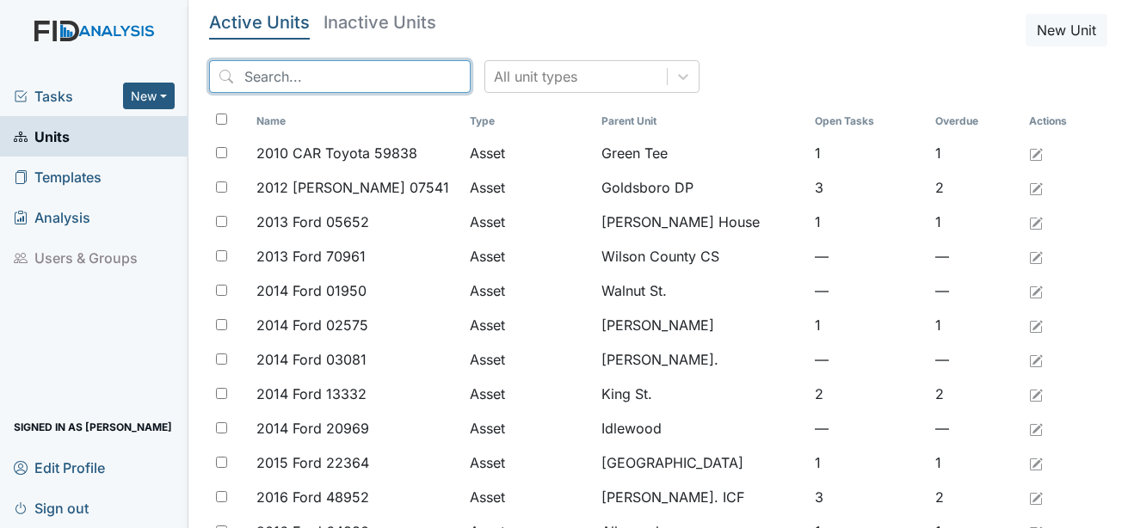
click at [275, 78] on input "search" at bounding box center [340, 76] width 262 height 33
click at [279, 79] on input "search" at bounding box center [340, 76] width 262 height 33
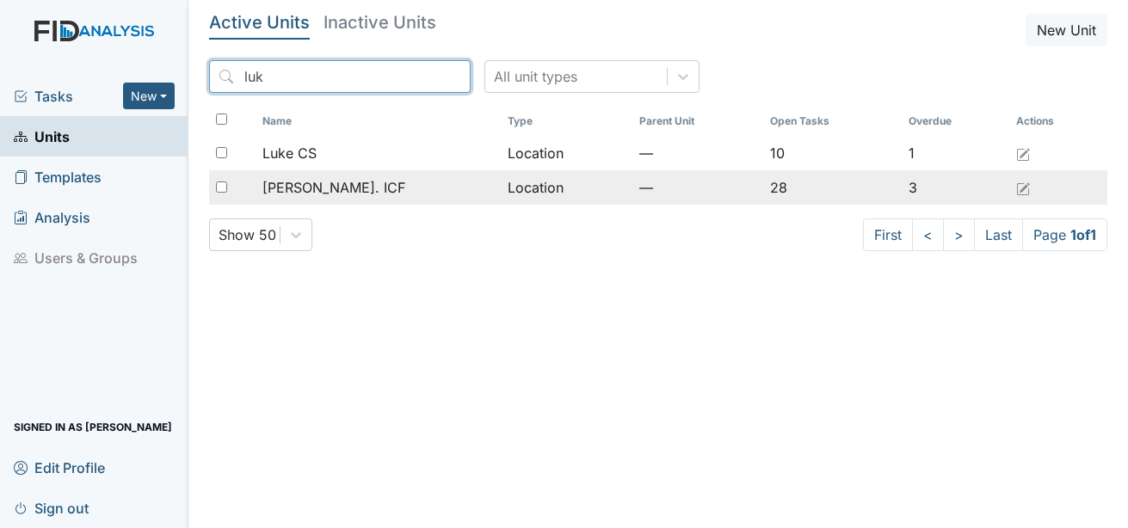
type input "luk"
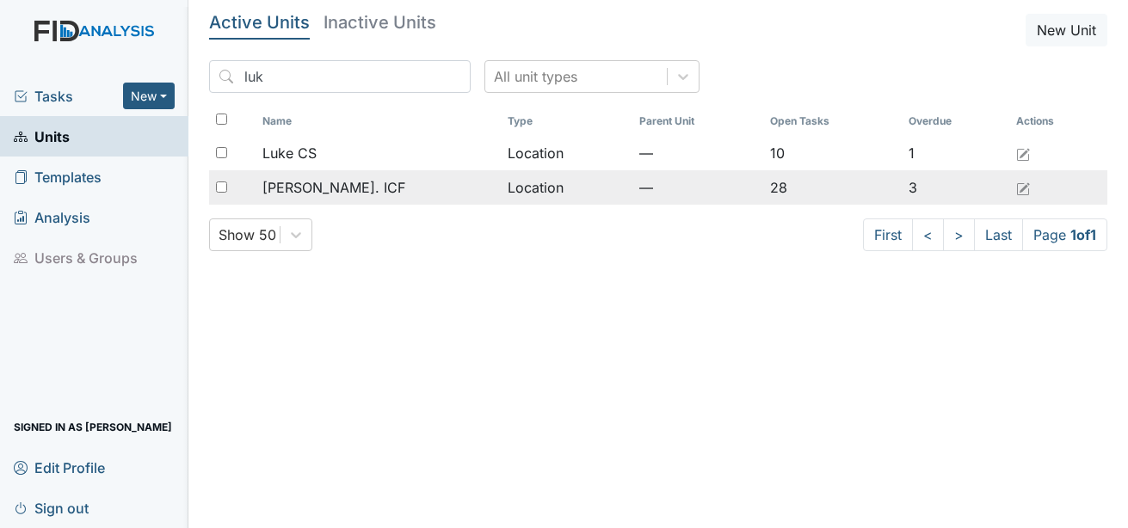
click at [331, 193] on span "[PERSON_NAME]. ICF" at bounding box center [334, 187] width 143 height 21
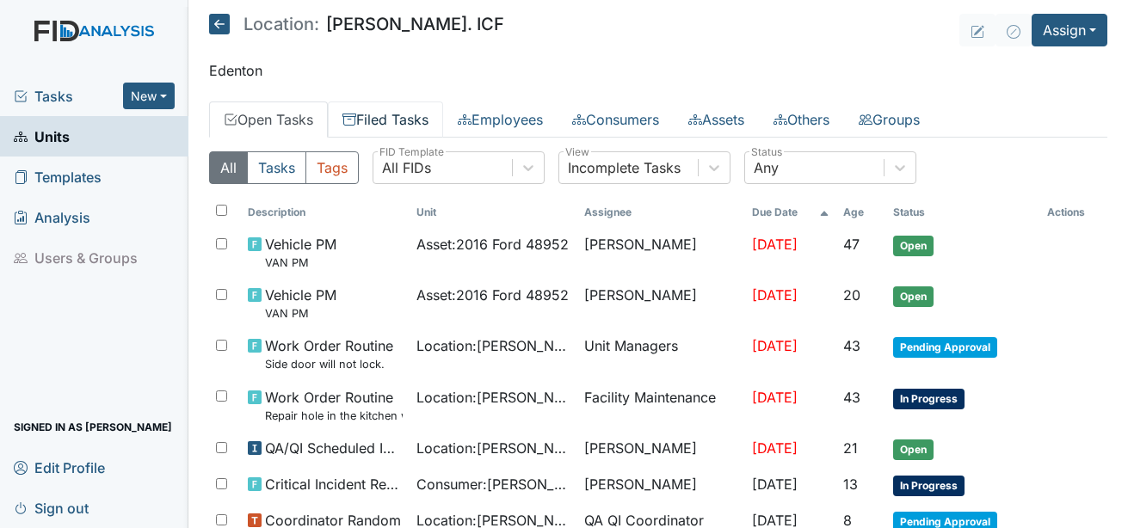
click at [409, 125] on link "Filed Tasks" at bounding box center [385, 120] width 115 height 36
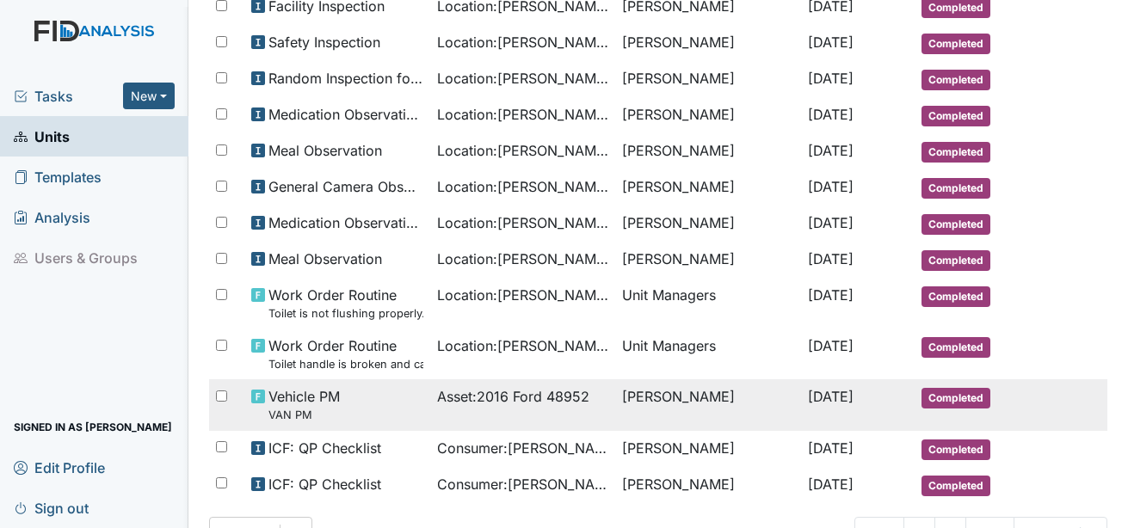
scroll to position [990, 0]
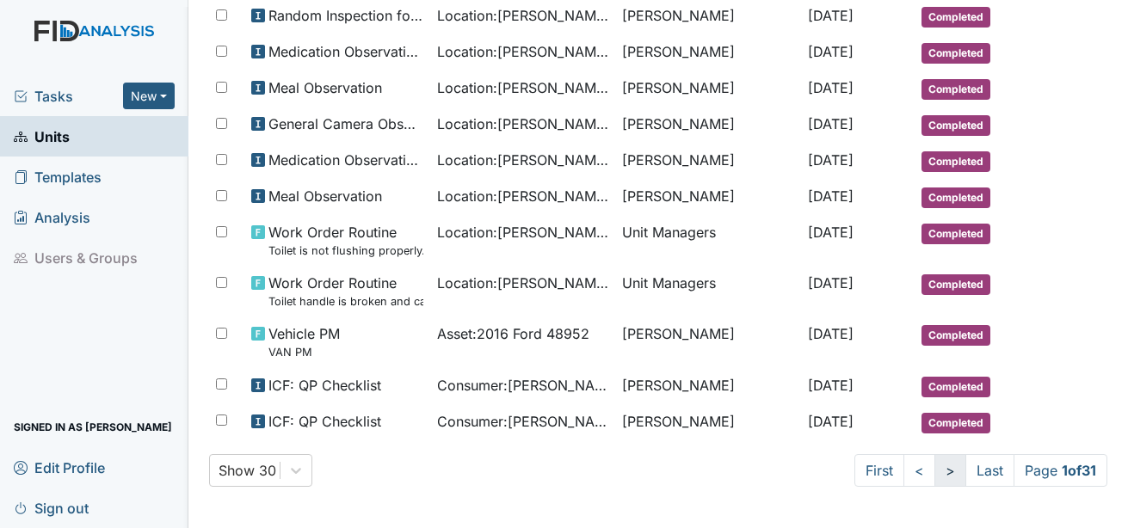
click at [941, 483] on link ">" at bounding box center [951, 470] width 32 height 33
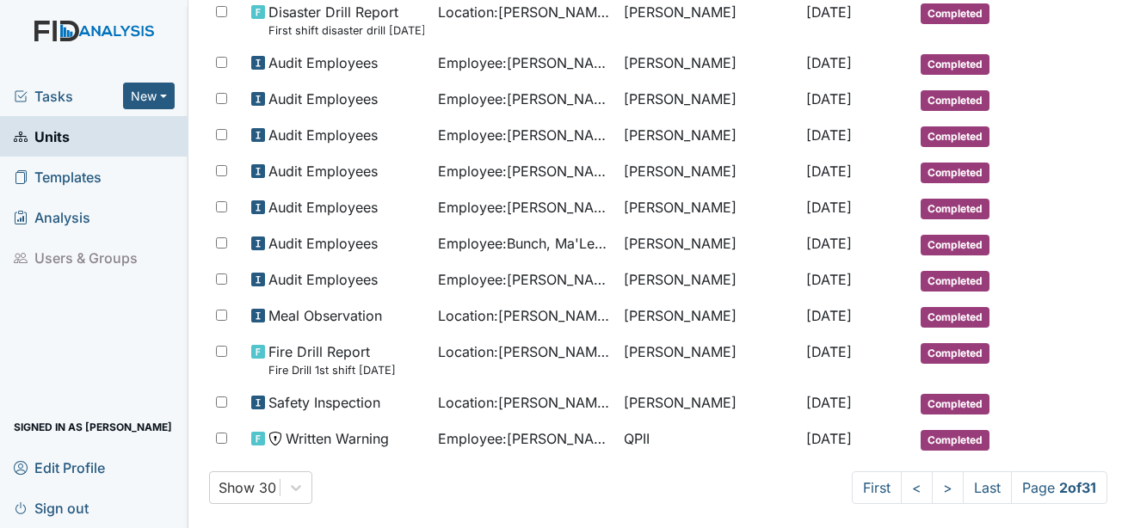
scroll to position [947, 0]
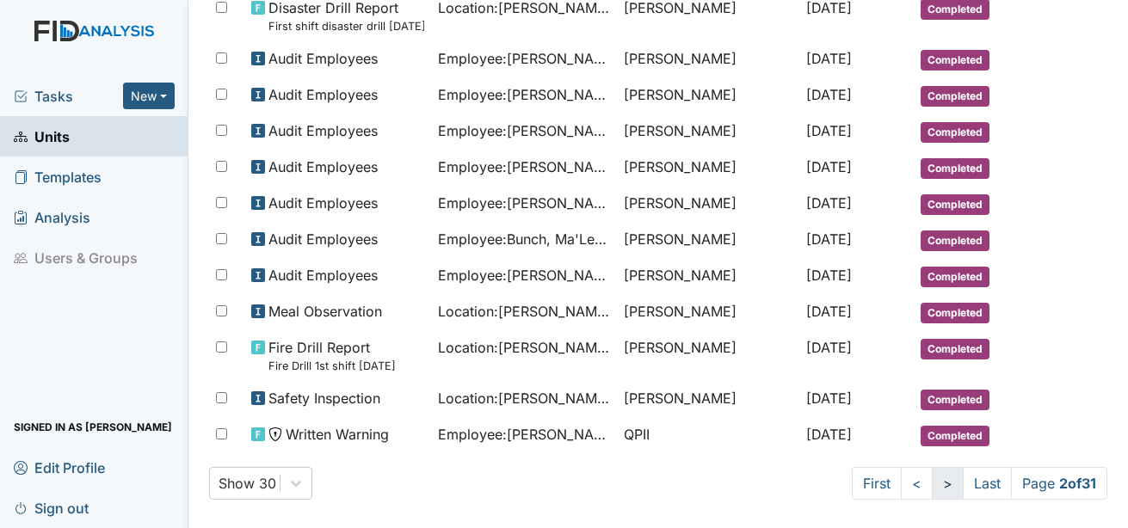
click at [935, 482] on link ">" at bounding box center [948, 483] width 32 height 33
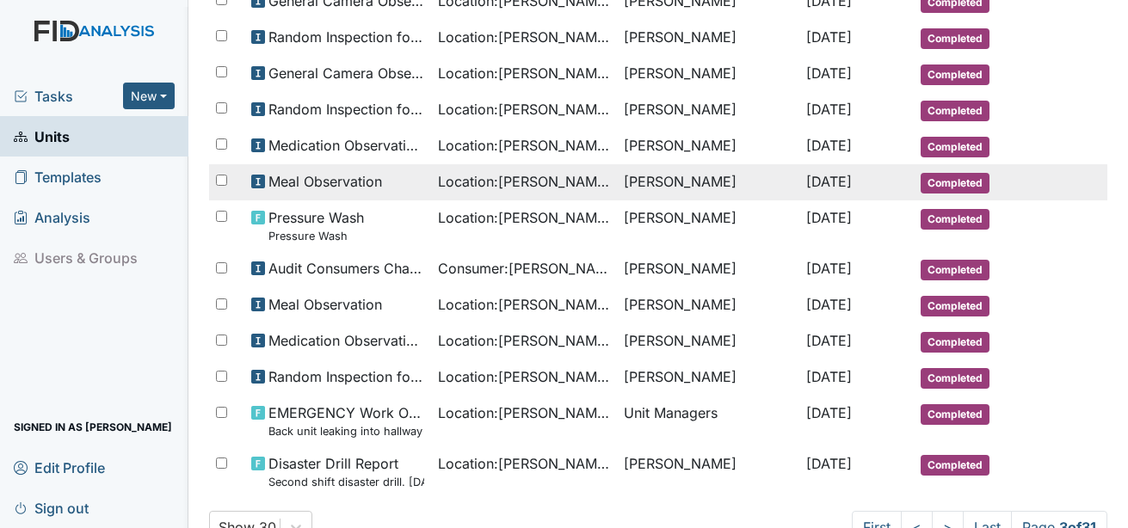
scroll to position [960, 0]
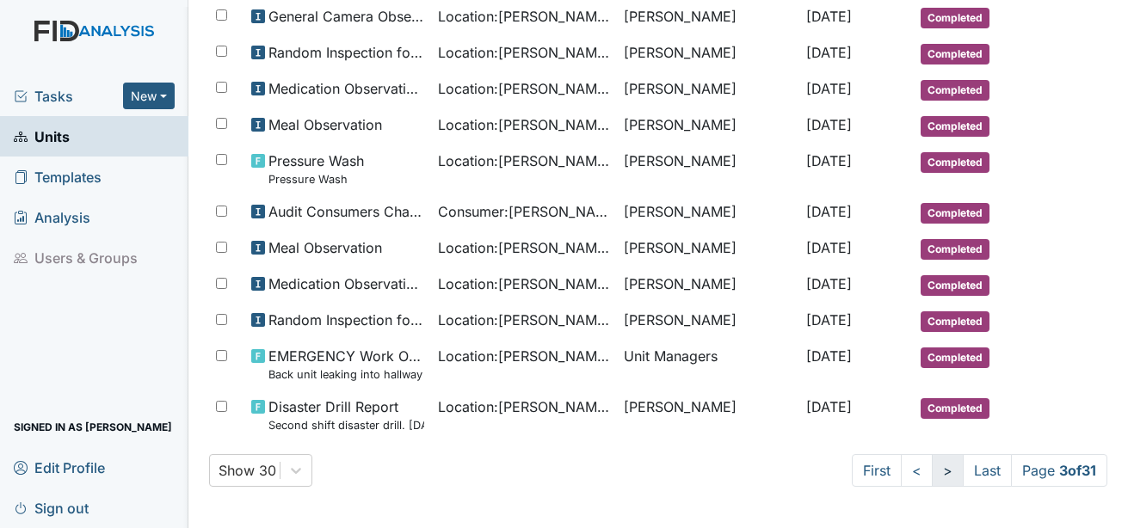
click at [932, 463] on link ">" at bounding box center [948, 470] width 32 height 33
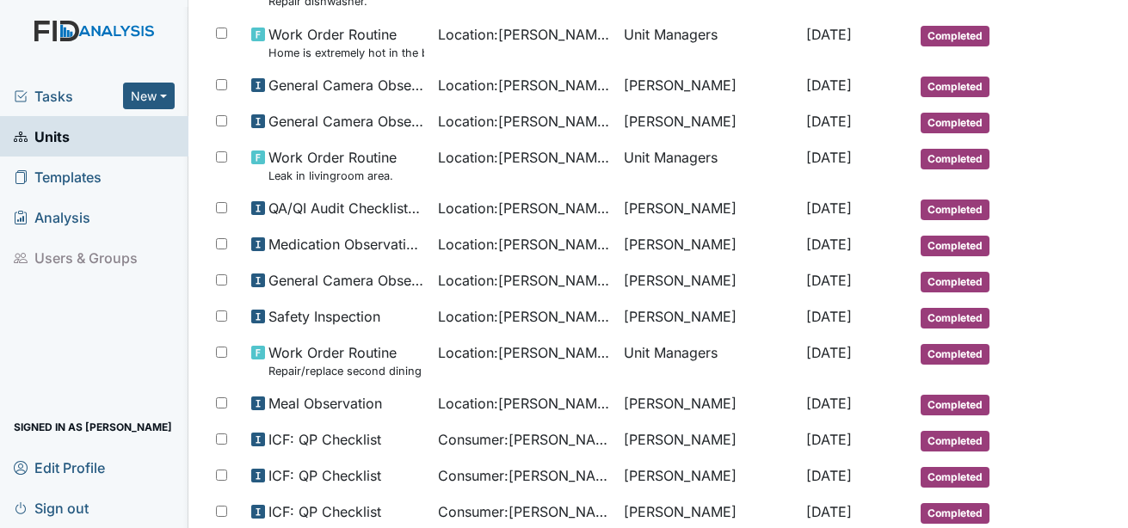
scroll to position [94, 0]
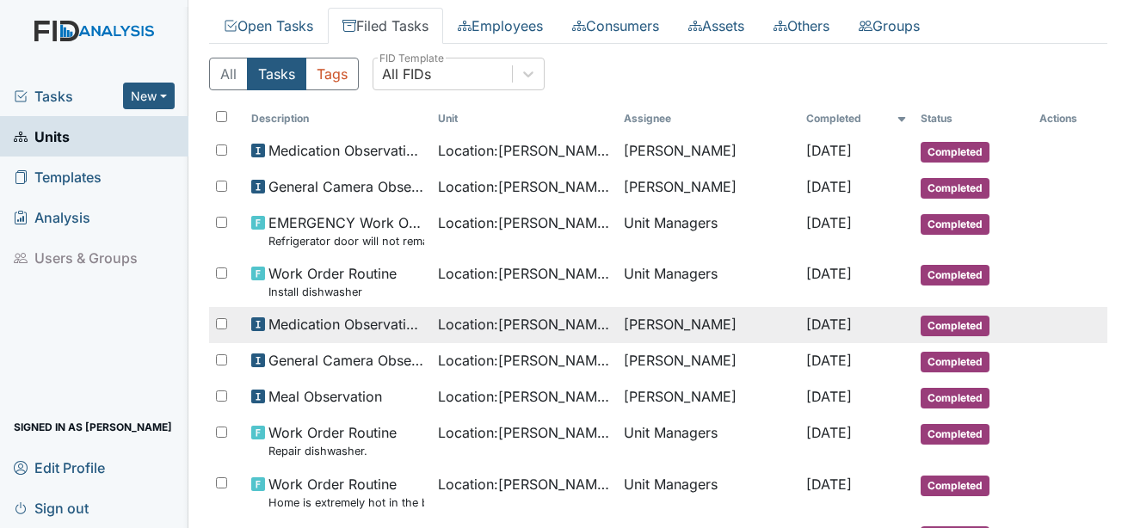
drag, startPoint x: 730, startPoint y: 347, endPoint x: 729, endPoint y: 315, distance: 31.9
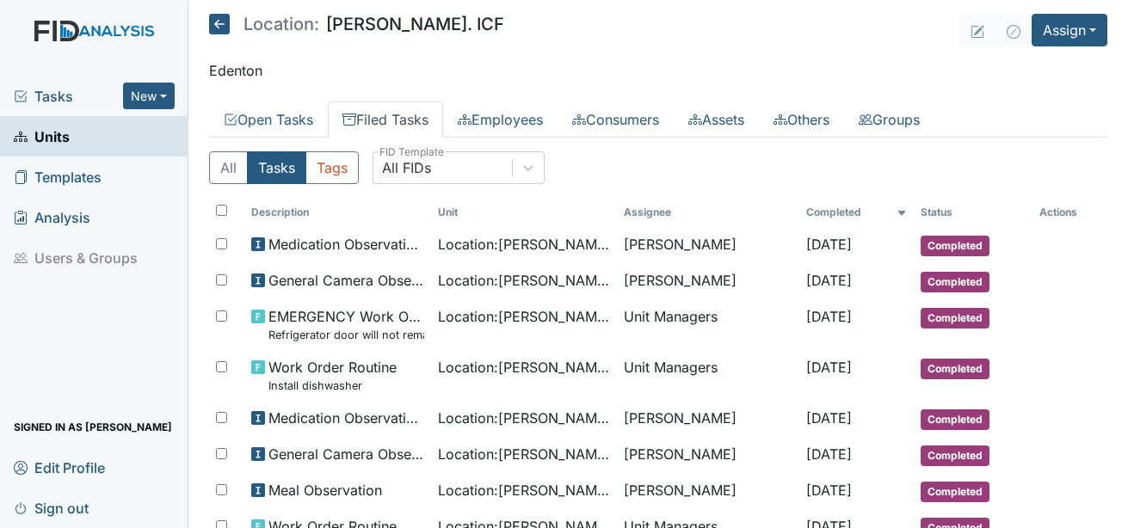
drag, startPoint x: 729, startPoint y: 315, endPoint x: 63, endPoint y: 89, distance: 703.6
click at [63, 89] on span "Tasks" at bounding box center [68, 96] width 109 height 21
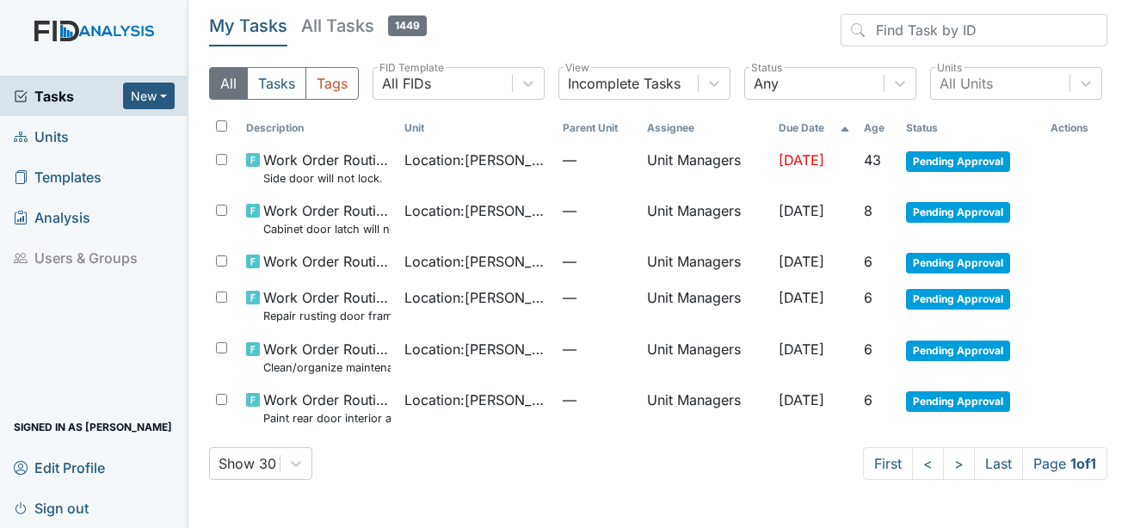
click at [65, 127] on span "Units" at bounding box center [41, 136] width 55 height 27
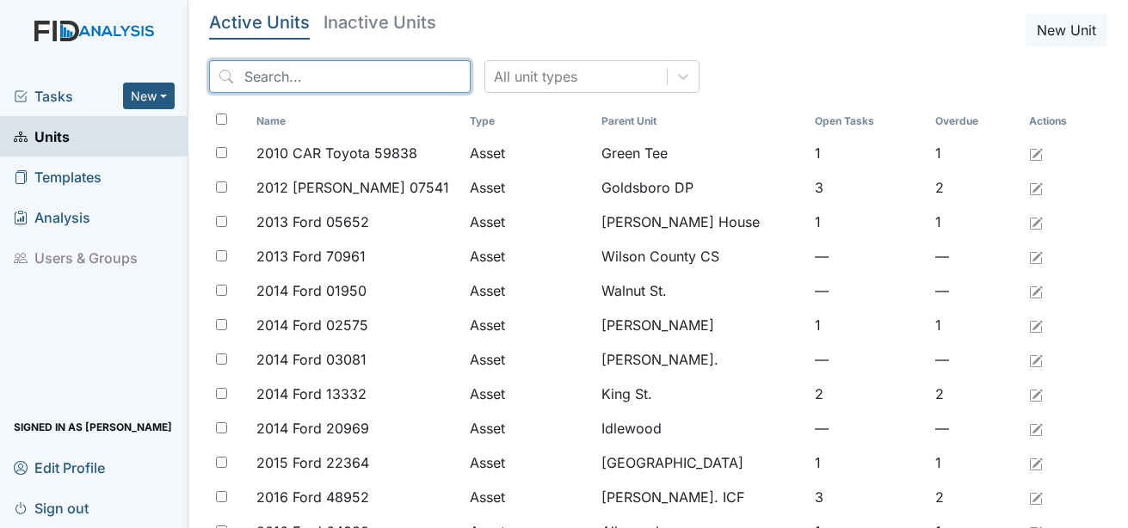
click at [269, 83] on input "search" at bounding box center [340, 76] width 262 height 33
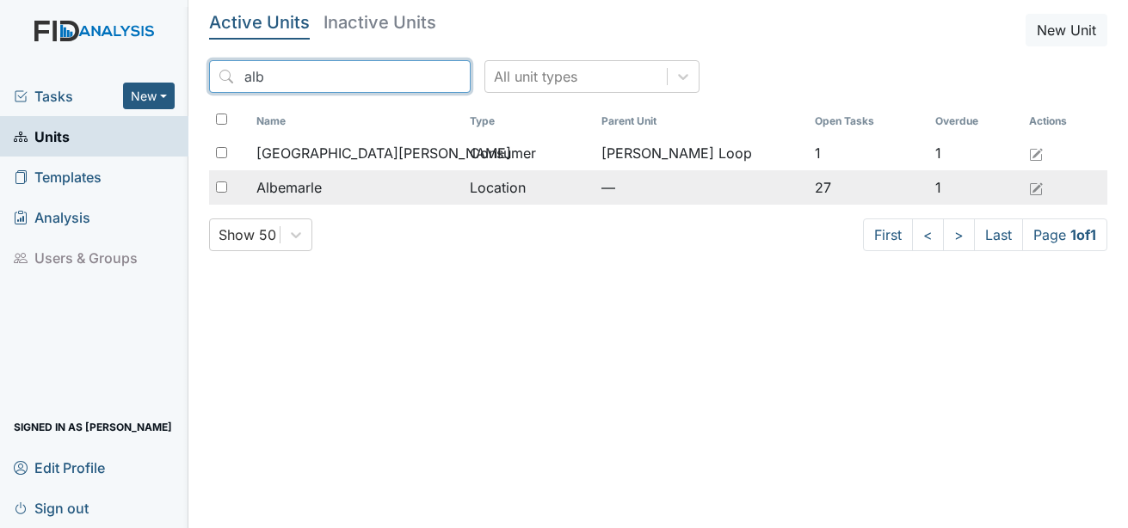
type input "alb"
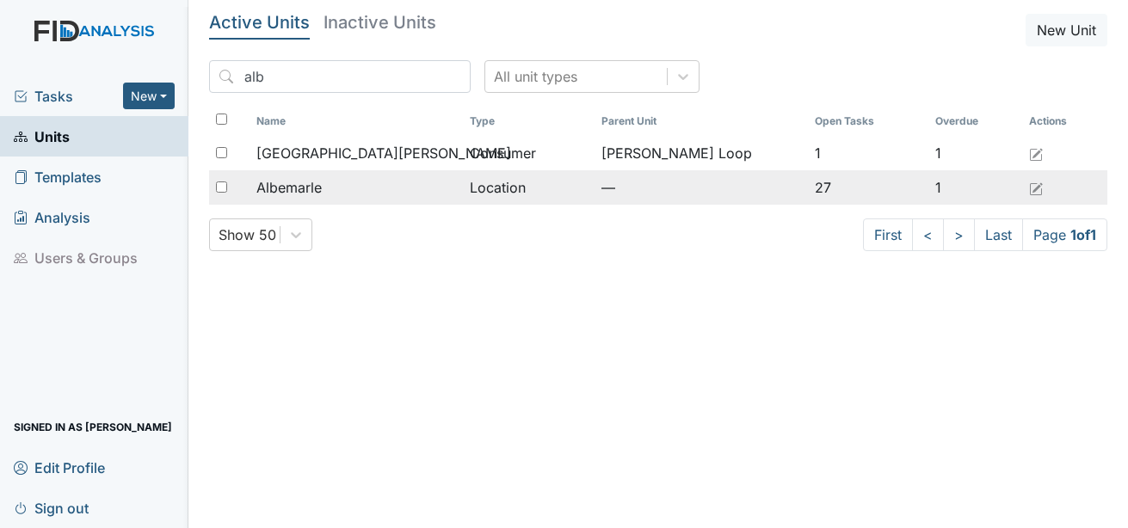
click at [304, 182] on span "Albemarle" at bounding box center [288, 187] width 65 height 21
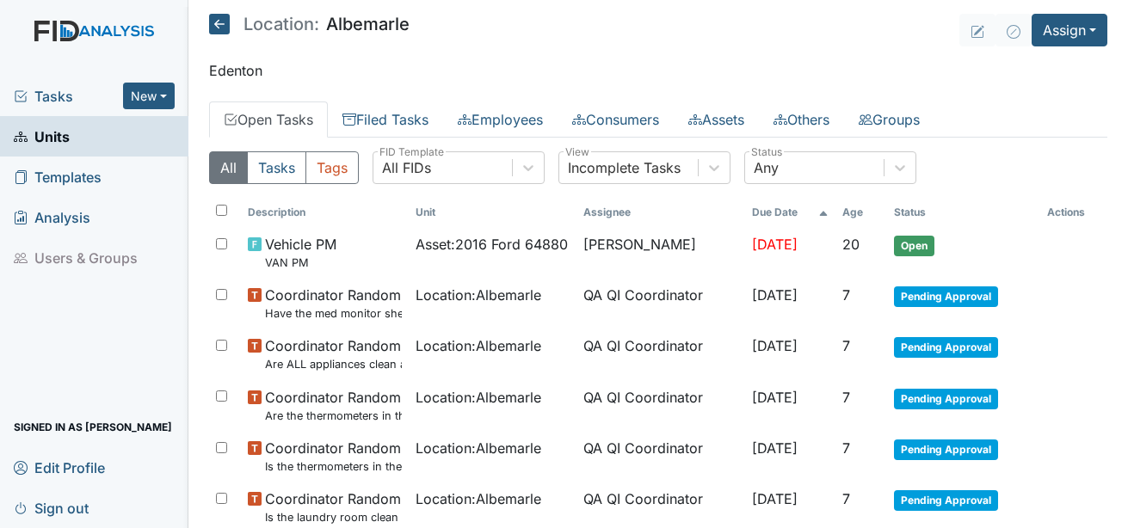
drag, startPoint x: 0, startPoint y: 0, endPoint x: 479, endPoint y: 47, distance: 481.7
click at [479, 47] on main "Location: [GEOGRAPHIC_DATA] Assign Assign Form Assign Inspection Assign Documen…" at bounding box center [658, 264] width 941 height 528
click at [382, 113] on link "Filed Tasks" at bounding box center [385, 120] width 115 height 36
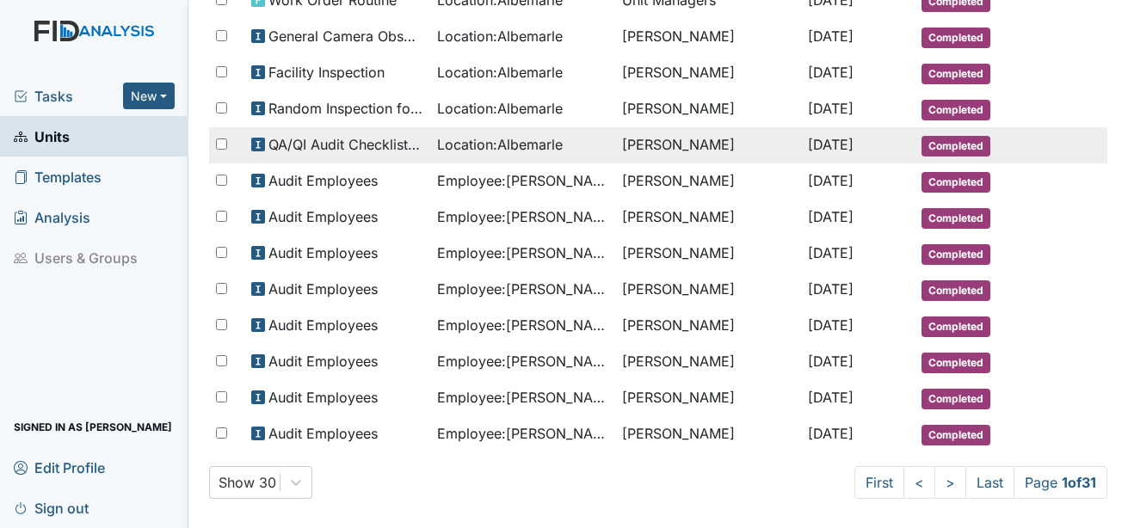
scroll to position [886, 0]
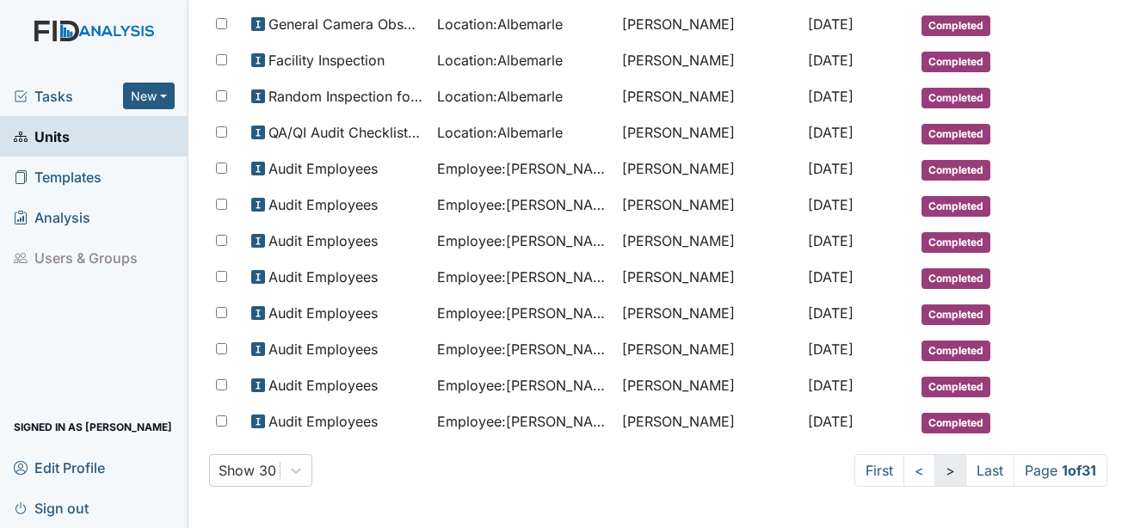
click at [938, 469] on link ">" at bounding box center [951, 470] width 32 height 33
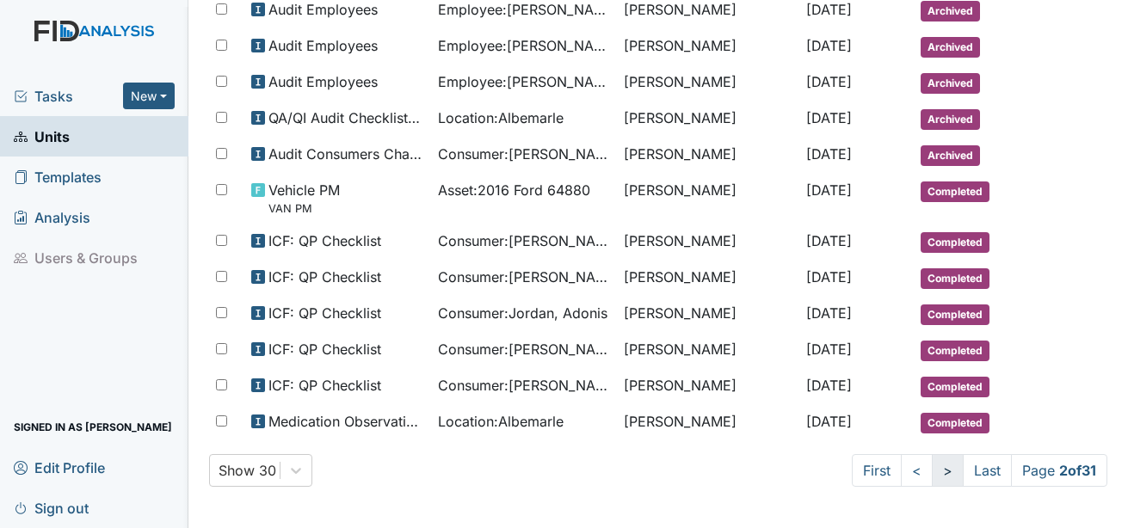
click at [932, 475] on link ">" at bounding box center [948, 470] width 32 height 33
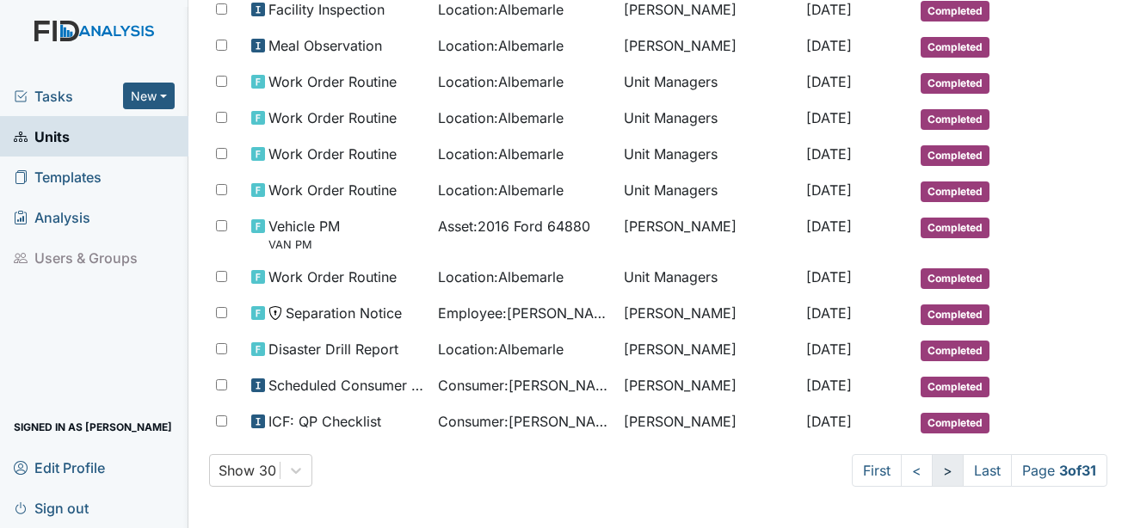
click at [932, 476] on link ">" at bounding box center [948, 470] width 32 height 33
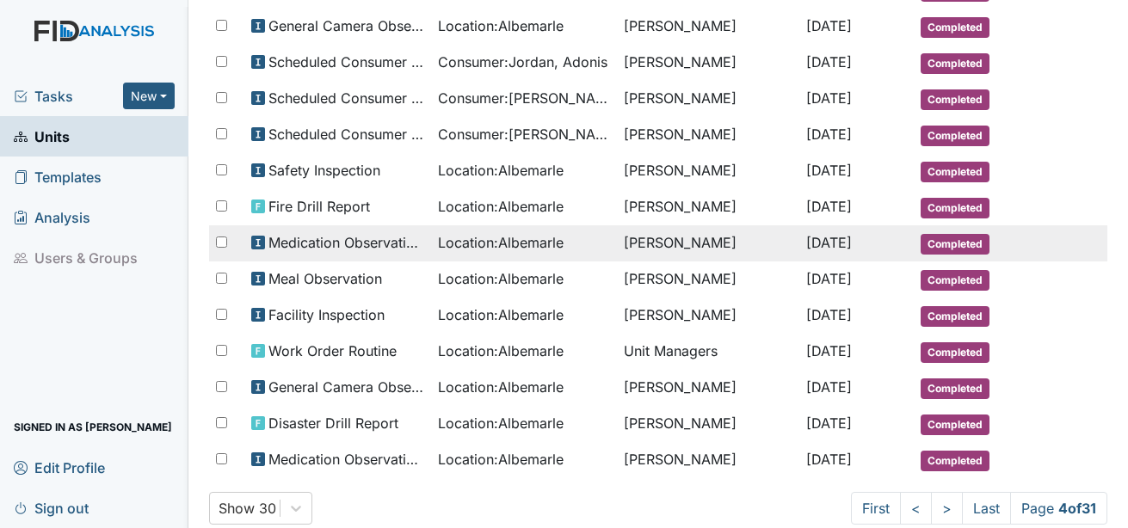
scroll to position [900, 0]
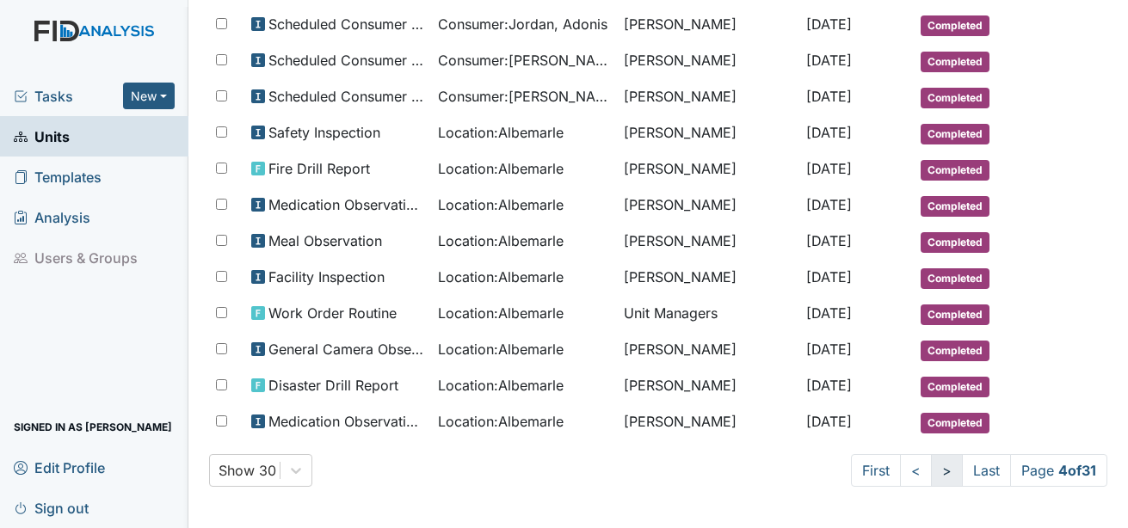
click at [937, 466] on link ">" at bounding box center [947, 470] width 32 height 33
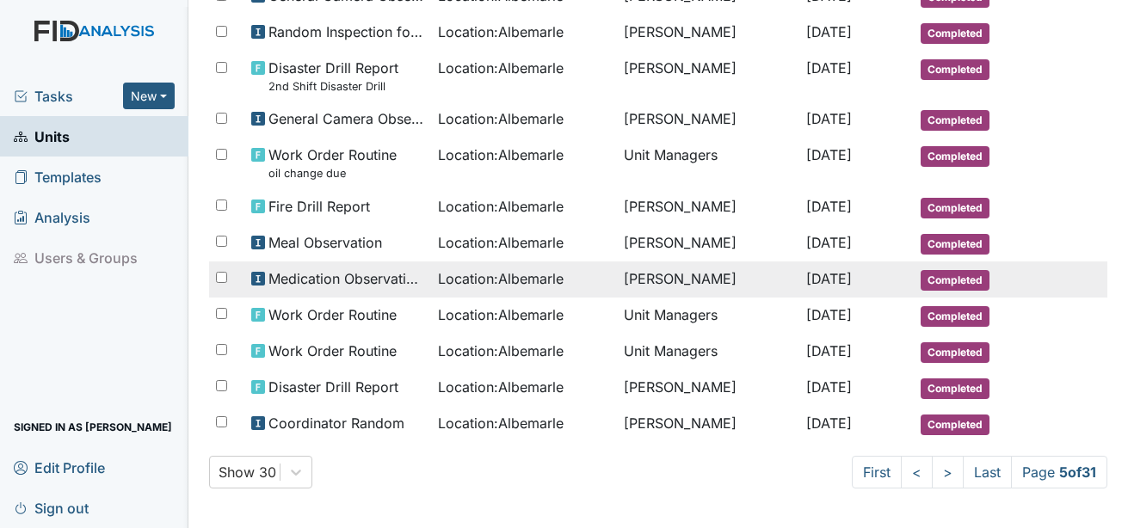
scroll to position [916, 0]
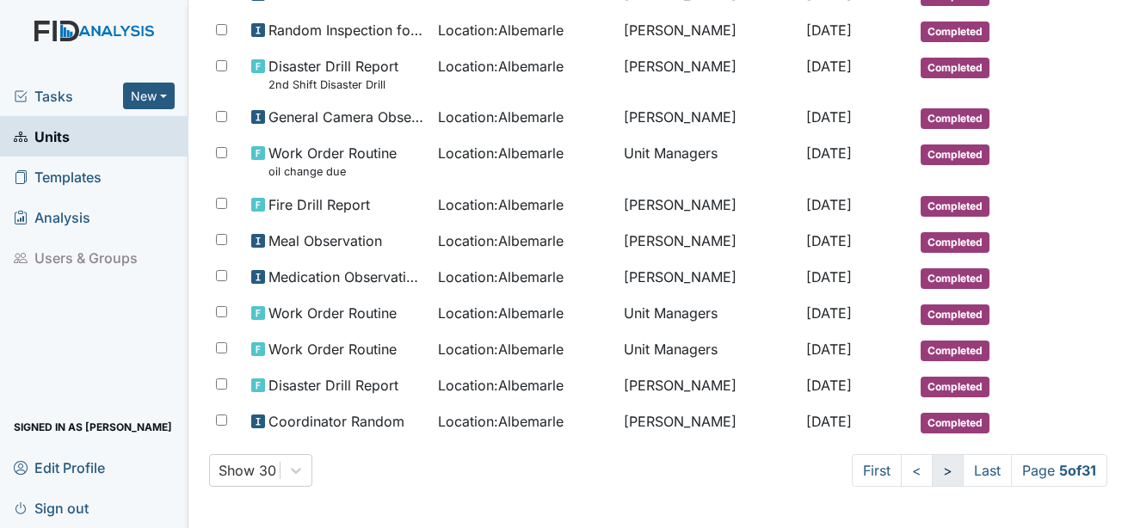
click at [932, 477] on link ">" at bounding box center [948, 470] width 32 height 33
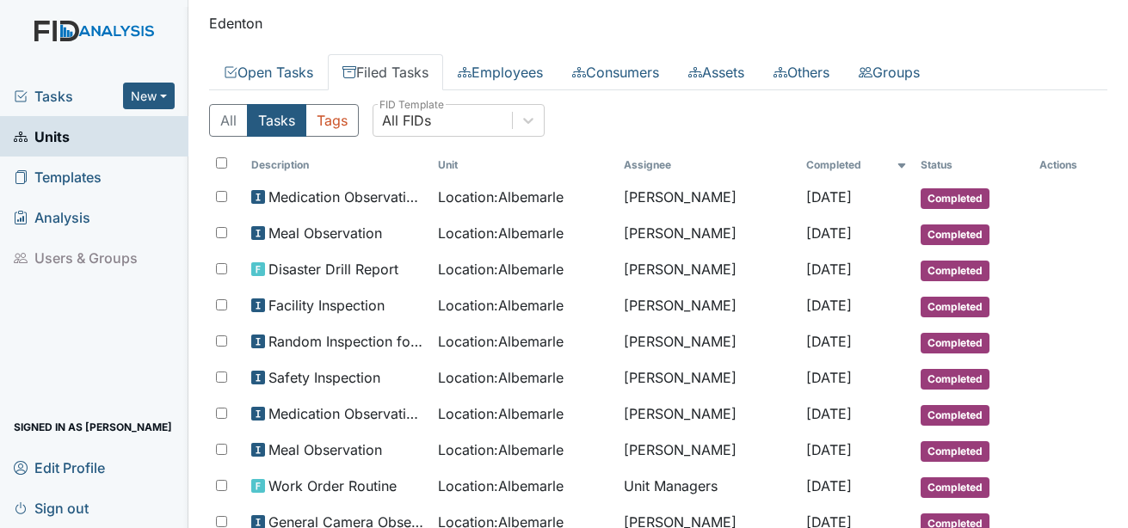
scroll to position [0, 0]
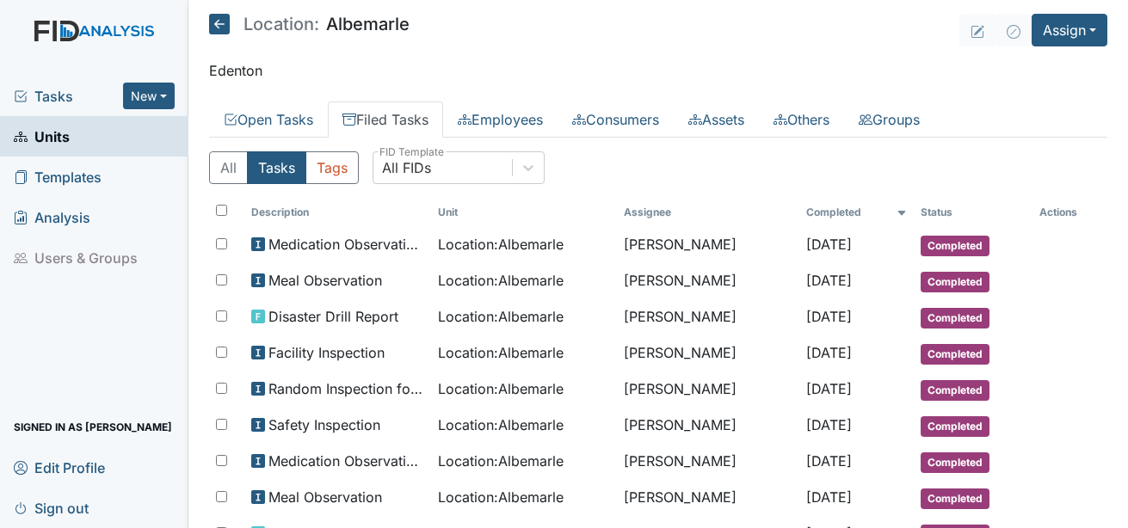
click at [47, 97] on span "Tasks" at bounding box center [68, 96] width 109 height 21
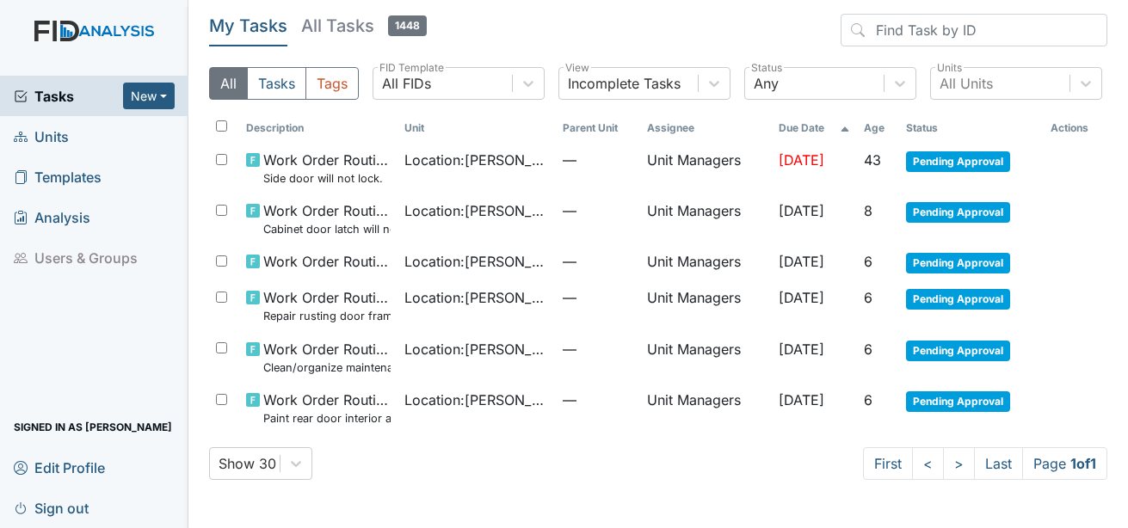
click at [67, 140] on span "Units" at bounding box center [41, 136] width 55 height 27
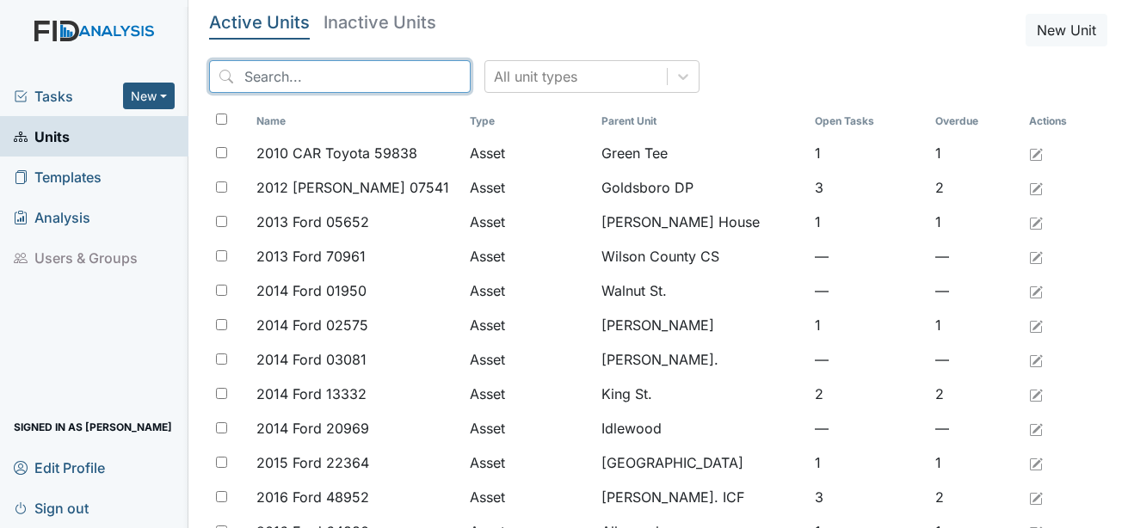
click at [286, 66] on input "search" at bounding box center [340, 76] width 262 height 33
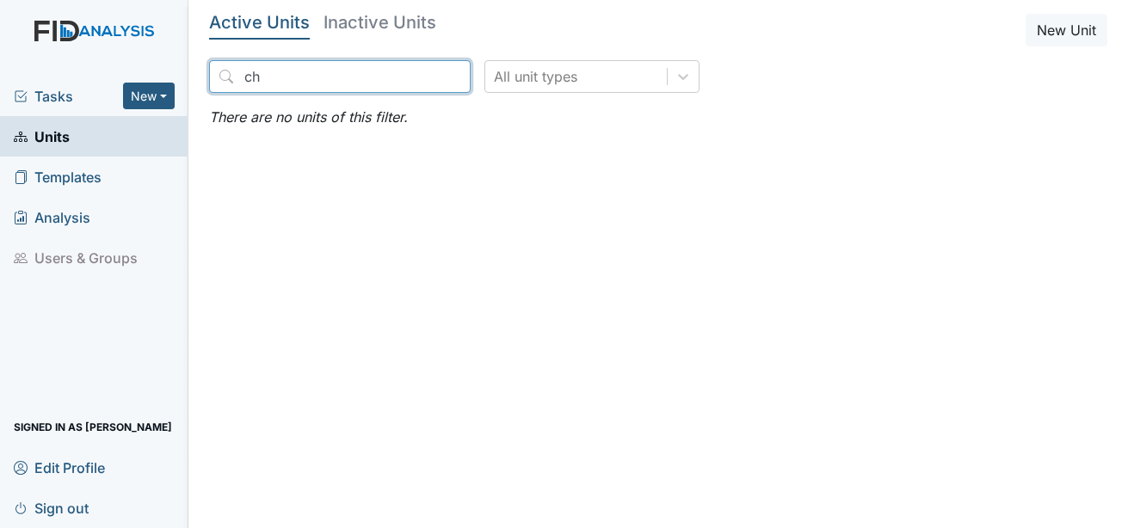
type input "c"
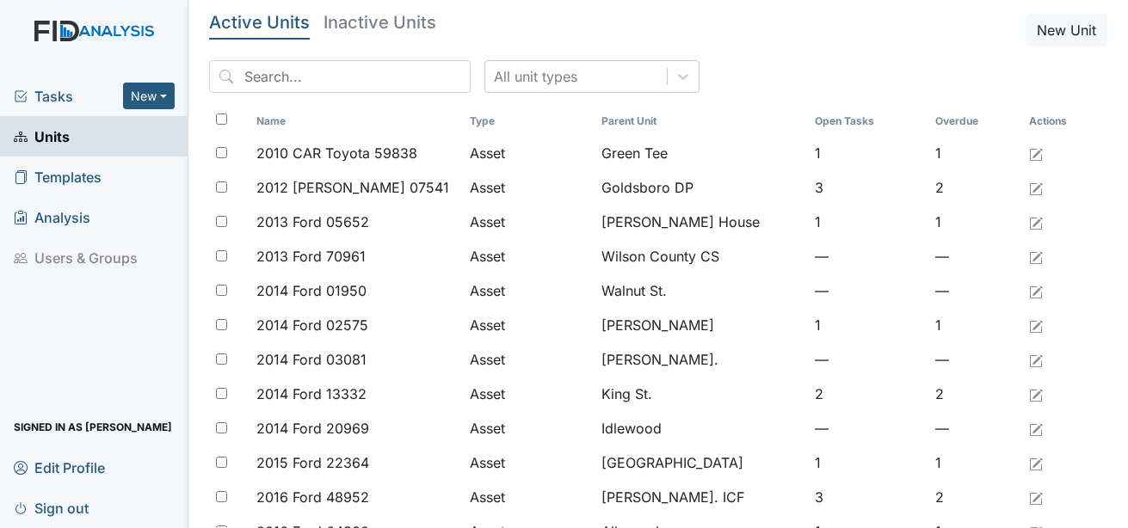
click at [41, 103] on span "Tasks" at bounding box center [68, 96] width 109 height 21
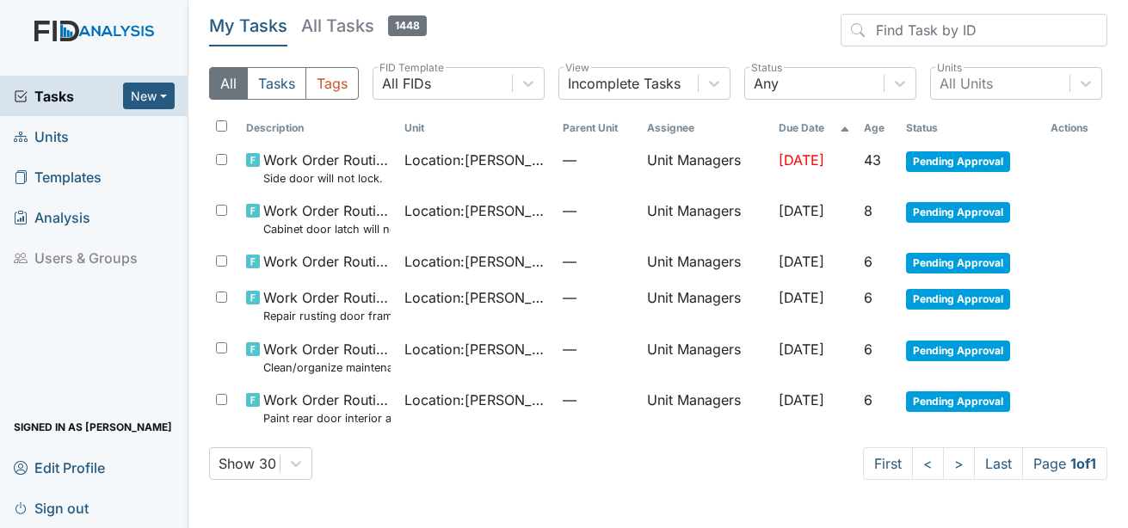
click at [51, 141] on span "Units" at bounding box center [41, 136] width 55 height 27
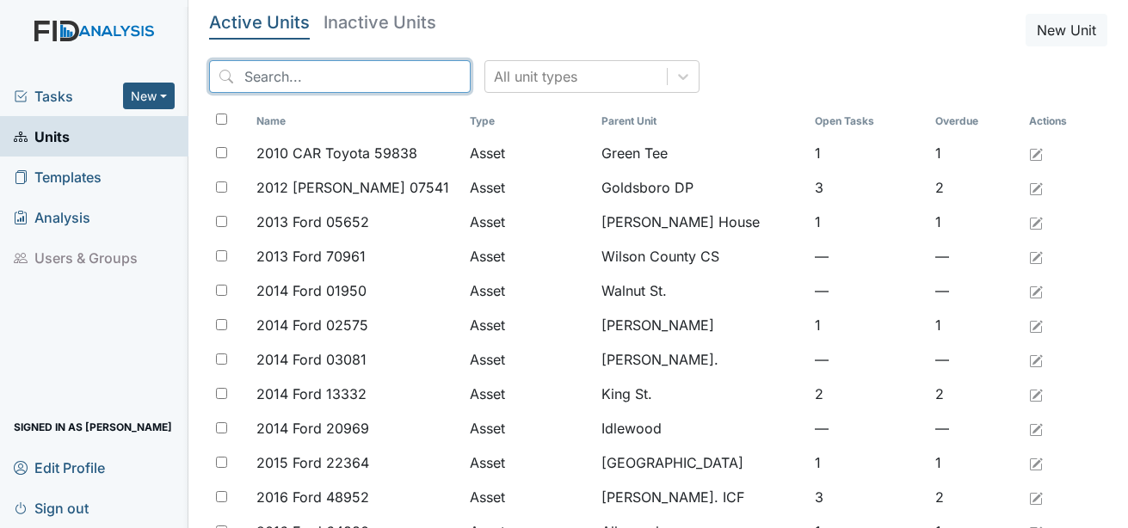
click at [268, 83] on input "search" at bounding box center [340, 76] width 262 height 33
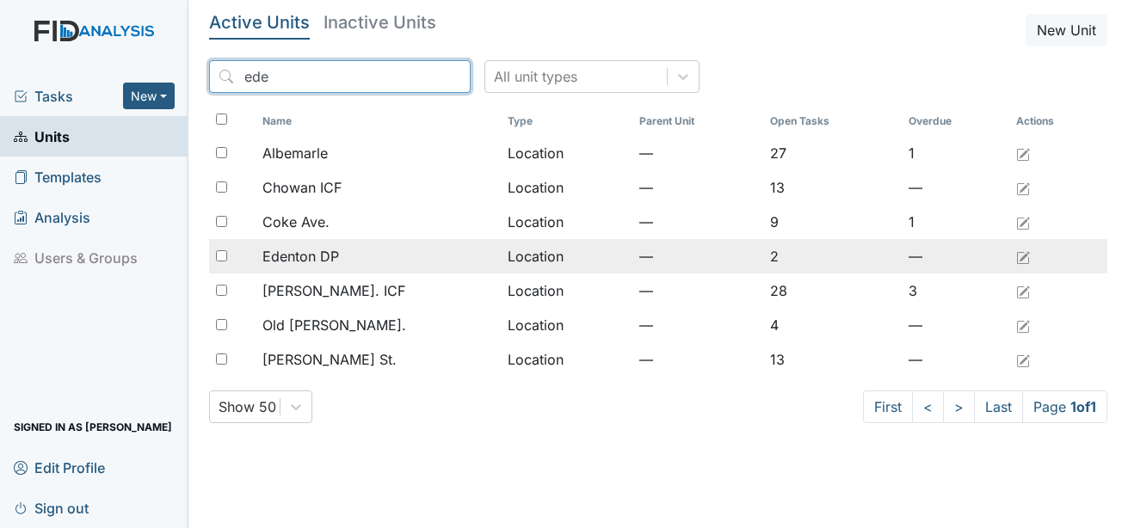
type input "ede"
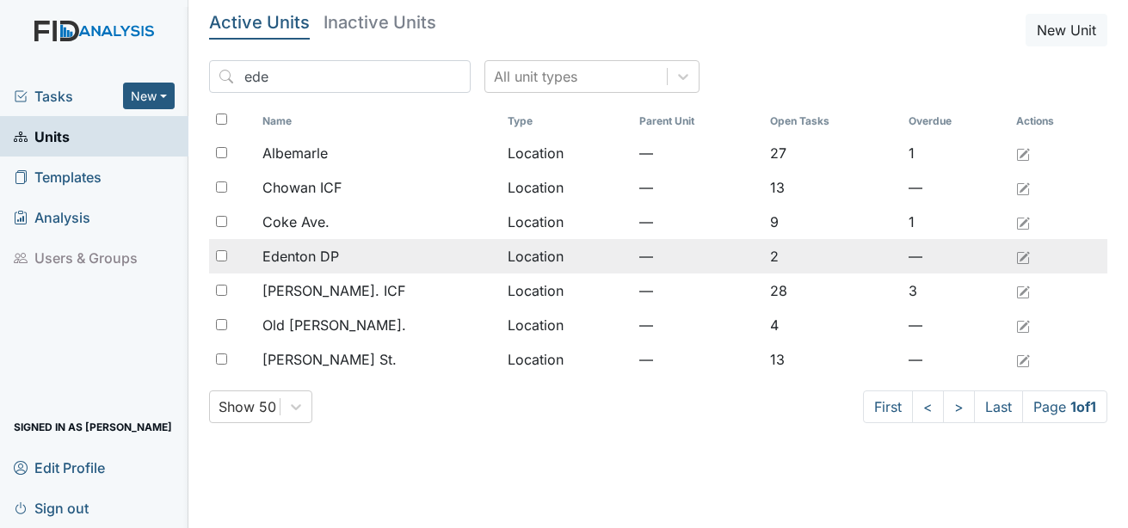
click at [337, 250] on span "Edenton DP" at bounding box center [301, 256] width 77 height 21
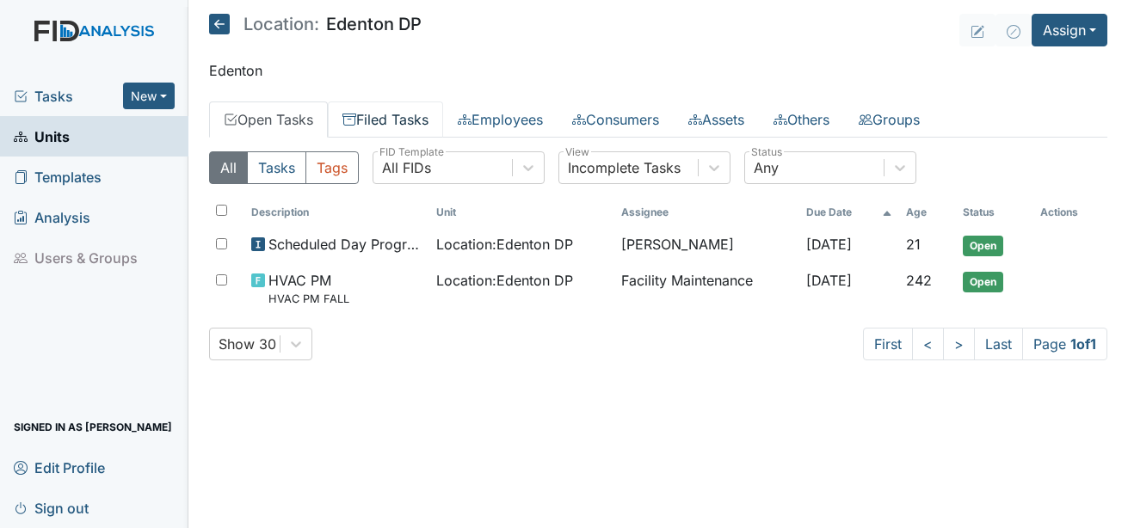
click at [403, 118] on link "Filed Tasks" at bounding box center [385, 120] width 115 height 36
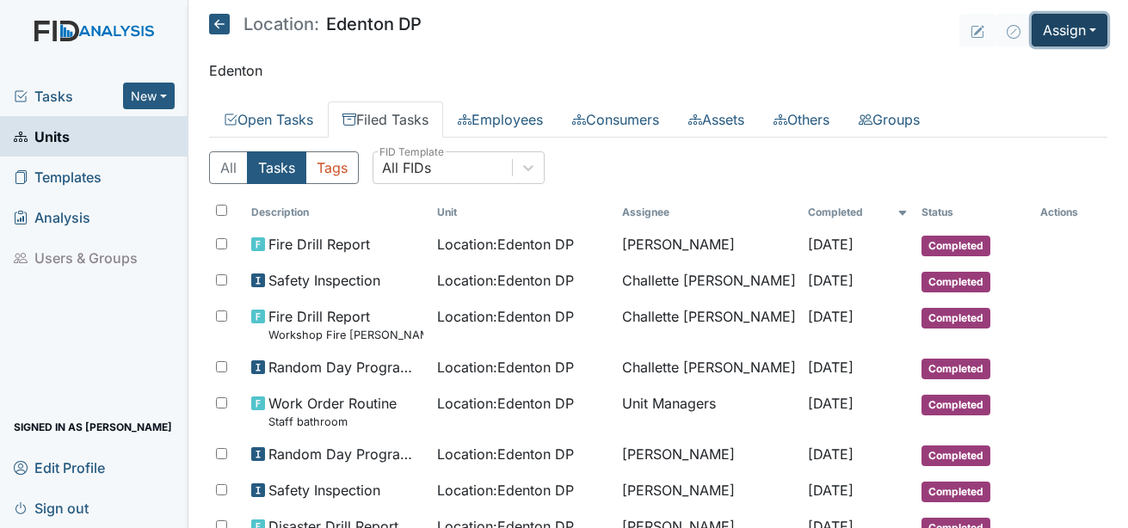
click at [1066, 45] on button "Assign" at bounding box center [1070, 30] width 76 height 33
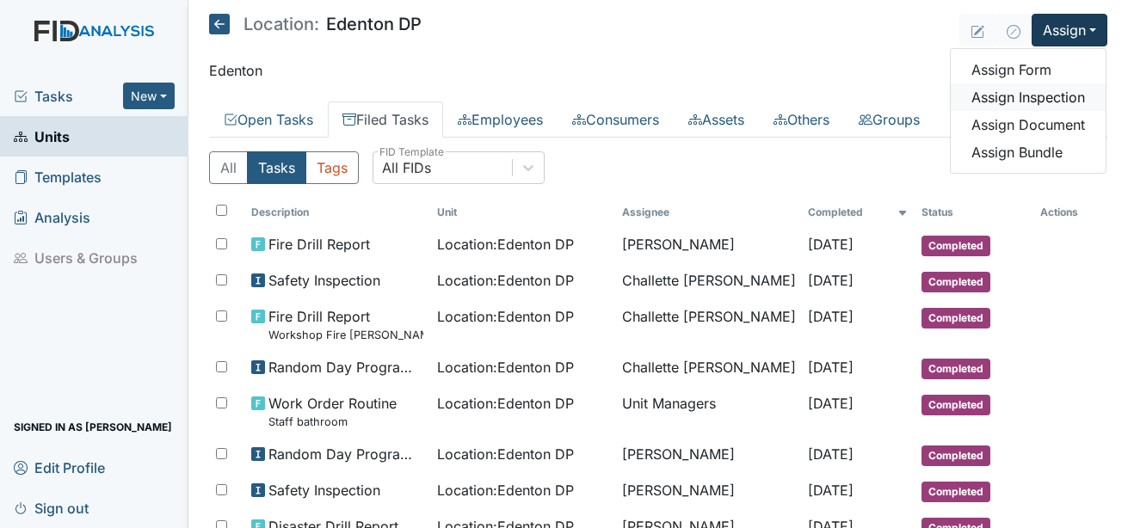
click at [1042, 102] on link "Assign Inspection" at bounding box center [1028, 97] width 155 height 28
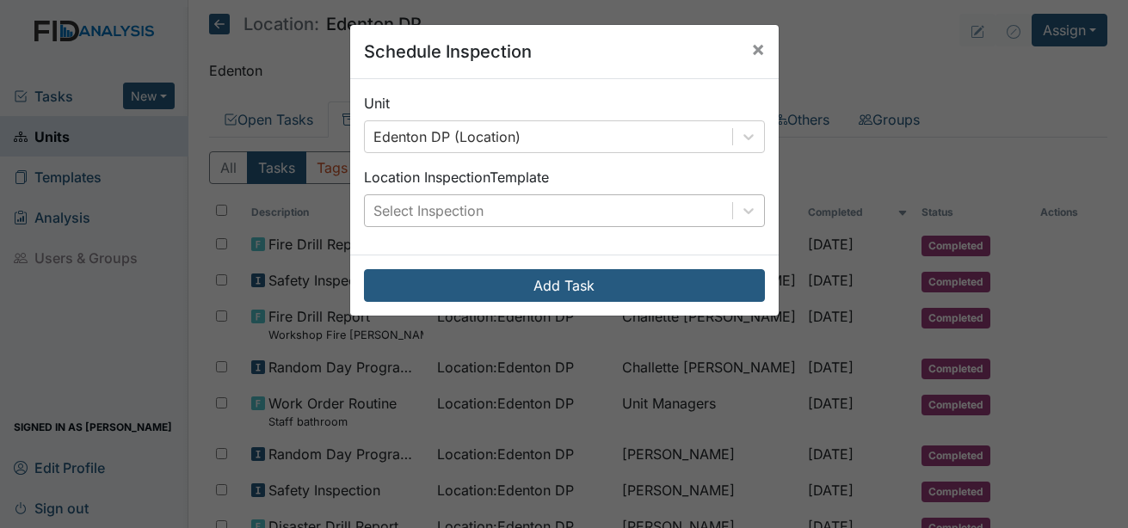
click at [468, 201] on div "Select Inspection" at bounding box center [429, 211] width 110 height 21
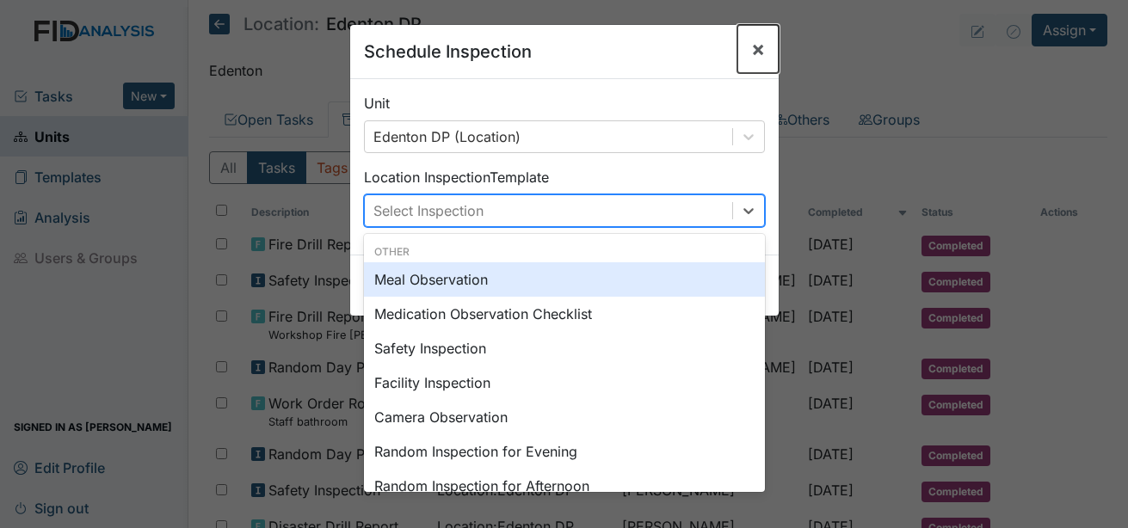
click at [751, 46] on span "×" at bounding box center [758, 48] width 14 height 25
